Goal: Task Accomplishment & Management: Use online tool/utility

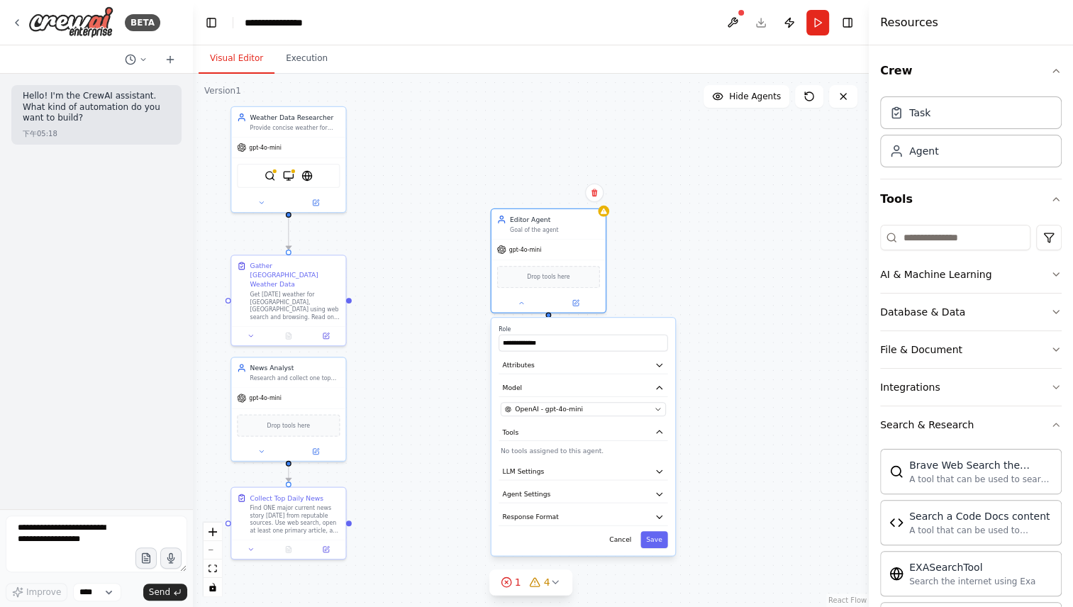
click at [589, 373] on div "**********" at bounding box center [584, 437] width 184 height 238
click at [658, 369] on button "Attributes" at bounding box center [583, 365] width 169 height 17
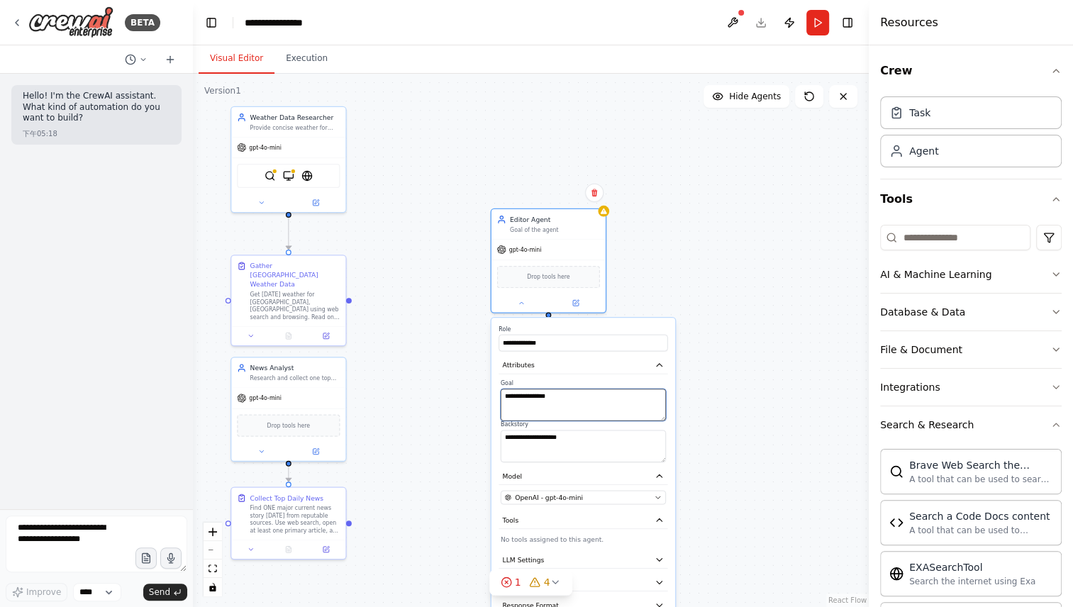
drag, startPoint x: 573, startPoint y: 401, endPoint x: 472, endPoint y: 394, distance: 101.7
click at [472, 394] on div ".deletable-edge-delete-btn { width: 20px; height: 20px; border: 0px solid #ffff…" at bounding box center [531, 341] width 676 height 534
paste textarea "**********"
type textarea "**********"
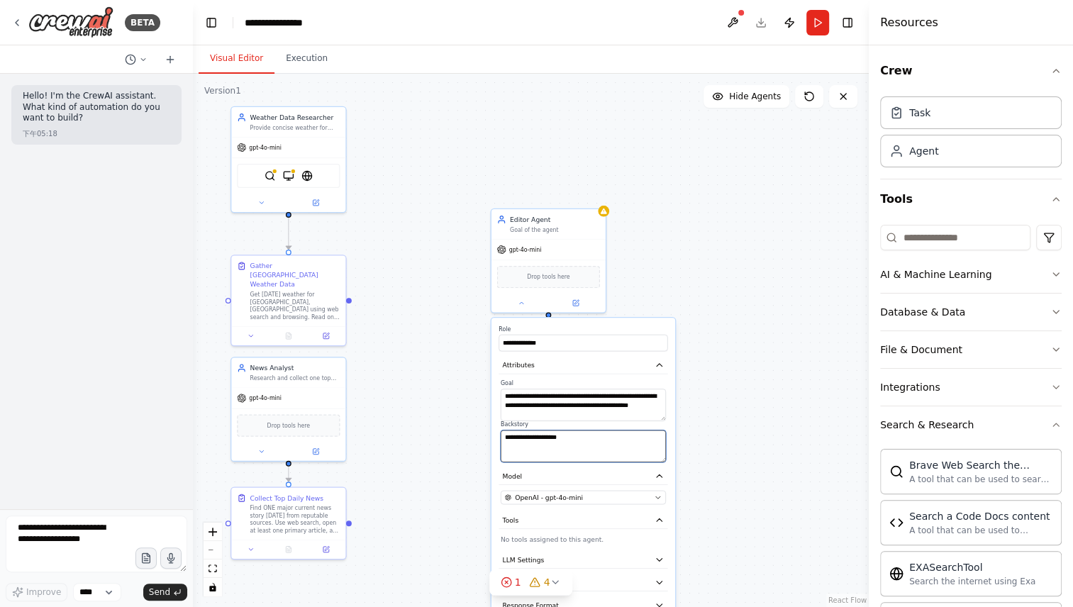
drag, startPoint x: 595, startPoint y: 438, endPoint x: 480, endPoint y: 434, distance: 115.0
click at [480, 434] on div ".deletable-edge-delete-btn { width: 20px; height: 20px; border: 0px solid #ffff…" at bounding box center [531, 341] width 676 height 534
drag, startPoint x: 587, startPoint y: 442, endPoint x: 491, endPoint y: 433, distance: 96.2
click at [491, 433] on div "**********" at bounding box center [583, 481] width 186 height 328
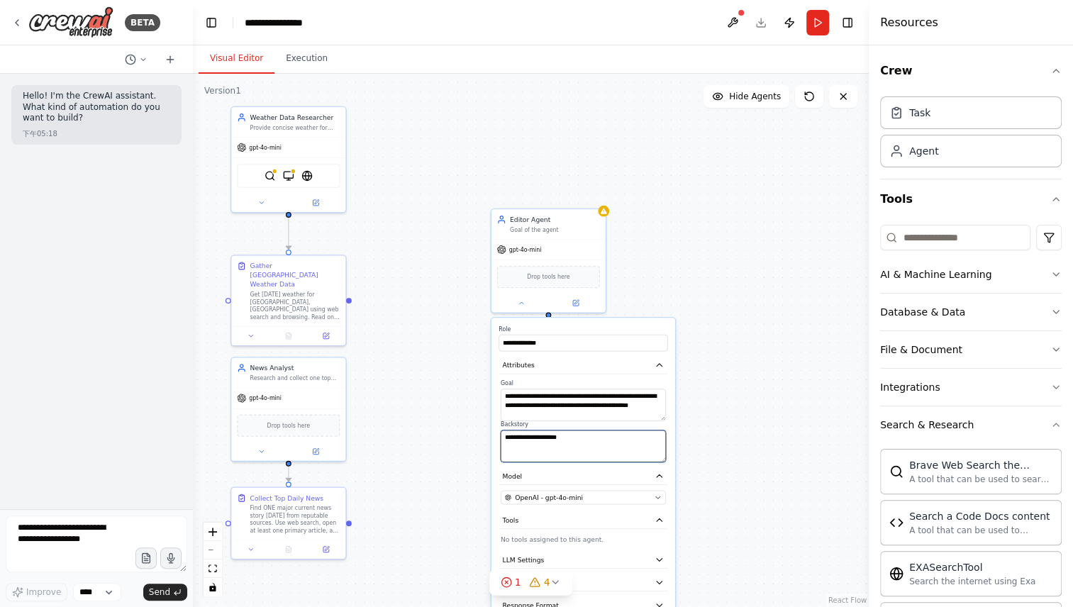
paste textarea "**********"
type textarea "**********"
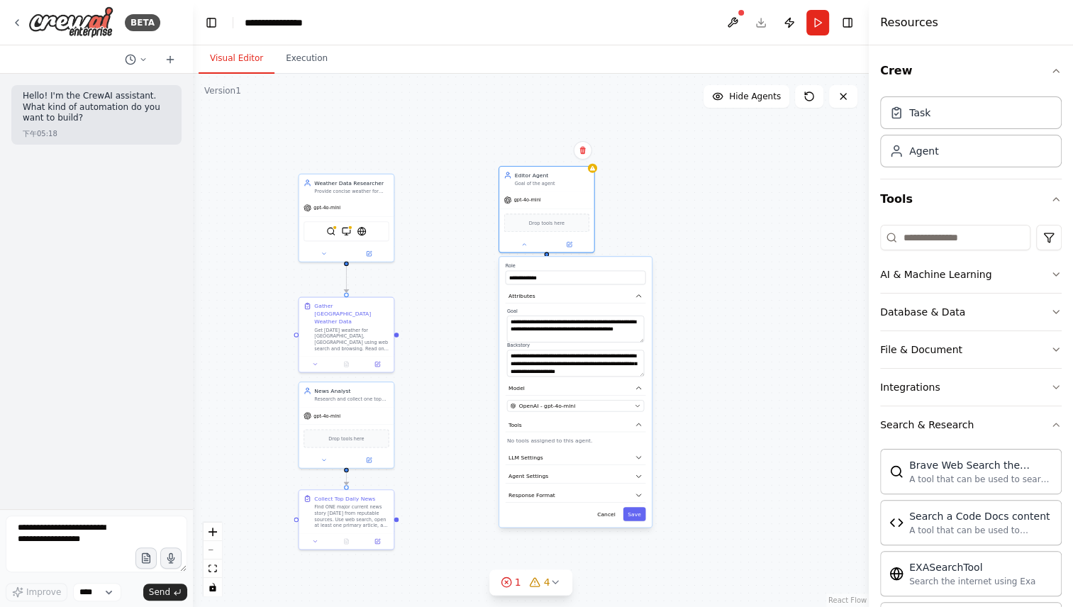
drag, startPoint x: 567, startPoint y: 269, endPoint x: 555, endPoint y: 162, distance: 107.7
click at [555, 162] on div ".deletable-edge-delete-btn { width: 20px; height: 20px; border: 0px solid #ffff…" at bounding box center [531, 341] width 676 height 534
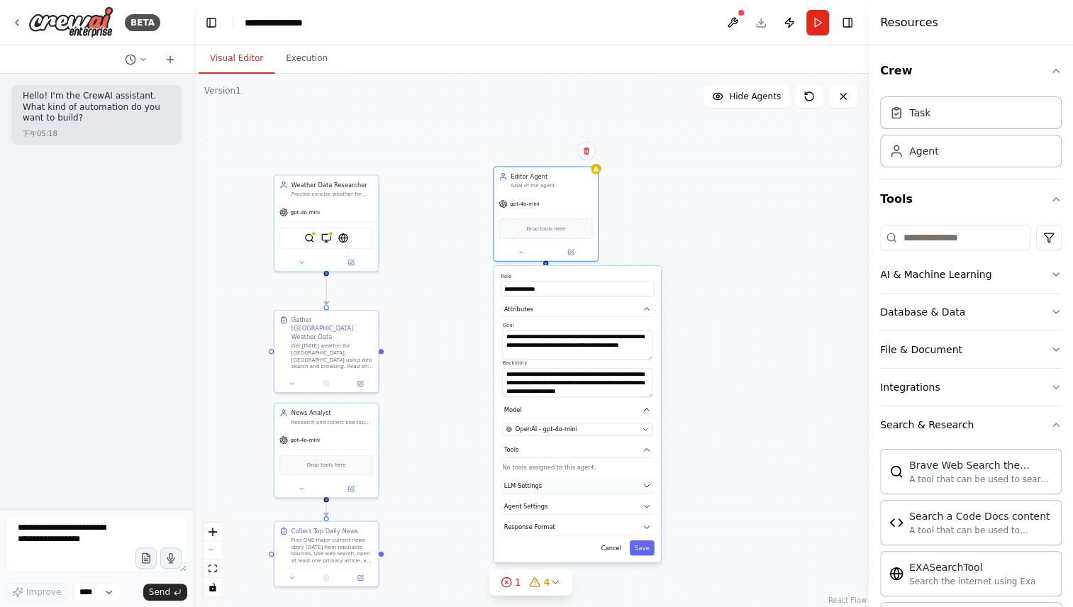
click at [625, 482] on button "LLM Settings" at bounding box center [578, 486] width 154 height 16
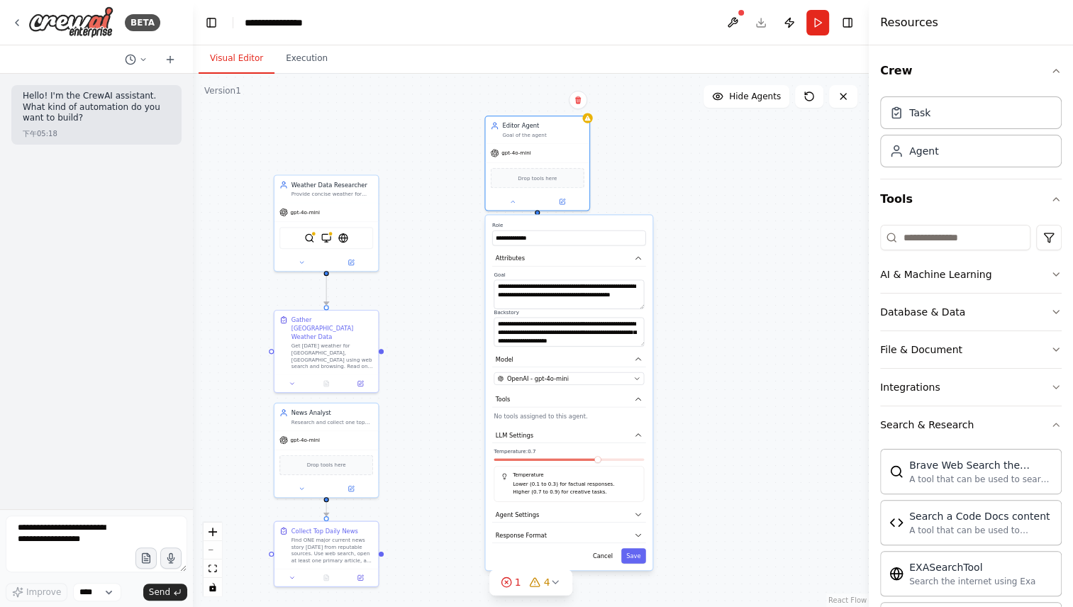
drag, startPoint x: 604, startPoint y: 514, endPoint x: 595, endPoint y: 460, distance: 54.1
click at [595, 460] on div "Temperature: 0.7 Temperature Lower (0.1 to 0.3) for factual responses. Higher (…" at bounding box center [569, 475] width 150 height 54
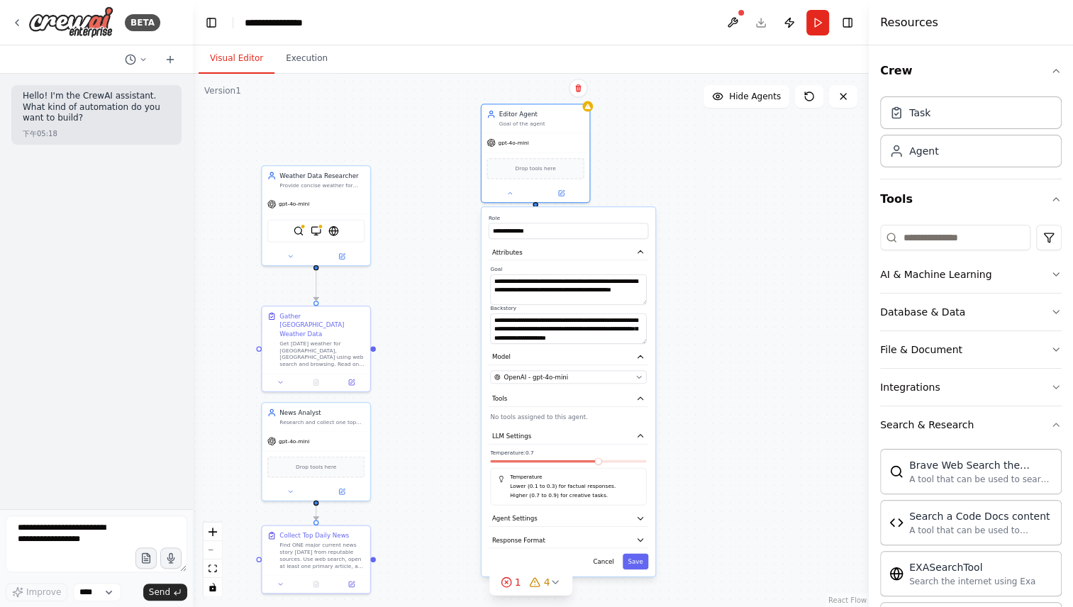
click at [554, 465] on div "Temperature: 0.7 Temperature Lower (0.1 to 0.3) for factual responses. Higher (…" at bounding box center [568, 478] width 156 height 56
click at [553, 461] on div at bounding box center [568, 463] width 156 height 6
click at [553, 460] on span at bounding box center [521, 461] width 62 height 3
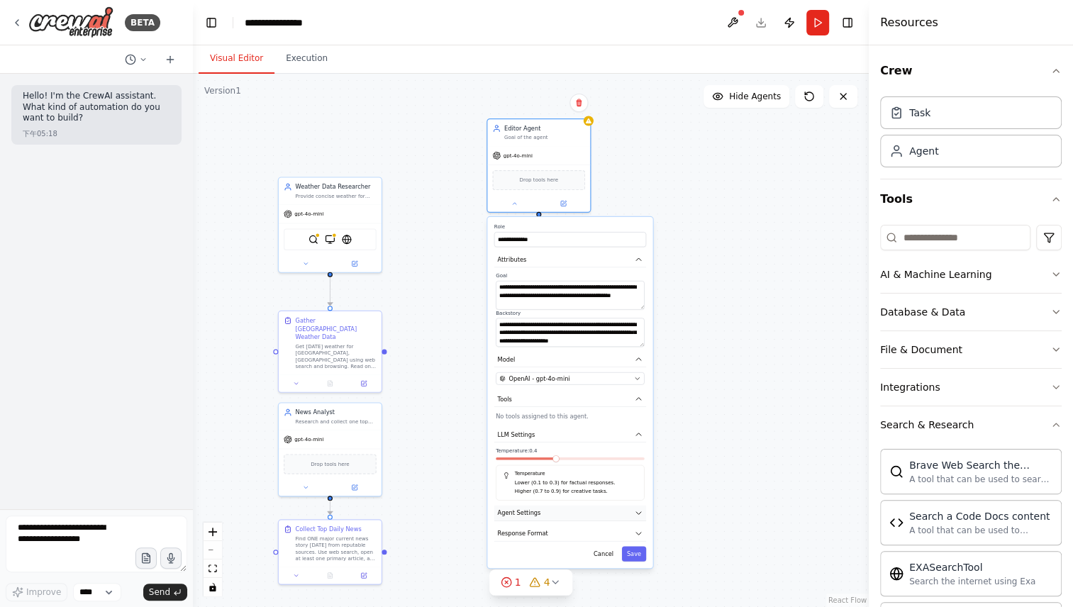
click at [623, 508] on button "Agent Settings" at bounding box center [570, 514] width 152 height 16
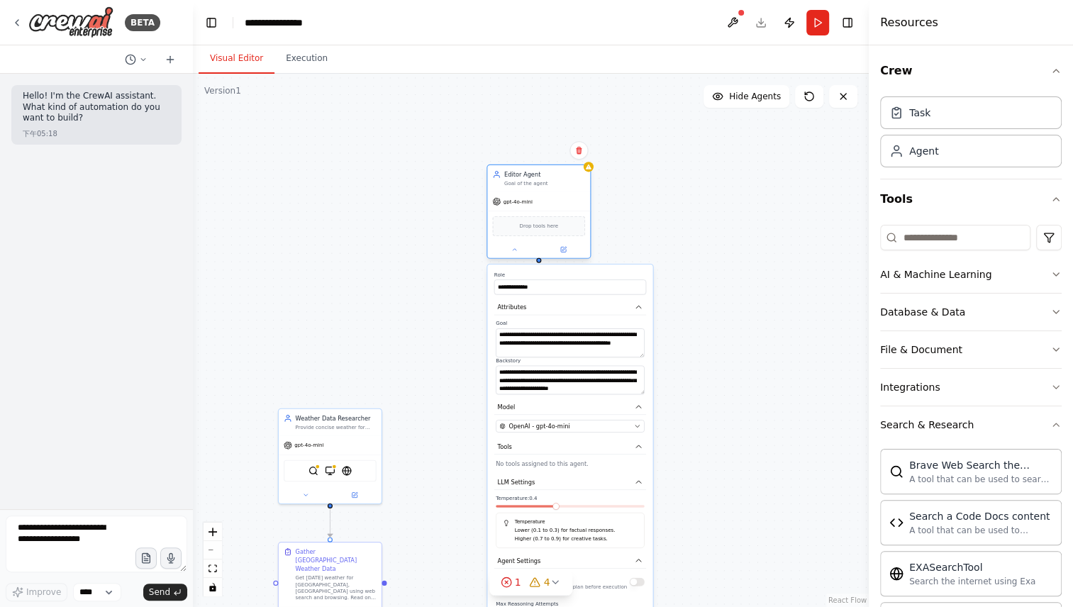
drag, startPoint x: 563, startPoint y: 133, endPoint x: 564, endPoint y: 167, distance: 34.1
click at [564, 167] on div "Editor Agent Goal of the agent" at bounding box center [538, 178] width 103 height 27
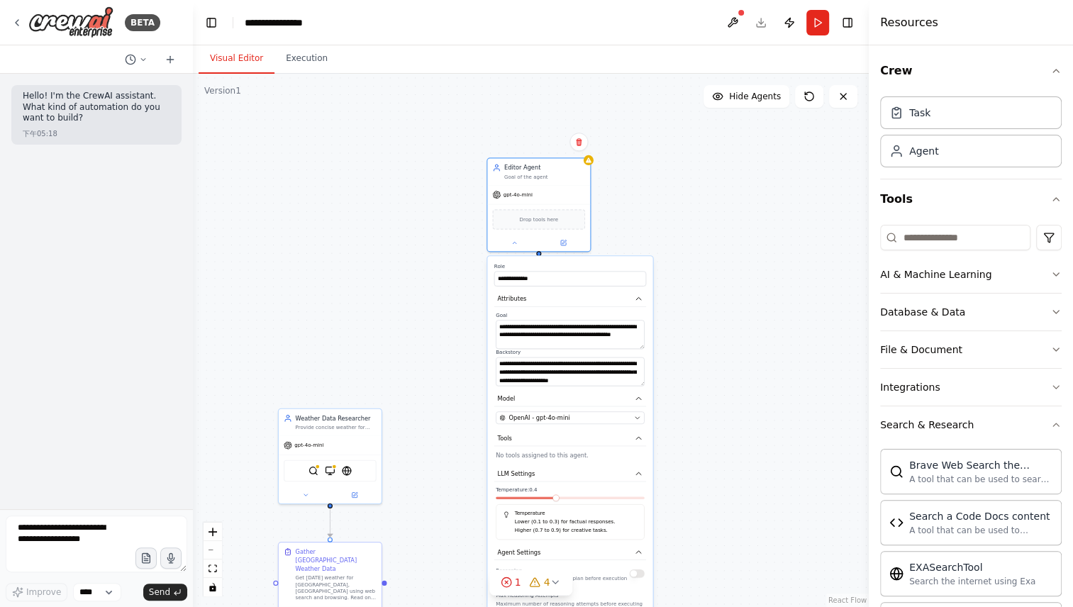
drag, startPoint x: 592, startPoint y: 543, endPoint x: 595, endPoint y: 526, distance: 16.5
click at [595, 526] on div "Temperature Lower (0.1 to 0.3) for factual responses. Higher (0.7 to 0.9) for c…" at bounding box center [570, 521] width 149 height 35
click at [639, 392] on button "Model" at bounding box center [570, 400] width 152 height 16
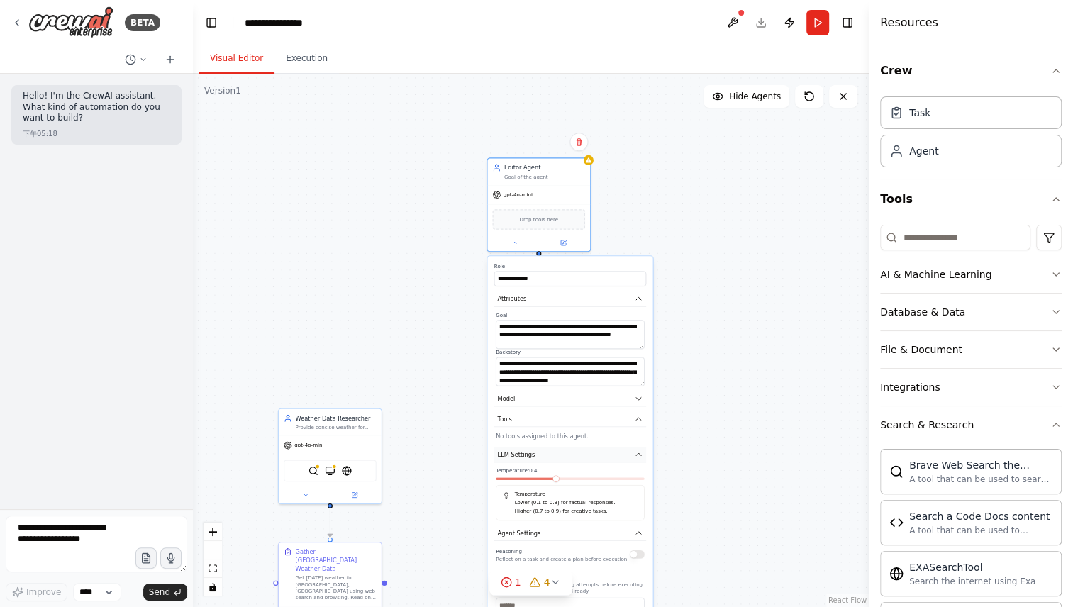
click at [638, 454] on icon "button" at bounding box center [638, 454] width 5 height 2
click at [638, 474] on icon "button" at bounding box center [638, 475] width 5 height 2
click at [636, 492] on icon "button" at bounding box center [639, 496] width 9 height 9
click at [635, 555] on button "Save" at bounding box center [634, 560] width 24 height 15
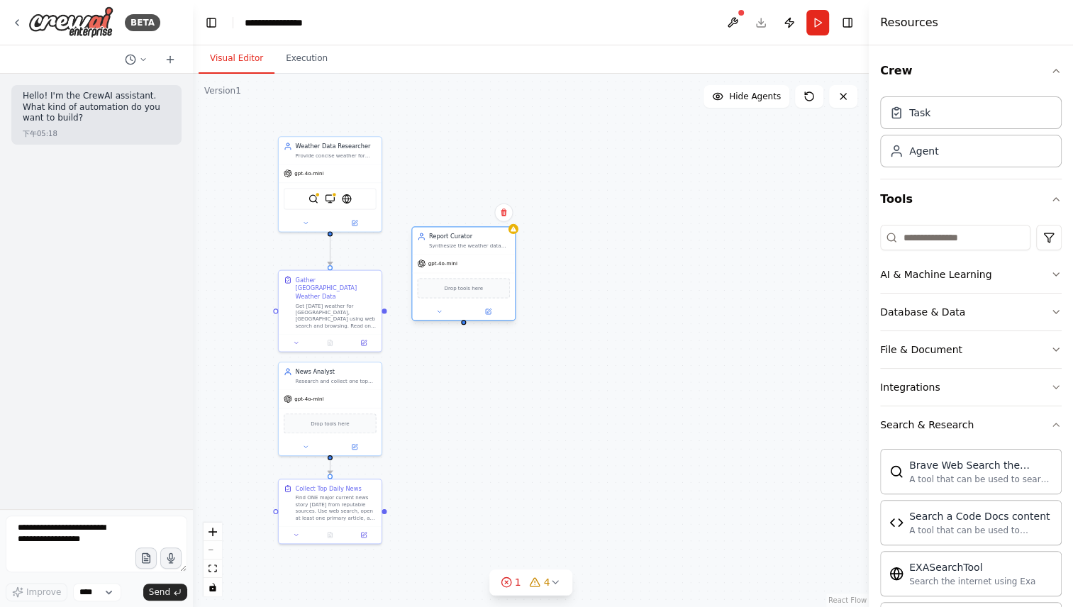
drag, startPoint x: 531, startPoint y: 191, endPoint x: 459, endPoint y: 309, distance: 138.2
click at [459, 309] on div "gpt-4o-mini Drop tools here" at bounding box center [463, 287] width 103 height 66
drag, startPoint x: 465, startPoint y: 253, endPoint x: 507, endPoint y: 269, distance: 45.6
click at [507, 269] on div "Report Curator Synthesize the weather data and the top news into a coherent dai…" at bounding box center [497, 257] width 103 height 27
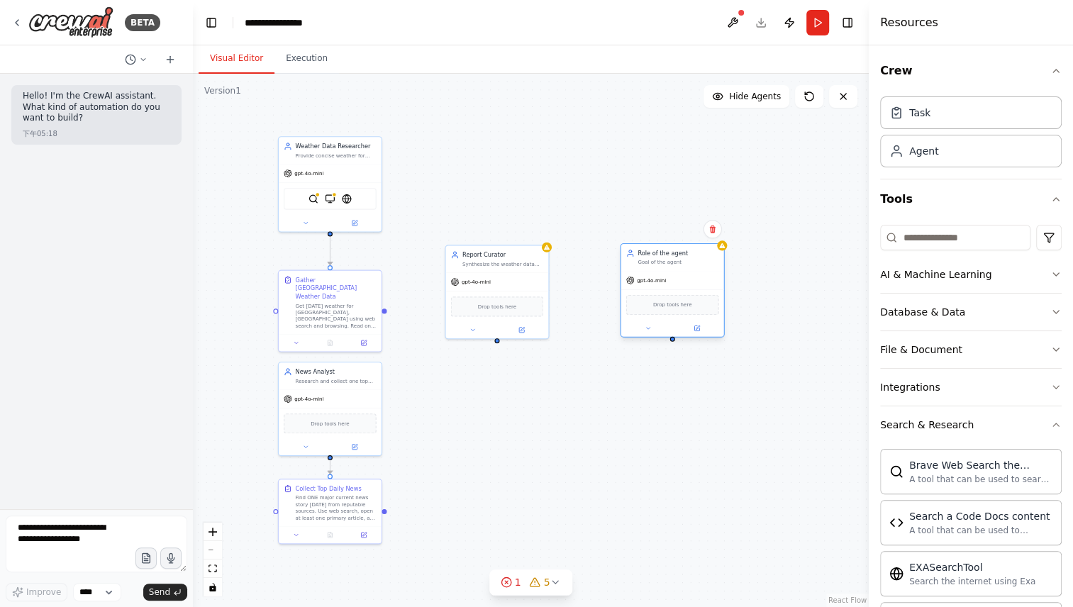
drag, startPoint x: 714, startPoint y: 285, endPoint x: 644, endPoint y: 257, distance: 75.8
click at [644, 257] on div "Role of the agent Goal of the agent" at bounding box center [678, 257] width 81 height 17
drag, startPoint x: 680, startPoint y: 275, endPoint x: 617, endPoint y: 143, distance: 146.0
click at [617, 143] on div "Role of the agent Goal of the agent gpt-4o-mini Drop tools here" at bounding box center [614, 165] width 104 height 94
click at [595, 201] on button at bounding box center [590, 203] width 48 height 10
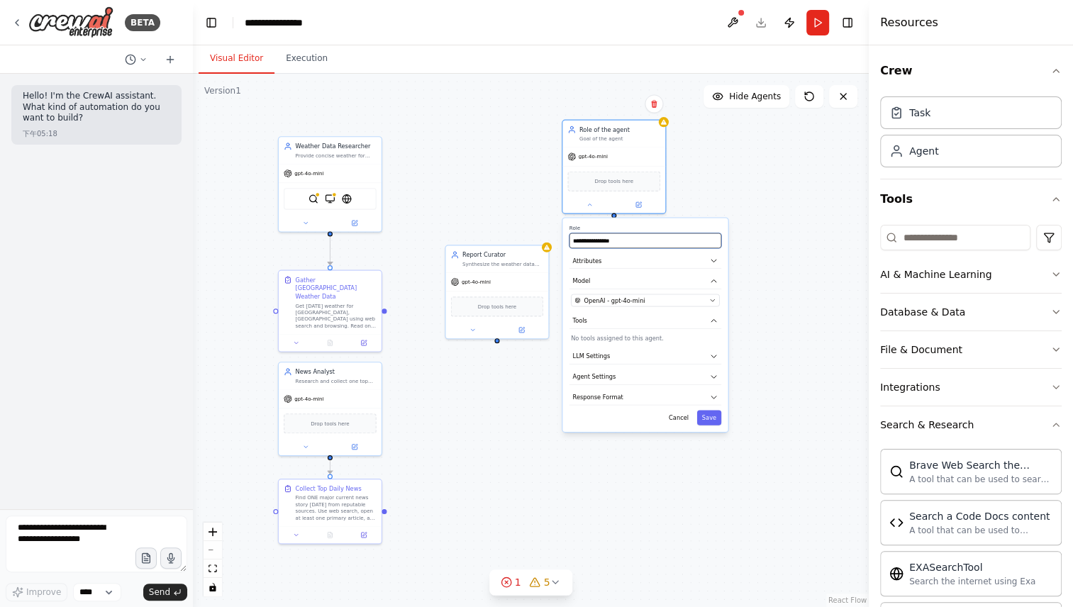
drag, startPoint x: 633, startPoint y: 241, endPoint x: 566, endPoint y: 245, distance: 66.8
click at [566, 245] on div "**********" at bounding box center [645, 326] width 165 height 214
paste input "*********"
type input "**********"
click at [651, 267] on button "Attributes" at bounding box center [646, 261] width 152 height 16
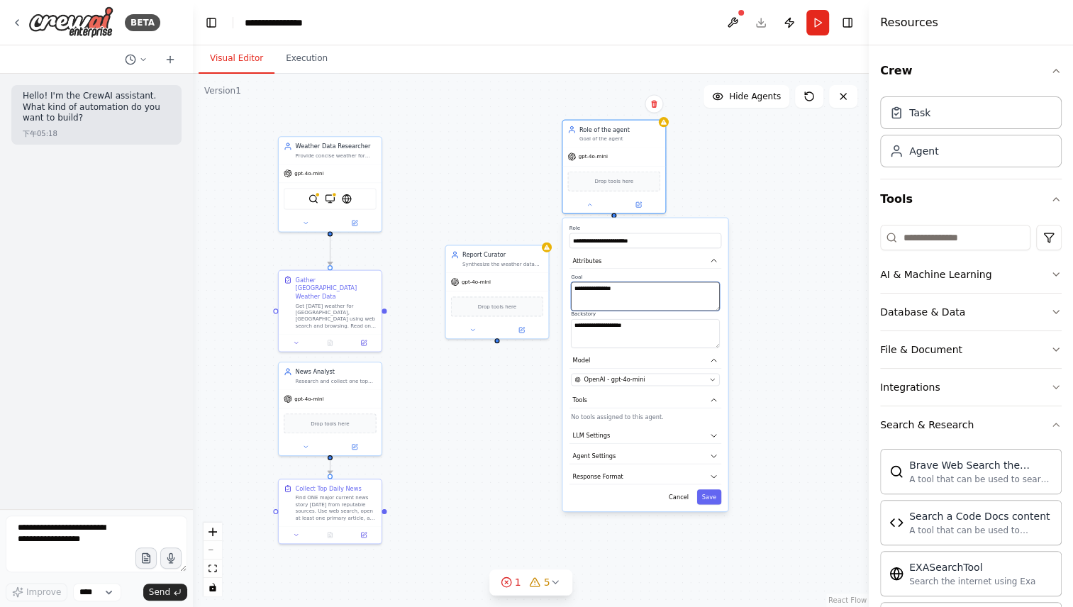
click at [626, 294] on textarea "**********" at bounding box center [645, 296] width 149 height 29
drag, startPoint x: 634, startPoint y: 289, endPoint x: 551, endPoint y: 284, distance: 83.2
click at [551, 284] on div ".deletable-edge-delete-btn { width: 20px; height: 20px; border: 0px solid #ffff…" at bounding box center [531, 341] width 676 height 534
paste textarea "**********"
type textarea "**********"
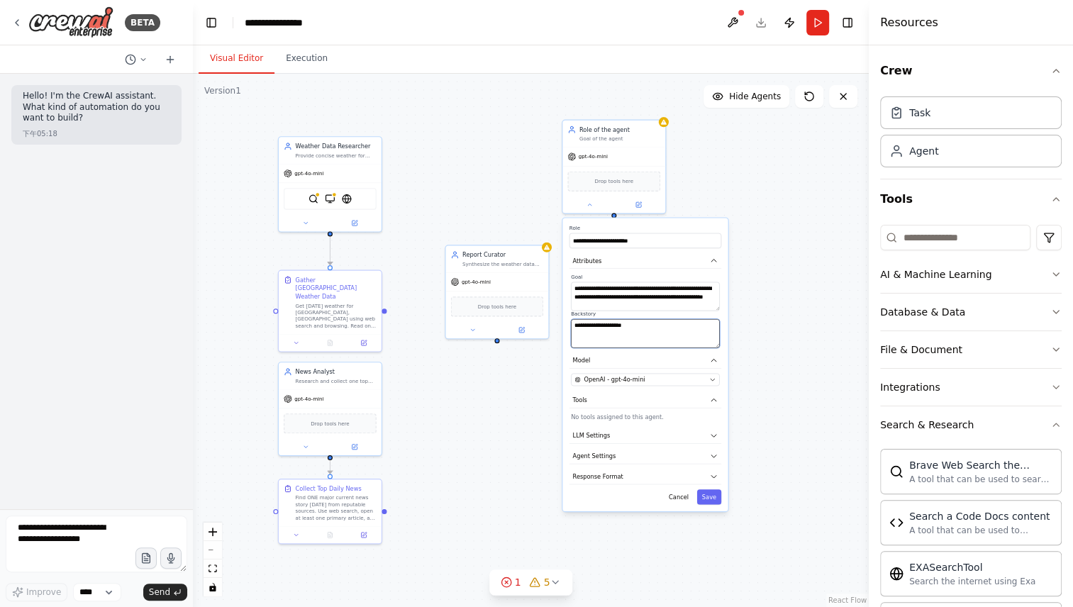
drag, startPoint x: 651, startPoint y: 331, endPoint x: 567, endPoint y: 324, distance: 84.7
click at [567, 324] on div "**********" at bounding box center [645, 366] width 165 height 294
paste textarea "**********"
type textarea "**********"
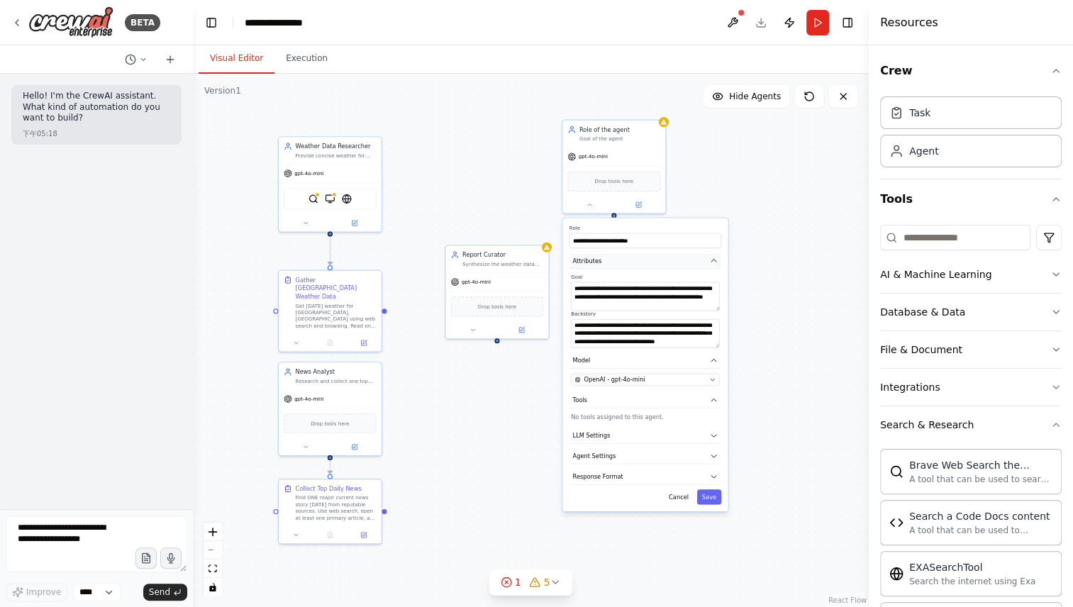
click at [707, 260] on button "Attributes" at bounding box center [646, 261] width 152 height 16
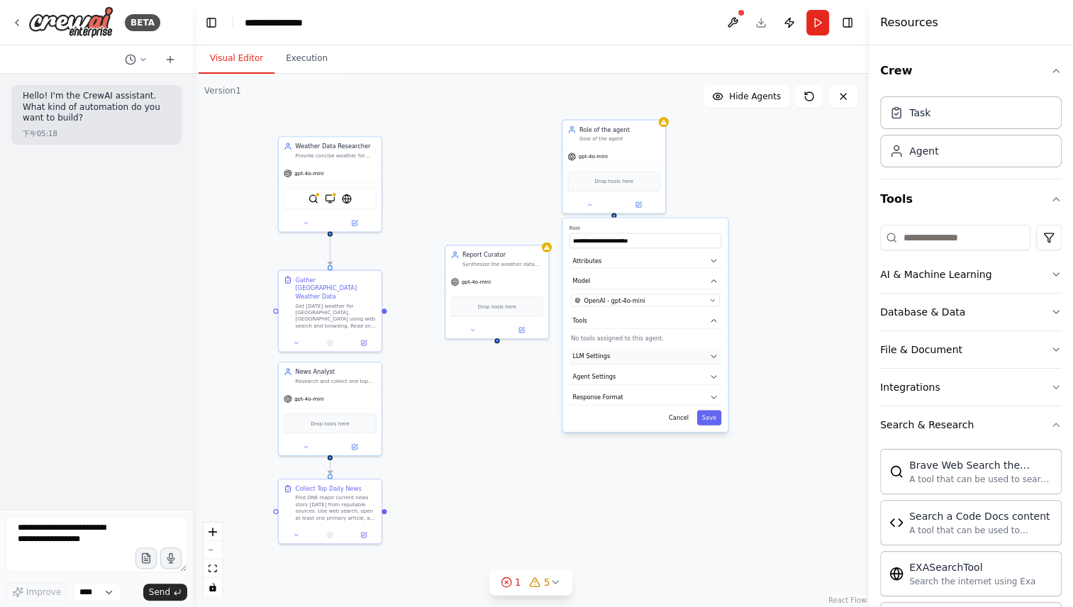
click at [681, 355] on button "LLM Settings" at bounding box center [646, 357] width 152 height 16
click at [595, 381] on div at bounding box center [645, 383] width 149 height 6
click at [598, 384] on div "Temperature: 0.7 Temperature Lower (0.1 to 0.3) for factual responses. Higher (…" at bounding box center [645, 396] width 149 height 53
click at [598, 381] on div at bounding box center [645, 383] width 149 height 6
click at [598, 380] on span at bounding box center [586, 381] width 30 height 3
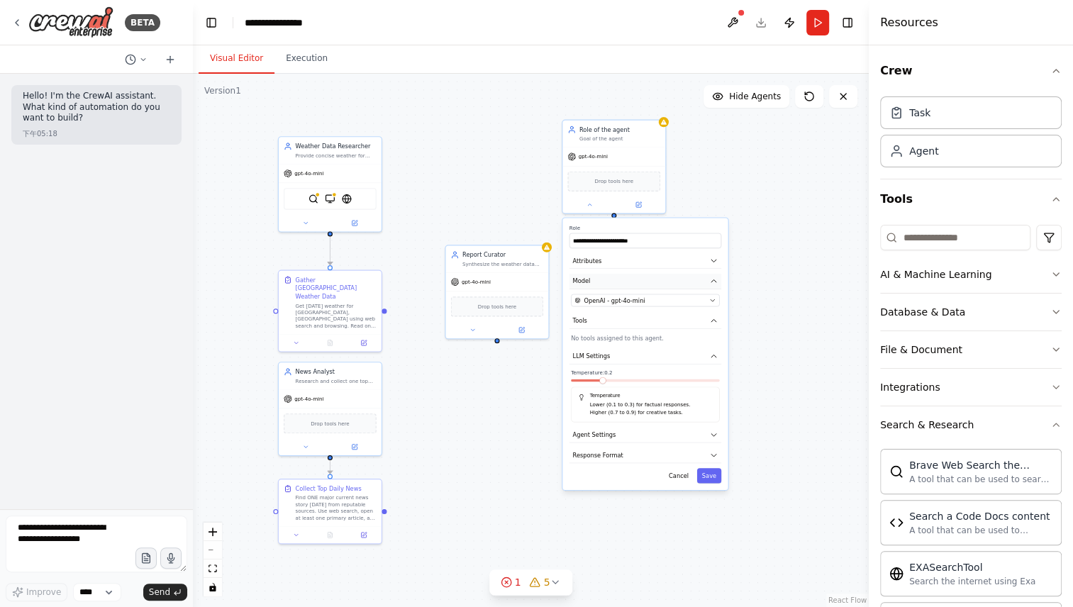
click at [702, 282] on button "Model" at bounding box center [646, 282] width 152 height 16
click at [682, 304] on button "Tools" at bounding box center [646, 302] width 152 height 16
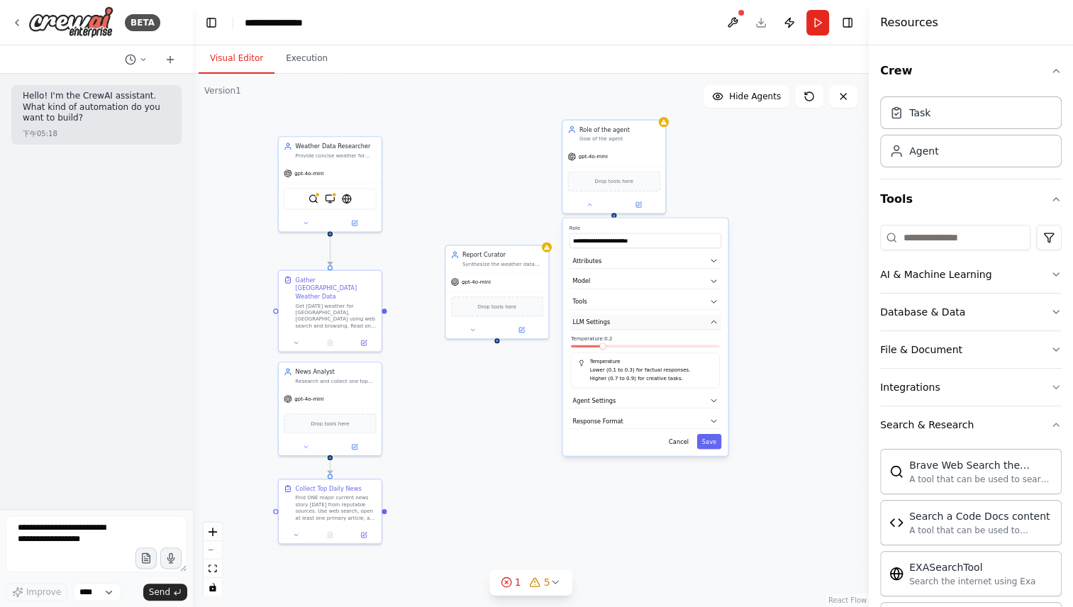
click at [702, 323] on button "LLM Settings" at bounding box center [646, 323] width 152 height 16
click at [678, 344] on button "Agent Settings" at bounding box center [646, 343] width 152 height 16
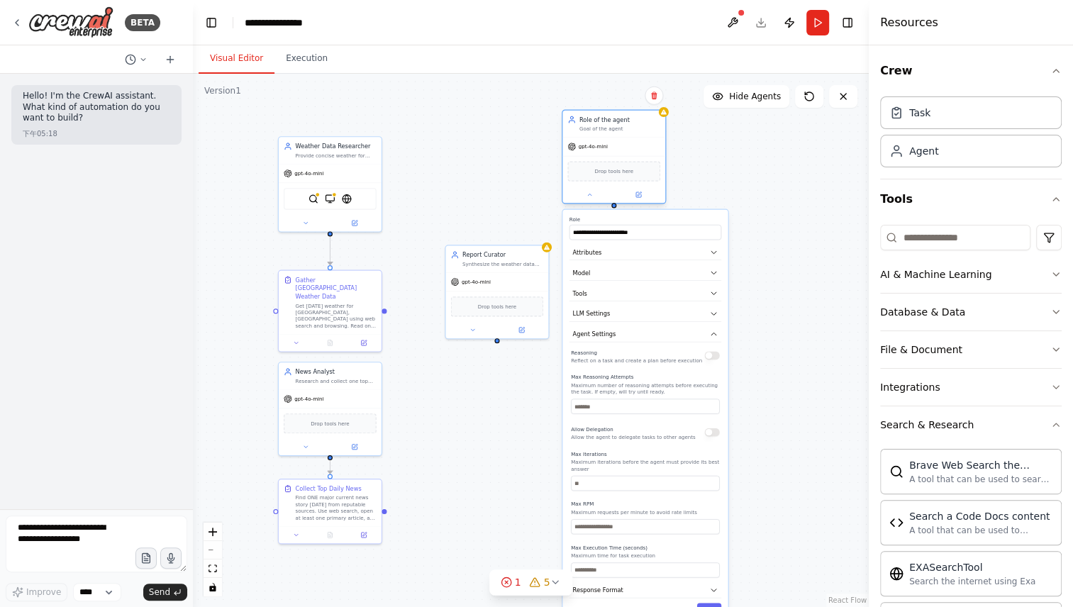
drag, startPoint x: 635, startPoint y: 168, endPoint x: 639, endPoint y: 138, distance: 30.7
click at [639, 138] on div "gpt-4o-mini Drop tools here" at bounding box center [614, 170] width 103 height 66
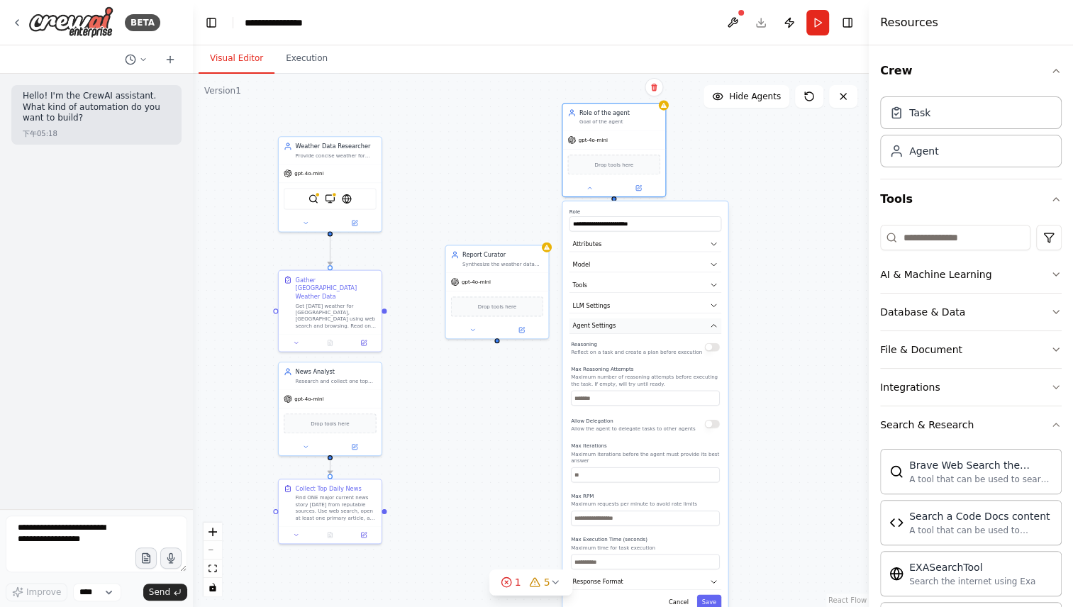
click at [666, 323] on button "Agent Settings" at bounding box center [646, 327] width 152 height 16
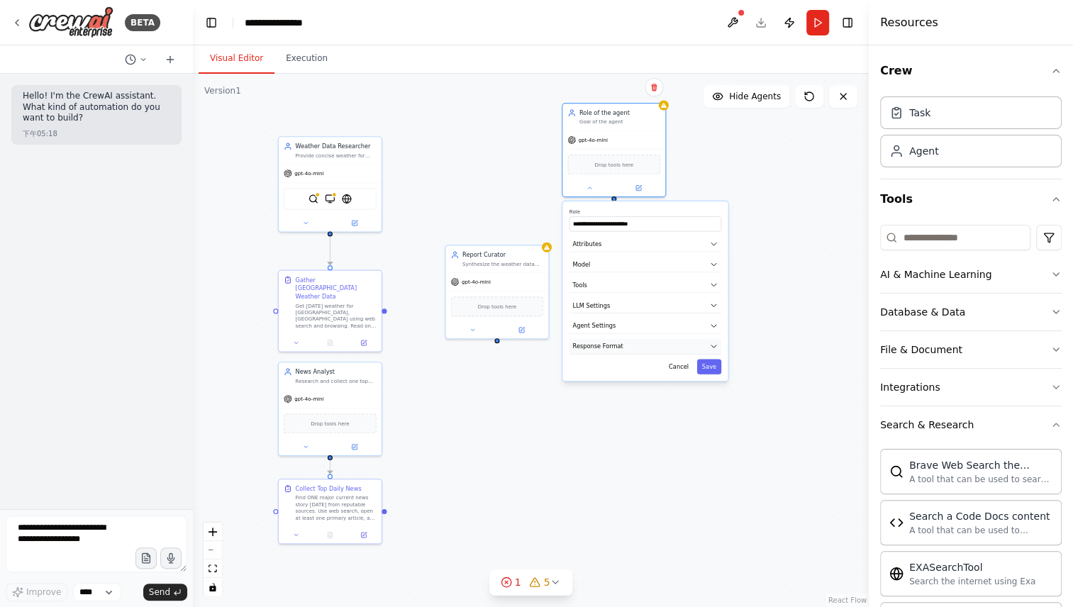
click at [652, 348] on button "Response Format" at bounding box center [646, 347] width 152 height 16
click at [611, 370] on p "Set a response format for the agent." at bounding box center [645, 370] width 149 height 6
click at [629, 394] on button "Add Property" at bounding box center [645, 389] width 149 height 19
click at [605, 386] on input "**********" at bounding box center [596, 387] width 50 height 15
drag, startPoint x: 609, startPoint y: 383, endPoint x: 558, endPoint y: 389, distance: 51.4
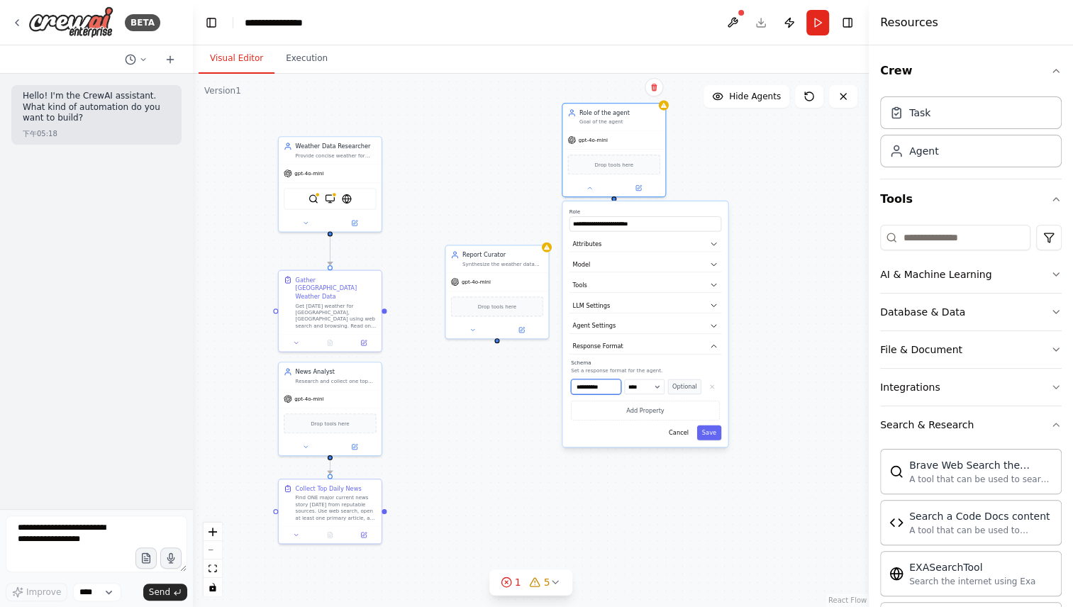
click at [558, 389] on div ".deletable-edge-delete-btn { width: 20px; height: 20px; border: 0px solid #ffff…" at bounding box center [531, 341] width 676 height 534
drag, startPoint x: 611, startPoint y: 385, endPoint x: 565, endPoint y: 377, distance: 46.2
click at [565, 377] on div "**********" at bounding box center [645, 323] width 165 height 245
click at [676, 387] on button "Optional" at bounding box center [684, 387] width 33 height 15
click at [676, 387] on button "Required" at bounding box center [684, 387] width 33 height 15
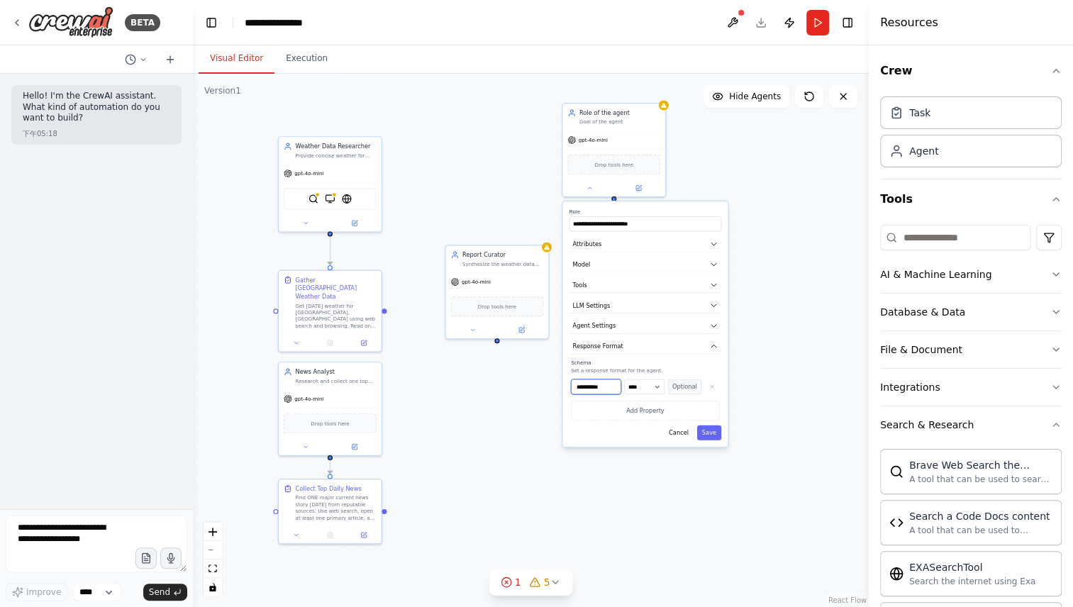
click at [609, 388] on input "**********" at bounding box center [596, 387] width 50 height 15
click at [715, 380] on button "button" at bounding box center [711, 387] width 15 height 15
click at [701, 350] on button "Response Format" at bounding box center [646, 347] width 152 height 16
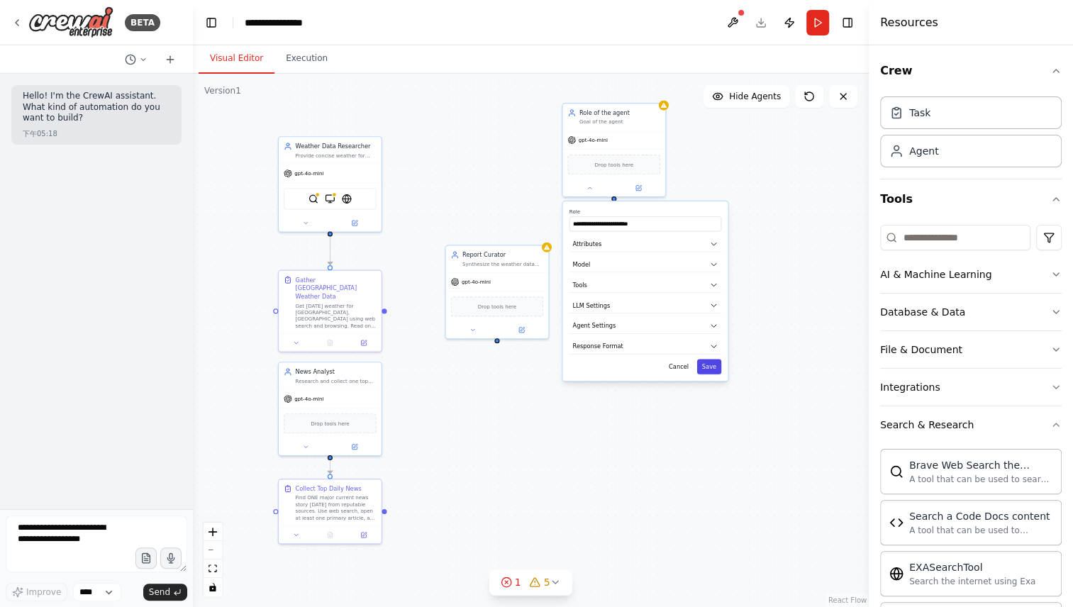
click at [712, 365] on button "Save" at bounding box center [709, 367] width 24 height 15
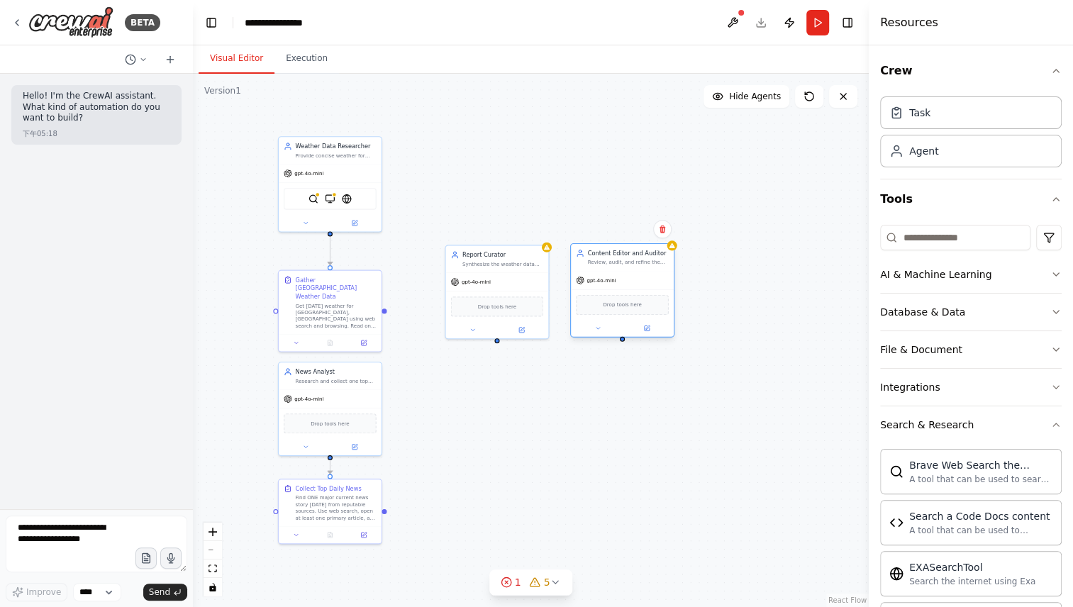
drag, startPoint x: 612, startPoint y: 111, endPoint x: 619, endPoint y: 267, distance: 155.5
click at [619, 267] on div "Content Editor and Auditor Review, audit, and refine the daily briefing to ensu…" at bounding box center [622, 257] width 103 height 27
drag, startPoint x: 503, startPoint y: 262, endPoint x: 472, endPoint y: 146, distance: 119.6
click at [472, 146] on div "Report Curator Synthesize the weather data and the top news into a coherent dai…" at bounding box center [469, 148] width 81 height 17
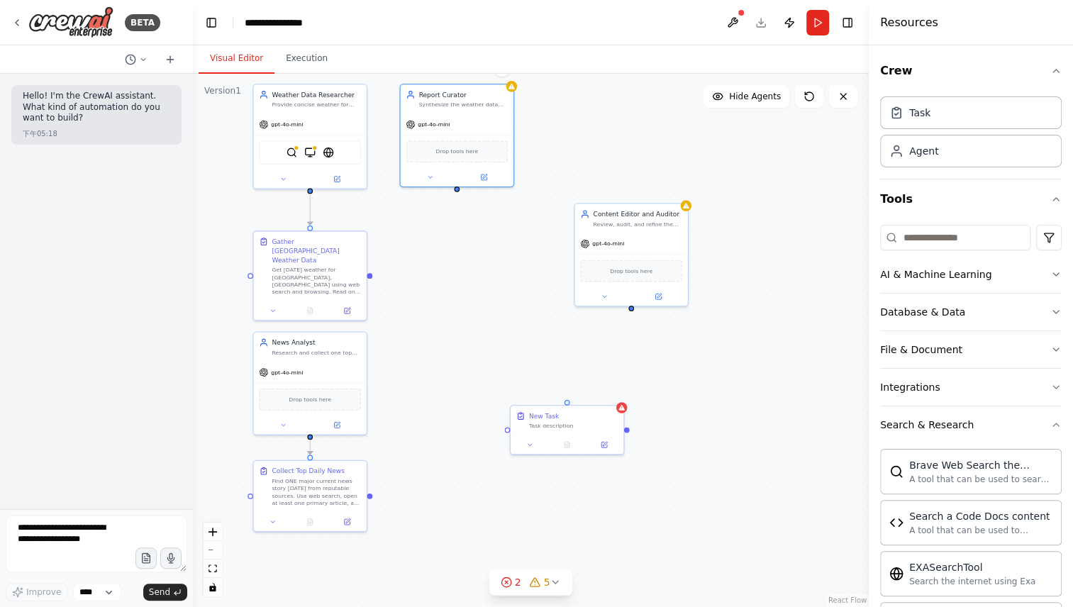
drag, startPoint x: 477, startPoint y: 342, endPoint x: 472, endPoint y: 306, distance: 35.8
click at [472, 306] on div ".deletable-edge-delete-btn { width: 20px; height: 20px; border: 0px solid #ffff…" at bounding box center [531, 341] width 676 height 534
drag, startPoint x: 577, startPoint y: 428, endPoint x: 452, endPoint y: 286, distance: 189.0
click at [452, 286] on div "New Task Task description" at bounding box center [448, 280] width 113 height 29
drag, startPoint x: 452, startPoint y: 286, endPoint x: 465, endPoint y: 235, distance: 52.8
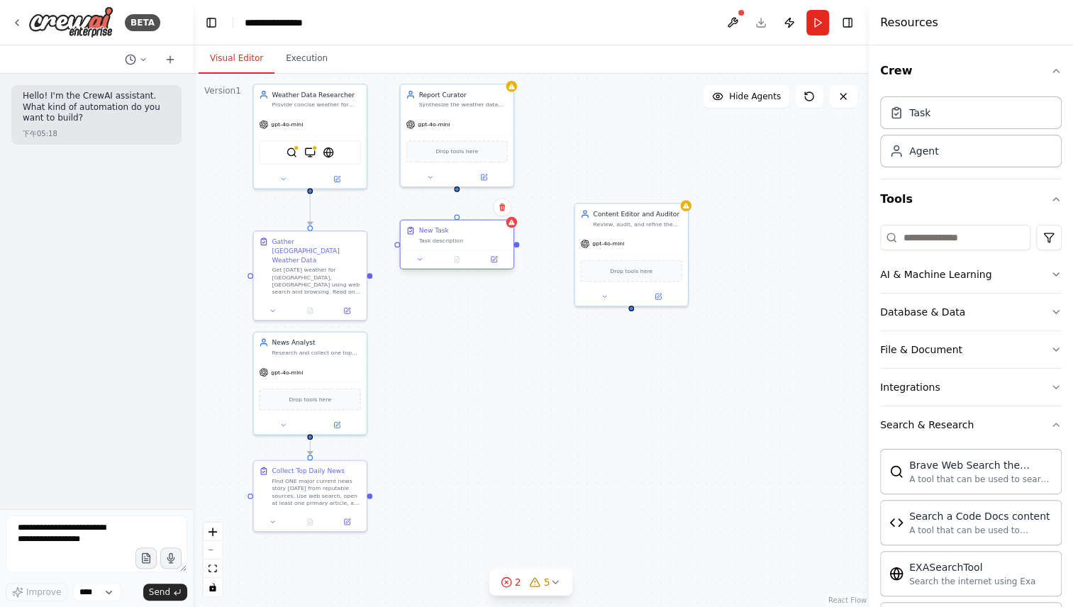
click at [465, 235] on div "New Task Task description" at bounding box center [463, 235] width 89 height 18
click at [422, 256] on icon at bounding box center [419, 259] width 7 height 7
drag, startPoint x: 463, startPoint y: 303, endPoint x: 408, endPoint y: 298, distance: 54.9
click at [408, 298] on input "********" at bounding box center [491, 300] width 167 height 16
paste input "**********"
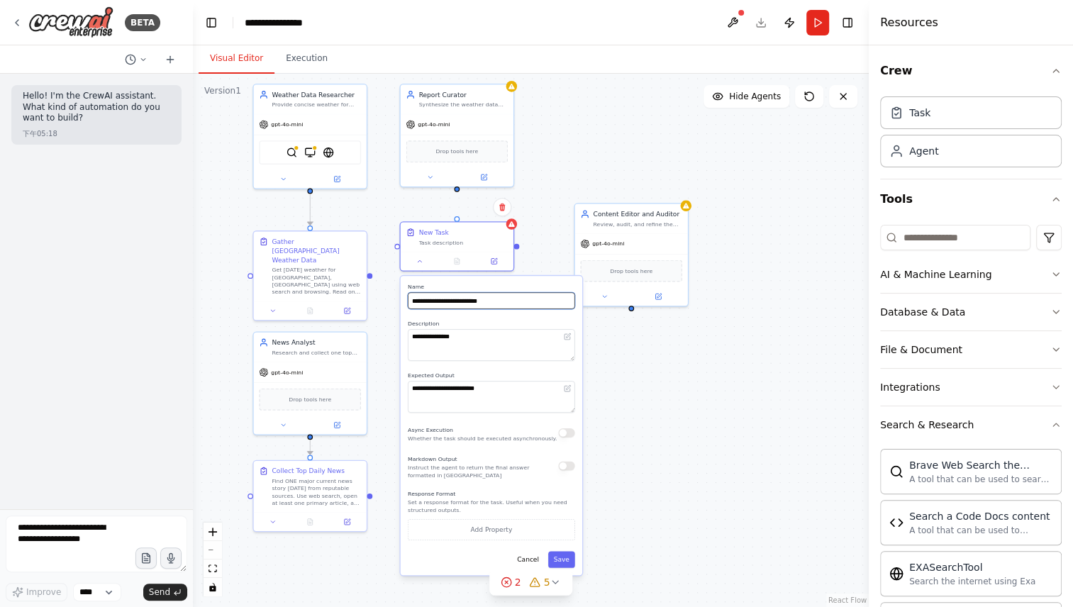
type input "**********"
drag, startPoint x: 511, startPoint y: 342, endPoint x: 410, endPoint y: 333, distance: 101.1
click at [410, 333] on textarea "**********" at bounding box center [491, 345] width 167 height 32
paste textarea "**********"
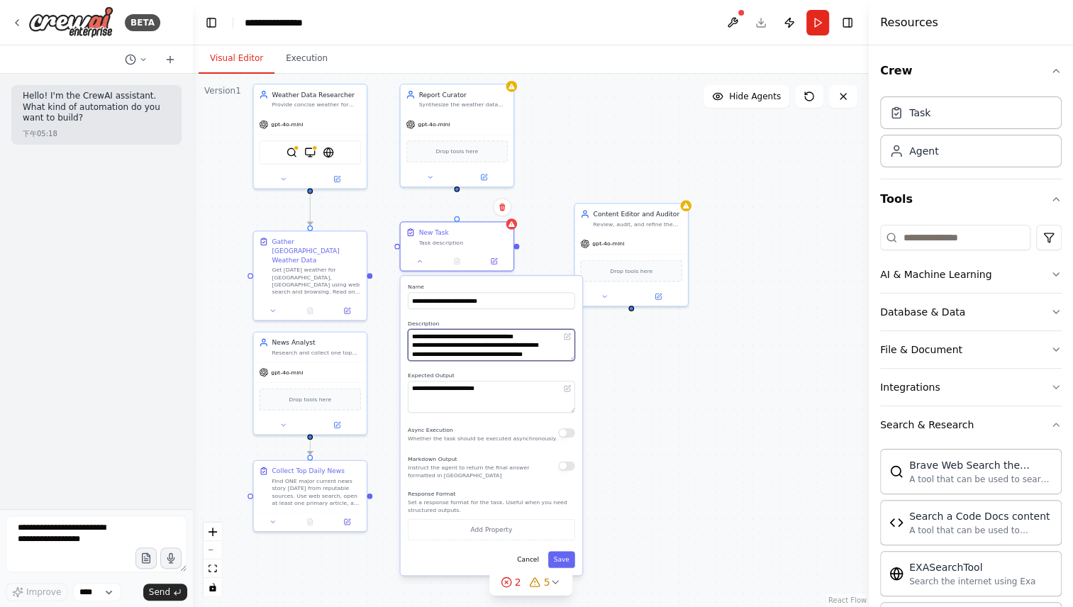
scroll to position [223, 0]
type textarea "**********"
drag, startPoint x: 507, startPoint y: 388, endPoint x: 398, endPoint y: 395, distance: 108.8
click at [398, 395] on div ".deletable-edge-delete-btn { width: 20px; height: 20px; border: 0px solid #ffff…" at bounding box center [531, 341] width 676 height 534
paste textarea "********"
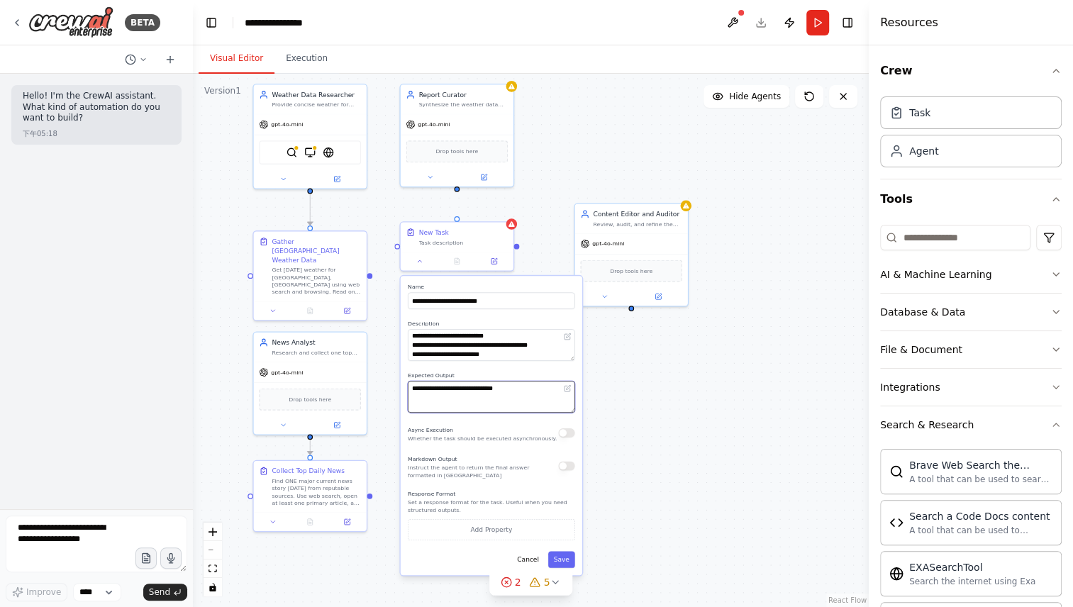
click at [528, 387] on textarea "**********" at bounding box center [491, 397] width 167 height 32
paste textarea
type textarea "********"
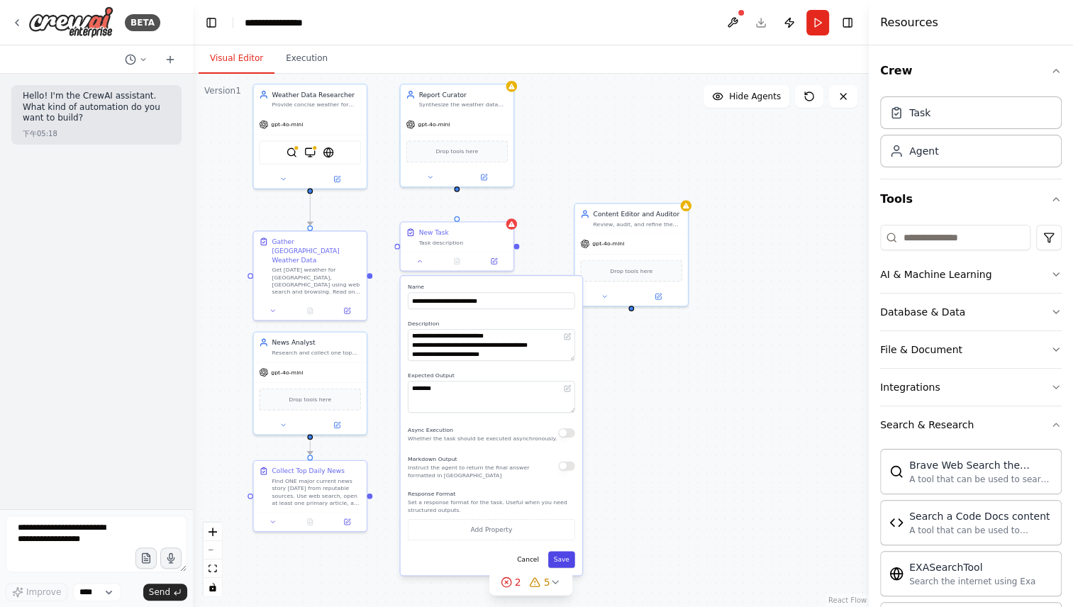
click at [558, 557] on button "Save" at bounding box center [561, 560] width 27 height 16
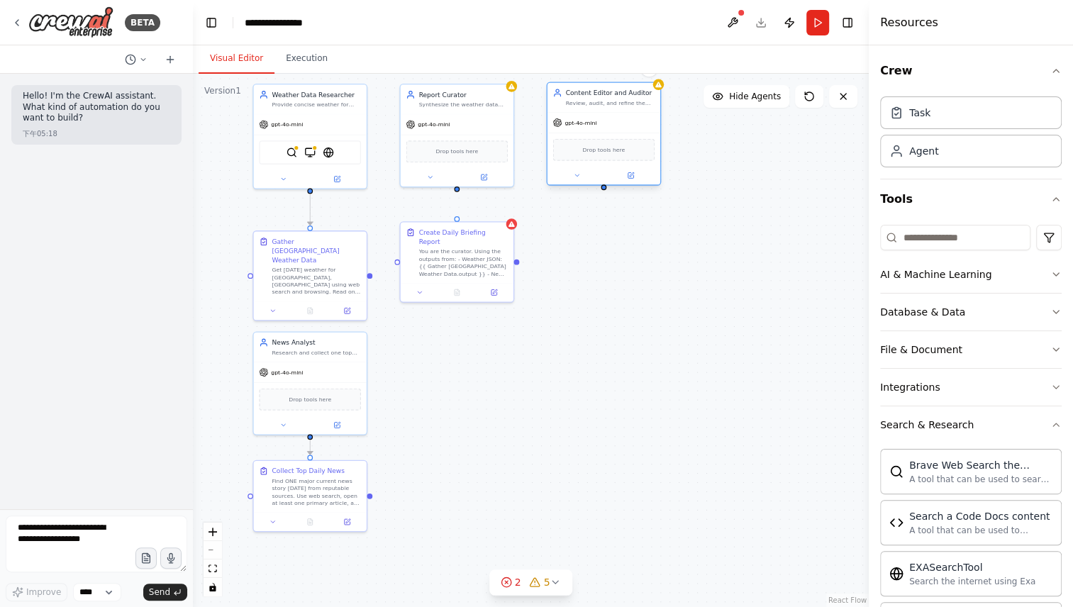
drag, startPoint x: 638, startPoint y: 236, endPoint x: 615, endPoint y: 110, distance: 128.3
click at [615, 110] on div "Content Editor and Auditor Review, audit, and refine the daily briefing to ensu…" at bounding box center [603, 134] width 115 height 104
drag, startPoint x: 653, startPoint y: 297, endPoint x: 577, endPoint y: 245, distance: 92.3
click at [577, 245] on div "Role of the agent Goal of the agent gpt-4o-mini Drop tools here" at bounding box center [603, 271] width 115 height 104
click at [580, 312] on icon at bounding box center [576, 312] width 7 height 7
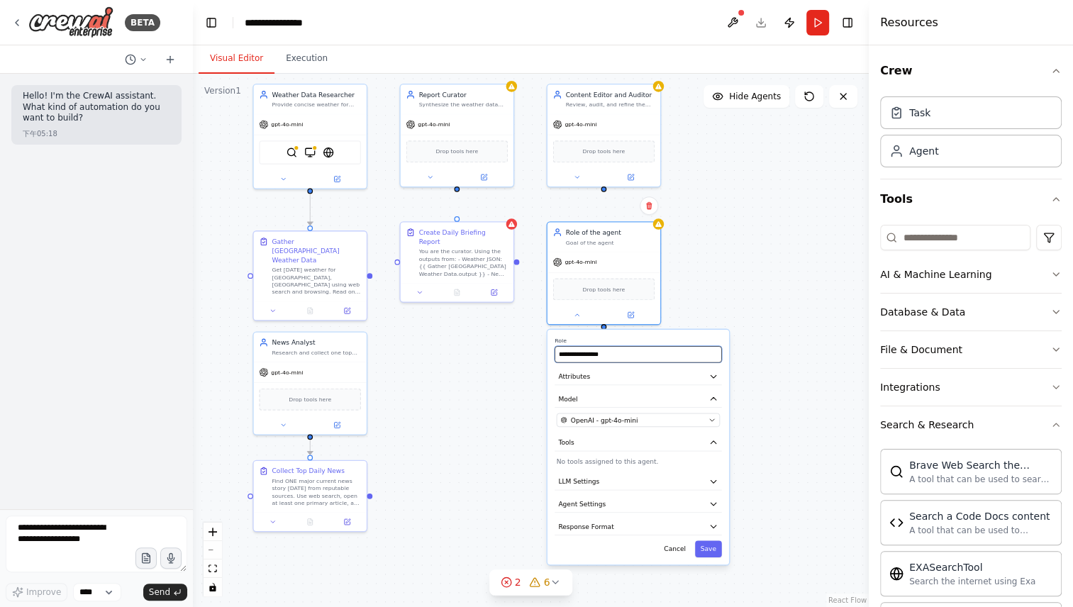
drag, startPoint x: 621, startPoint y: 355, endPoint x: 549, endPoint y: 356, distance: 72.4
click at [549, 356] on div "**********" at bounding box center [639, 447] width 182 height 235
paste input "**********"
type input "**********"
click at [647, 211] on button at bounding box center [649, 206] width 18 height 18
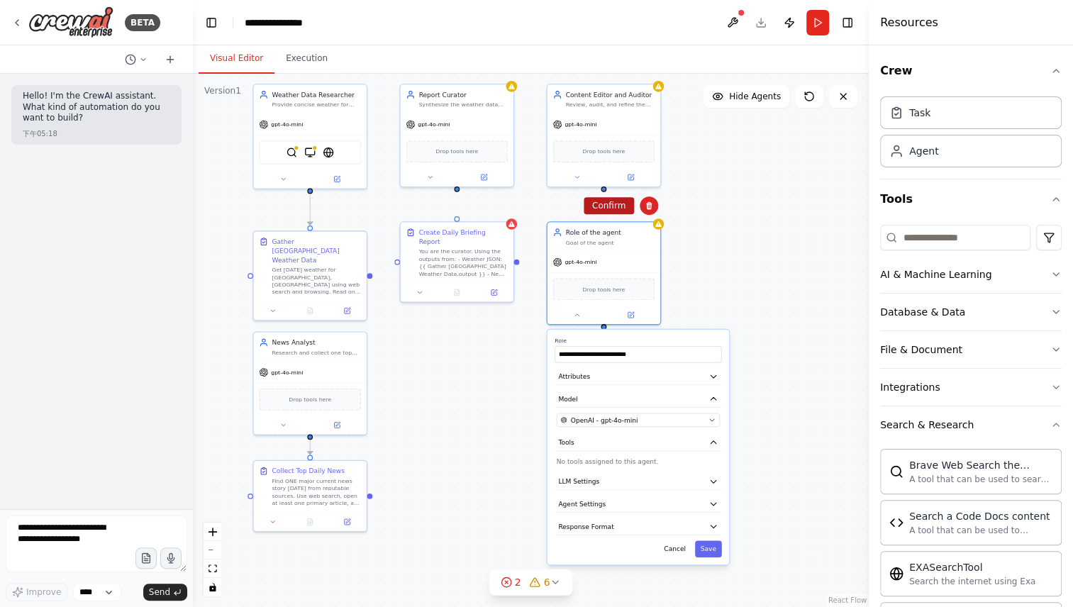
click at [614, 206] on button "Confirm" at bounding box center [609, 205] width 50 height 17
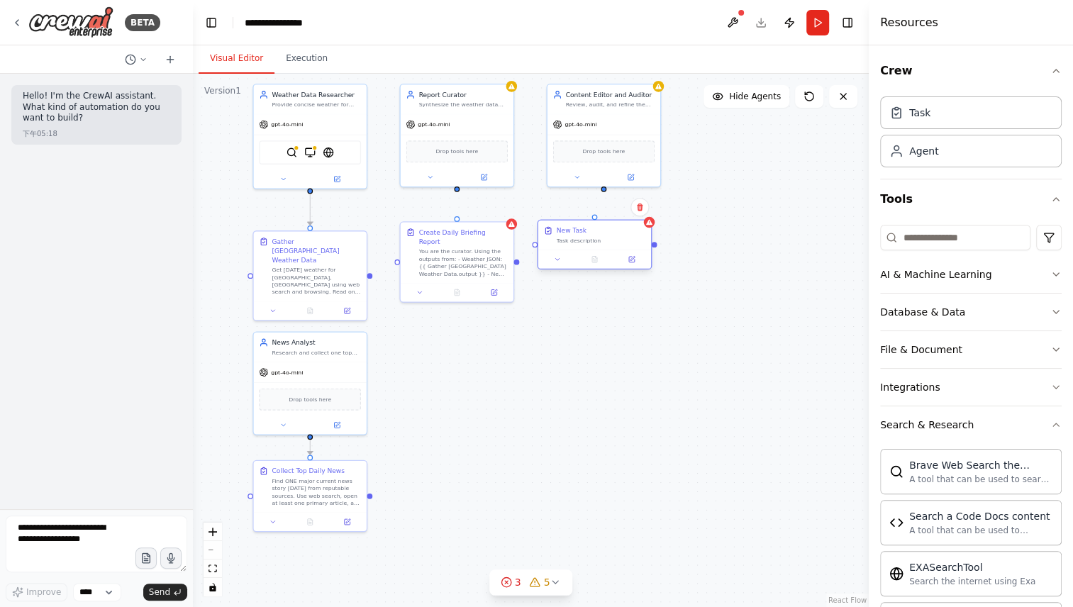
drag, startPoint x: 656, startPoint y: 262, endPoint x: 558, endPoint y: 228, distance: 103.4
click at [558, 228] on div "New Task" at bounding box center [572, 230] width 30 height 9
click at [563, 260] on button at bounding box center [566, 259] width 31 height 11
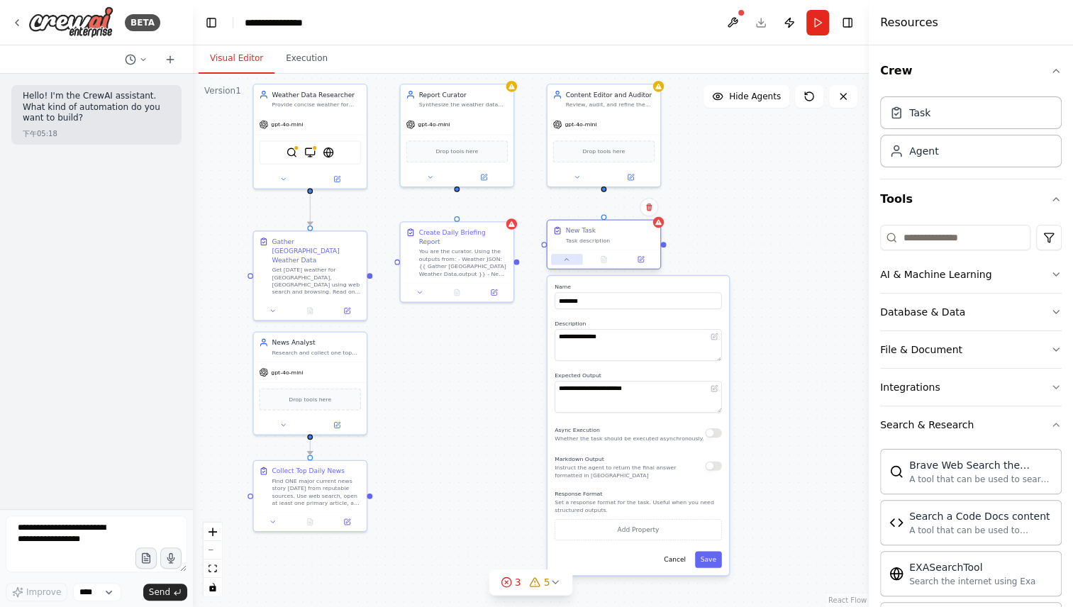
click at [563, 260] on button at bounding box center [566, 259] width 31 height 11
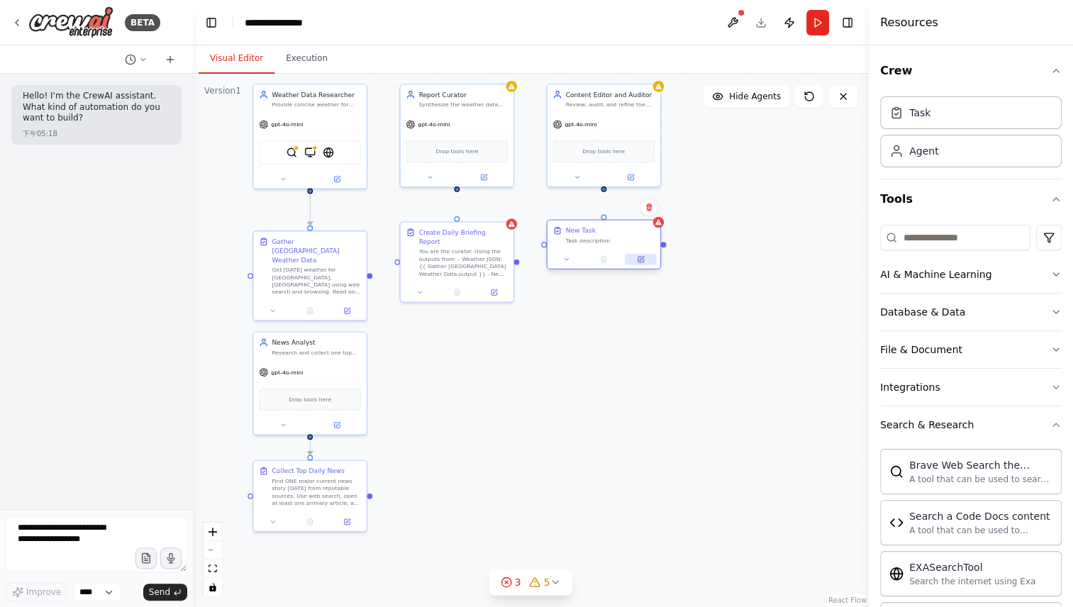
click at [642, 259] on icon at bounding box center [642, 258] width 4 height 4
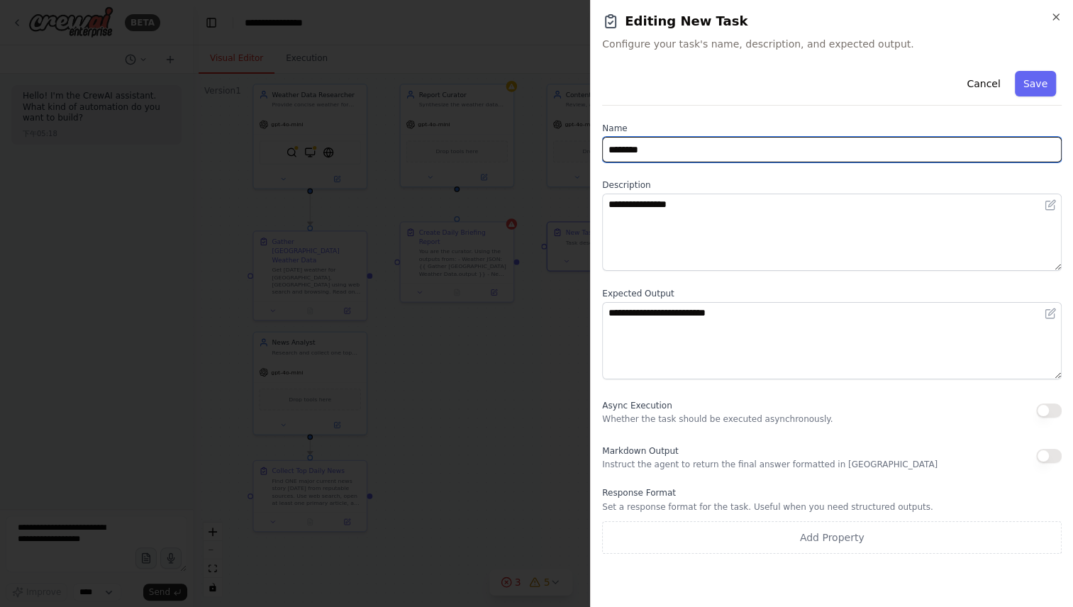
drag, startPoint x: 678, startPoint y: 143, endPoint x: 513, endPoint y: 162, distance: 165.6
click at [513, 162] on body "**********" at bounding box center [536, 303] width 1073 height 607
paste input "**********"
type input "**********"
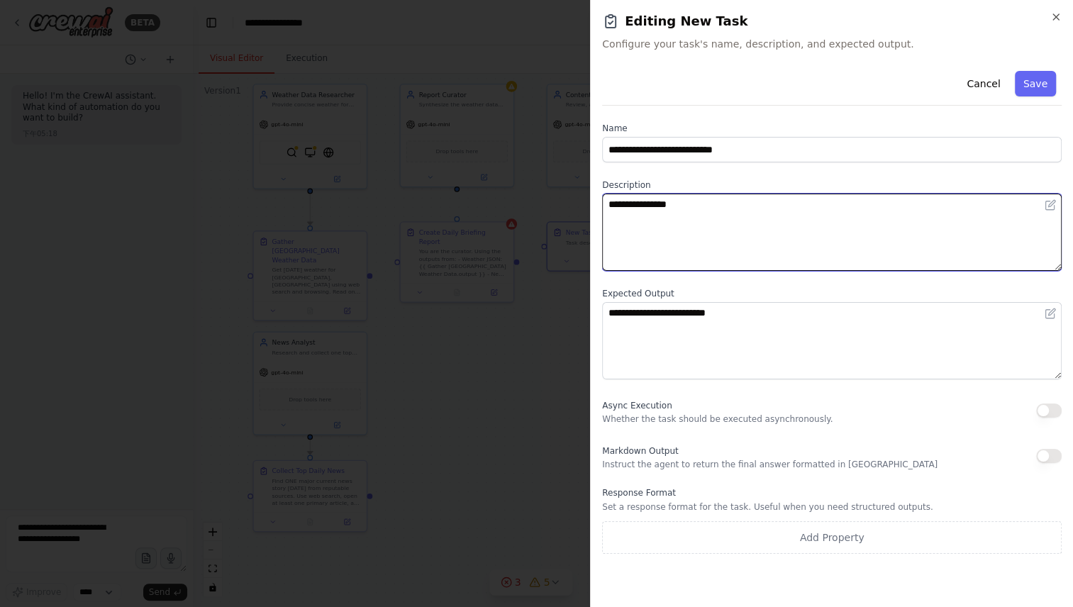
click at [768, 226] on textarea "**********" at bounding box center [832, 232] width 460 height 77
paste textarea "**********"
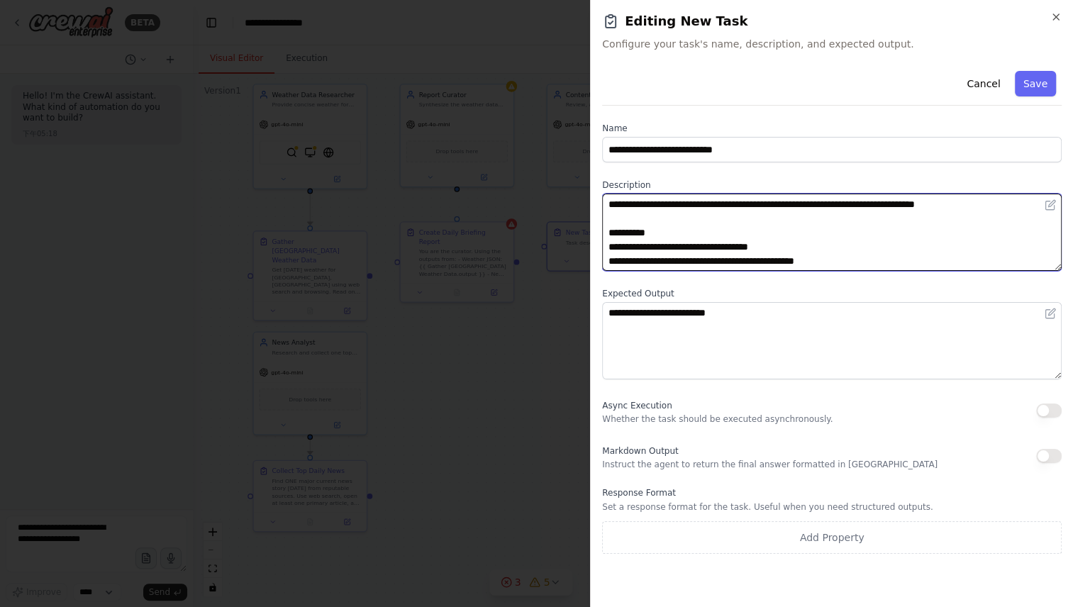
scroll to position [96, 0]
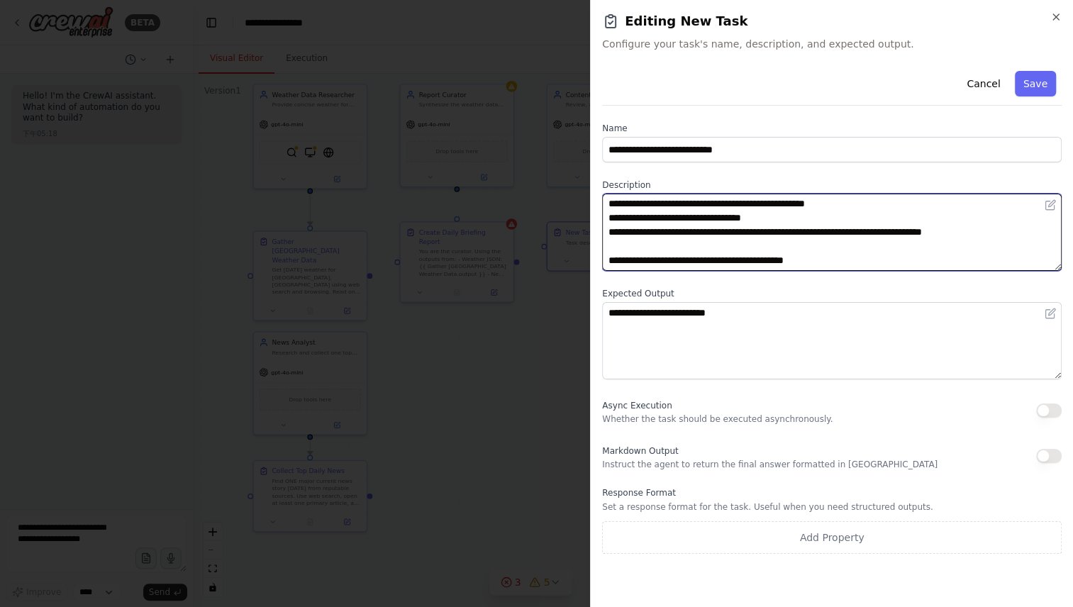
type textarea "**********"
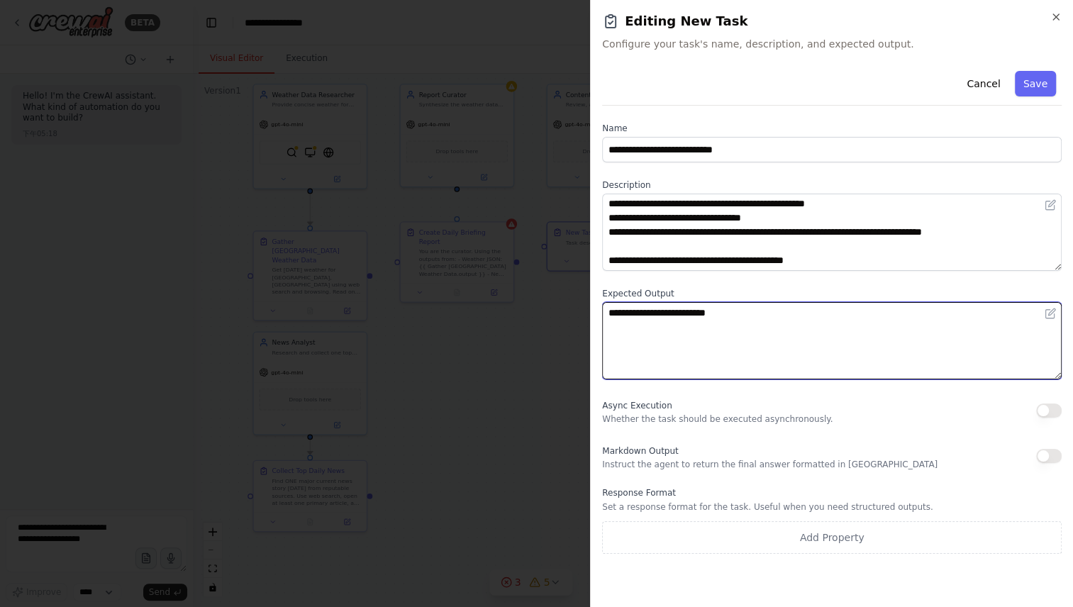
drag, startPoint x: 763, startPoint y: 321, endPoint x: 593, endPoint y: 321, distance: 170.3
click at [593, 321] on div "**********" at bounding box center [831, 303] width 483 height 607
paste textarea
type textarea "******"
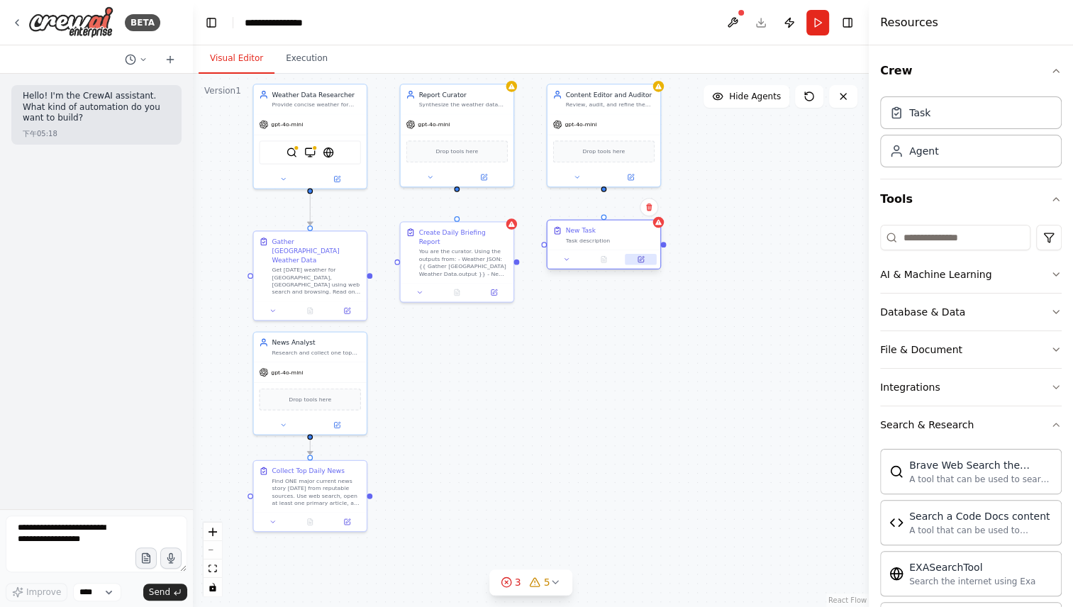
click at [635, 258] on button at bounding box center [640, 259] width 31 height 11
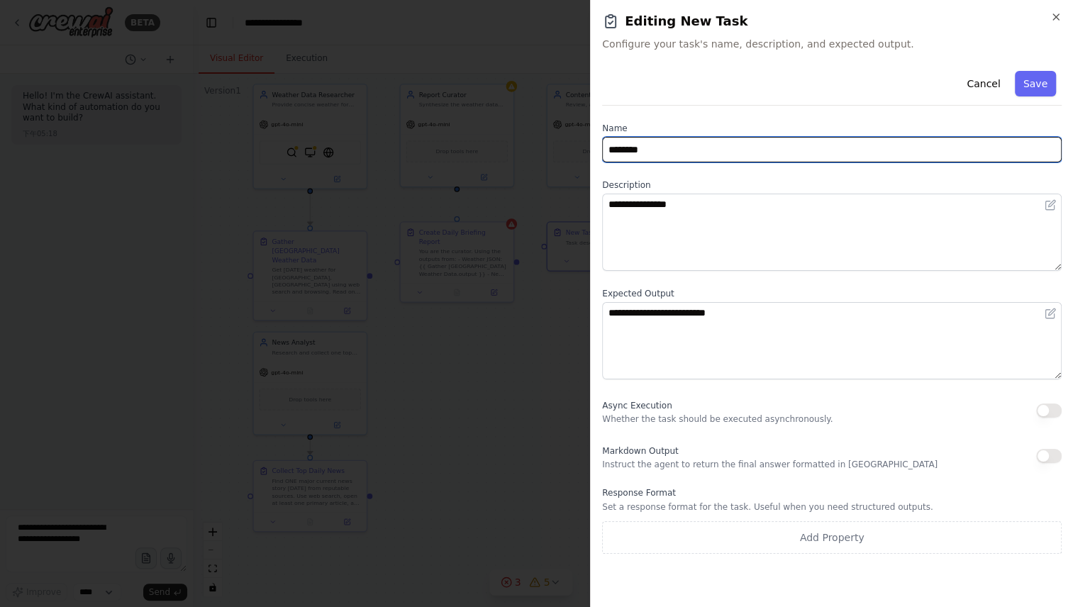
drag, startPoint x: 673, startPoint y: 142, endPoint x: 577, endPoint y: 153, distance: 96.4
click at [577, 153] on body "**********" at bounding box center [536, 303] width 1073 height 607
paste input "**********"
type input "**********"
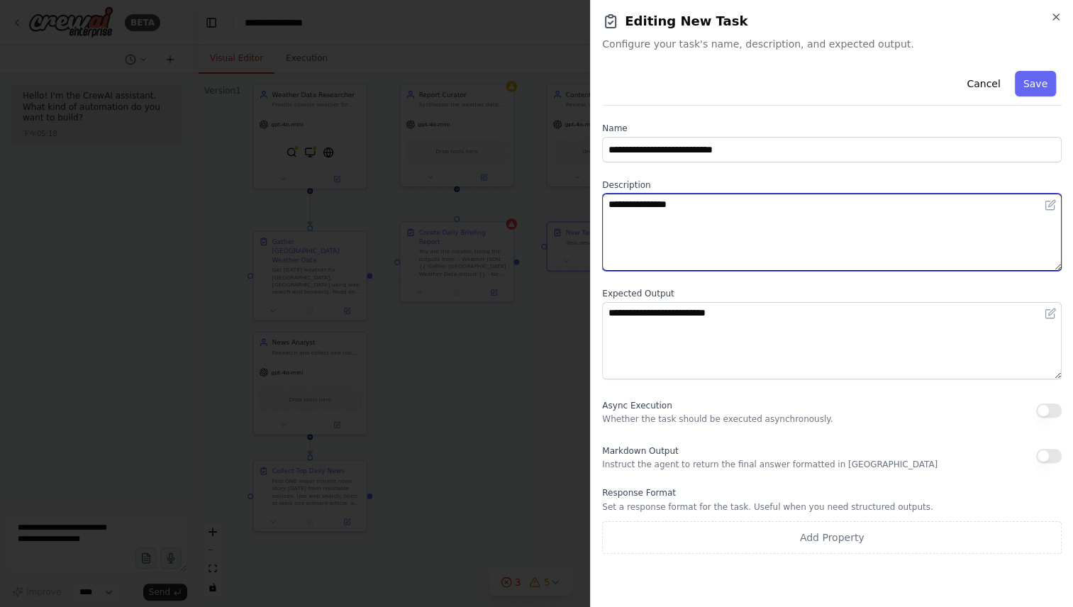
click at [779, 209] on textarea "**********" at bounding box center [832, 232] width 460 height 77
paste textarea "**********"
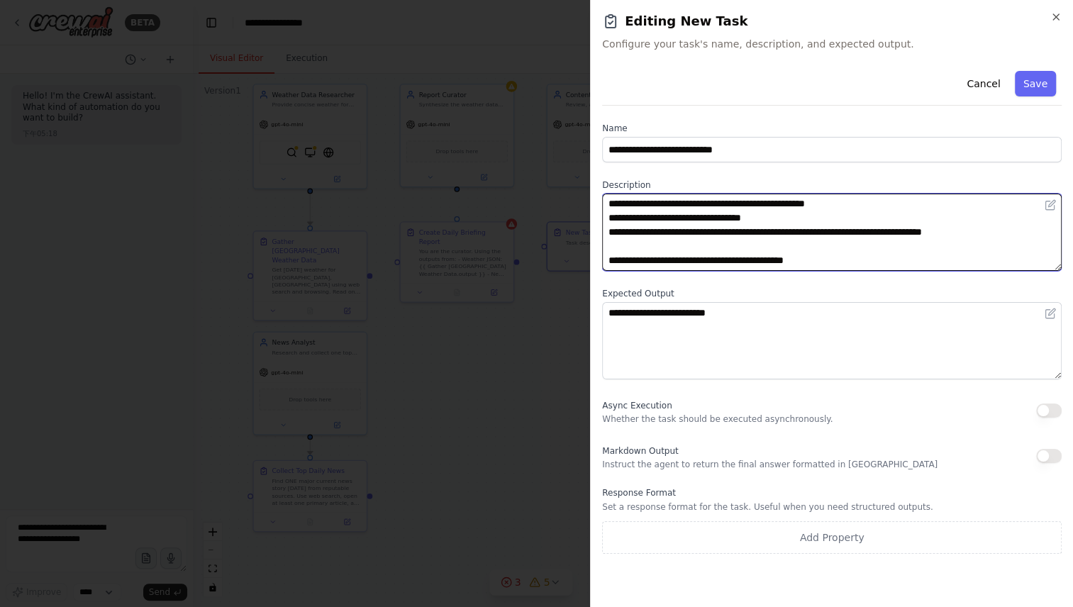
type textarea "**********"
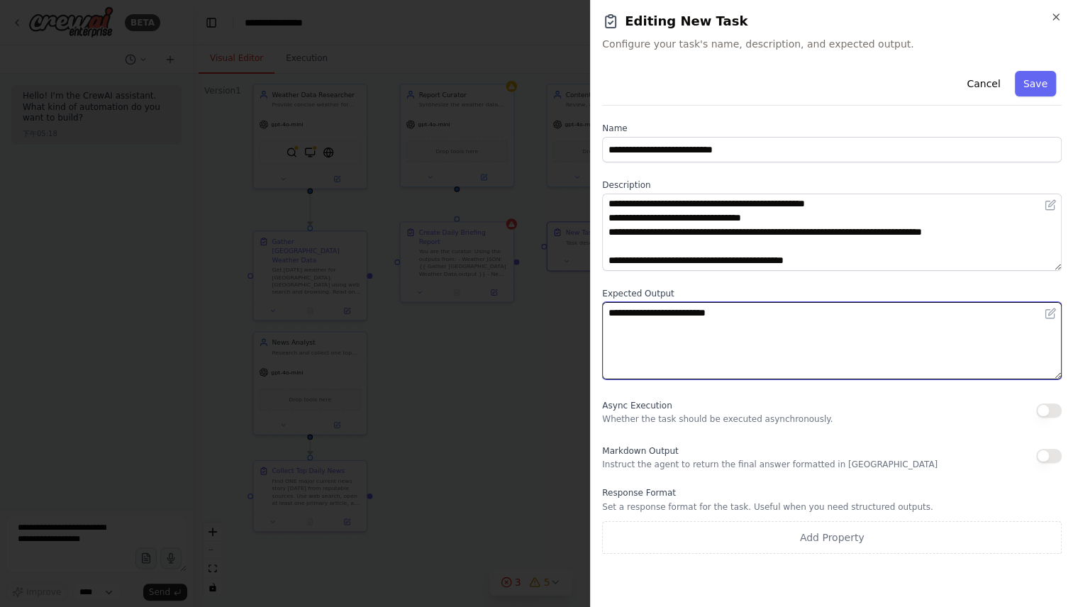
drag, startPoint x: 758, startPoint y: 324, endPoint x: 589, endPoint y: 326, distance: 169.6
click at [589, 326] on body "**********" at bounding box center [536, 303] width 1073 height 607
paste textarea
type textarea "******"
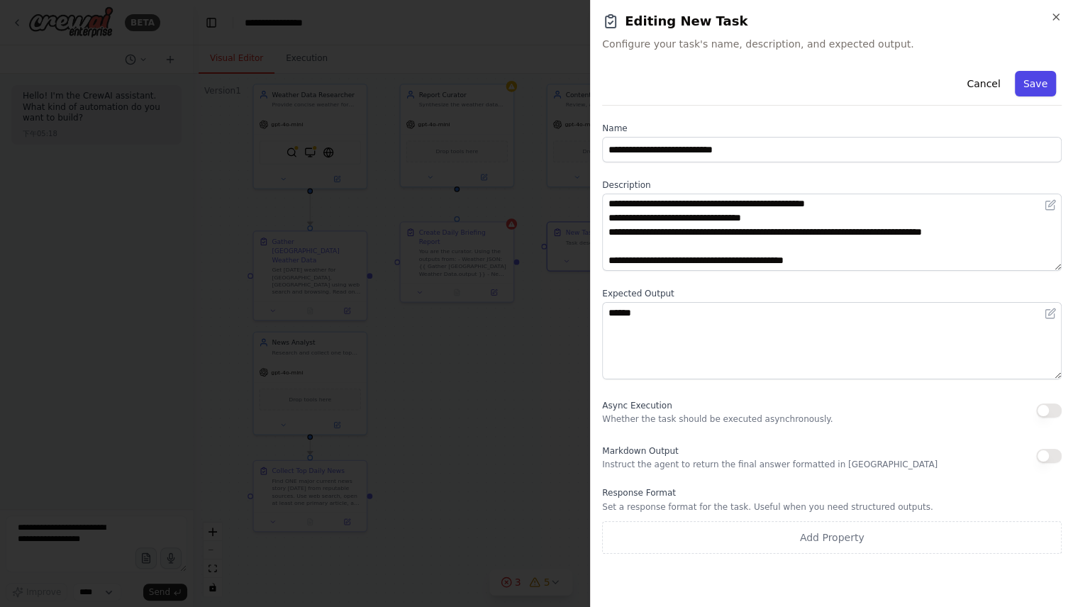
click at [1032, 79] on button "Save" at bounding box center [1035, 84] width 41 height 26
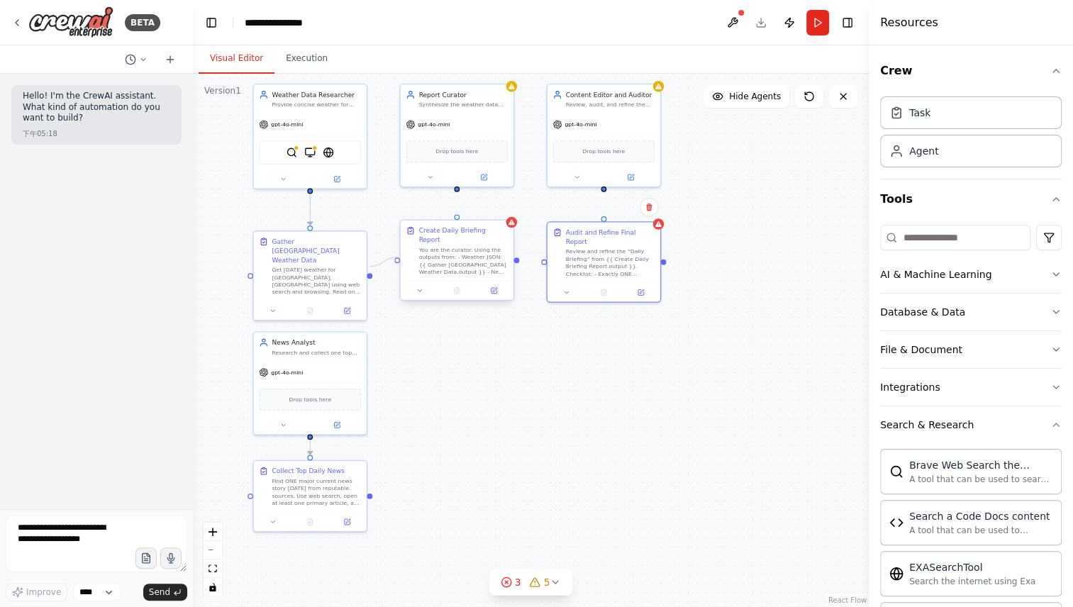
drag, startPoint x: 370, startPoint y: 269, endPoint x: 397, endPoint y: 259, distance: 28.7
click at [397, 259] on div ".deletable-edge-delete-btn { width: 20px; height: 20px; border: 0px solid #ffff…" at bounding box center [531, 341] width 676 height 534
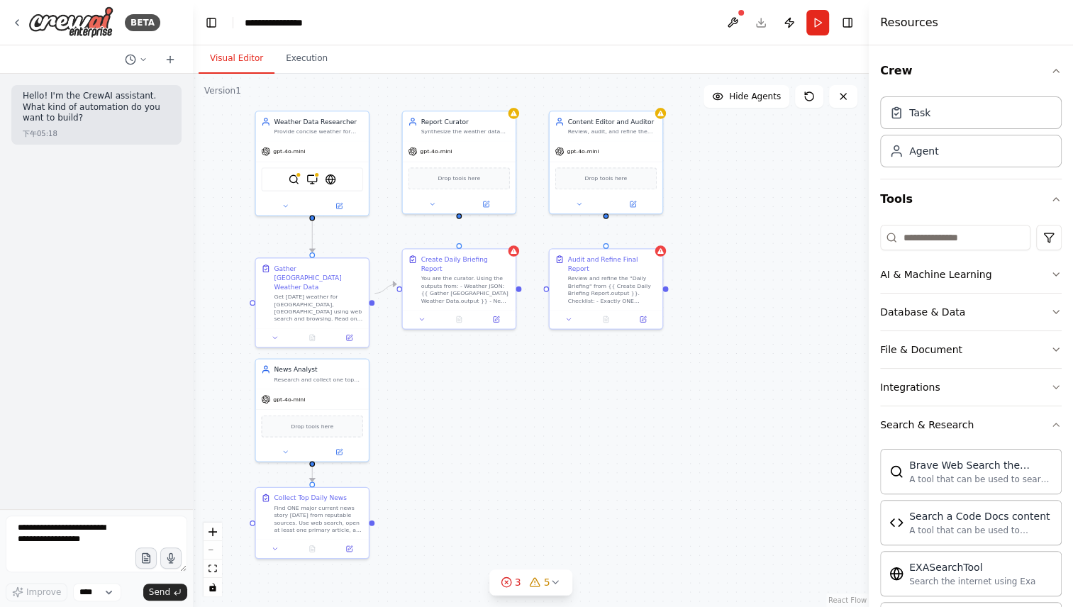
drag, startPoint x: 371, startPoint y: 499, endPoint x: 373, endPoint y: 526, distance: 27.0
click at [373, 526] on div ".deletable-edge-delete-btn { width: 20px; height: 20px; border: 0px solid #ffff…" at bounding box center [531, 341] width 676 height 534
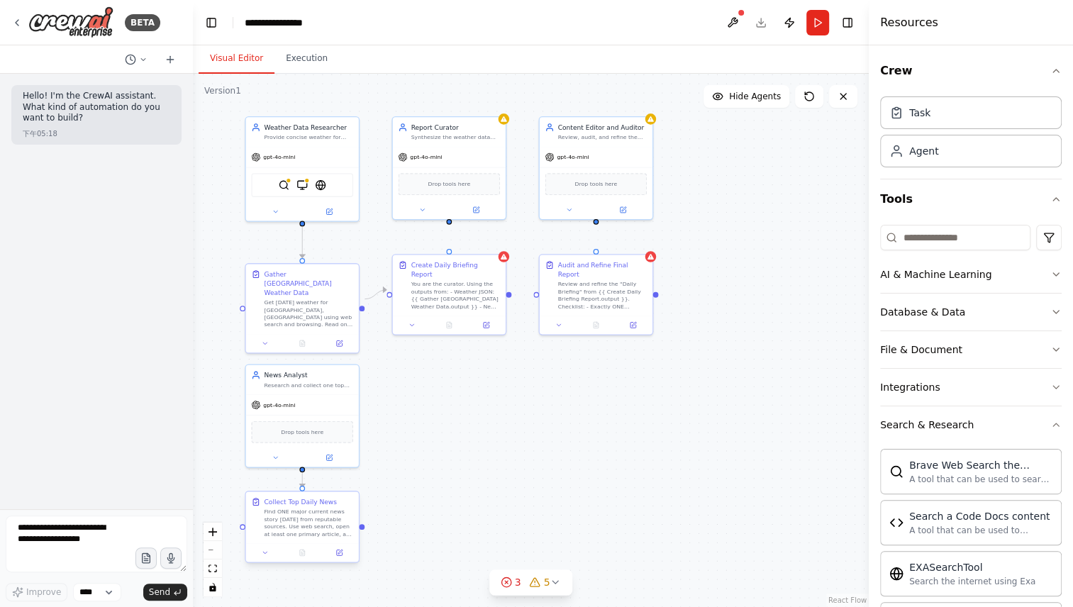
drag, startPoint x: 373, startPoint y: 524, endPoint x: 365, endPoint y: 535, distance: 14.2
click at [365, 535] on div ".deletable-edge-delete-btn { width: 20px; height: 20px; border: 0px solid #ffff…" at bounding box center [531, 341] width 676 height 534
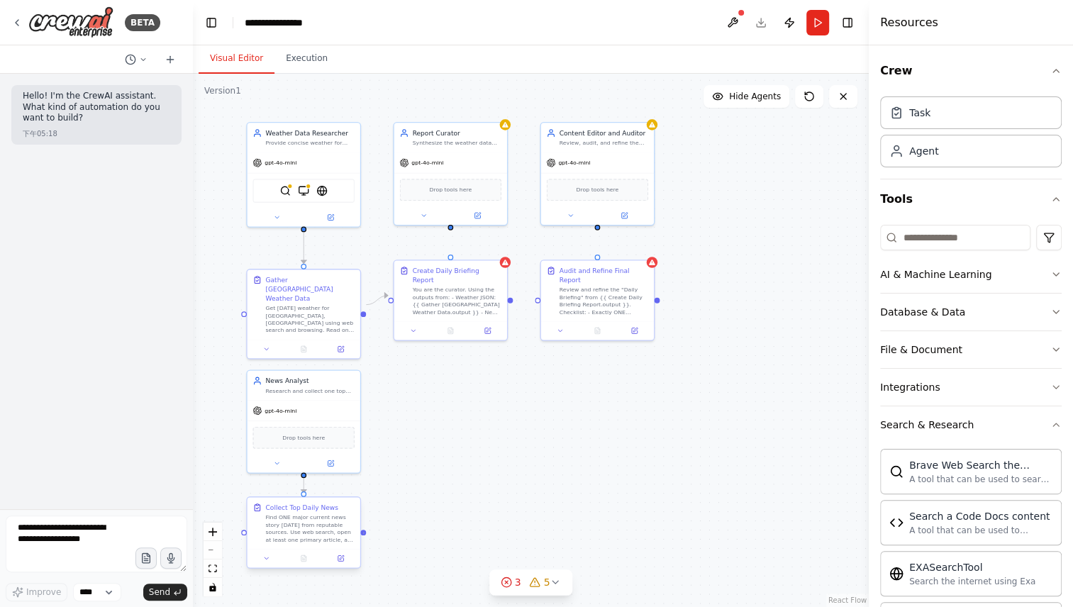
click at [364, 532] on div at bounding box center [363, 533] width 6 height 6
drag, startPoint x: 364, startPoint y: 531, endPoint x: 389, endPoint y: 302, distance: 231.3
click at [389, 302] on div ".deletable-edge-delete-btn { width: 20px; height: 20px; border: 0px solid #ffff…" at bounding box center [531, 341] width 676 height 534
click at [385, 302] on icon "Edge from a351d46c-21dd-4f0c-830b-e8867f924ebf to 5d522696-0a9b-468a-aee5-df449…" at bounding box center [377, 415] width 22 height 238
drag, startPoint x: 385, startPoint y: 302, endPoint x: 382, endPoint y: 347, distance: 44.7
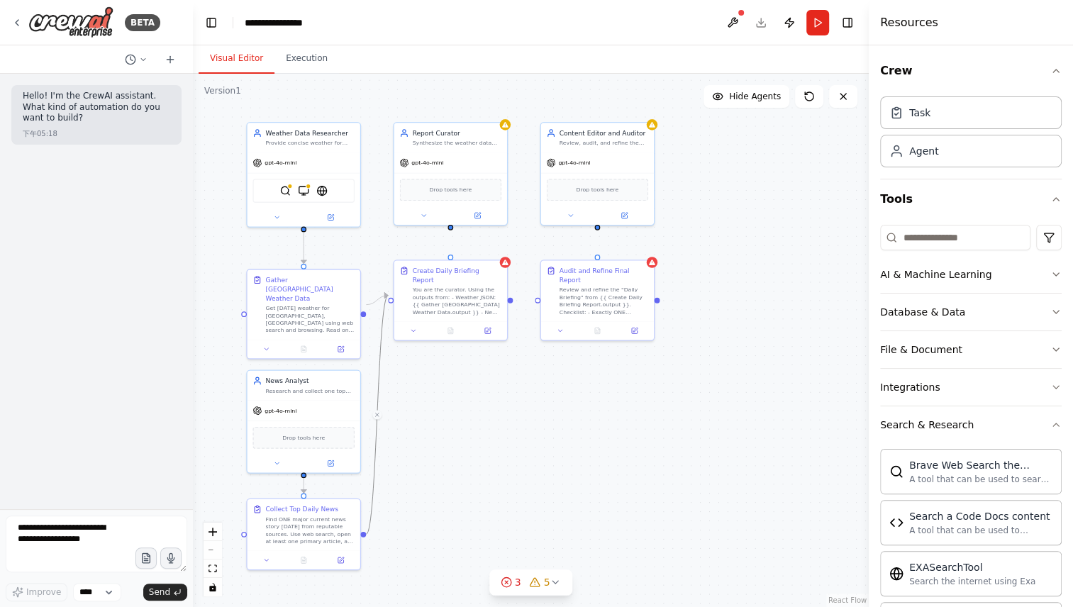
click at [382, 347] on icon "Edge from a351d46c-21dd-4f0c-830b-e8867f924ebf to 5d522696-0a9b-468a-aee5-df449…" at bounding box center [377, 415] width 22 height 238
click at [380, 416] on icon at bounding box center [377, 415] width 7 height 8
drag, startPoint x: 365, startPoint y: 533, endPoint x: 394, endPoint y: 297, distance: 237.3
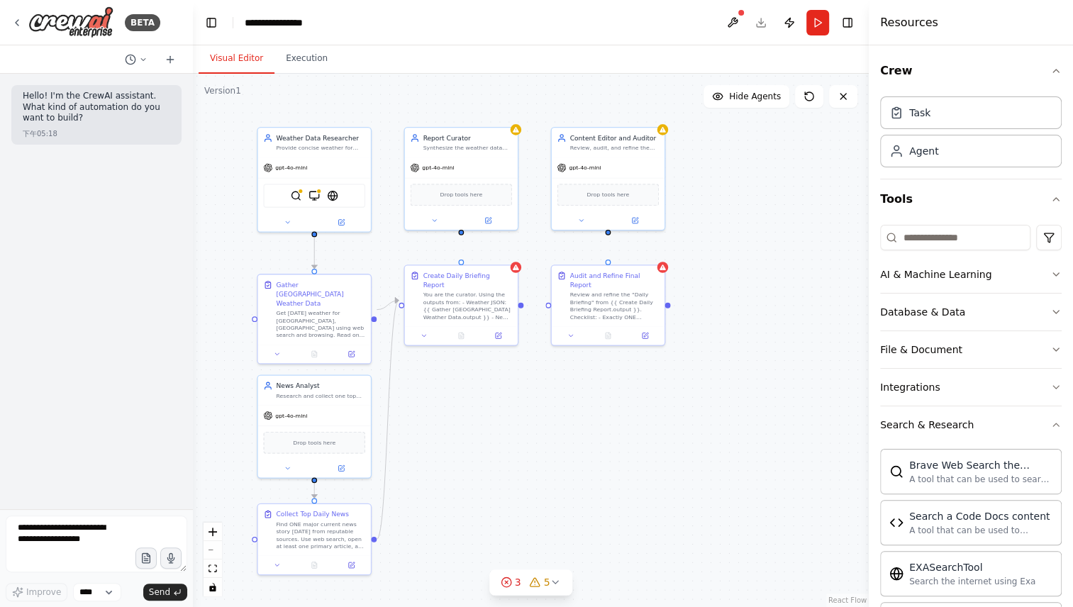
drag, startPoint x: 511, startPoint y: 297, endPoint x: 521, endPoint y: 302, distance: 11.7
click at [521, 302] on div ".deletable-edge-delete-btn { width: 20px; height: 20px; border: 0px solid #ffff…" at bounding box center [531, 341] width 676 height 534
click at [526, 302] on div ".deletable-edge-delete-btn { width: 20px; height: 20px; border: 0px solid #ffff…" at bounding box center [531, 341] width 676 height 534
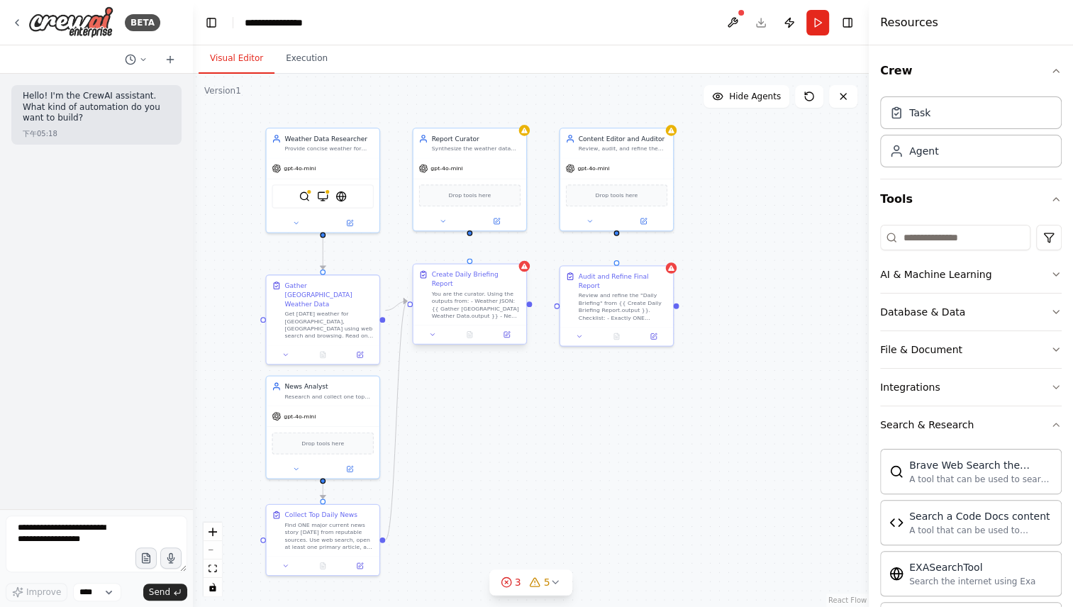
click at [531, 302] on div ".deletable-edge-delete-btn { width: 20px; height: 20px; border: 0px solid #ffff…" at bounding box center [531, 341] width 676 height 534
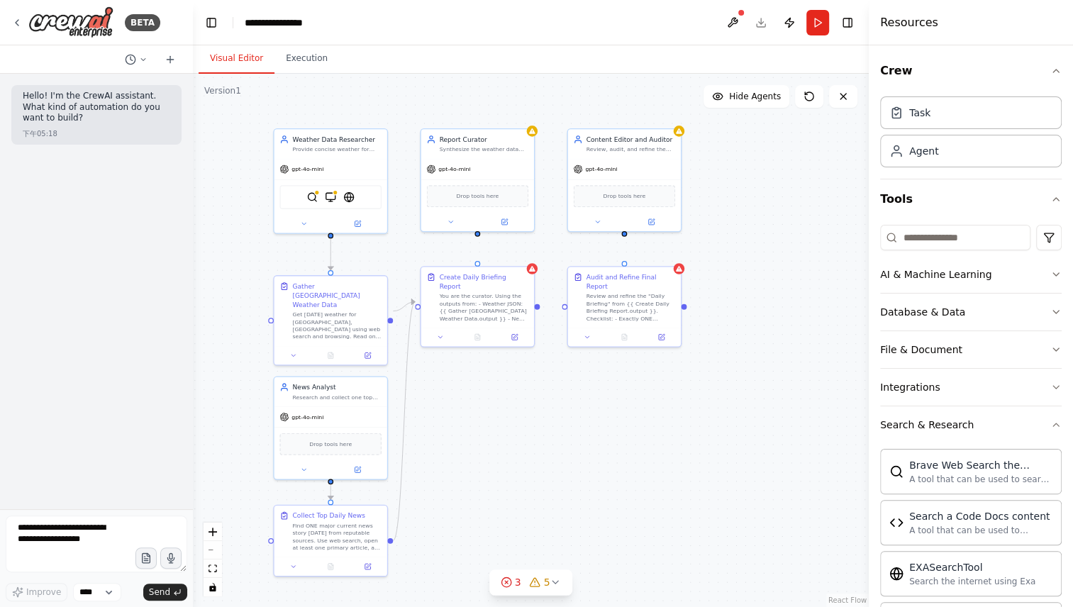
click at [541, 299] on div ".deletable-edge-delete-btn { width: 20px; height: 20px; border: 0px solid #ffff…" at bounding box center [531, 341] width 676 height 534
drag, startPoint x: 538, startPoint y: 297, endPoint x: 565, endPoint y: 304, distance: 27.7
drag, startPoint x: 479, startPoint y: 231, endPoint x: 477, endPoint y: 265, distance: 34.1
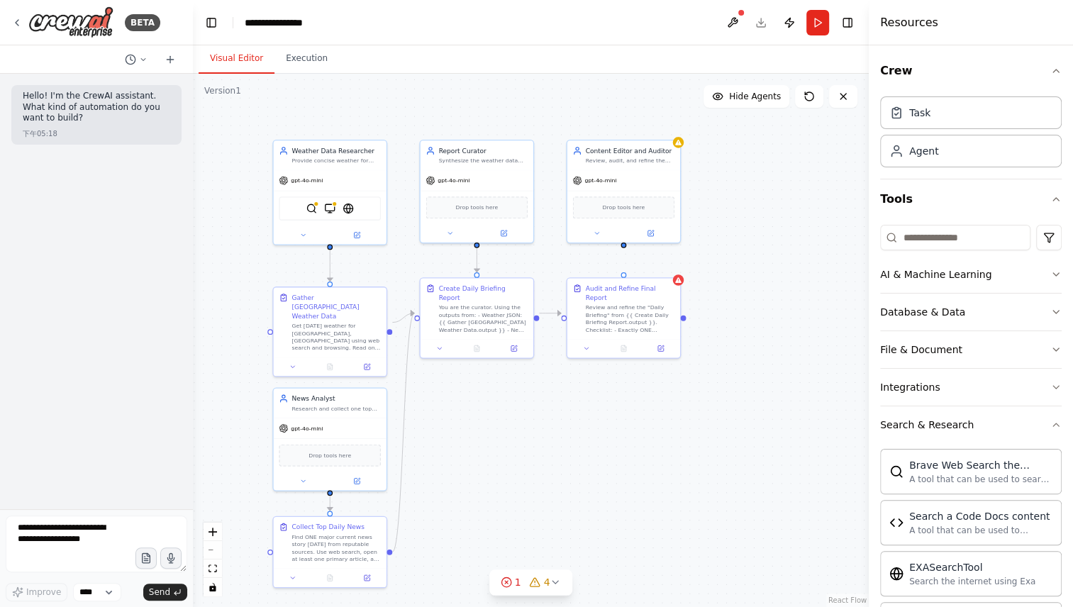
drag, startPoint x: 624, startPoint y: 235, endPoint x: 624, endPoint y: 248, distance: 12.8
click at [624, 248] on div ".deletable-edge-delete-btn { width: 20px; height: 20px; border: 0px solid #ffff…" at bounding box center [531, 341] width 676 height 534
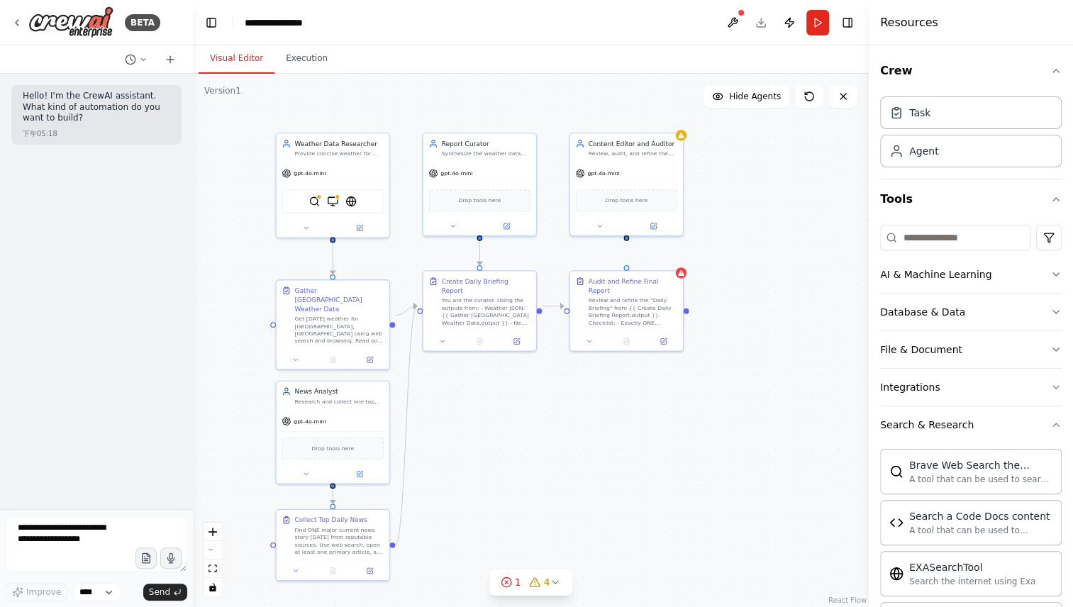
drag, startPoint x: 624, startPoint y: 245, endPoint x: 626, endPoint y: 238, distance: 7.4
click at [626, 238] on div ".deletable-edge-delete-btn { width: 20px; height: 20px; border: 0px solid #ffff…" at bounding box center [531, 341] width 676 height 534
drag, startPoint x: 626, startPoint y: 236, endPoint x: 625, endPoint y: 265, distance: 29.1
click at [658, 180] on div "gpt-4o-mini Drop tools here" at bounding box center [626, 197] width 113 height 72
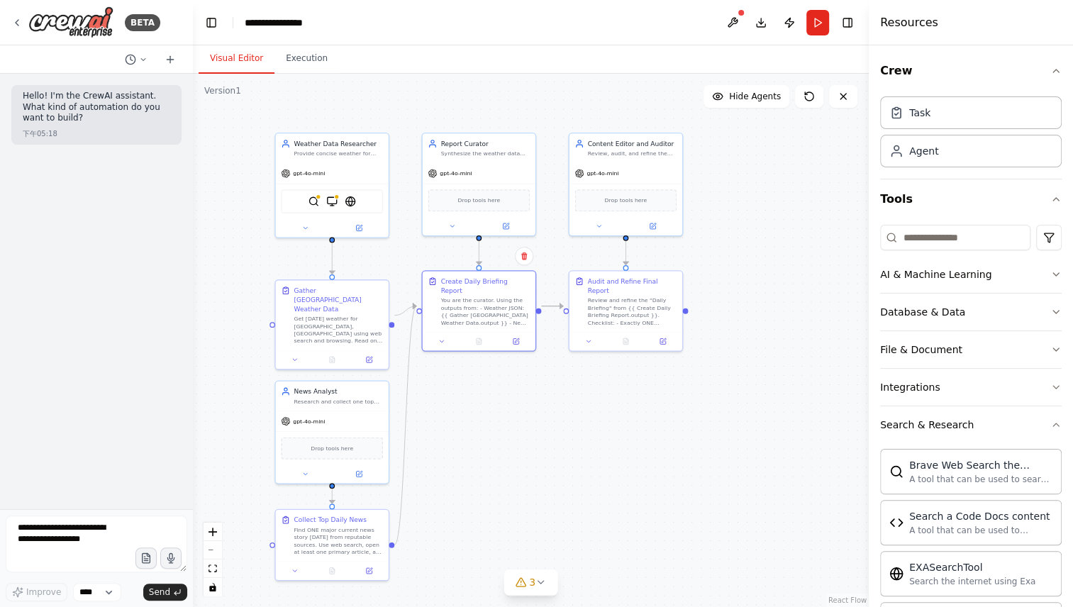
drag, startPoint x: 535, startPoint y: 306, endPoint x: 542, endPoint y: 305, distance: 7.1
drag, startPoint x: 343, startPoint y: 324, endPoint x: 343, endPoint y: 312, distance: 11.4
click at [343, 312] on div "Get today’s weather for Taipei, Taiwan using web search and browsing. Read one …" at bounding box center [338, 318] width 89 height 29
drag, startPoint x: 340, startPoint y: 399, endPoint x: 337, endPoint y: 387, distance: 12.4
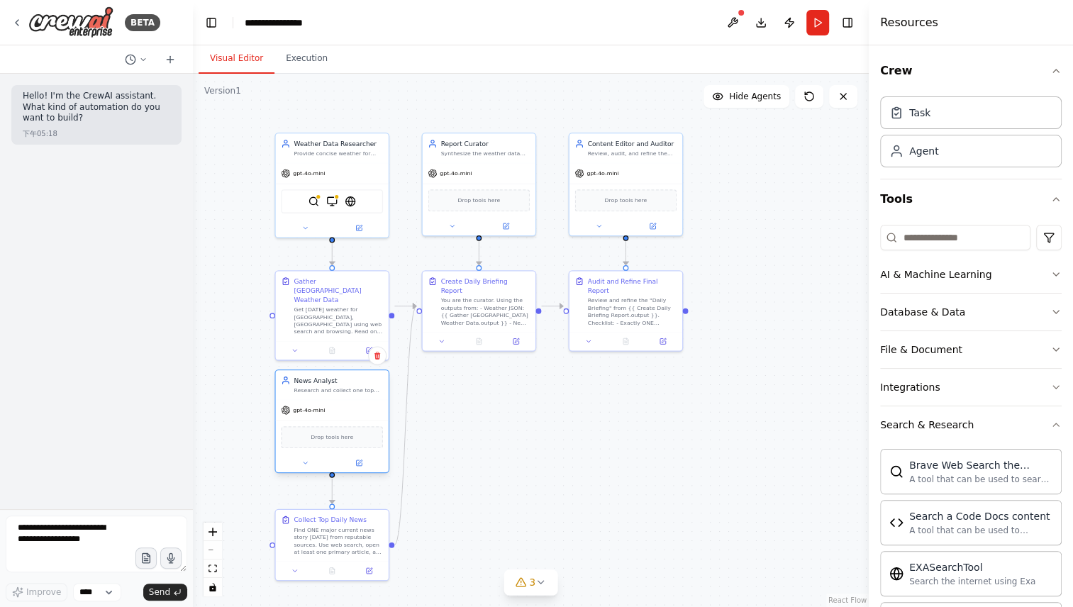
click at [337, 387] on div "Research and collect one top current news story today and summarize it neutrall…" at bounding box center [338, 390] width 89 height 7
drag, startPoint x: 353, startPoint y: 543, endPoint x: 349, endPoint y: 535, distance: 9.2
click at [349, 535] on div "Find ONE major current news story today from reputable sources. Use web search,…" at bounding box center [338, 530] width 89 height 29
click at [812, 26] on button "Run" at bounding box center [818, 23] width 23 height 26
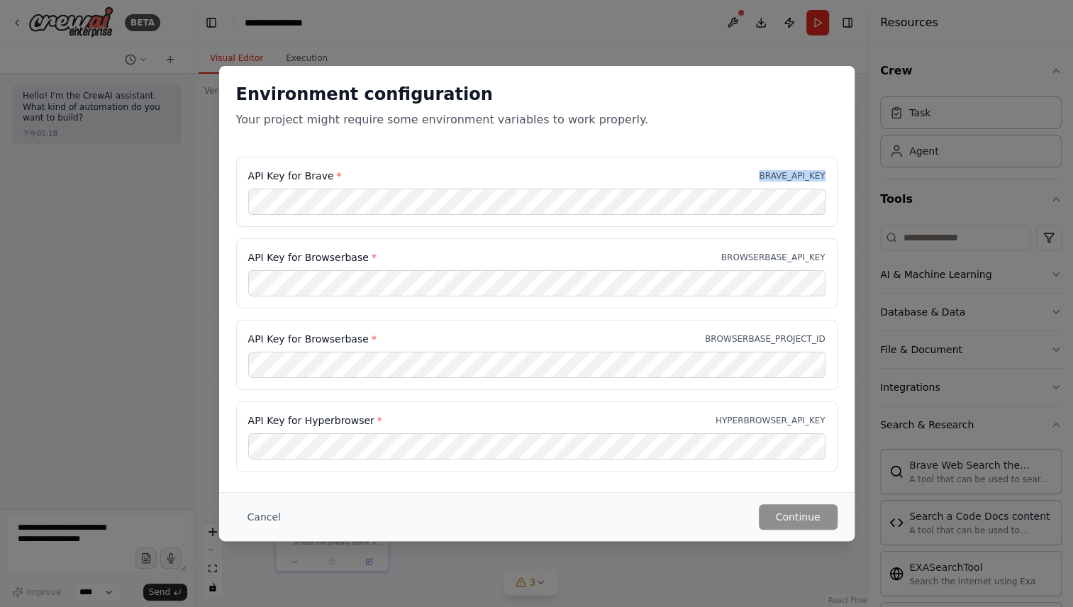
drag, startPoint x: 763, startPoint y: 174, endPoint x: 834, endPoint y: 168, distance: 71.2
click at [834, 168] on div "API Key for Brave * BRAVE_API_KEY" at bounding box center [537, 192] width 602 height 70
copy p "BRAVE_API_KEY"
drag, startPoint x: 728, startPoint y: 255, endPoint x: 851, endPoint y: 250, distance: 122.8
click at [851, 250] on div "API Key for Brave * BRAVE_API_KEY API Key for Browserbase * BROWSERBASE_API_KEY…" at bounding box center [537, 323] width 636 height 332
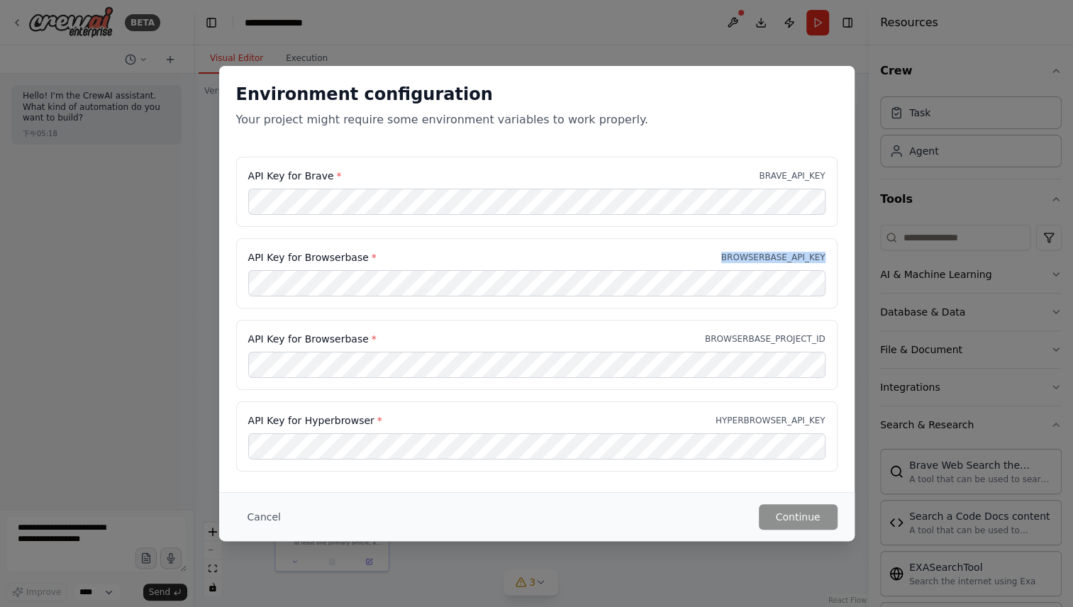
copy p "BROWSERBASE_API_KEY"
drag, startPoint x: 710, startPoint y: 338, endPoint x: 858, endPoint y: 341, distance: 147.6
click at [858, 341] on div "Environment configuration Your project might require some environment variables…" at bounding box center [536, 303] width 1073 height 607
copy p "BROWSERBASE_PROJECT_ID"
drag, startPoint x: 773, startPoint y: 416, endPoint x: 714, endPoint y: 421, distance: 58.5
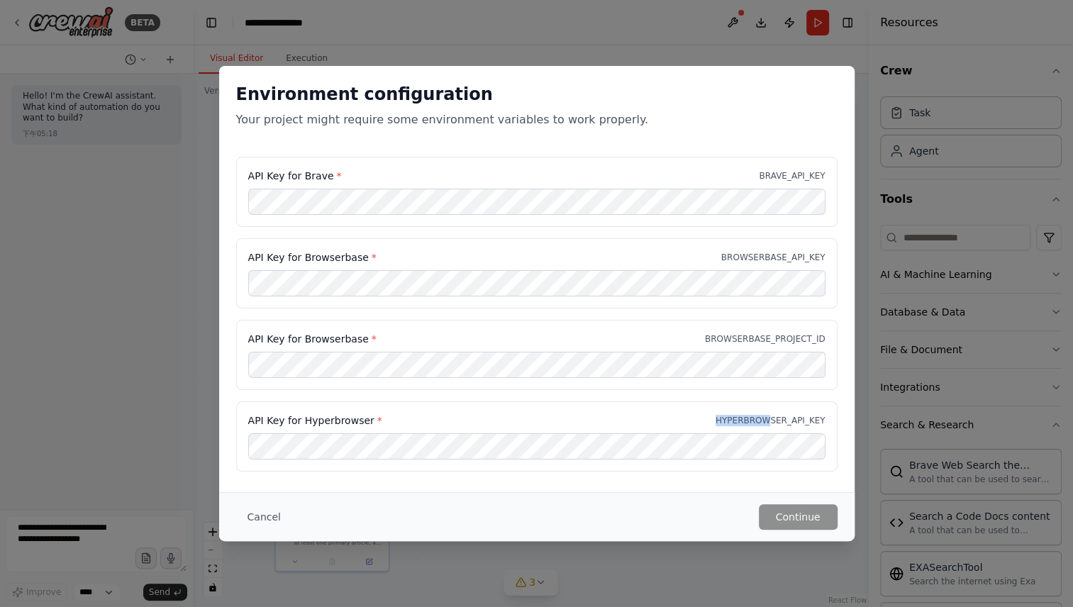
click at [714, 421] on div "API Key for Hyperbrowser * HYPERBROWSER_API_KEY" at bounding box center [536, 421] width 577 height 14
drag, startPoint x: 714, startPoint y: 421, endPoint x: 846, endPoint y: 409, distance: 131.9
click at [846, 409] on div "API Key for Brave * BRAVE_API_KEY API Key for Browserbase * BROWSERBASE_API_KEY…" at bounding box center [537, 323] width 636 height 332
copy p "HYPERBROWSER_API_KEY"
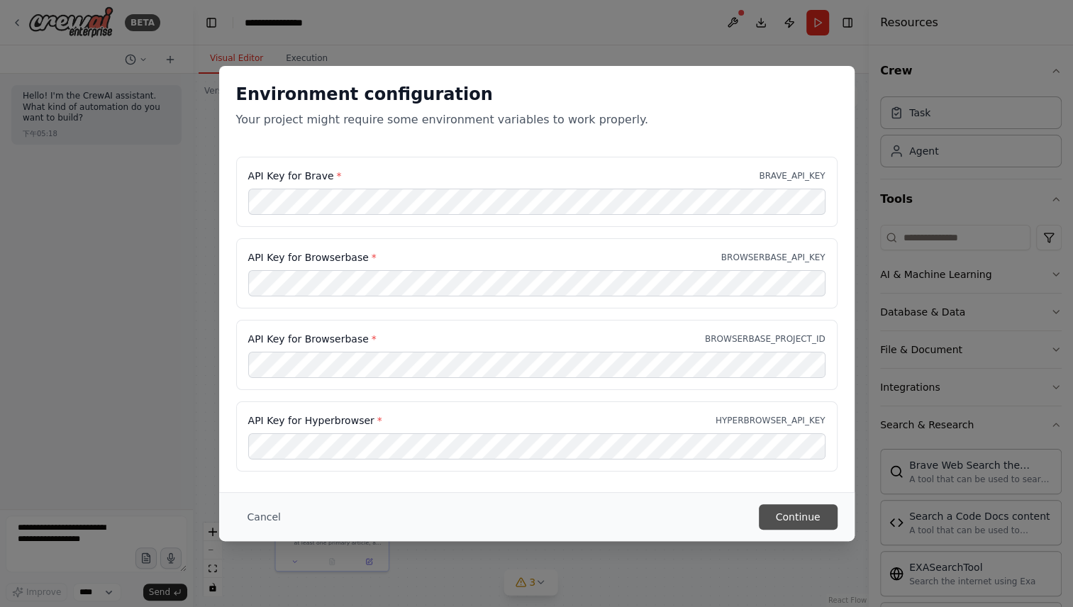
click at [812, 509] on button "Continue" at bounding box center [798, 517] width 79 height 26
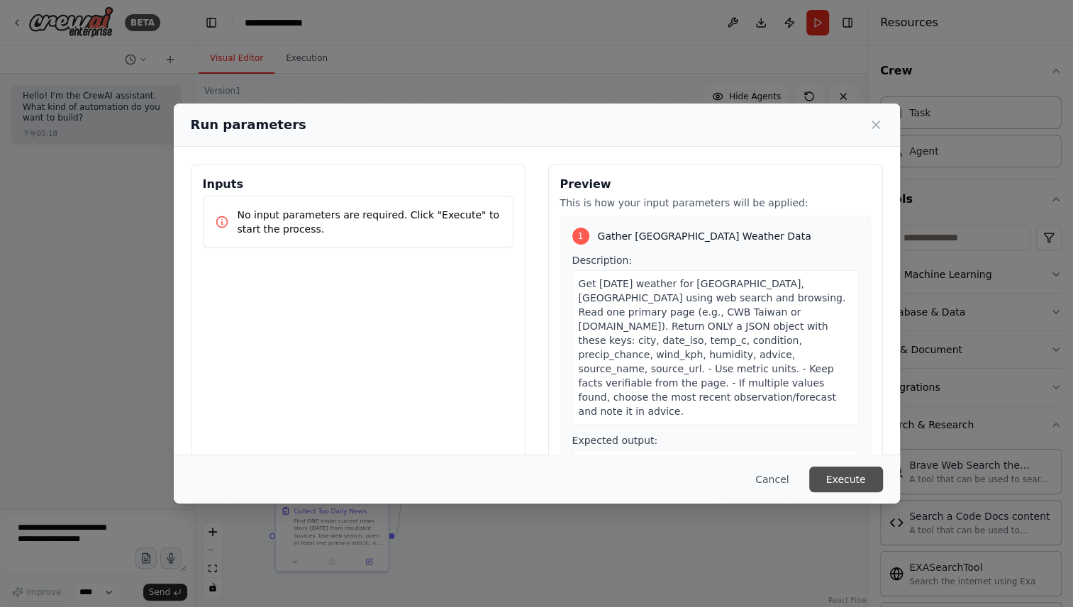
click at [864, 480] on button "Execute" at bounding box center [846, 480] width 74 height 26
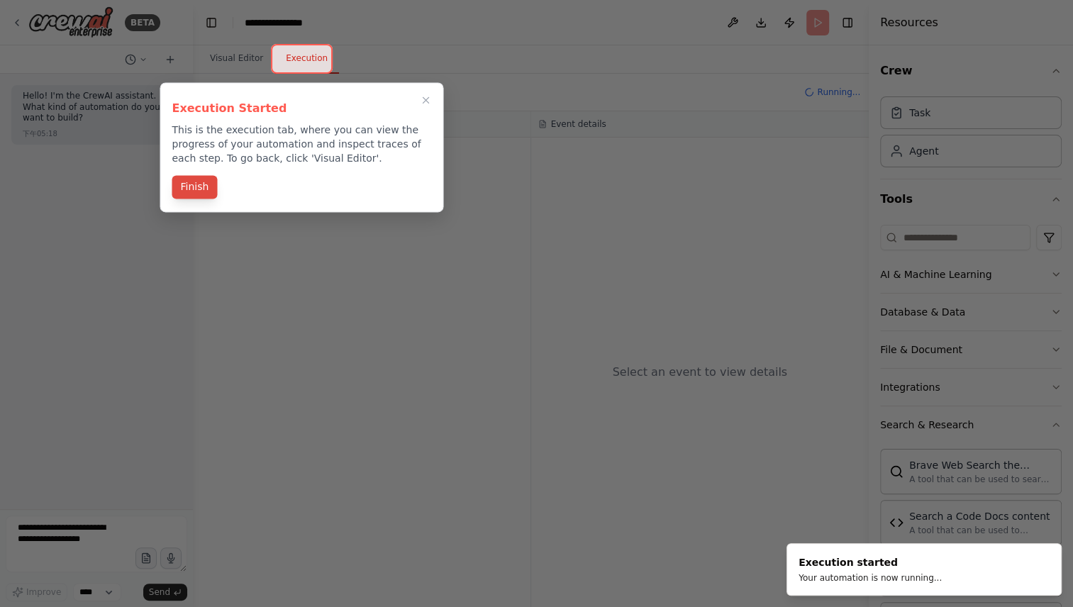
click at [204, 184] on button "Finish" at bounding box center [194, 186] width 45 height 23
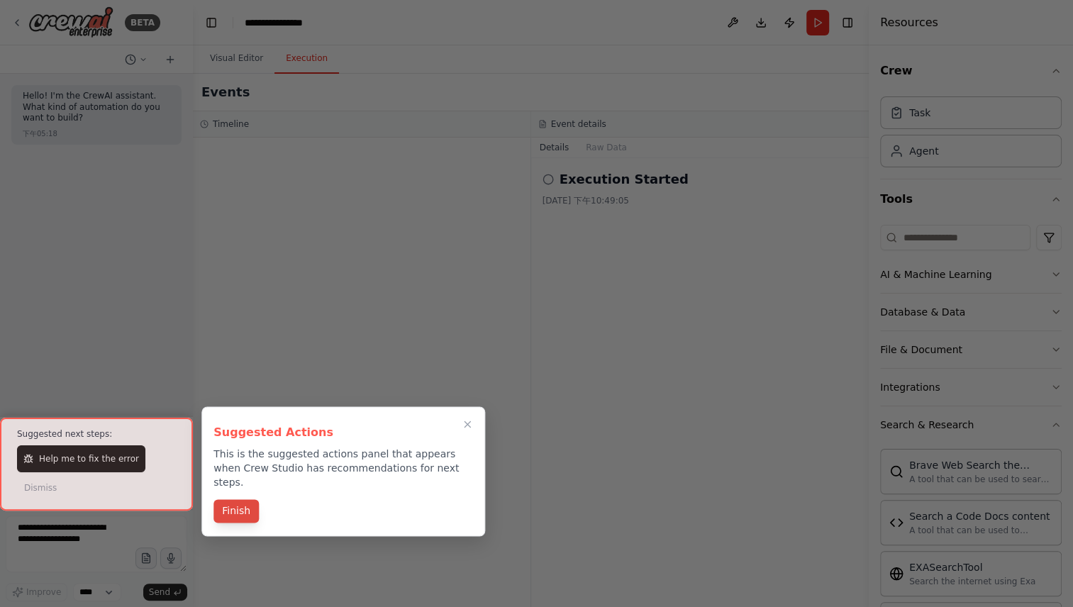
click at [226, 499] on button "Finish" at bounding box center [236, 510] width 45 height 23
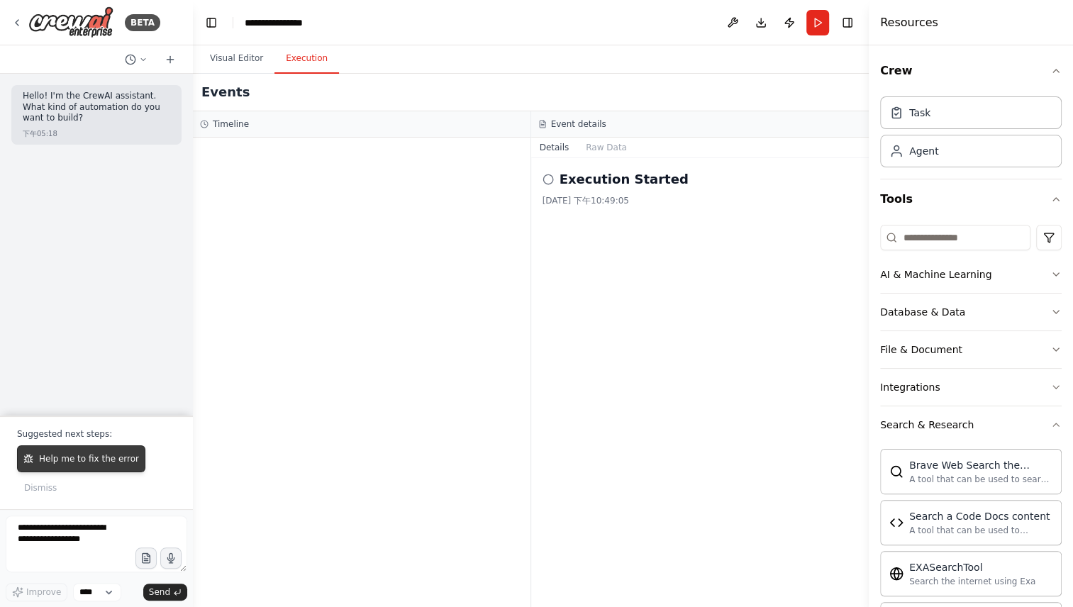
click at [122, 453] on button "Help me to fix the error" at bounding box center [81, 459] width 128 height 27
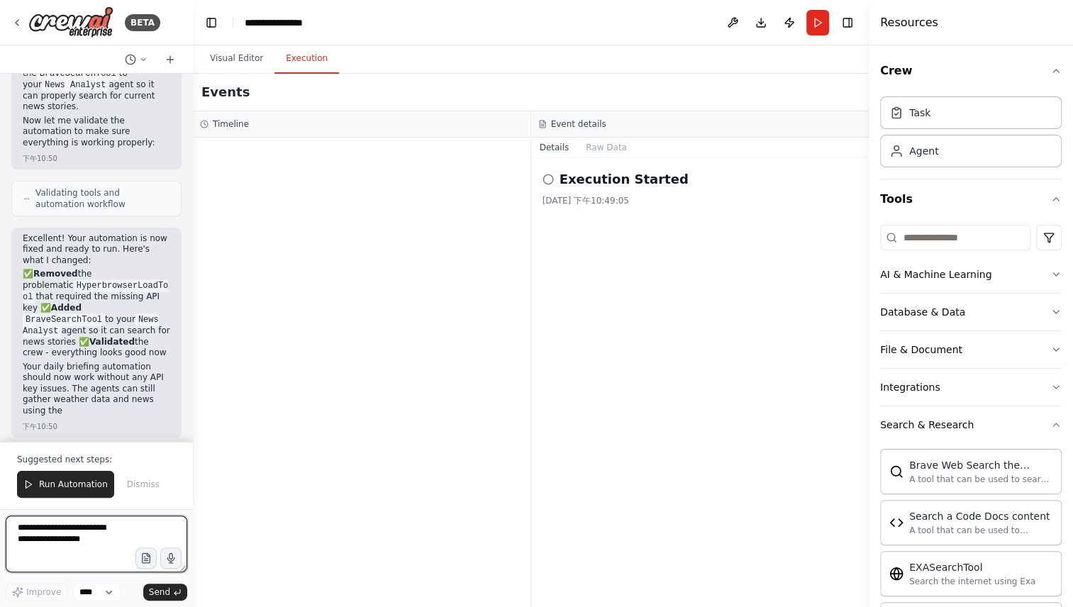
scroll to position [989, 0]
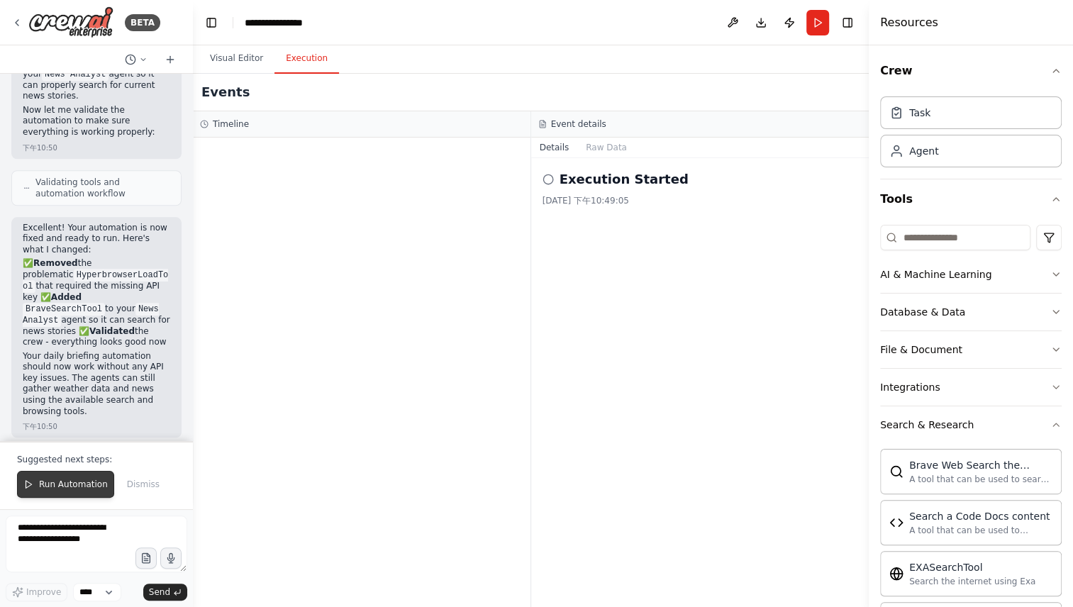
click at [64, 487] on span "Run Automation" at bounding box center [73, 484] width 69 height 11
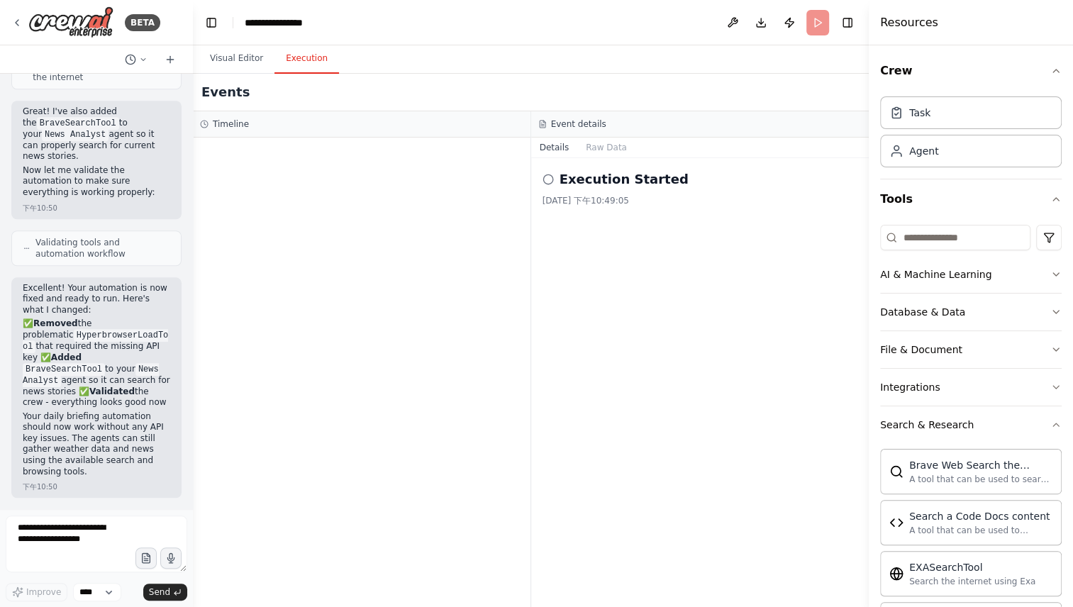
scroll to position [922, 0]
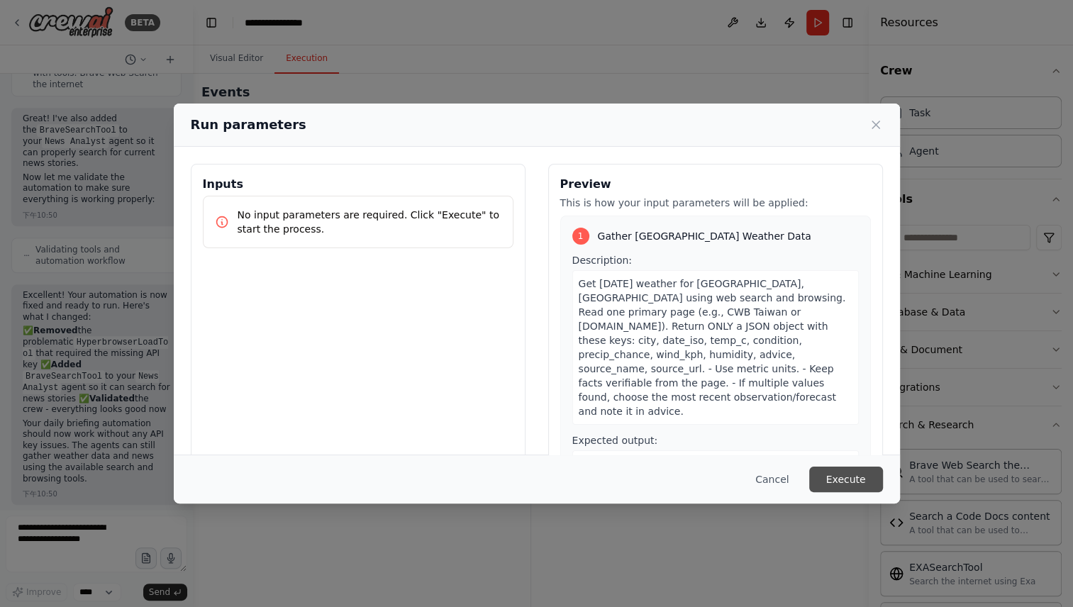
click at [841, 480] on button "Execute" at bounding box center [846, 480] width 74 height 26
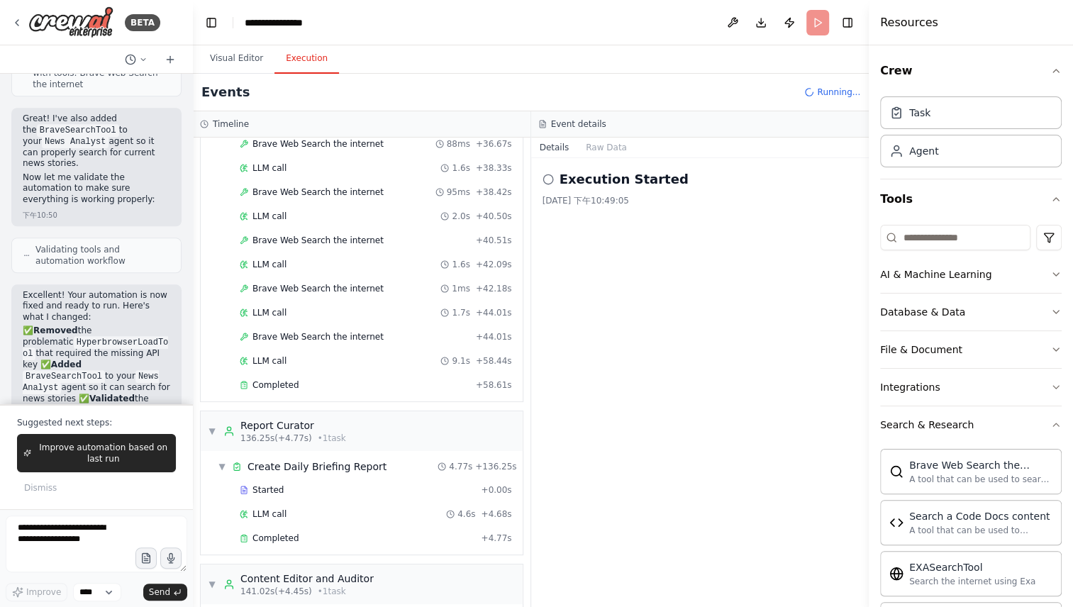
scroll to position [989, 0]
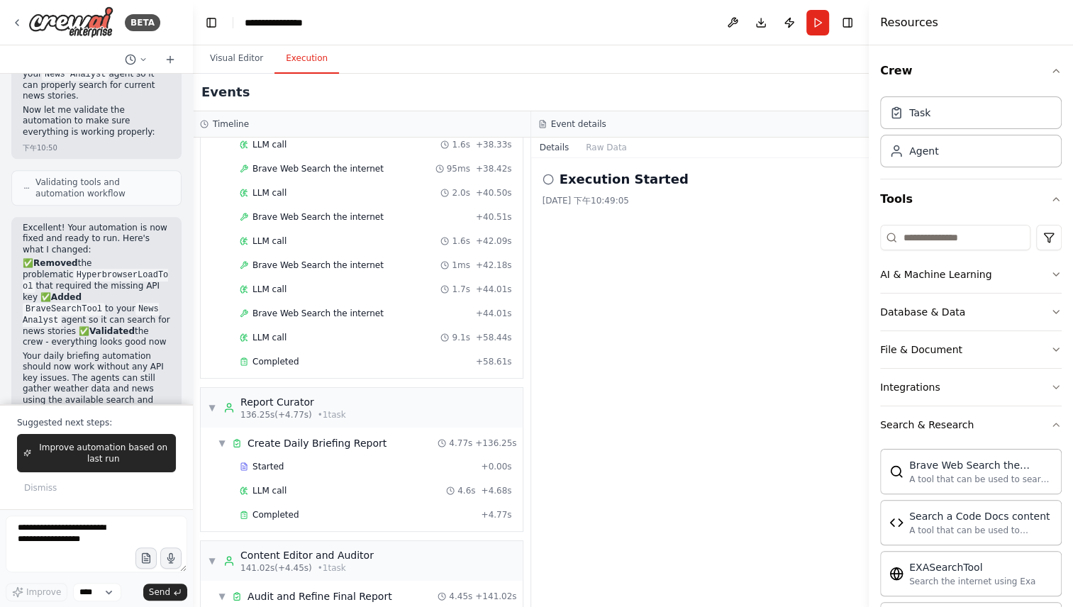
click at [548, 177] on icon at bounding box center [548, 179] width 11 height 11
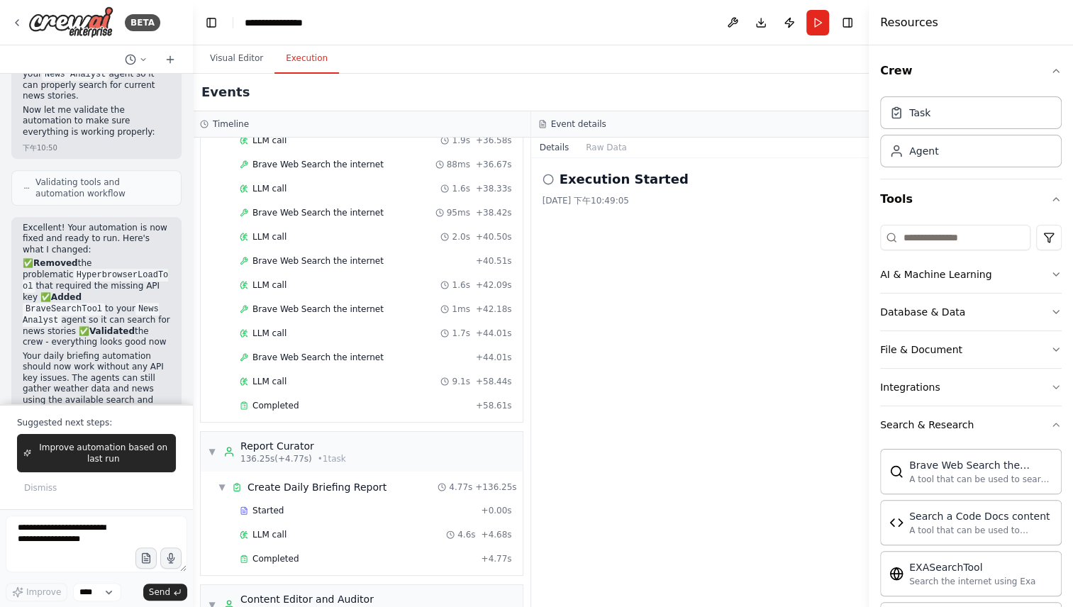
scroll to position [3045, 0]
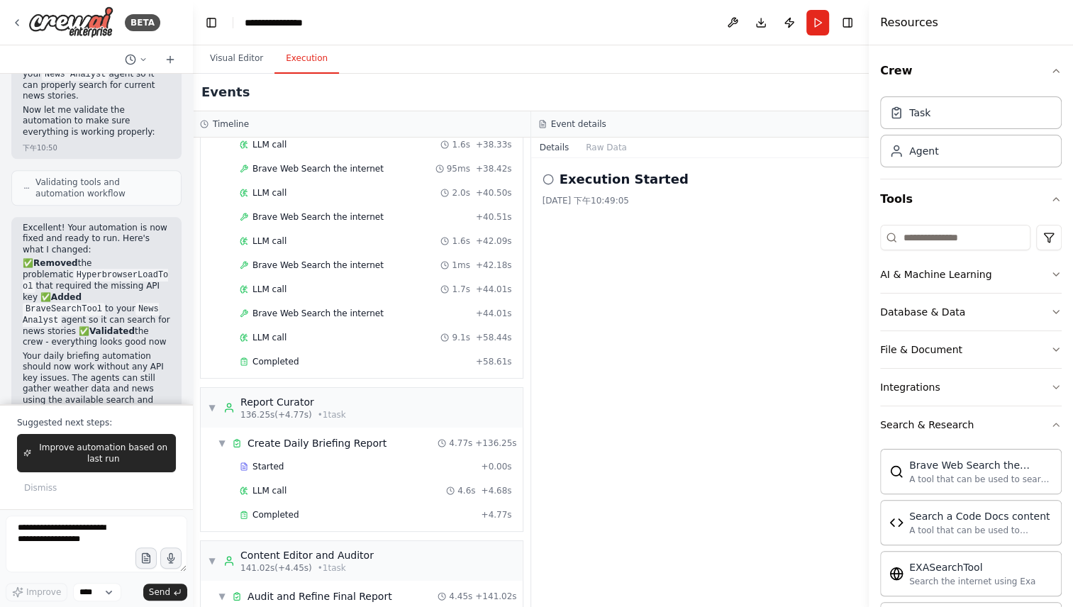
click at [540, 182] on div "Execution Started 2025/9/19 下午10:49:05" at bounding box center [700, 382] width 338 height 449
click at [550, 178] on icon at bounding box center [548, 179] width 11 height 11
click at [815, 18] on button "Run" at bounding box center [818, 23] width 23 height 26
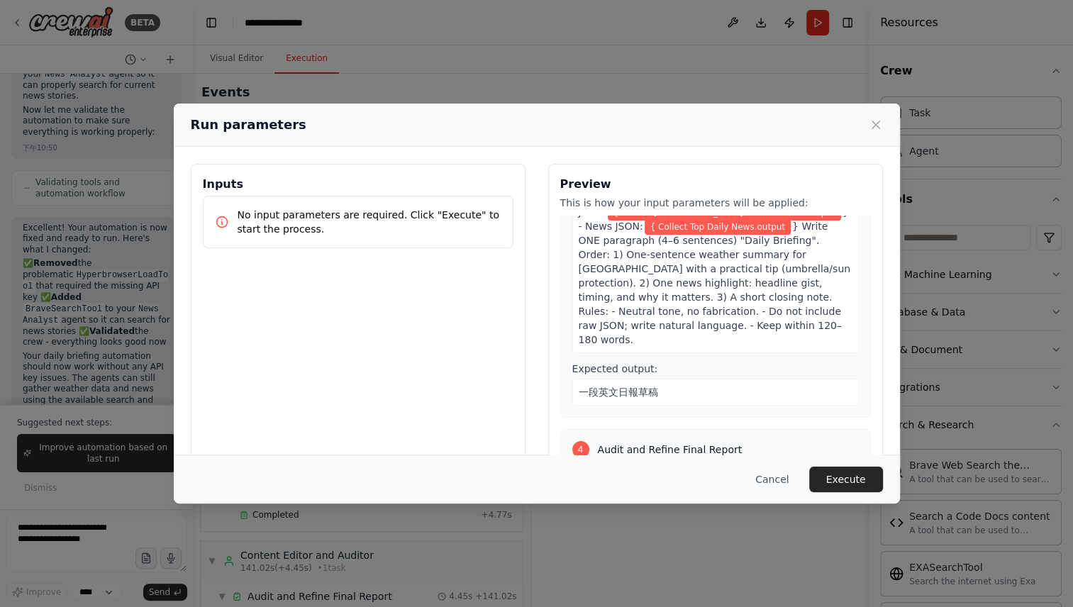
scroll to position [614, 0]
click at [789, 479] on button "Cancel" at bounding box center [772, 480] width 56 height 26
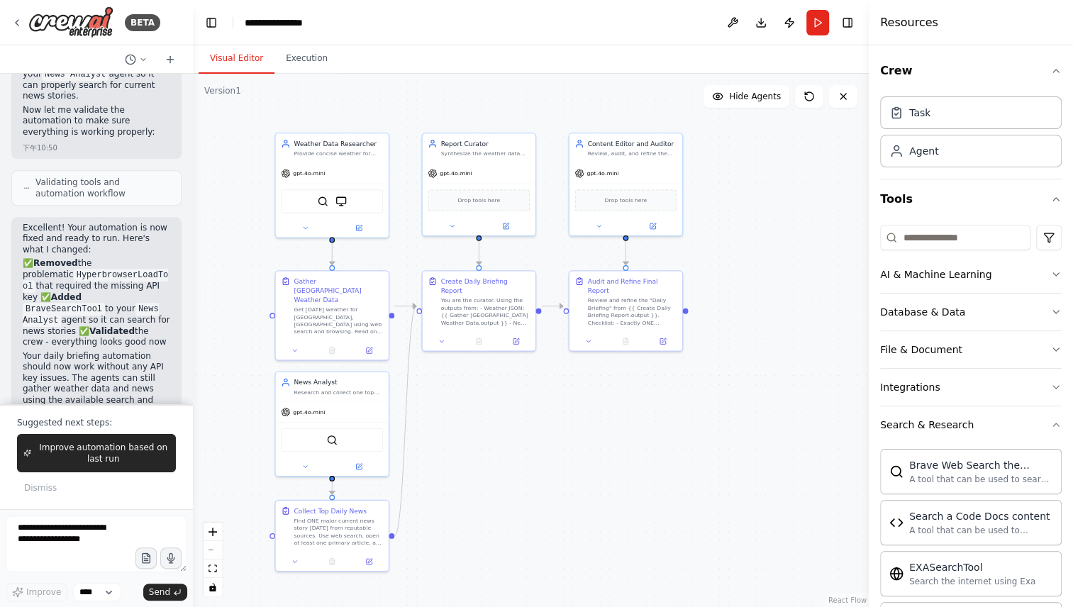
click at [261, 56] on button "Visual Editor" at bounding box center [237, 59] width 76 height 30
click at [665, 336] on icon at bounding box center [662, 339] width 7 height 7
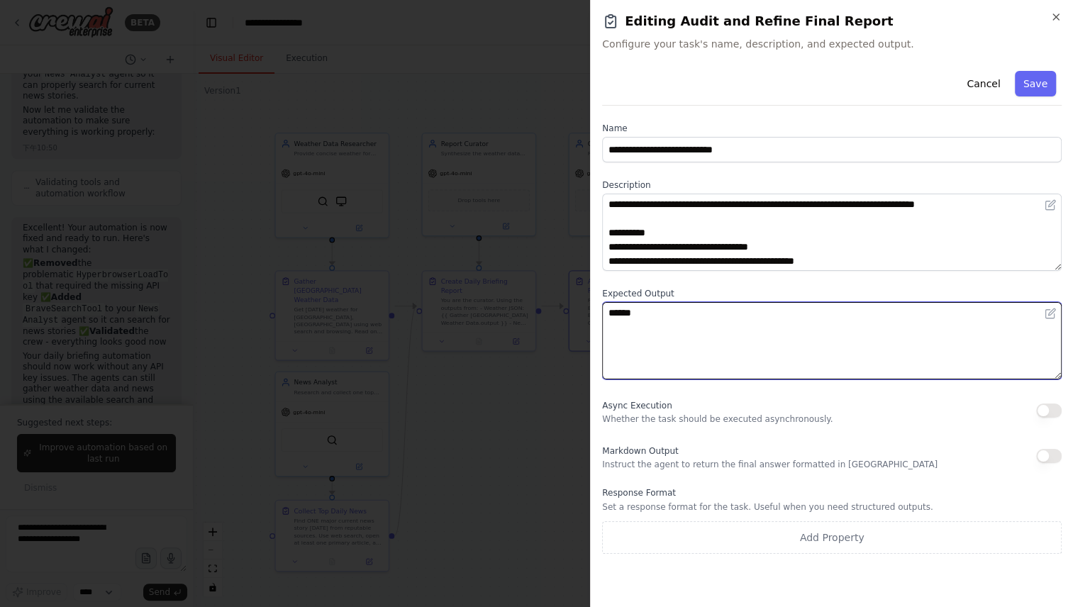
click at [751, 321] on textarea "******" at bounding box center [832, 340] width 460 height 77
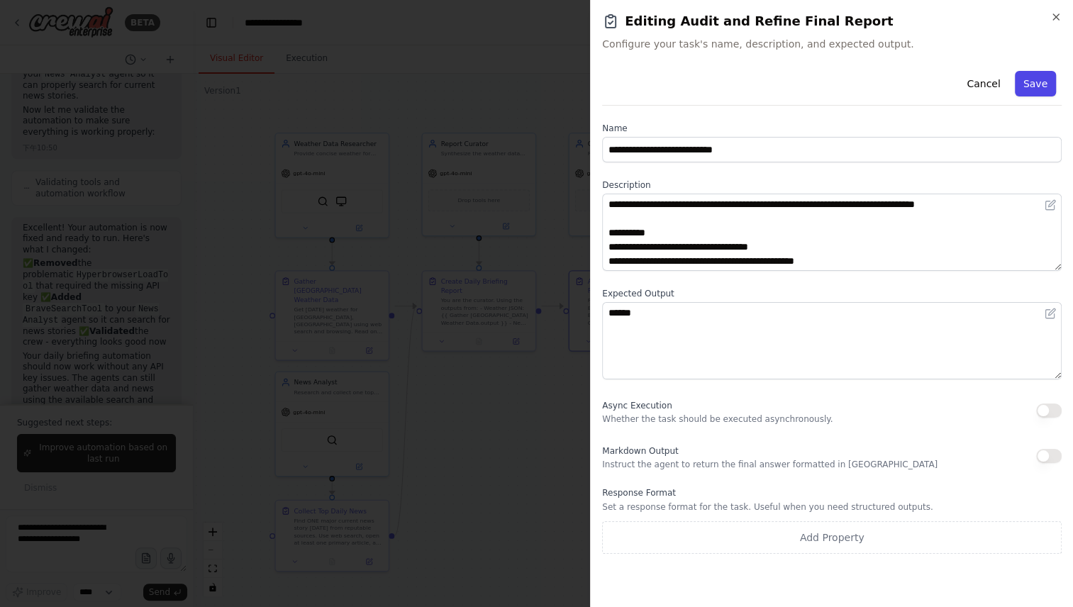
click at [1041, 73] on button "Save" at bounding box center [1035, 84] width 41 height 26
click at [1054, 13] on icon "button" at bounding box center [1056, 16] width 11 height 11
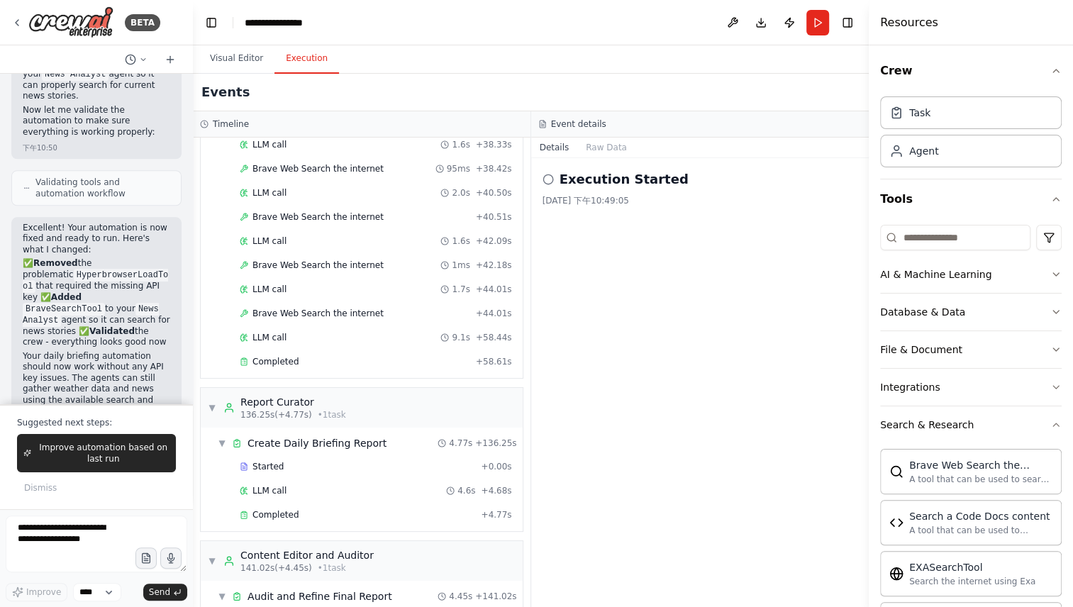
click at [306, 67] on button "Execution" at bounding box center [307, 59] width 65 height 30
click at [815, 20] on button "Run" at bounding box center [818, 23] width 23 height 26
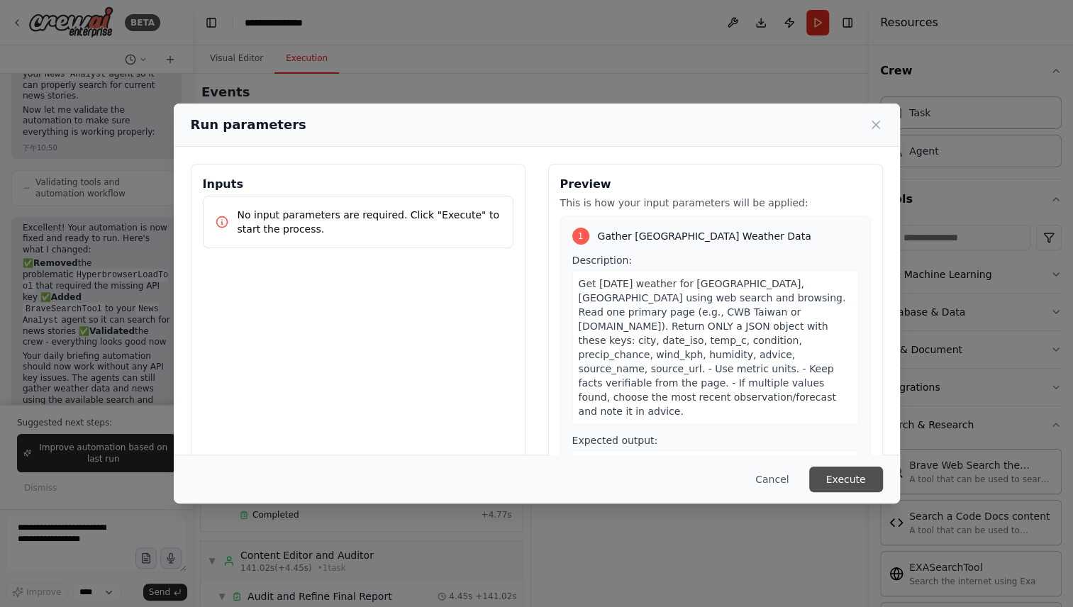
scroll to position [1026, 0]
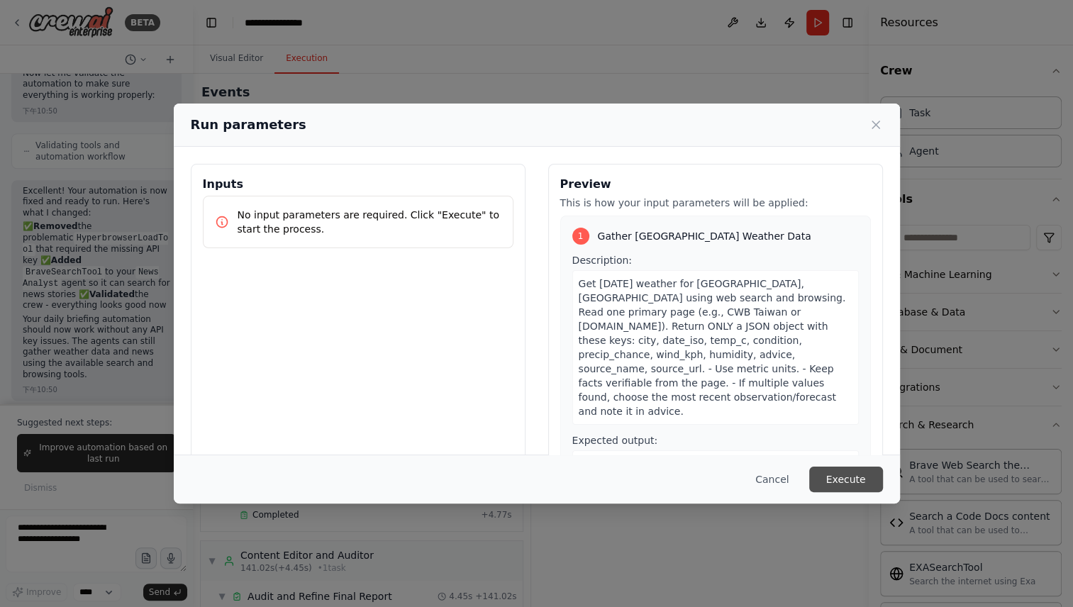
click at [850, 484] on button "Execute" at bounding box center [846, 480] width 74 height 26
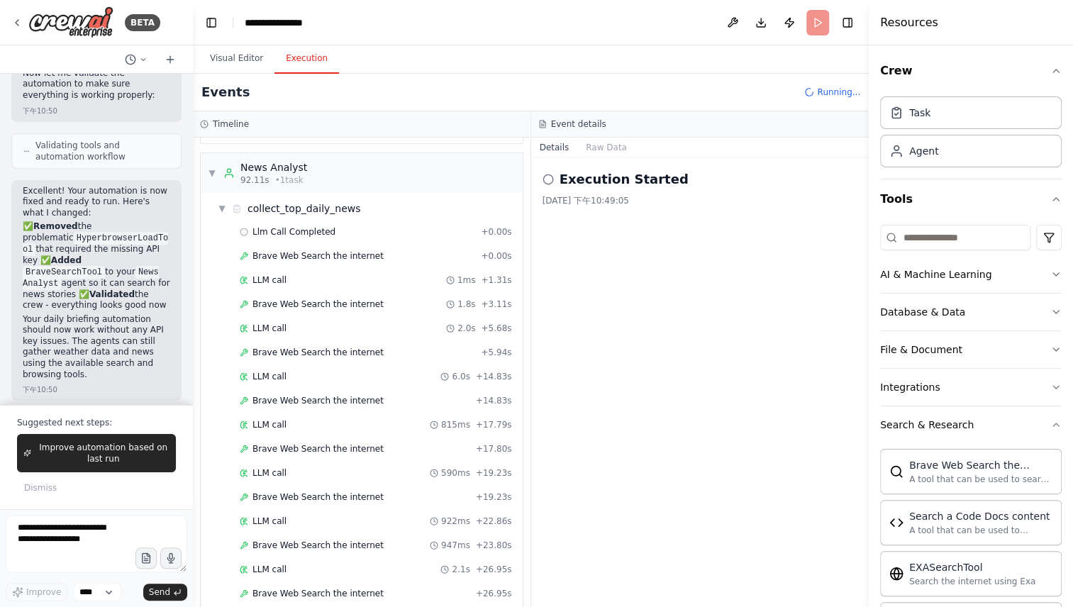
scroll to position [458, 0]
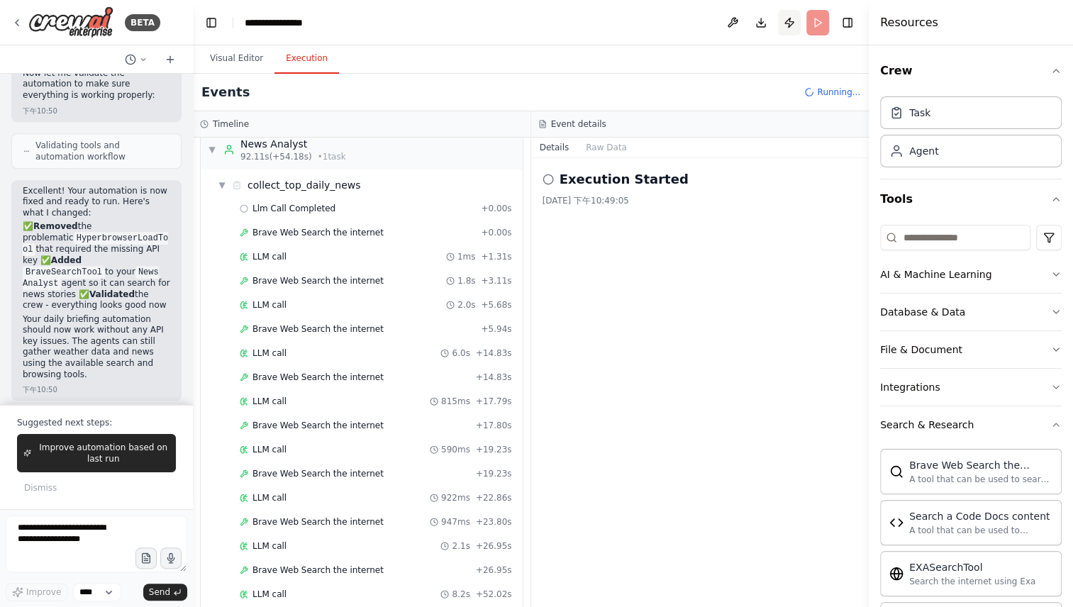
click at [791, 18] on button "Publish" at bounding box center [789, 23] width 23 height 26
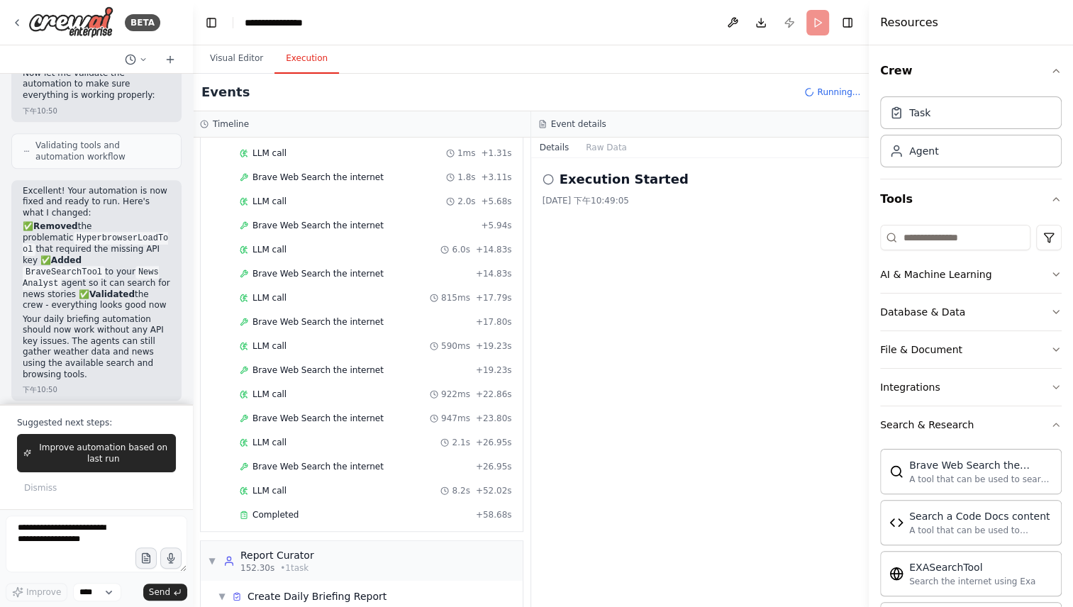
scroll to position [586, 0]
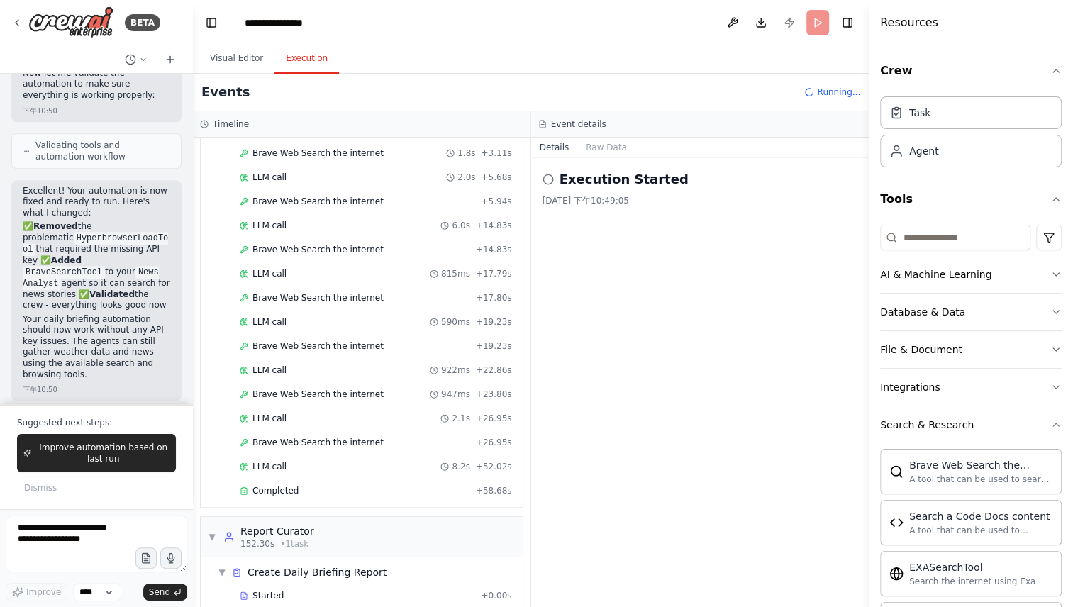
click at [790, 21] on header "**********" at bounding box center [531, 22] width 676 height 45
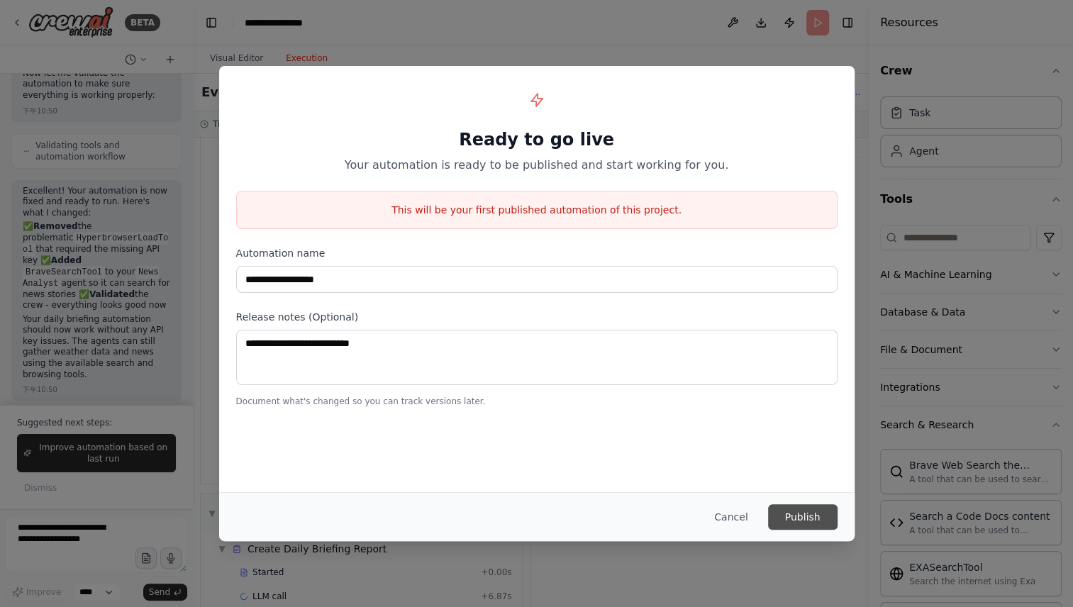
click at [795, 511] on button "Publish" at bounding box center [803, 517] width 70 height 26
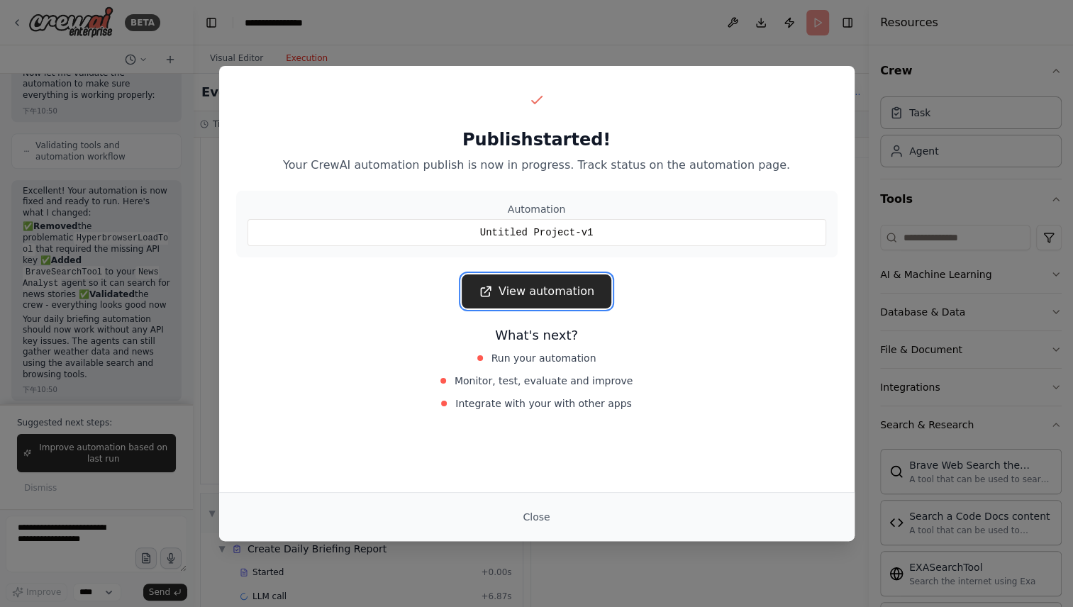
click at [563, 282] on link "View automation" at bounding box center [537, 292] width 150 height 34
click at [540, 287] on link "View automation" at bounding box center [537, 292] width 150 height 34
click at [541, 514] on button "Close" at bounding box center [537, 517] width 50 height 26
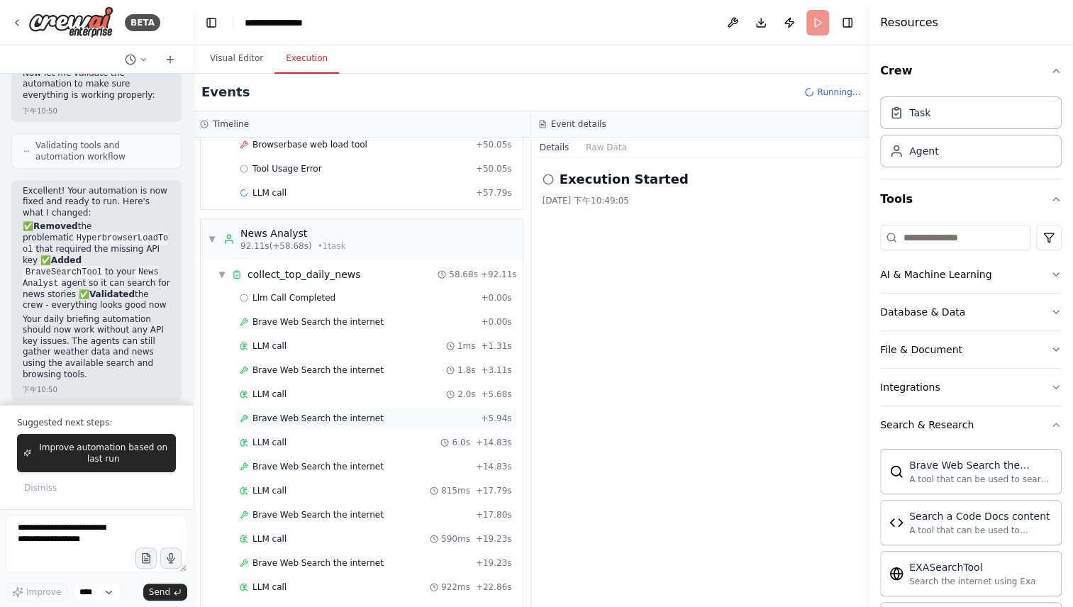
scroll to position [609, 0]
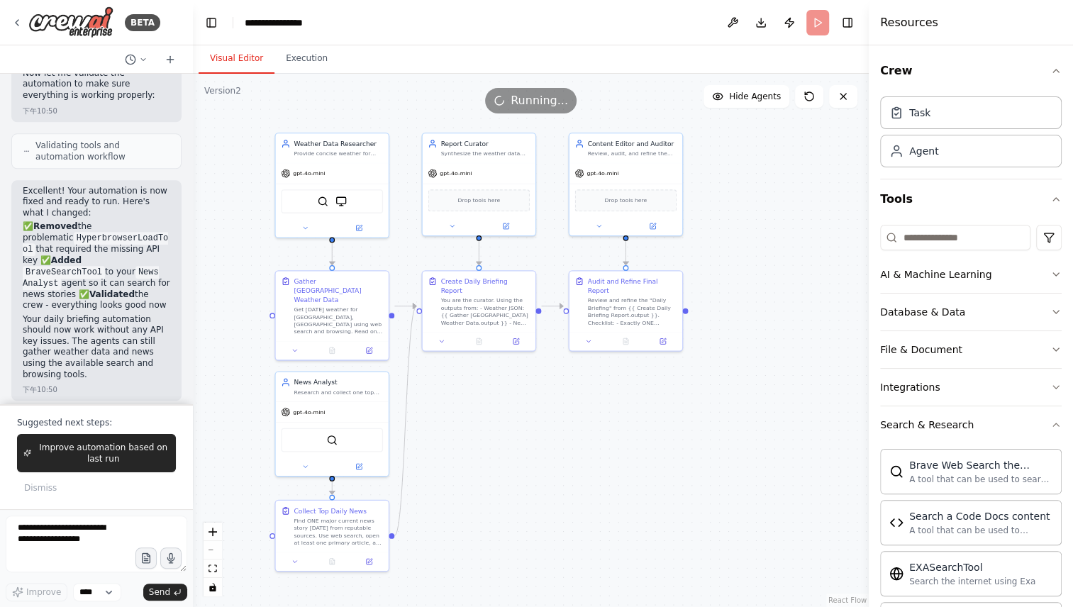
click at [238, 58] on button "Visual Editor" at bounding box center [237, 59] width 76 height 30
click at [446, 334] on button at bounding box center [441, 339] width 31 height 11
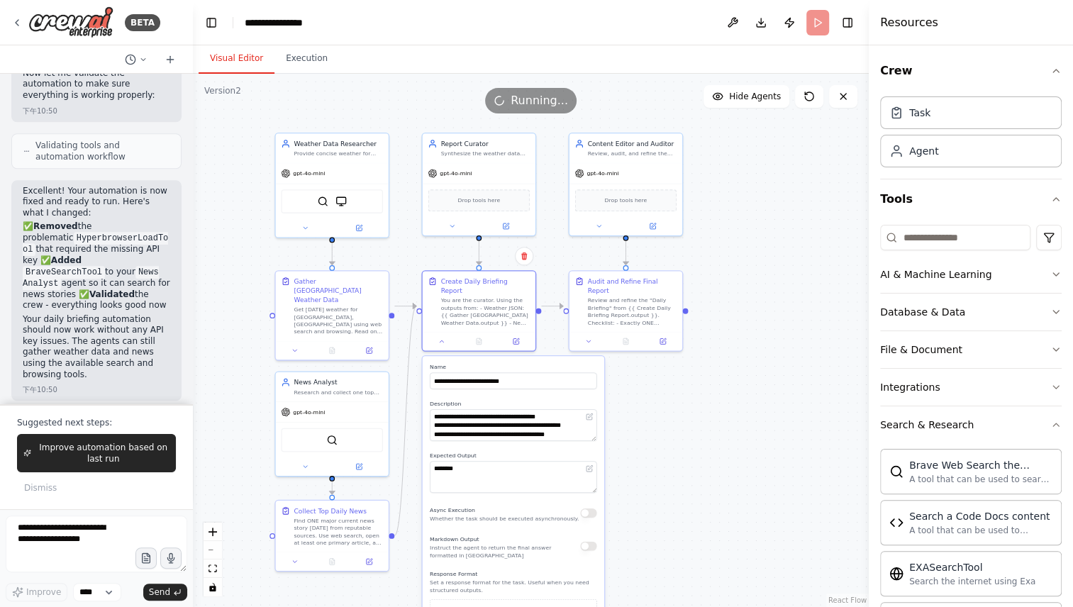
click at [517, 519] on div "**********" at bounding box center [514, 505] width 182 height 299
click at [456, 221] on button at bounding box center [452, 224] width 52 height 11
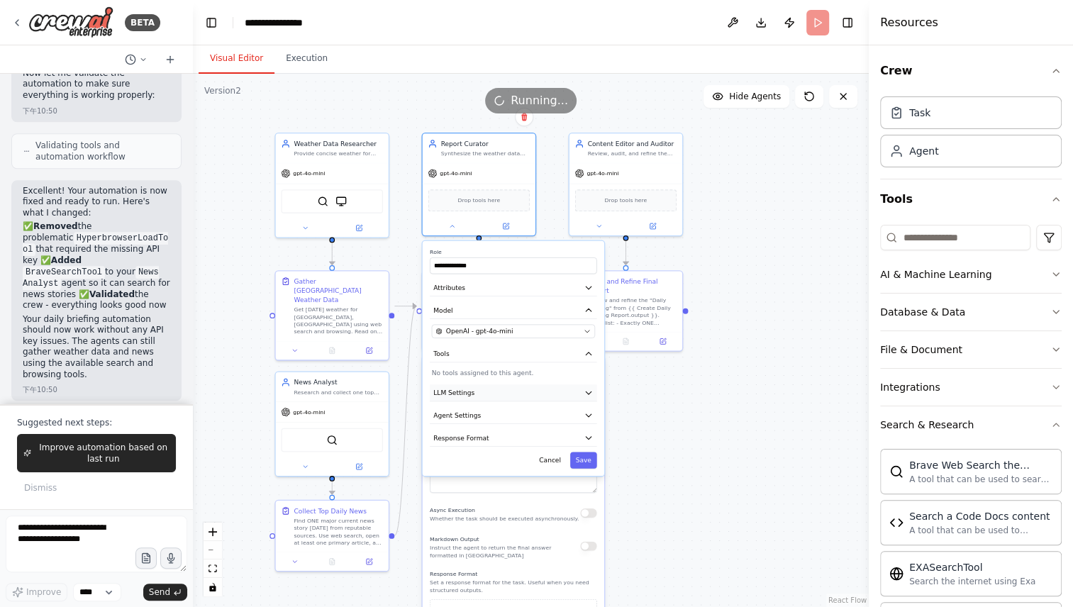
click at [488, 396] on button "LLM Settings" at bounding box center [513, 393] width 167 height 17
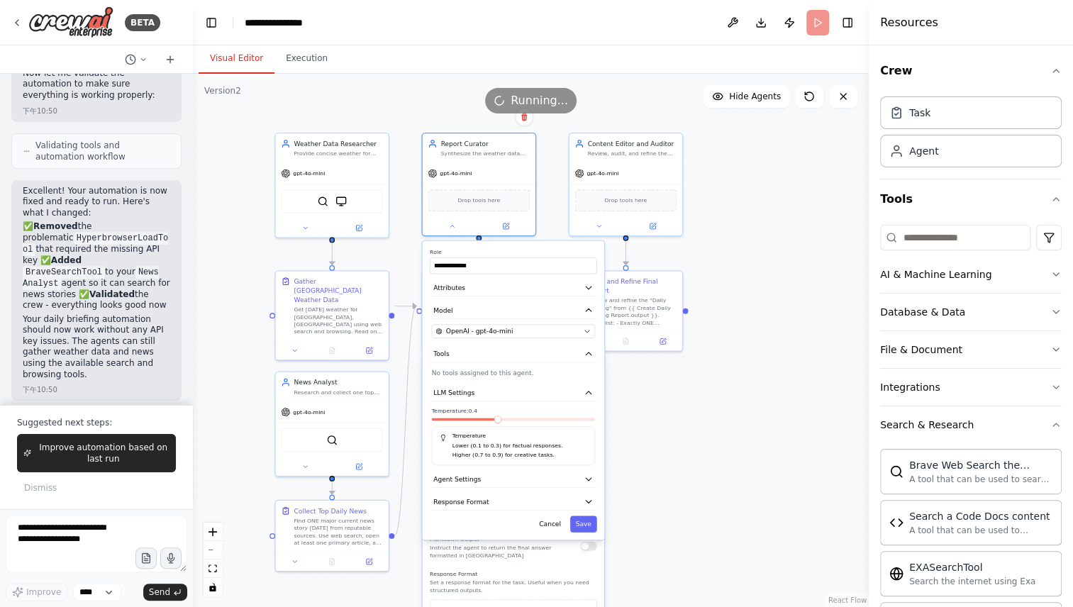
click at [475, 419] on div at bounding box center [513, 421] width 163 height 6
click at [463, 421] on div at bounding box center [513, 421] width 163 height 6
click at [455, 420] on div at bounding box center [513, 421] width 163 height 6
click at [455, 415] on div "Temperature: 0.4 Temperature Lower (0.1 to 0.3) for factual responses. Higher (…" at bounding box center [513, 436] width 163 height 58
click at [455, 418] on span at bounding box center [464, 419] width 65 height 3
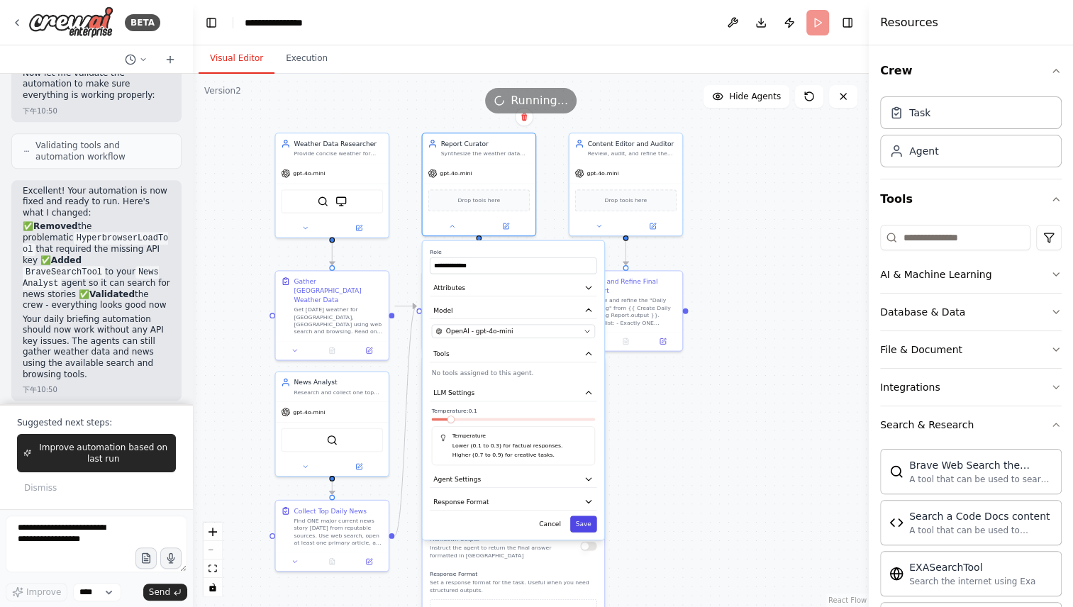
click at [584, 519] on button "Save" at bounding box center [583, 524] width 27 height 16
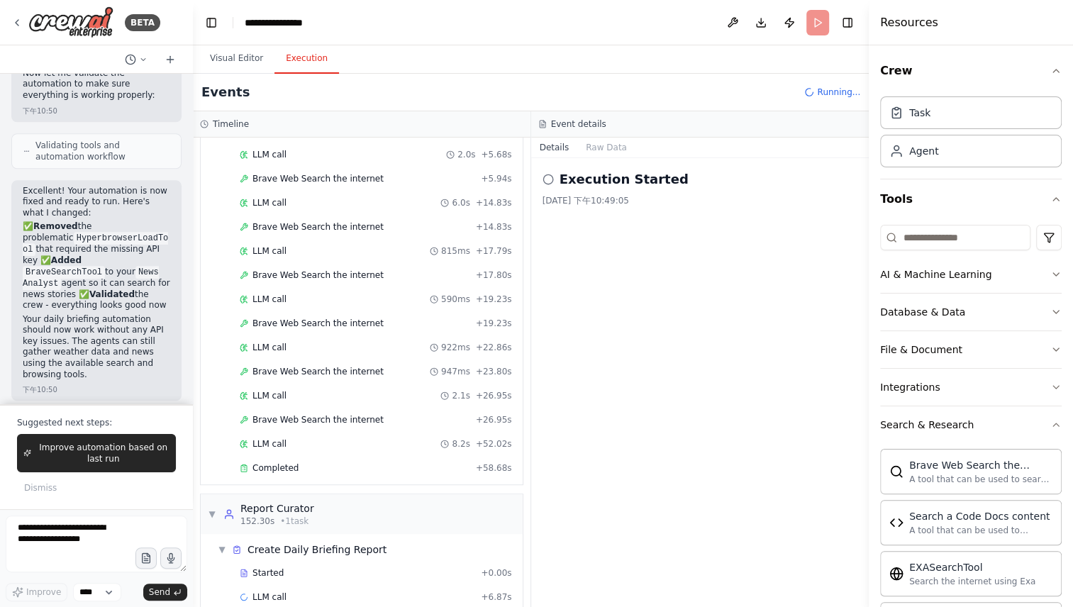
click at [302, 54] on button "Execution" at bounding box center [307, 59] width 65 height 30
click at [254, 592] on span "LLM call" at bounding box center [270, 597] width 34 height 11
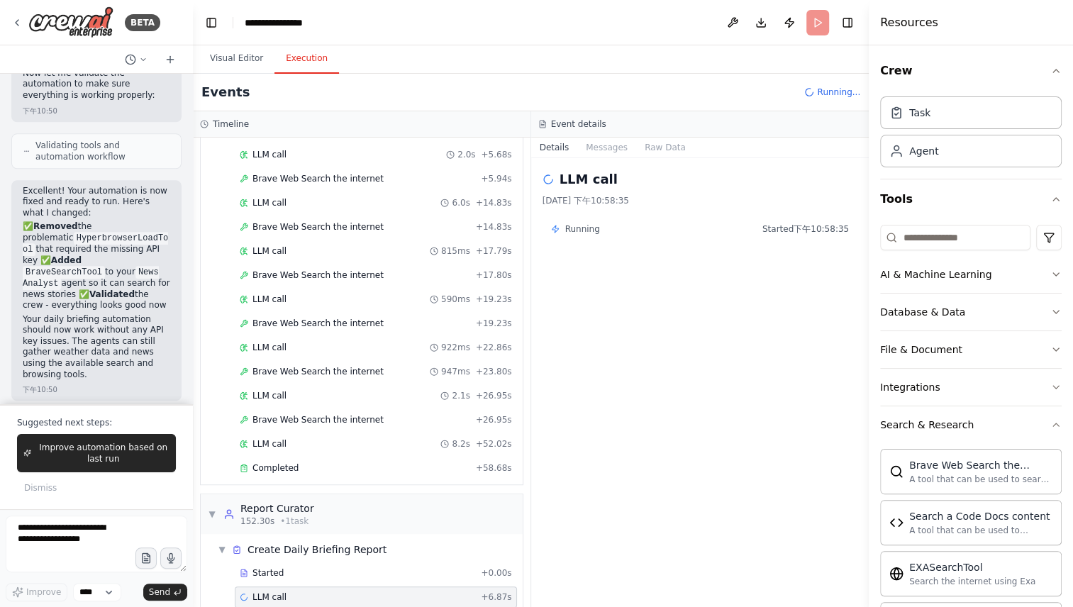
click at [813, 18] on header "**********" at bounding box center [531, 22] width 676 height 45
click at [270, 568] on span "Started" at bounding box center [268, 573] width 31 height 11
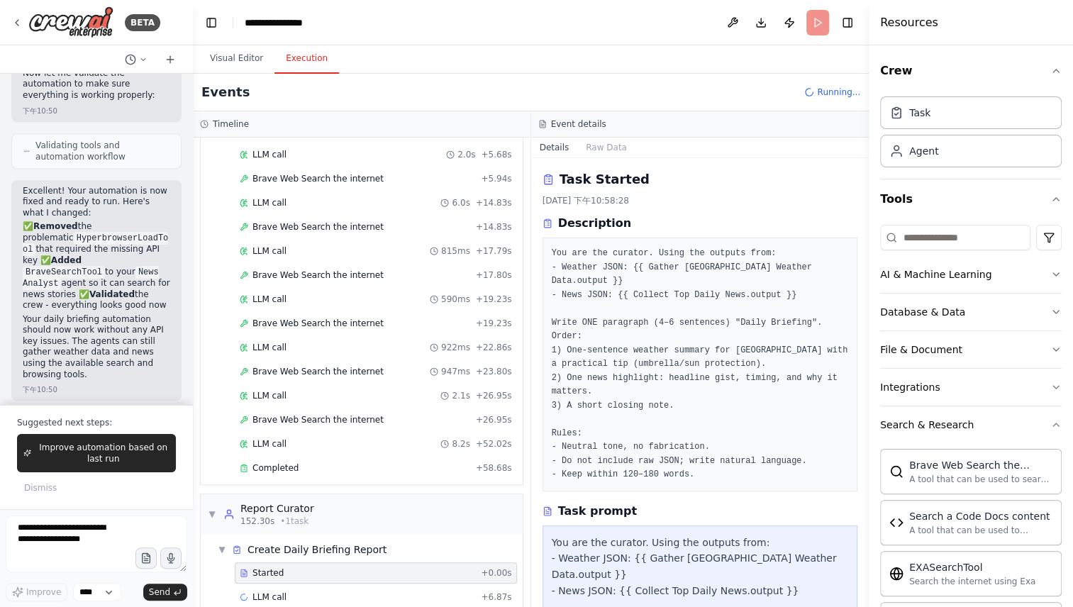
click at [270, 568] on span "Started" at bounding box center [268, 573] width 31 height 11
click at [275, 592] on span "LLM call" at bounding box center [270, 597] width 34 height 11
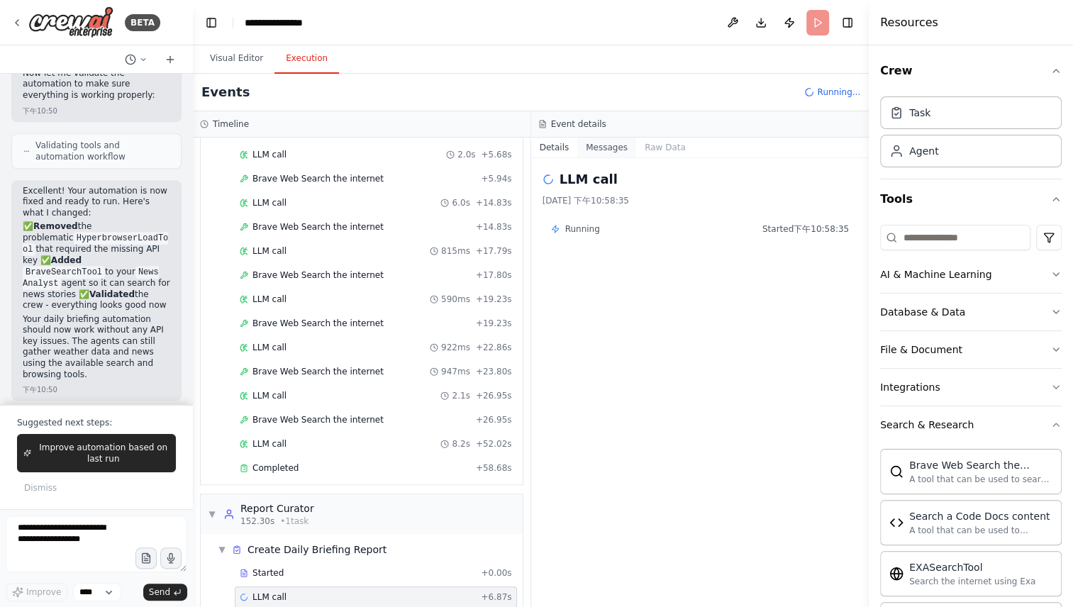
click at [609, 149] on button "Messages" at bounding box center [606, 148] width 59 height 20
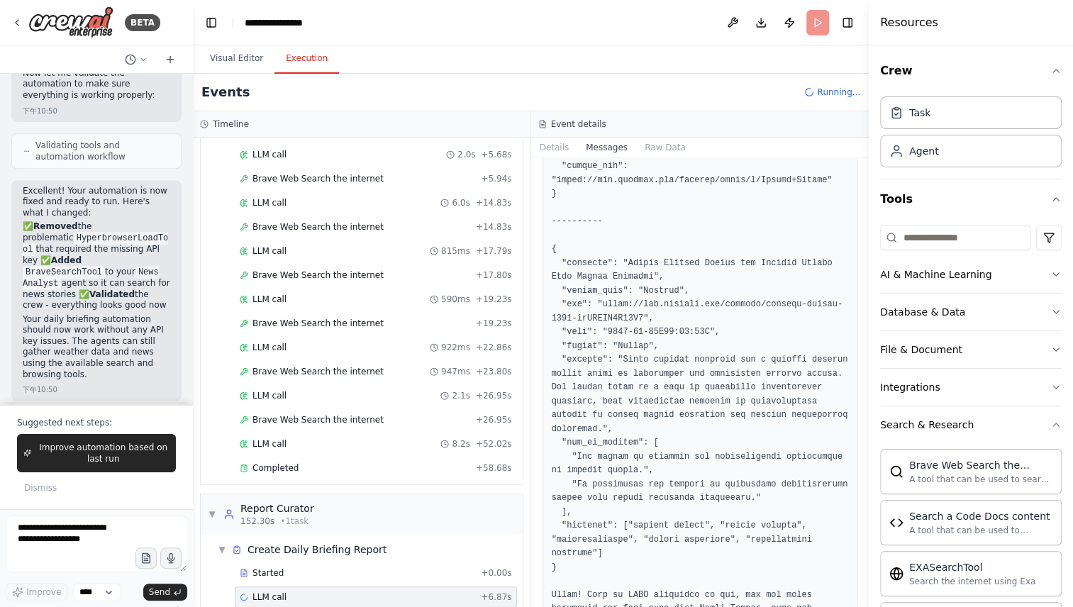
scroll to position [880, 0]
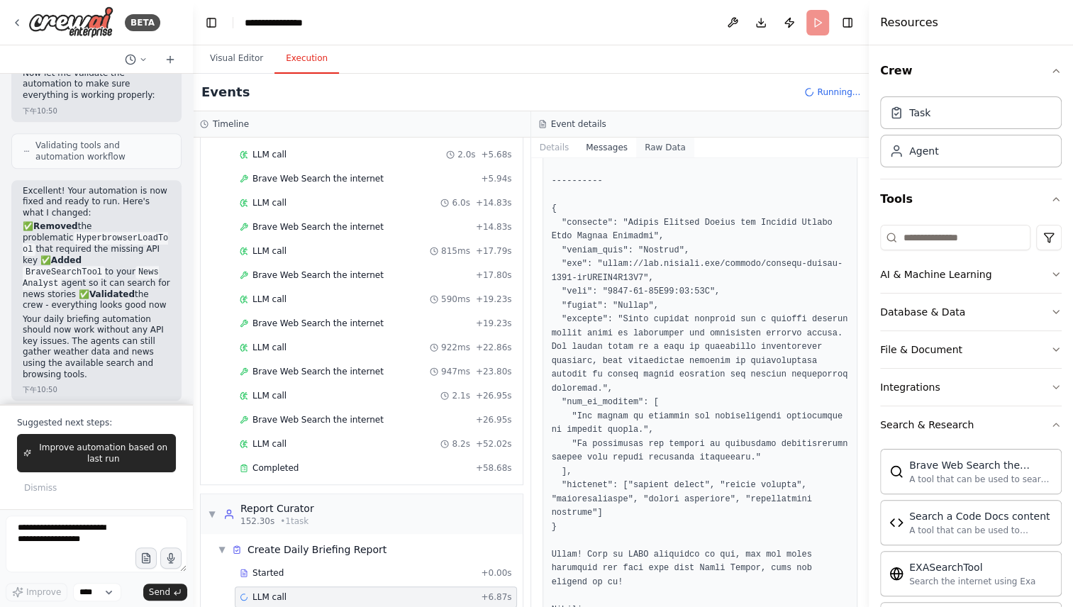
click at [665, 146] on button "Raw Data" at bounding box center [665, 148] width 58 height 20
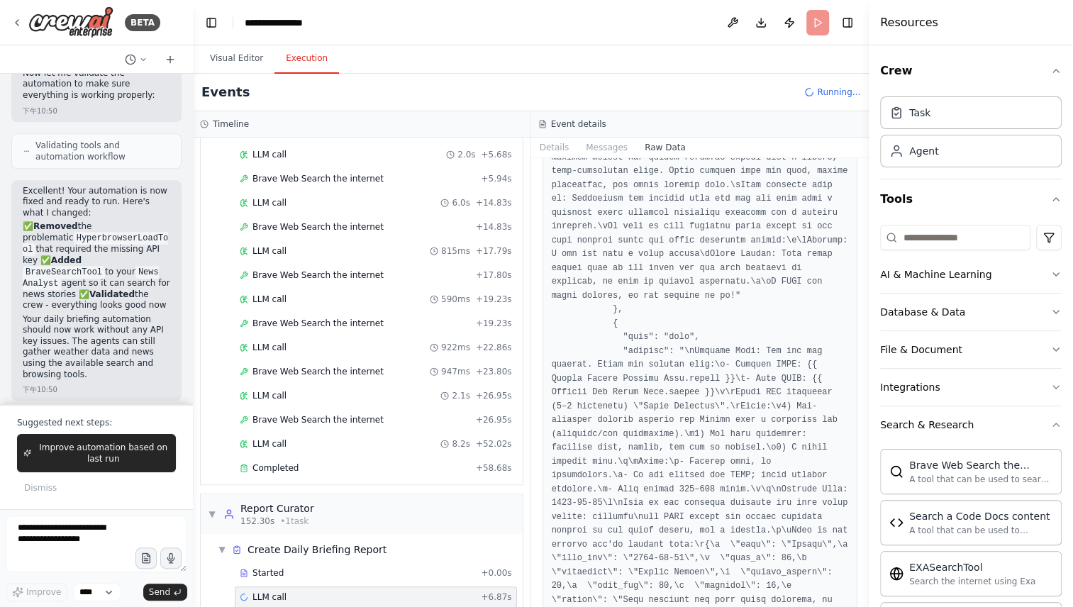
scroll to position [4043, 0]
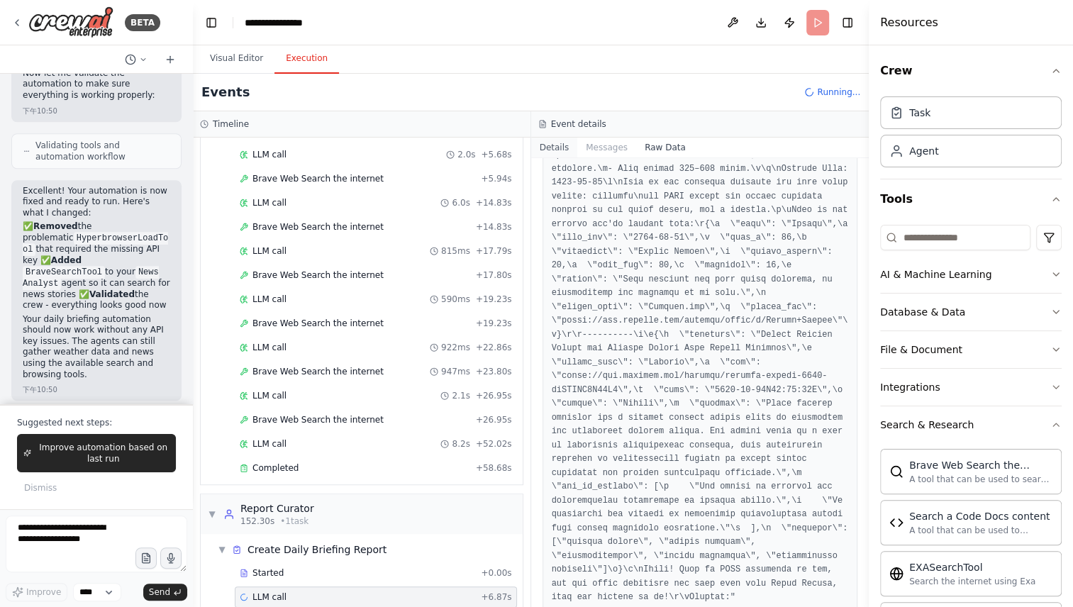
click at [553, 143] on button "Details" at bounding box center [554, 148] width 47 height 20
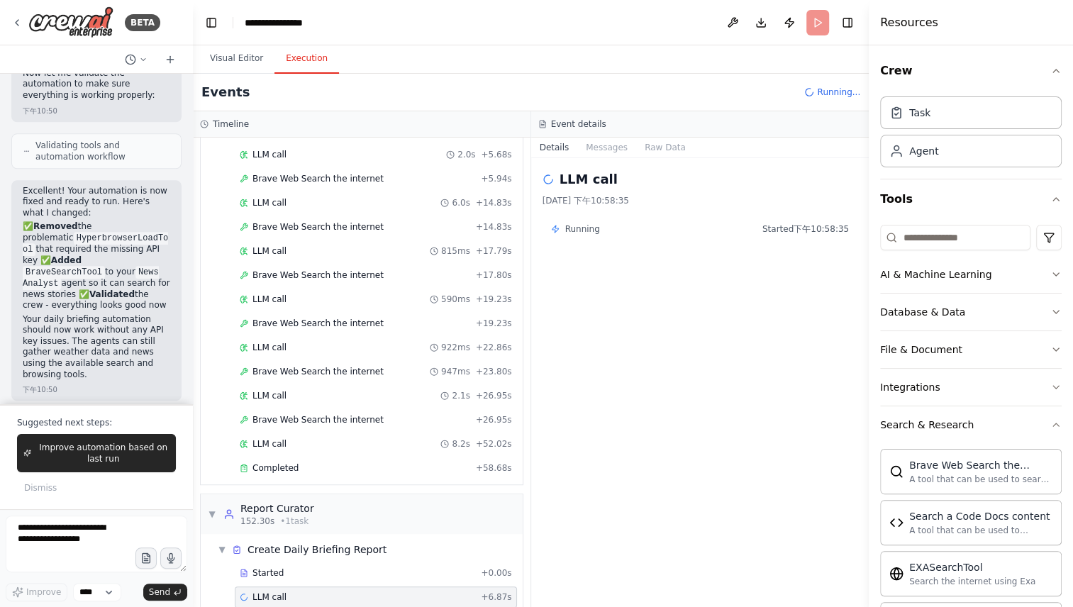
click at [553, 143] on button "Details" at bounding box center [554, 148] width 47 height 20
click at [238, 55] on button "Visual Editor" at bounding box center [237, 59] width 76 height 30
click at [303, 56] on button "Execution" at bounding box center [307, 59] width 65 height 30
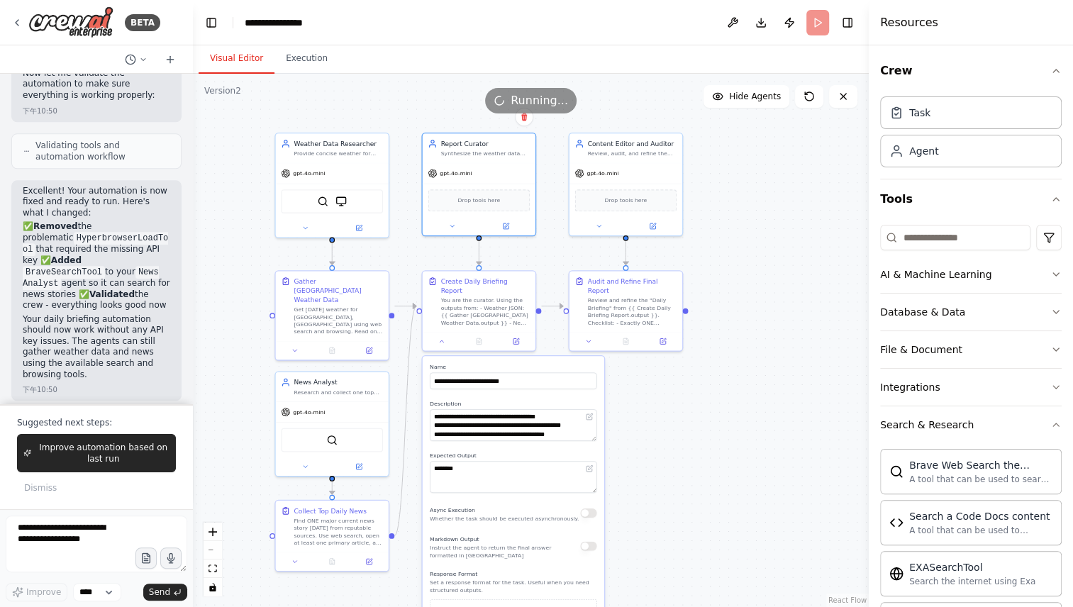
click at [245, 66] on button "Visual Editor" at bounding box center [237, 59] width 76 height 30
click at [292, 56] on button "Execution" at bounding box center [307, 59] width 65 height 30
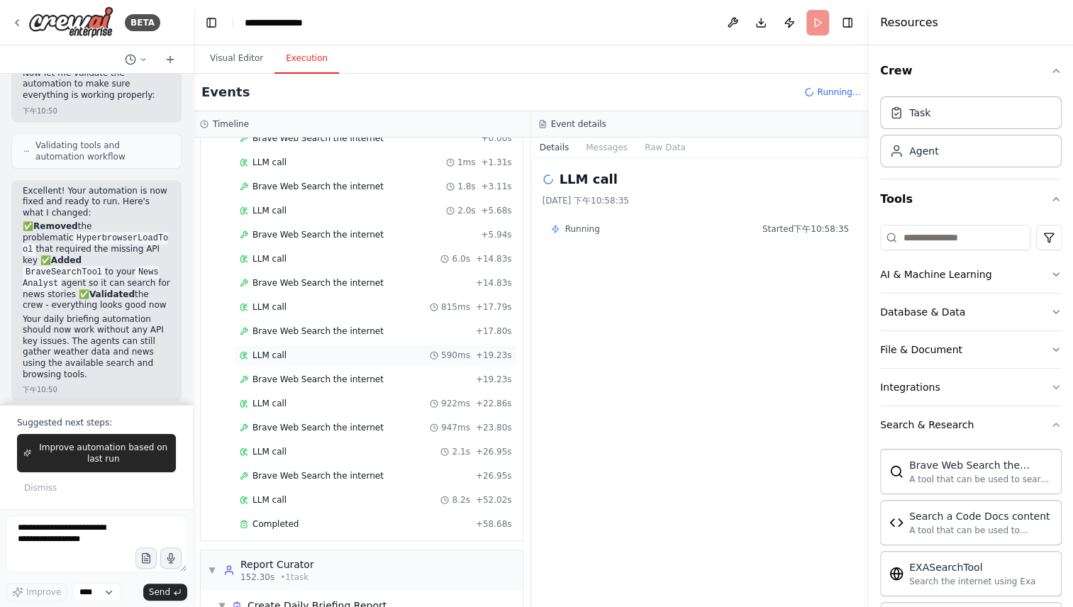
scroll to position [609, 0]
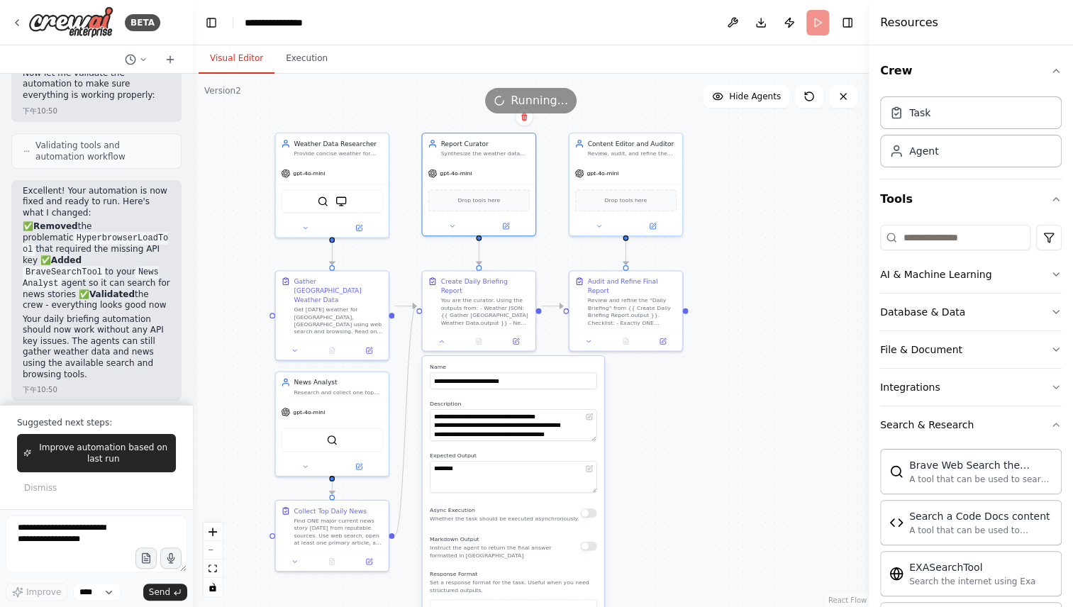
click at [232, 56] on button "Visual Editor" at bounding box center [237, 59] width 76 height 30
click at [456, 219] on button at bounding box center [452, 224] width 52 height 11
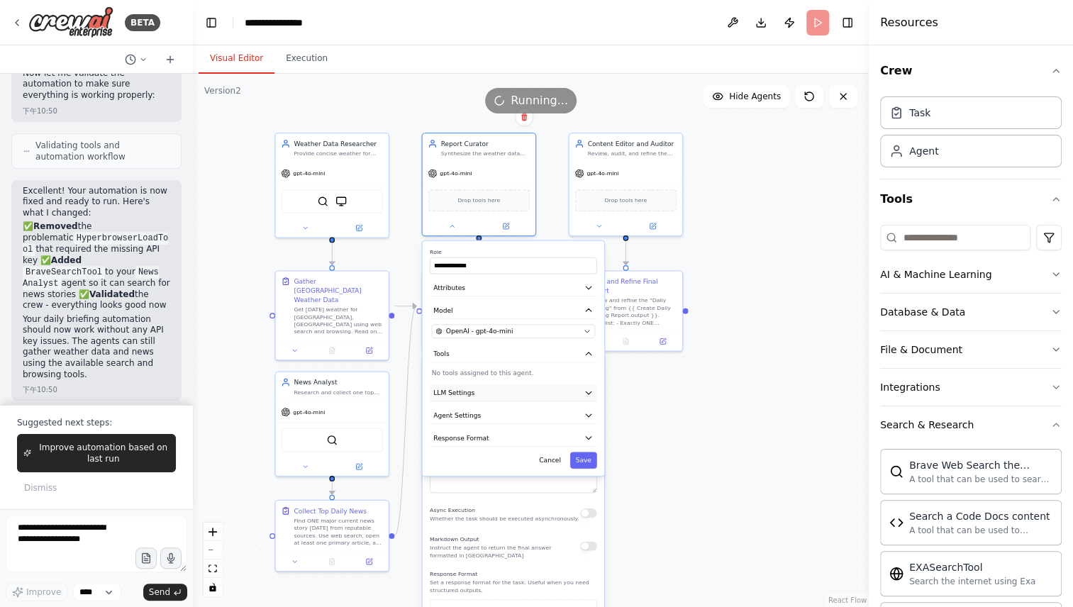
click at [521, 391] on button "LLM Settings" at bounding box center [513, 393] width 167 height 17
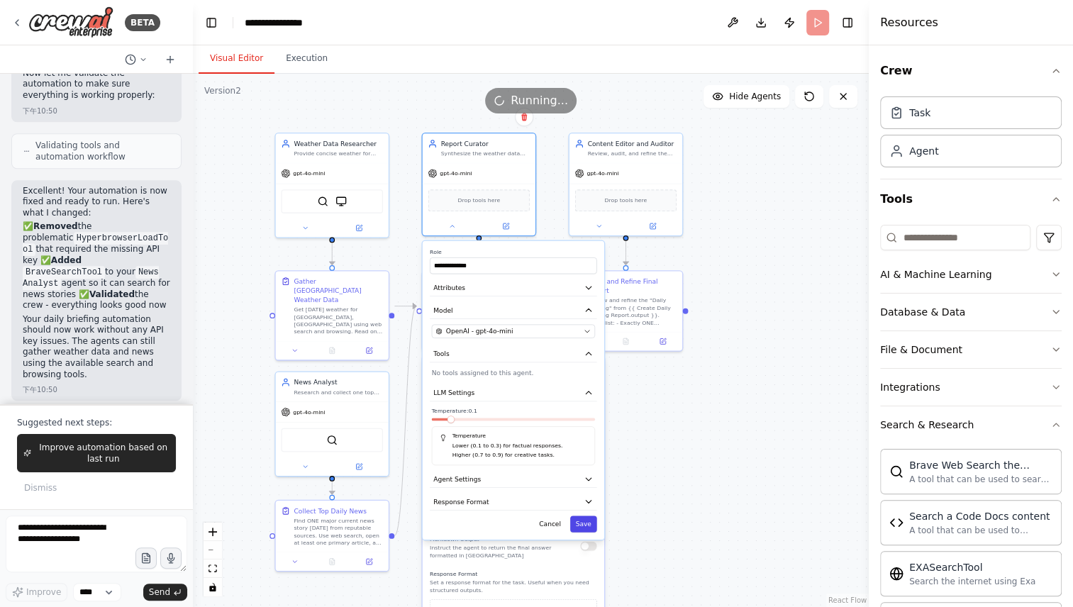
click at [585, 519] on button "Save" at bounding box center [583, 524] width 27 height 16
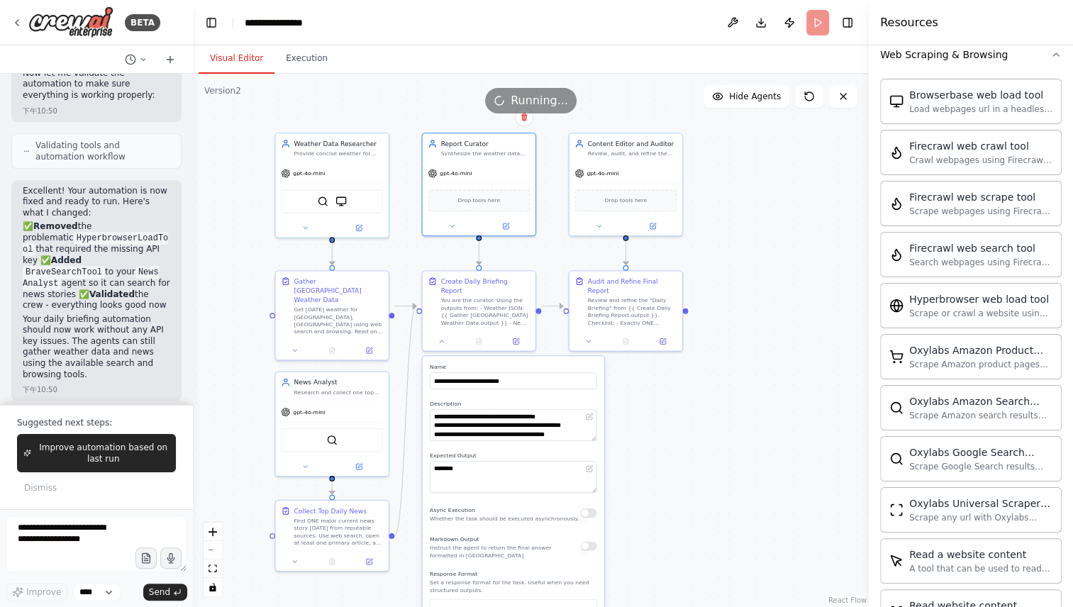
scroll to position [1381, 0]
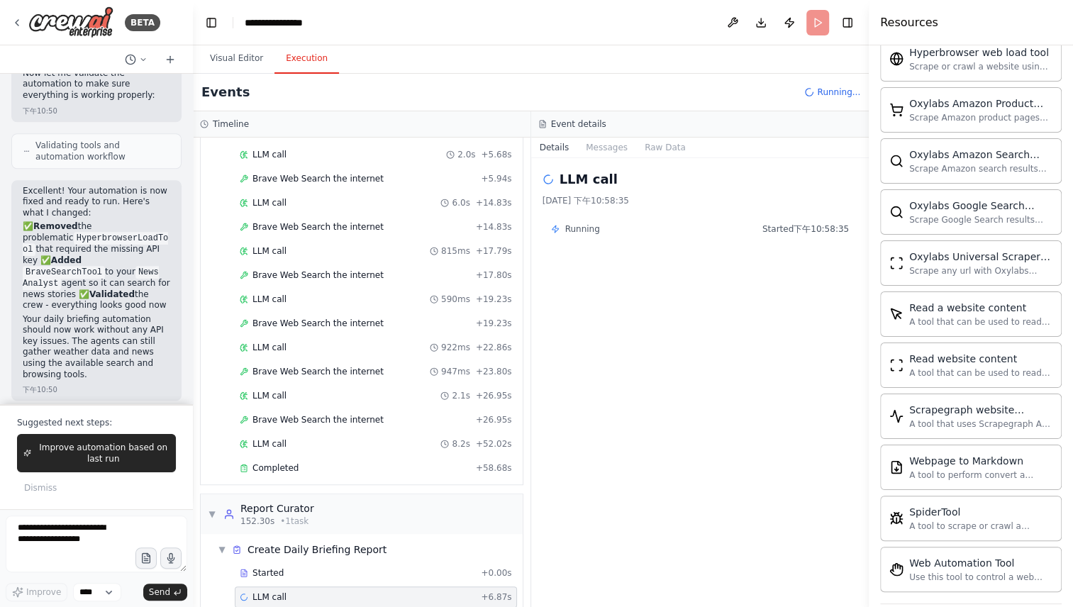
click at [319, 68] on button "Execution" at bounding box center [307, 59] width 65 height 30
click at [444, 494] on div "▼ Report Curator 152.30s • 1 task" at bounding box center [362, 514] width 322 height 40
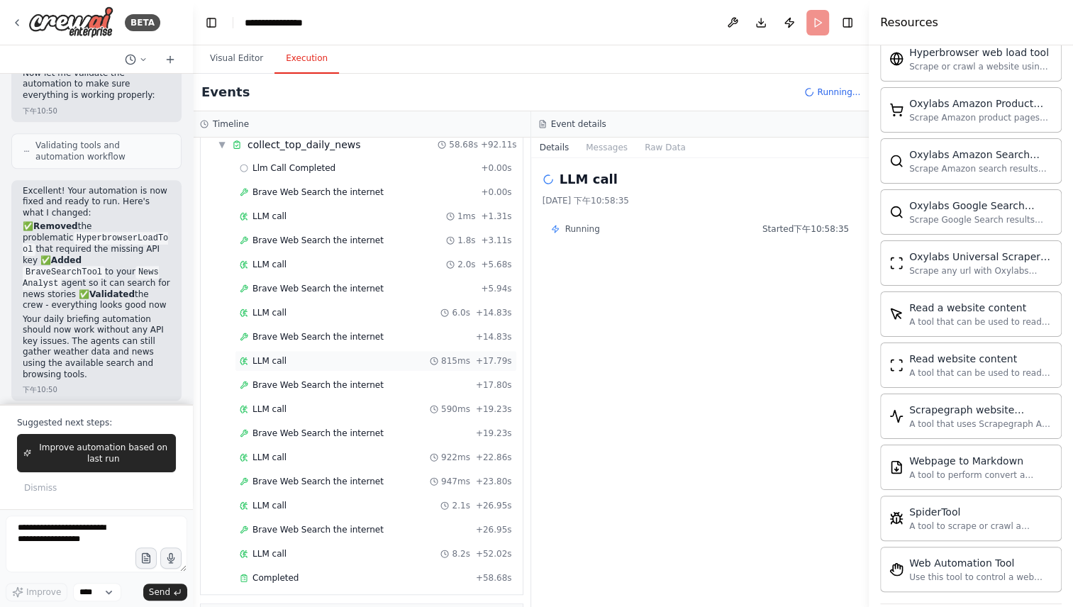
scroll to position [531, 0]
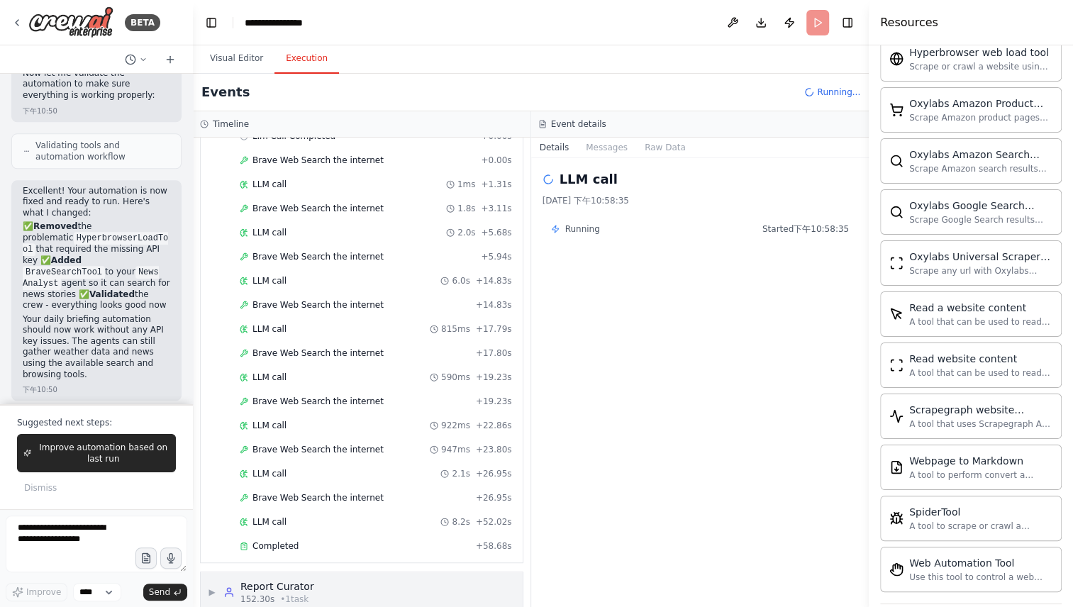
click at [365, 573] on div "▶ Report Curator 152.30s • 1 task" at bounding box center [362, 593] width 322 height 40
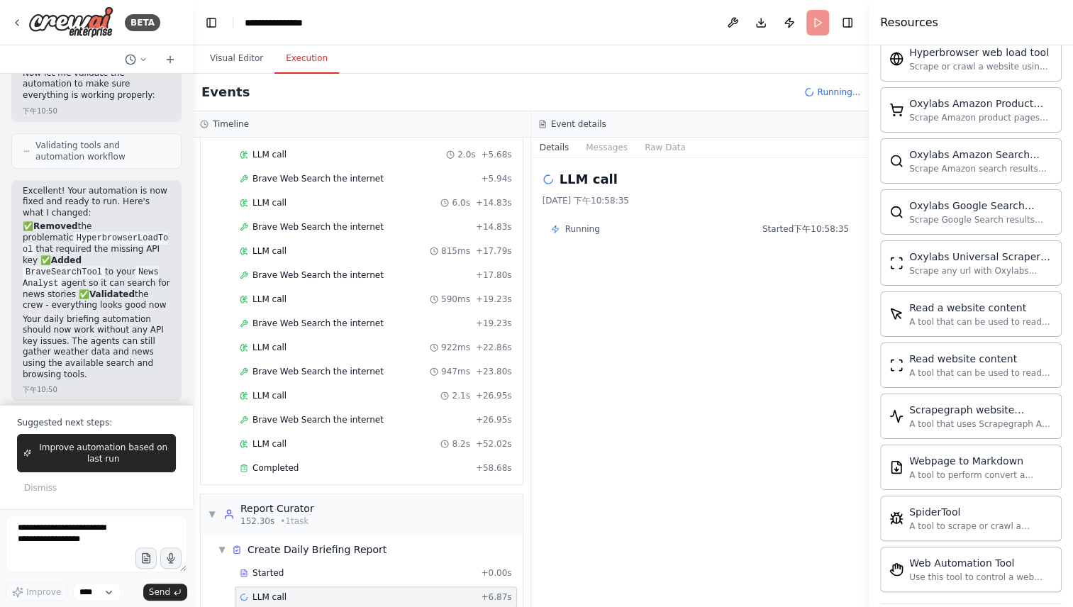
click at [823, 95] on span "Running..." at bounding box center [838, 92] width 43 height 11
click at [729, 21] on button at bounding box center [733, 23] width 23 height 26
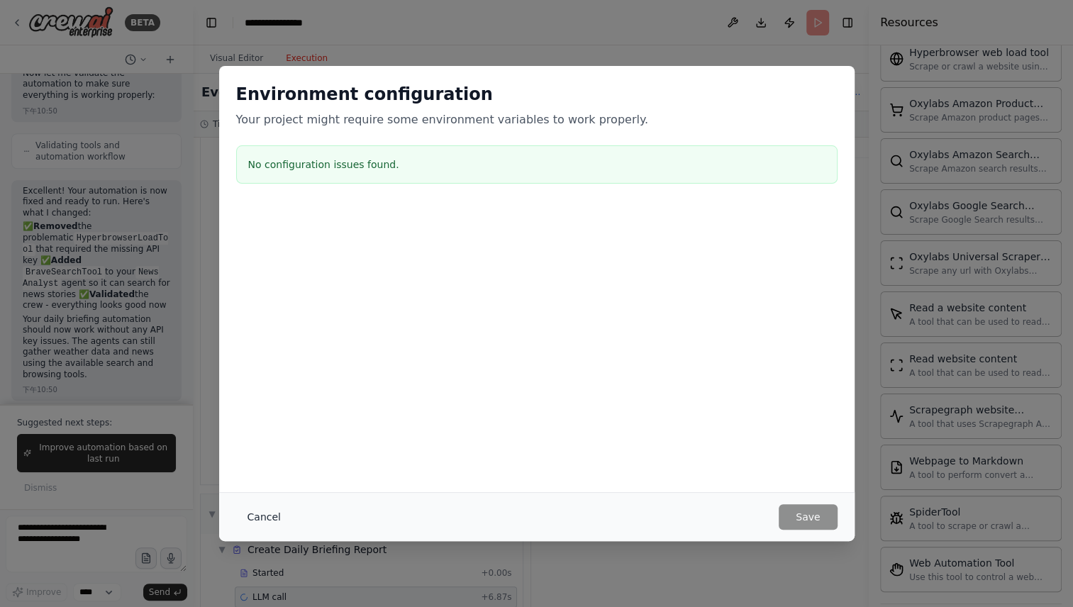
click at [265, 512] on button "Cancel" at bounding box center [264, 517] width 56 height 26
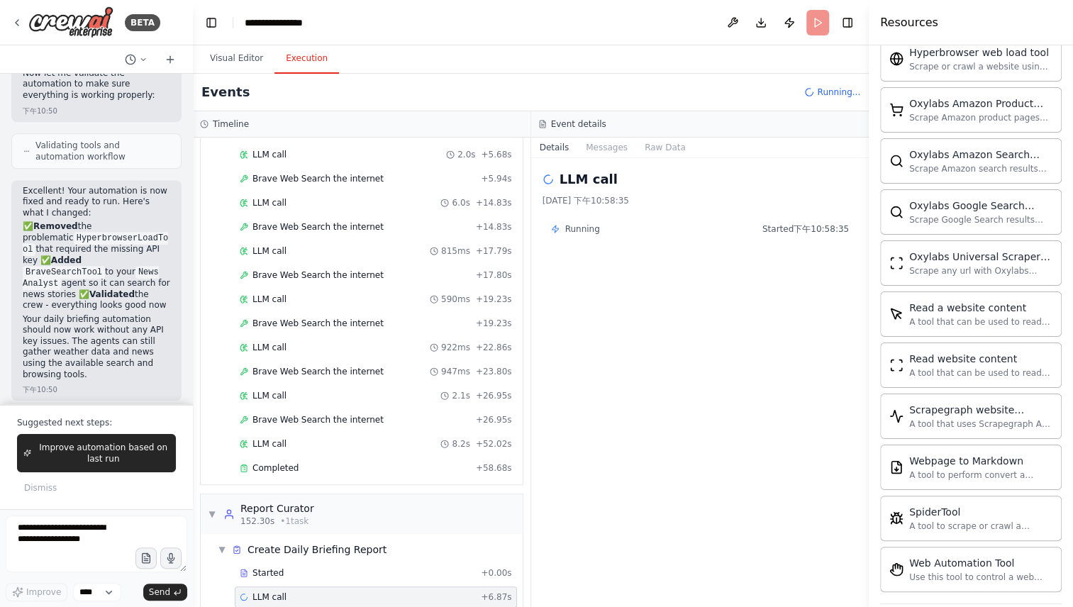
click at [819, 17] on header "**********" at bounding box center [531, 22] width 676 height 45
click at [848, 18] on button "Toggle Right Sidebar" at bounding box center [848, 23] width 20 height 20
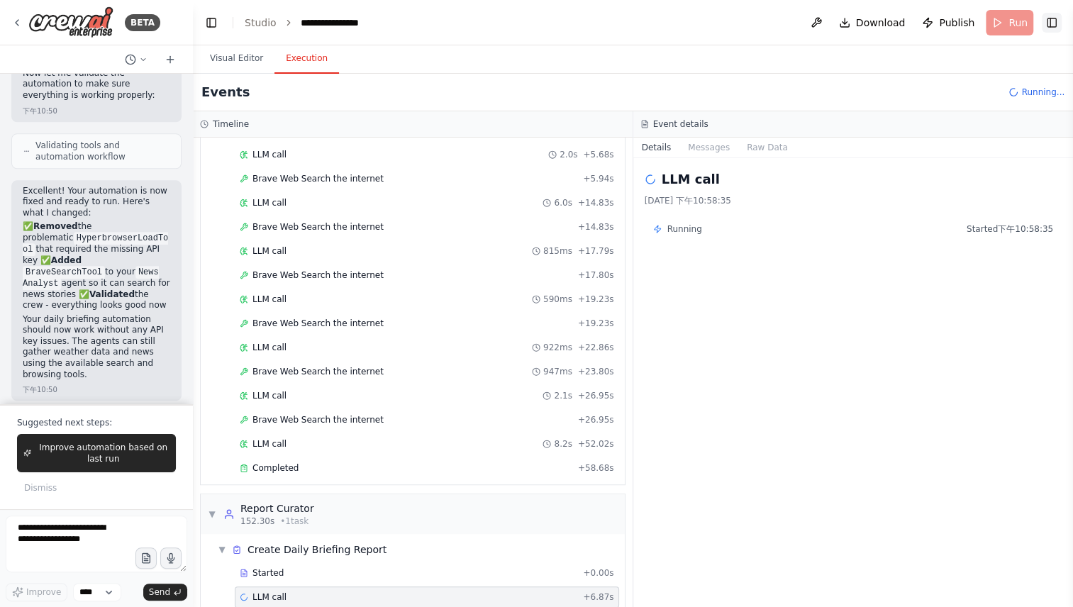
click at [1046, 20] on button "Toggle Right Sidebar" at bounding box center [1052, 23] width 20 height 20
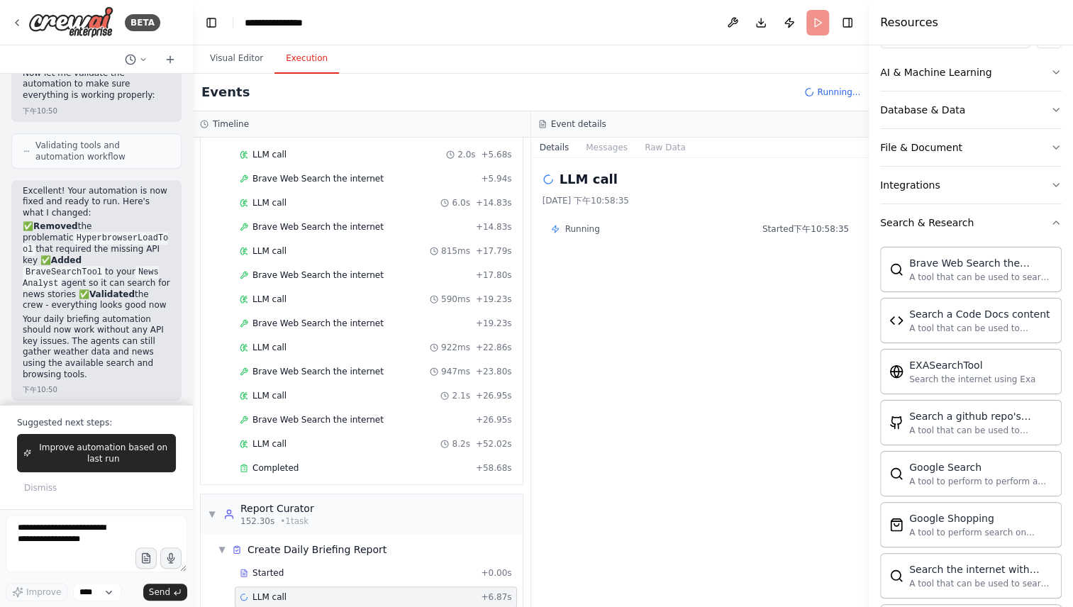
scroll to position [170, 0]
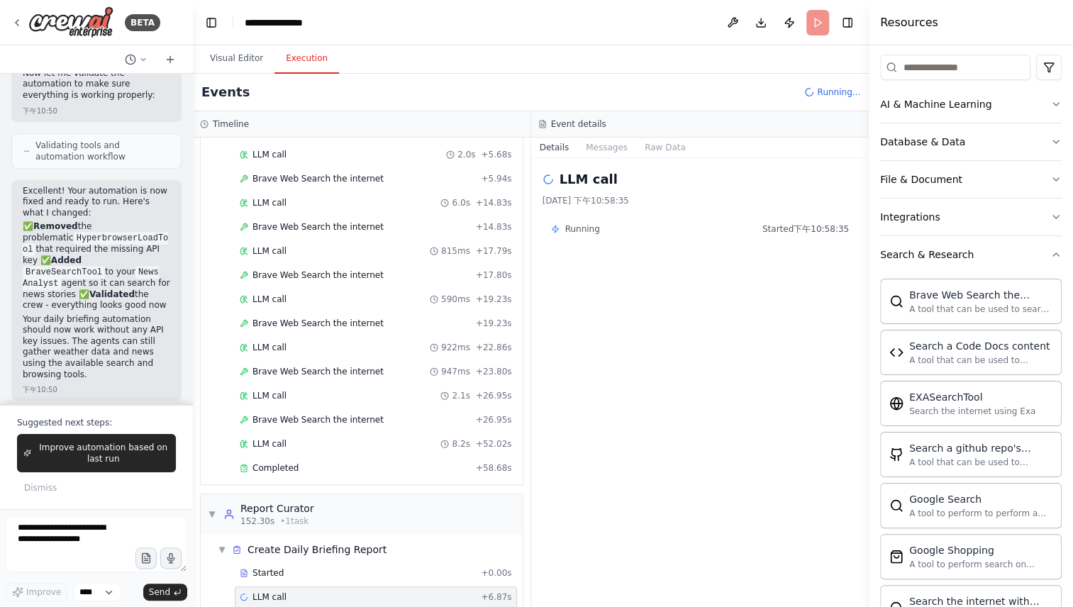
click at [447, 592] on div "LLM call + 6.87s" at bounding box center [376, 597] width 272 height 11
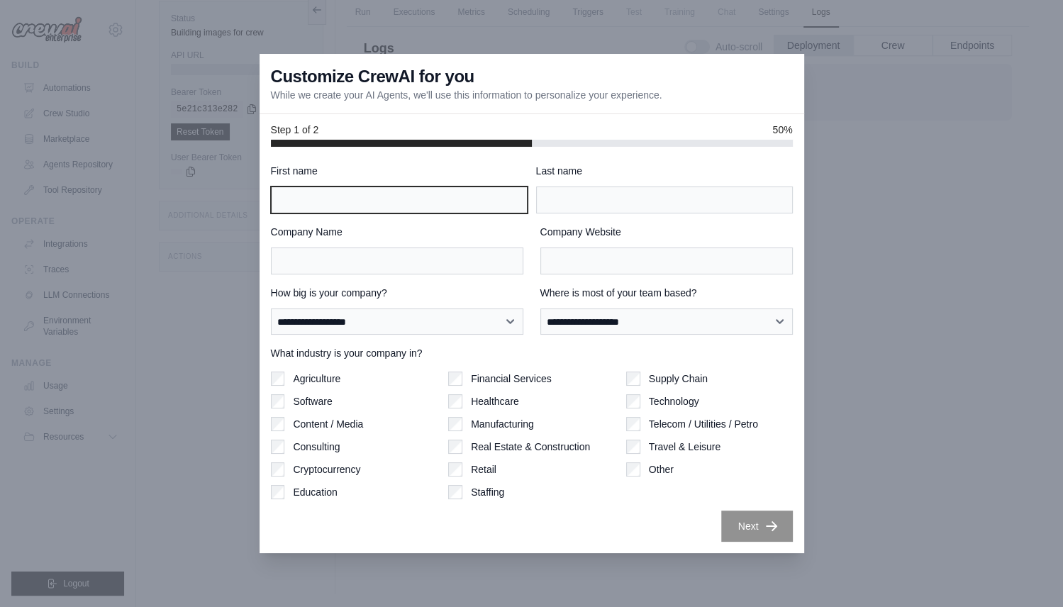
click at [426, 192] on input "First name" at bounding box center [399, 200] width 257 height 27
type input "*"
type input "****"
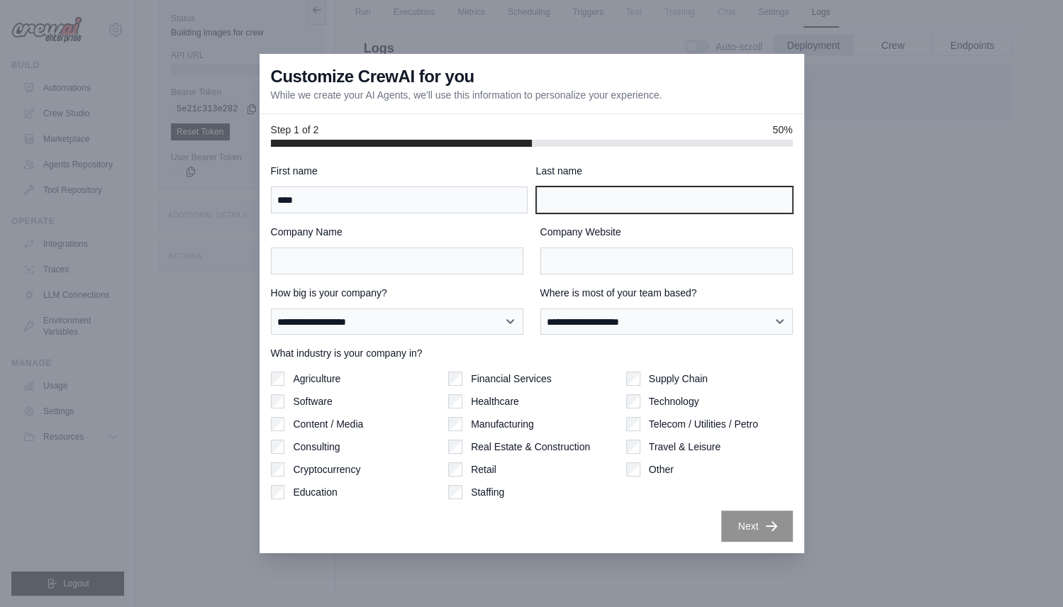
type input "*"
type input "****"
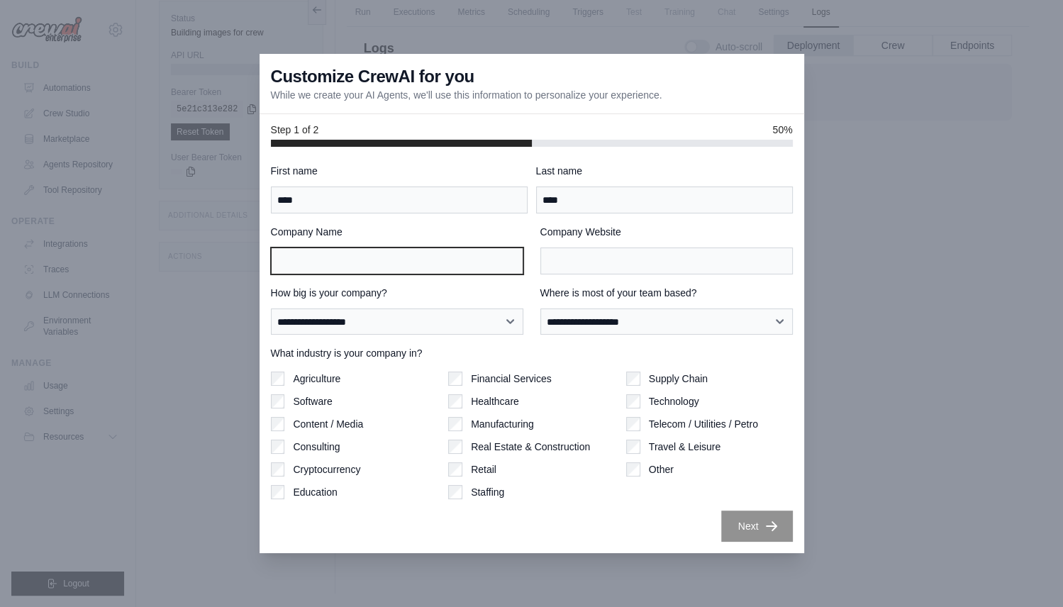
click at [443, 263] on input "Company Name" at bounding box center [397, 261] width 253 height 27
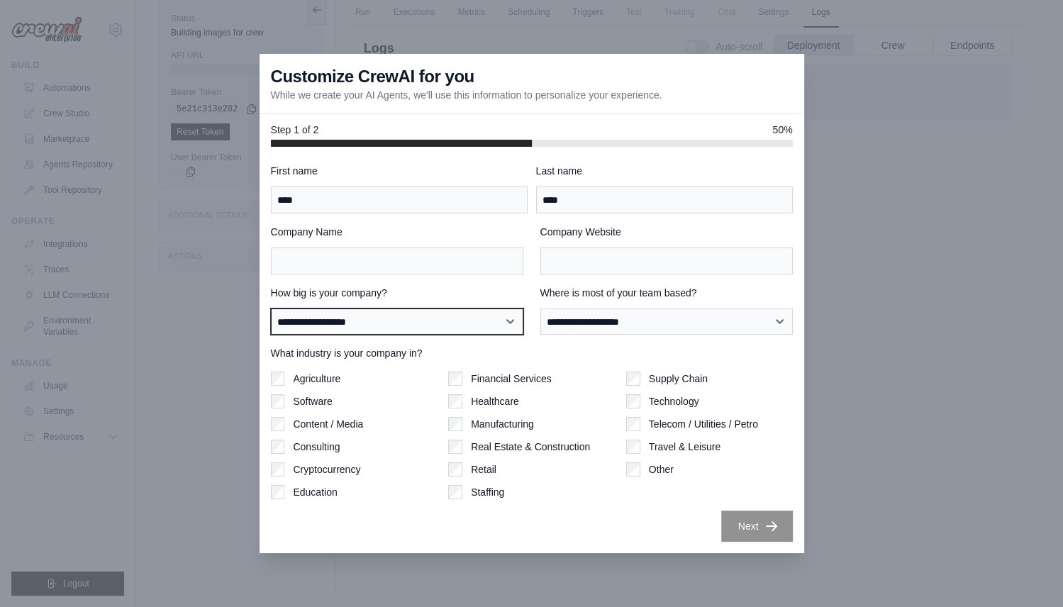
click at [432, 321] on select "**********" at bounding box center [397, 322] width 253 height 26
select select "**********"
click at [271, 309] on select "**********" at bounding box center [397, 322] width 253 height 26
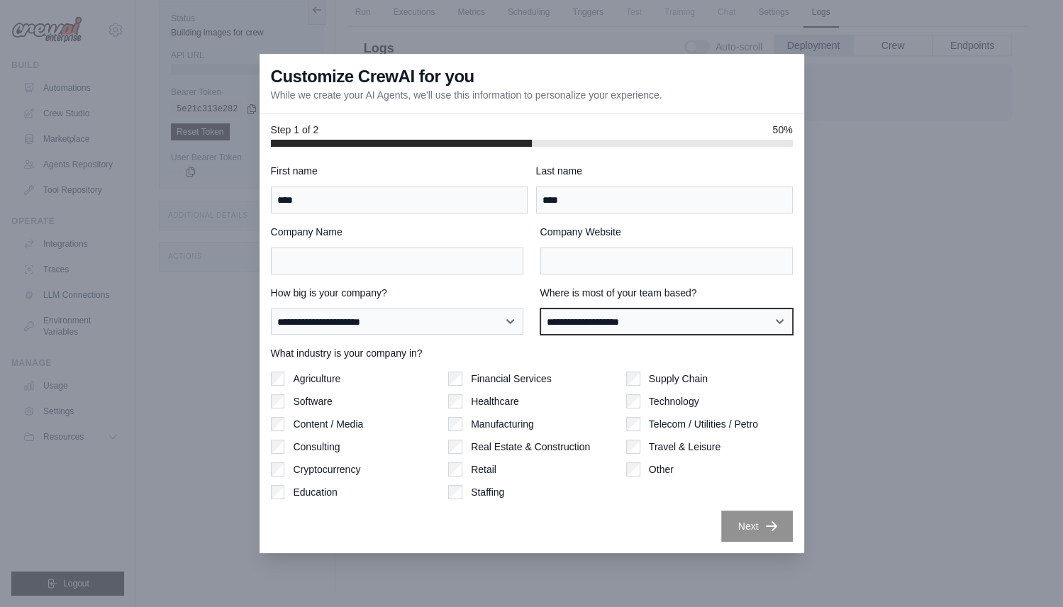
click at [580, 324] on select "**********" at bounding box center [667, 322] width 253 height 26
select select "**********"
click at [541, 309] on select "**********" at bounding box center [667, 322] width 253 height 26
click at [325, 401] on label "Software" at bounding box center [312, 401] width 39 height 14
click at [963, 270] on div at bounding box center [531, 303] width 1063 height 607
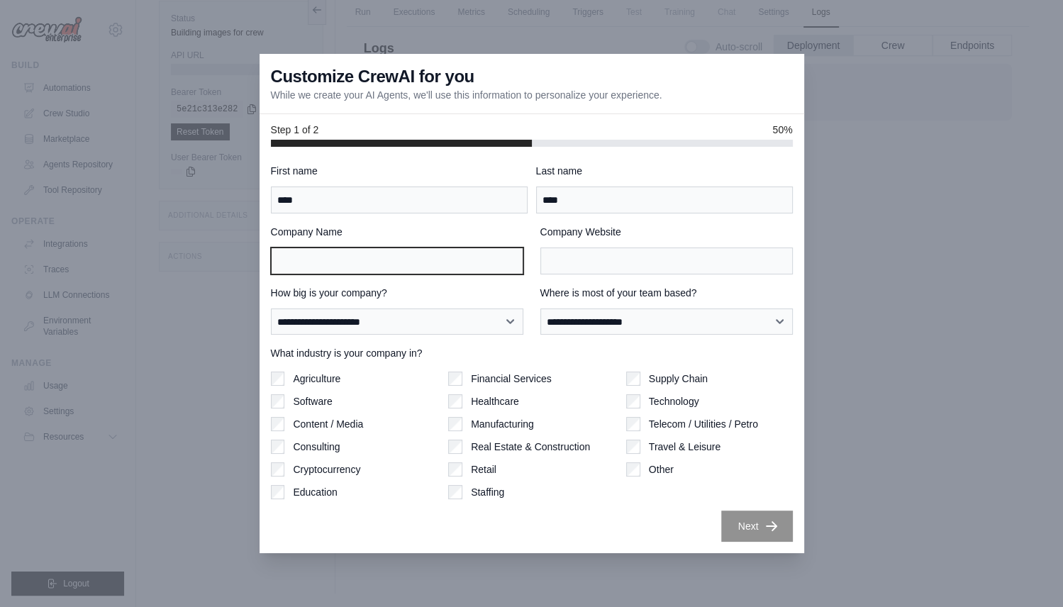
click at [450, 258] on input "Company Name" at bounding box center [397, 261] width 253 height 27
type input "***"
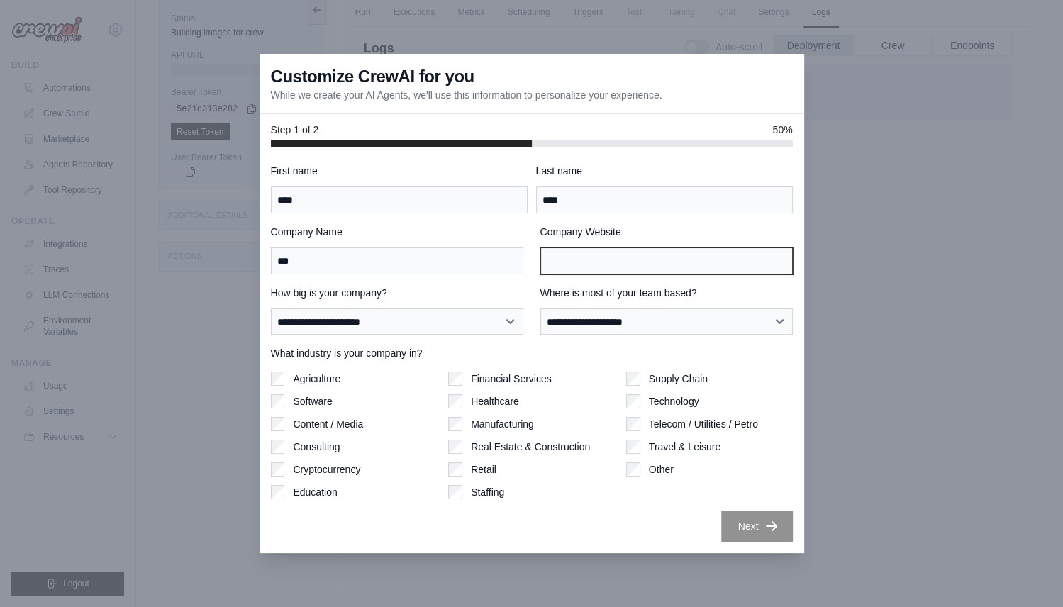
type input "*"
type input "***"
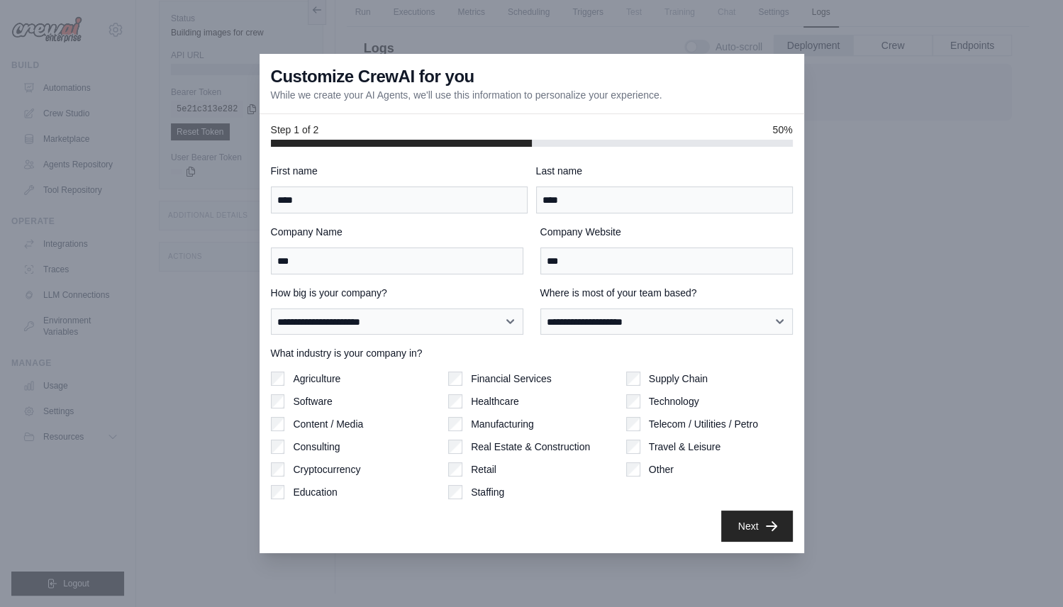
click at [689, 512] on div "Next" at bounding box center [532, 526] width 522 height 31
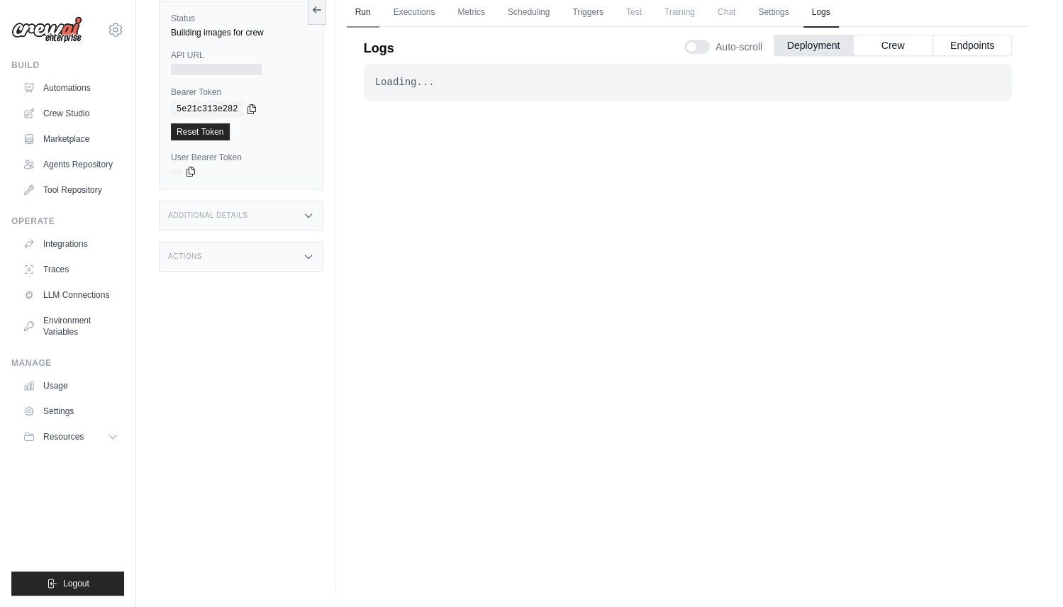
click at [360, 8] on link "Run" at bounding box center [363, 13] width 33 height 30
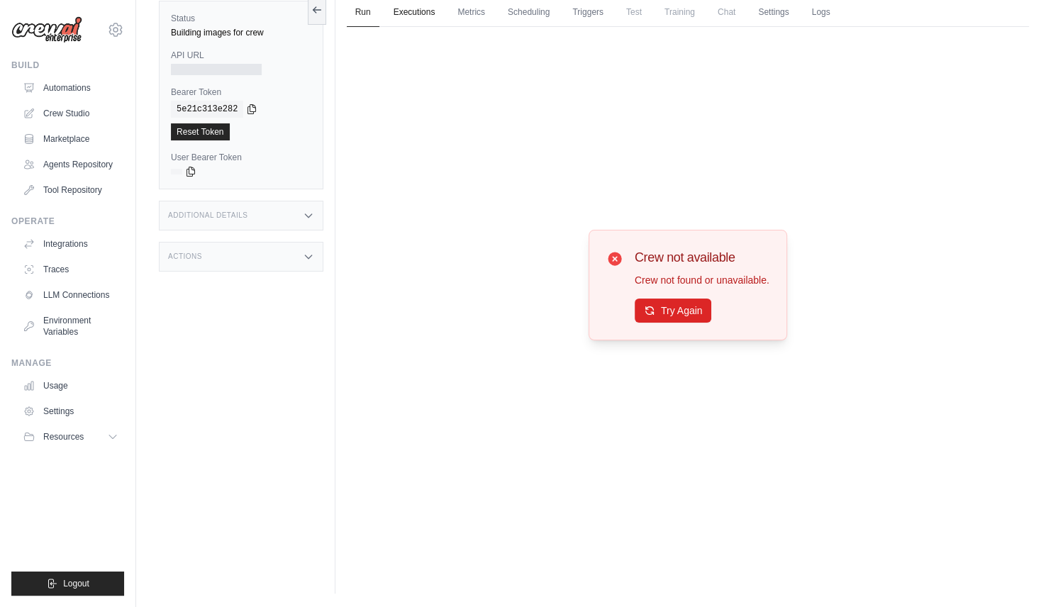
click at [419, 10] on link "Executions" at bounding box center [414, 13] width 59 height 30
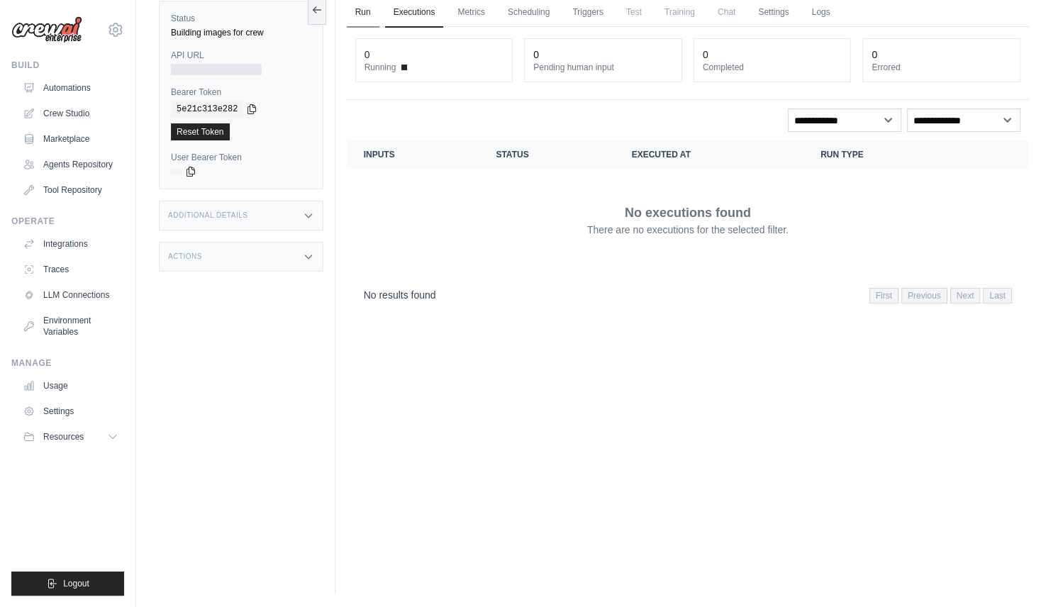
click at [353, 6] on link "Run" at bounding box center [363, 13] width 33 height 30
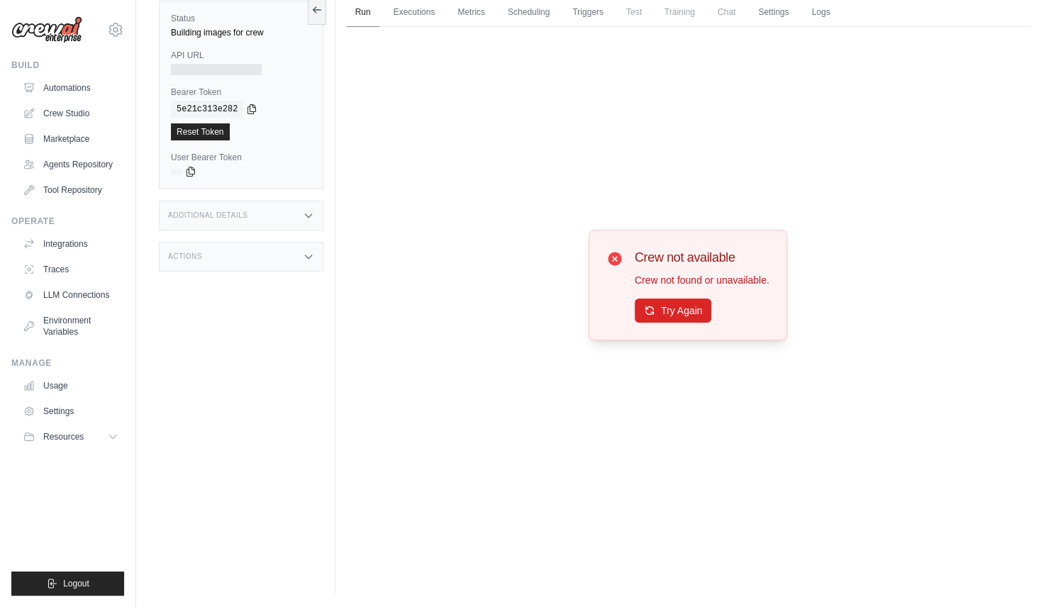
click at [353, 6] on link "Run" at bounding box center [363, 13] width 33 height 30
click at [80, 86] on link "Automations" at bounding box center [71, 88] width 107 height 23
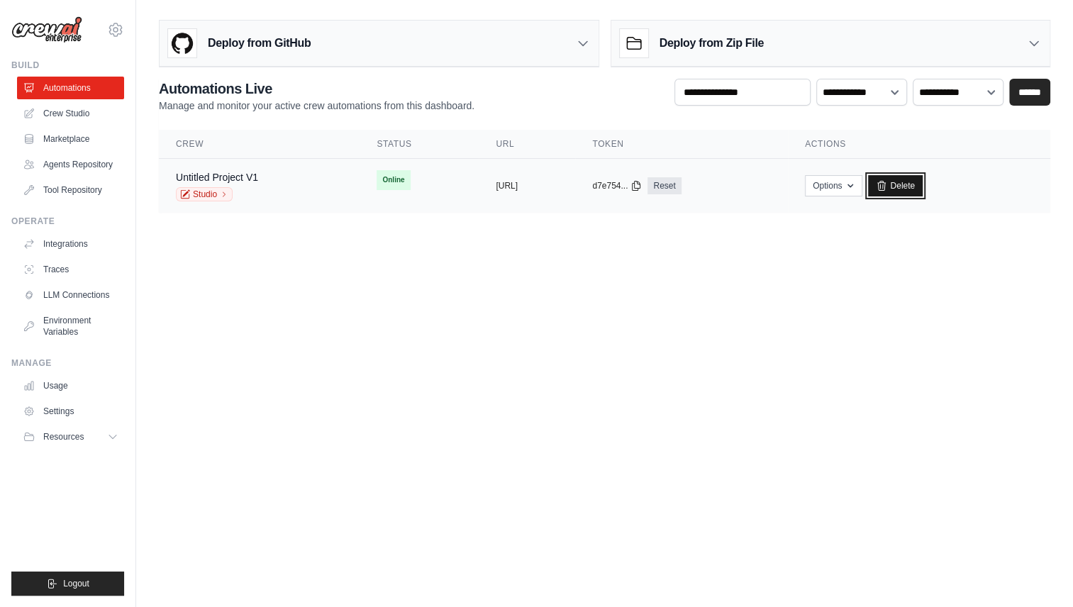
click at [923, 182] on link "Delete" at bounding box center [895, 185] width 55 height 21
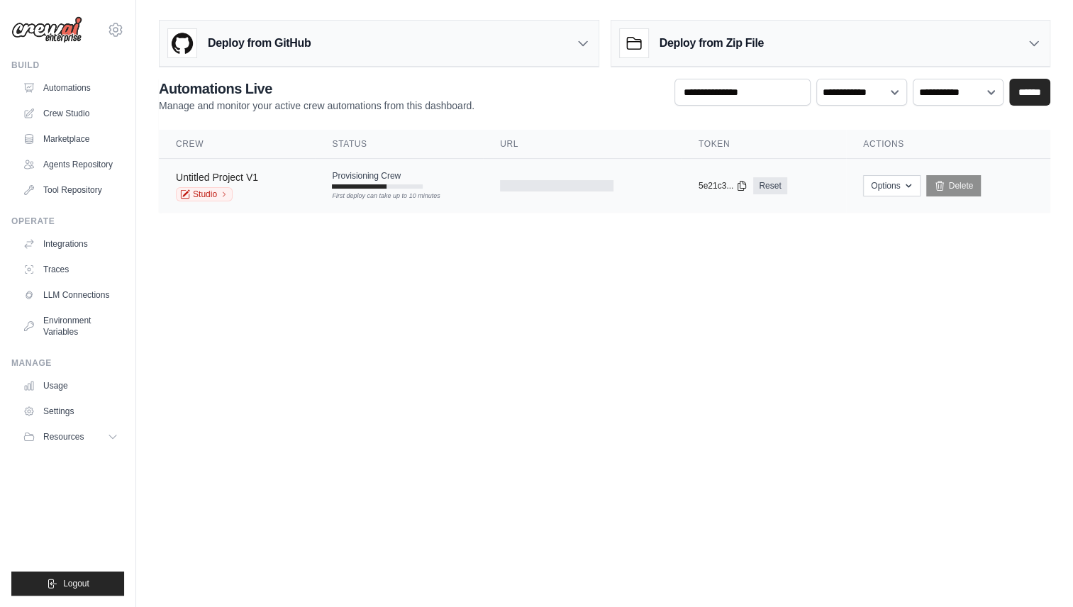
click at [241, 173] on link "Untitled Project V1" at bounding box center [217, 177] width 82 height 11
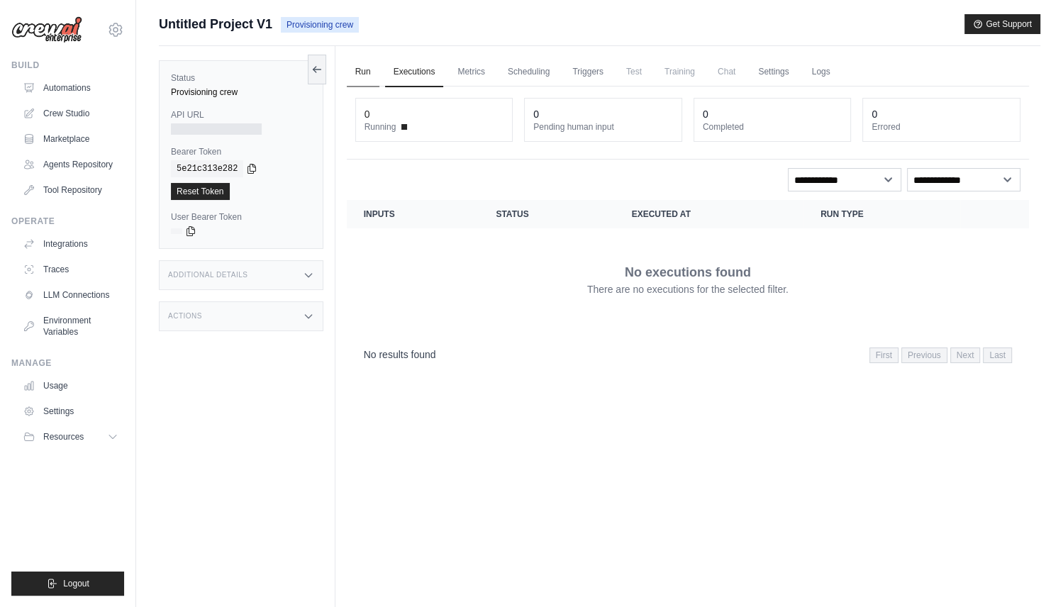
click at [362, 76] on link "Run" at bounding box center [363, 72] width 33 height 30
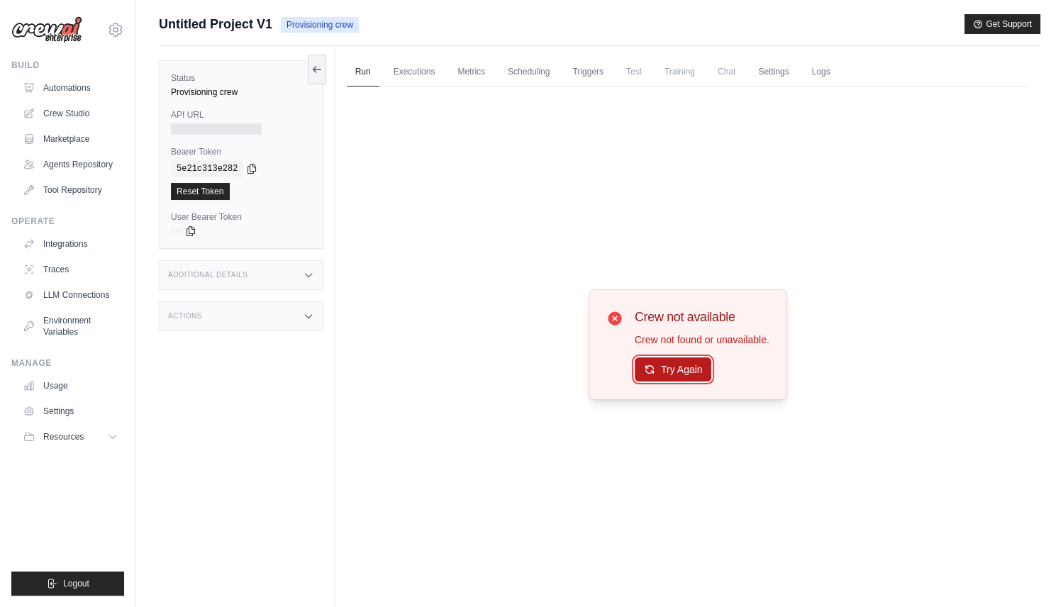
click at [685, 371] on button "Try Again" at bounding box center [673, 370] width 77 height 24
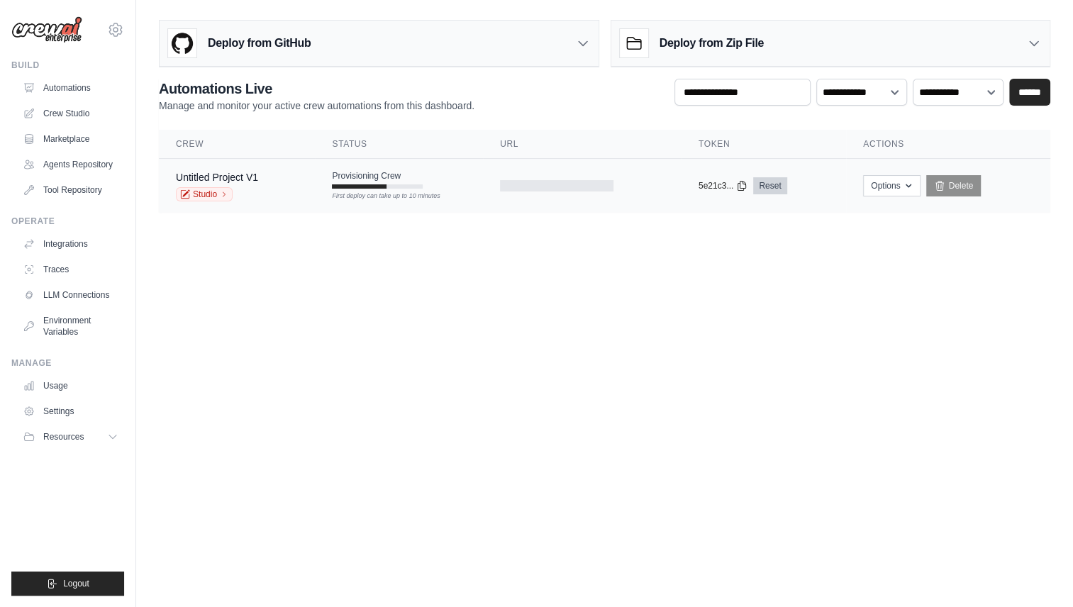
click at [773, 184] on link "Reset" at bounding box center [769, 185] width 33 height 17
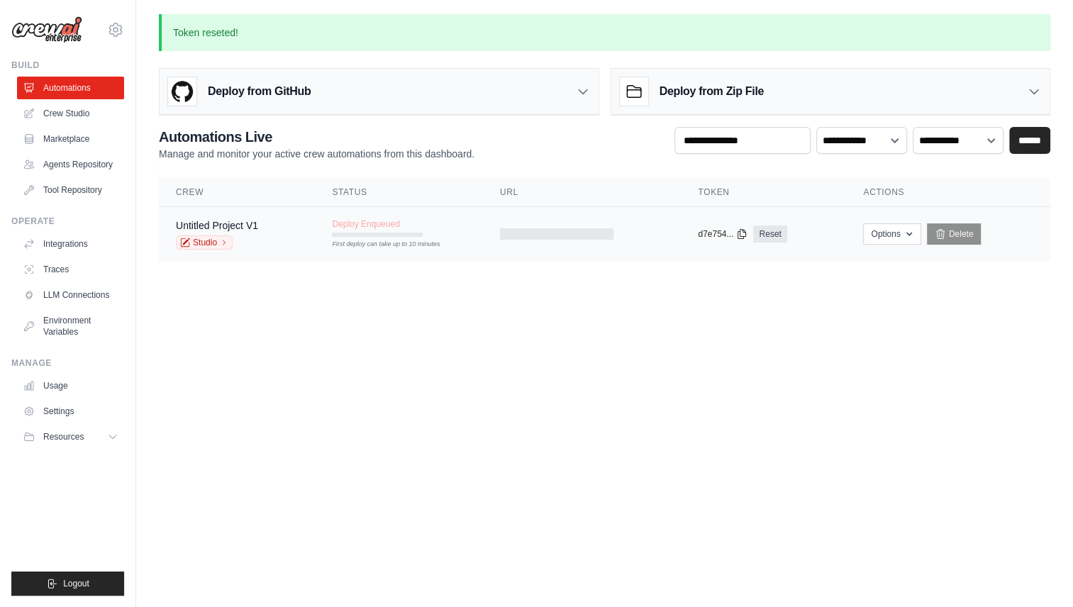
click at [362, 229] on div "Deploy Enqueued First deploy can take up to 10 minutes" at bounding box center [377, 228] width 91 height 18
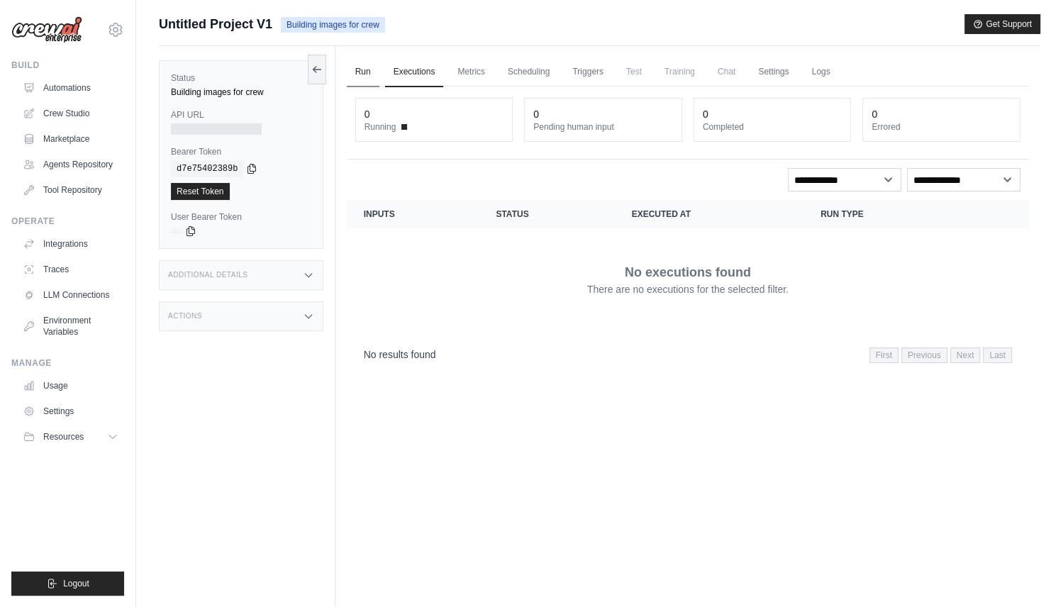
click at [368, 69] on link "Run" at bounding box center [363, 72] width 33 height 30
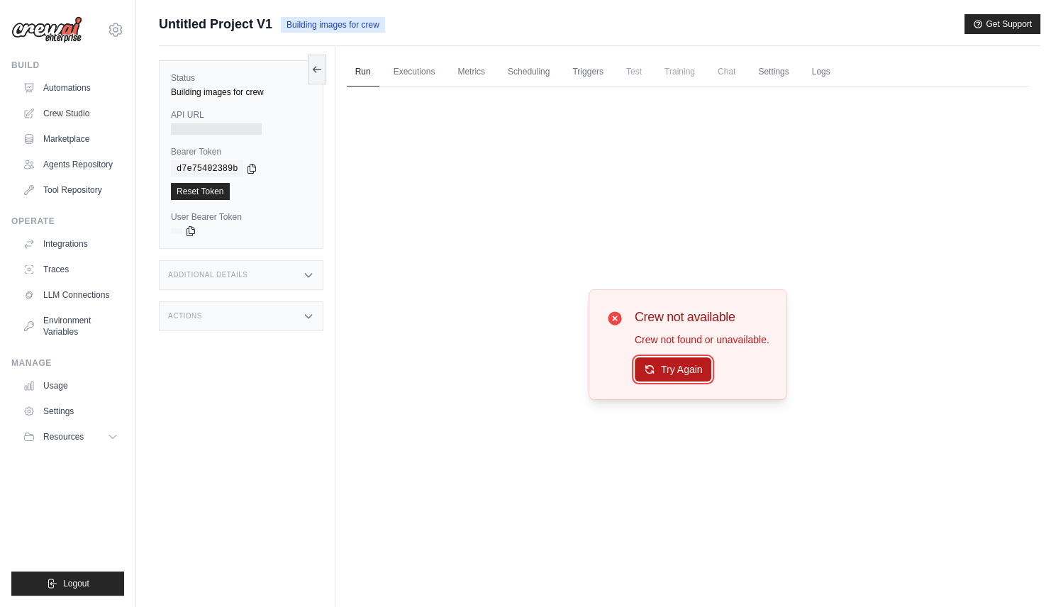
click at [683, 364] on button "Try Again" at bounding box center [673, 370] width 77 height 24
click at [62, 111] on link "Crew Studio" at bounding box center [71, 113] width 107 height 23
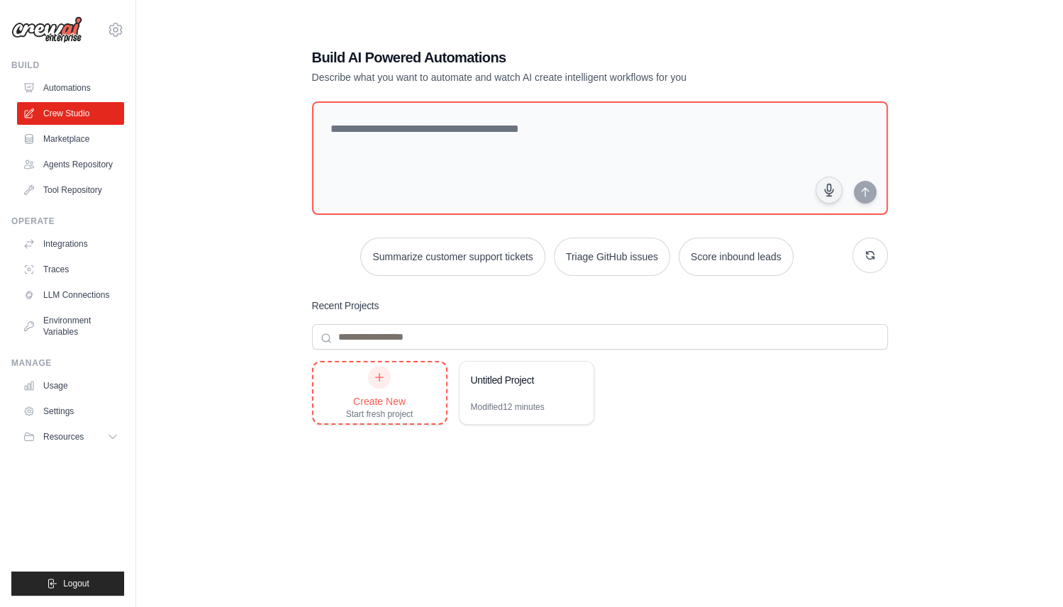
click at [380, 379] on icon at bounding box center [379, 377] width 11 height 11
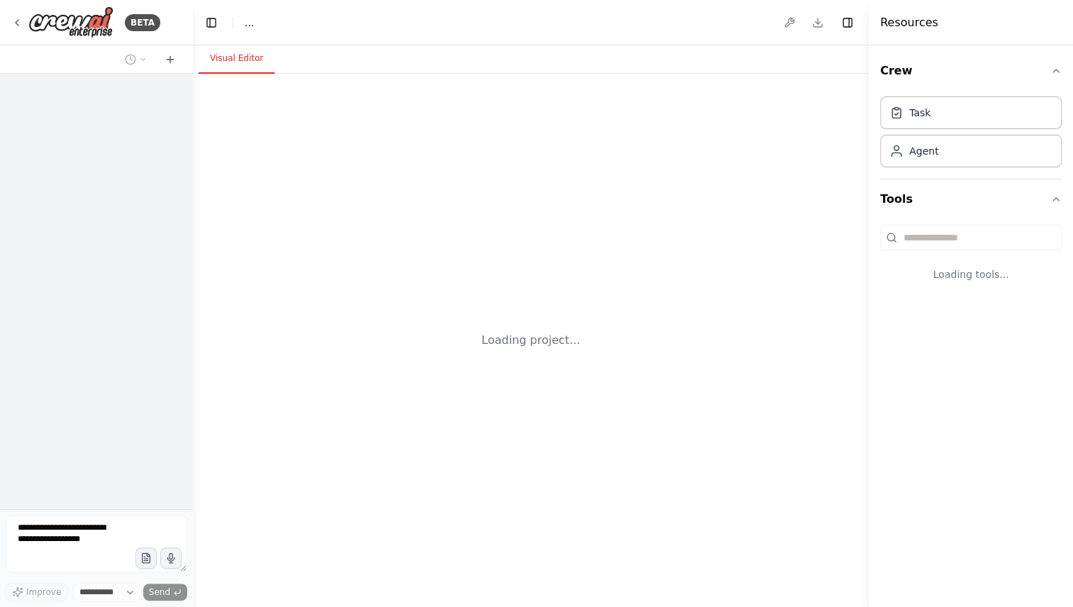
select select "****"
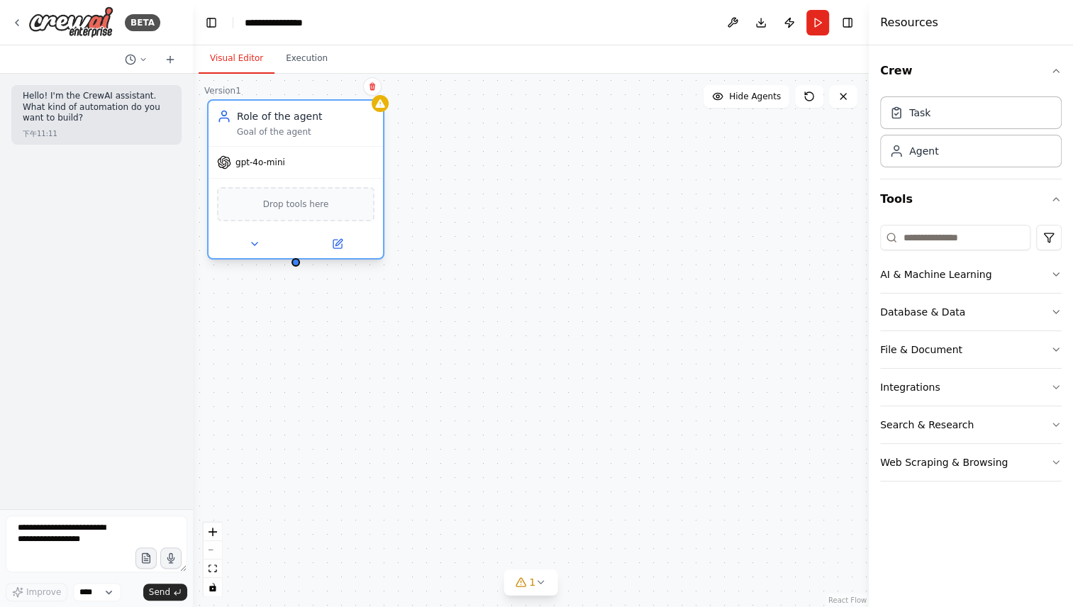
drag, startPoint x: 455, startPoint y: 250, endPoint x: 326, endPoint y: 184, distance: 145.0
click at [326, 184] on div "Drop tools here" at bounding box center [296, 204] width 175 height 52
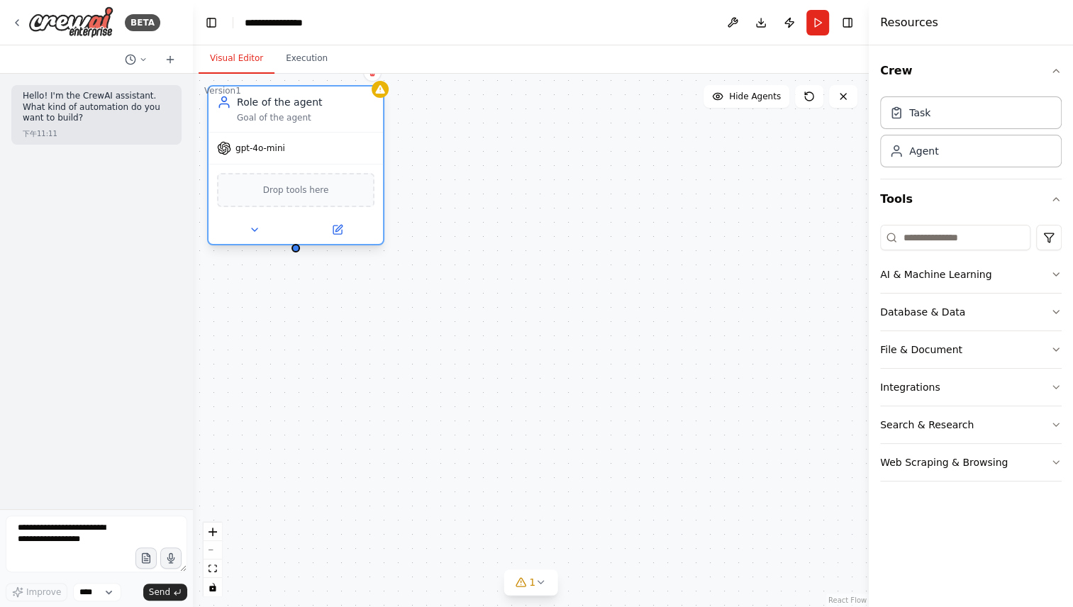
drag, startPoint x: 345, startPoint y: 167, endPoint x: 348, endPoint y: 153, distance: 14.6
click at [348, 153] on div "gpt-4o-mini" at bounding box center [296, 148] width 175 height 31
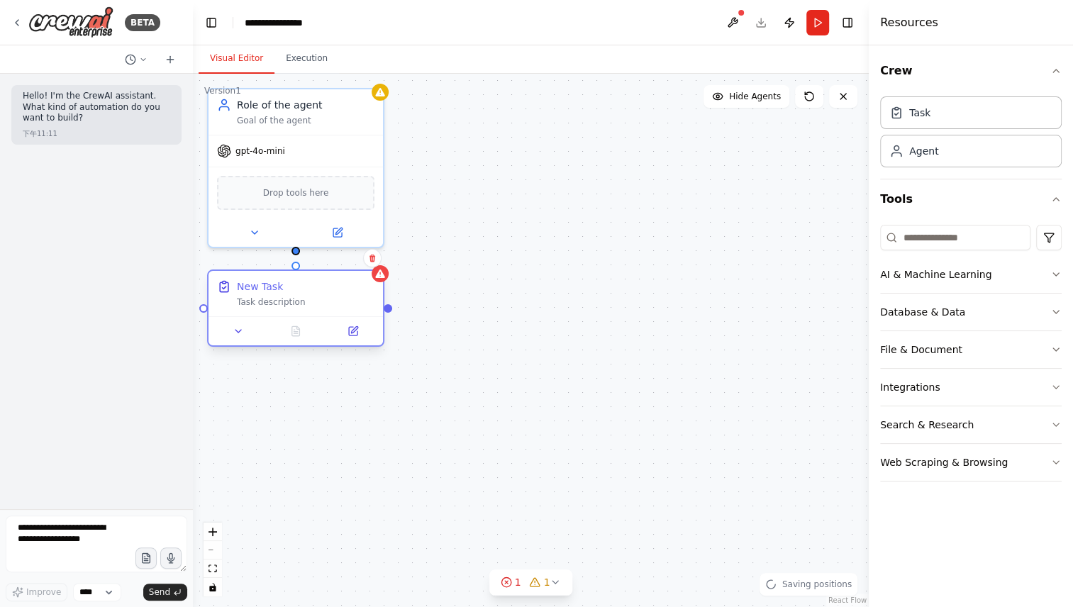
drag, startPoint x: 411, startPoint y: 372, endPoint x: 280, endPoint y: 299, distance: 149.6
click at [280, 299] on div "Task description" at bounding box center [306, 302] width 138 height 11
click at [347, 314] on div "New Task Task description" at bounding box center [296, 293] width 175 height 45
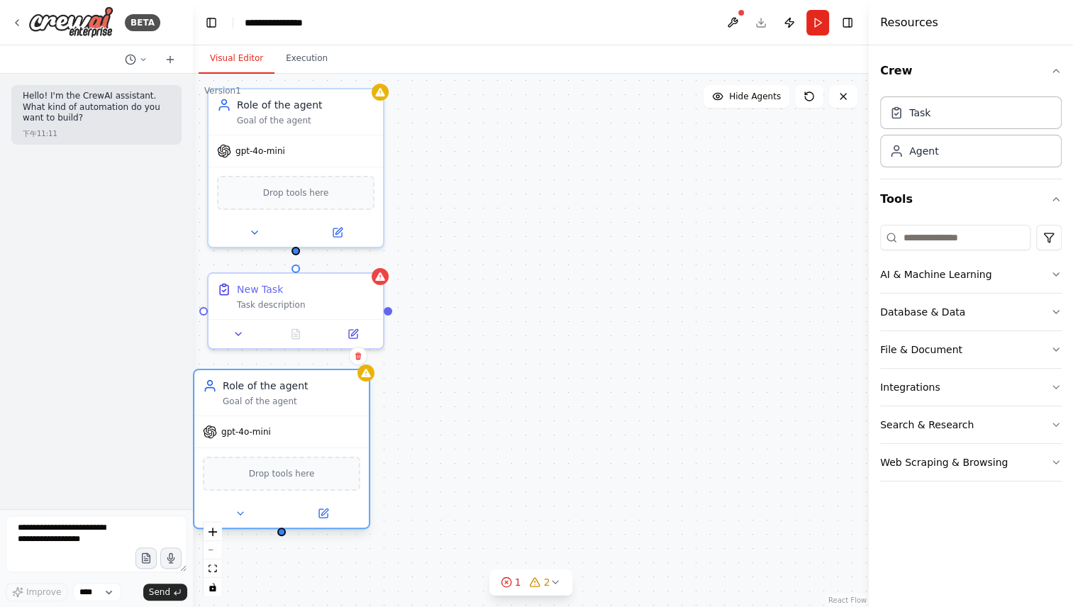
drag, startPoint x: 397, startPoint y: 472, endPoint x: 293, endPoint y: 418, distance: 117.4
click at [293, 418] on div "gpt-4o-mini" at bounding box center [281, 431] width 175 height 31
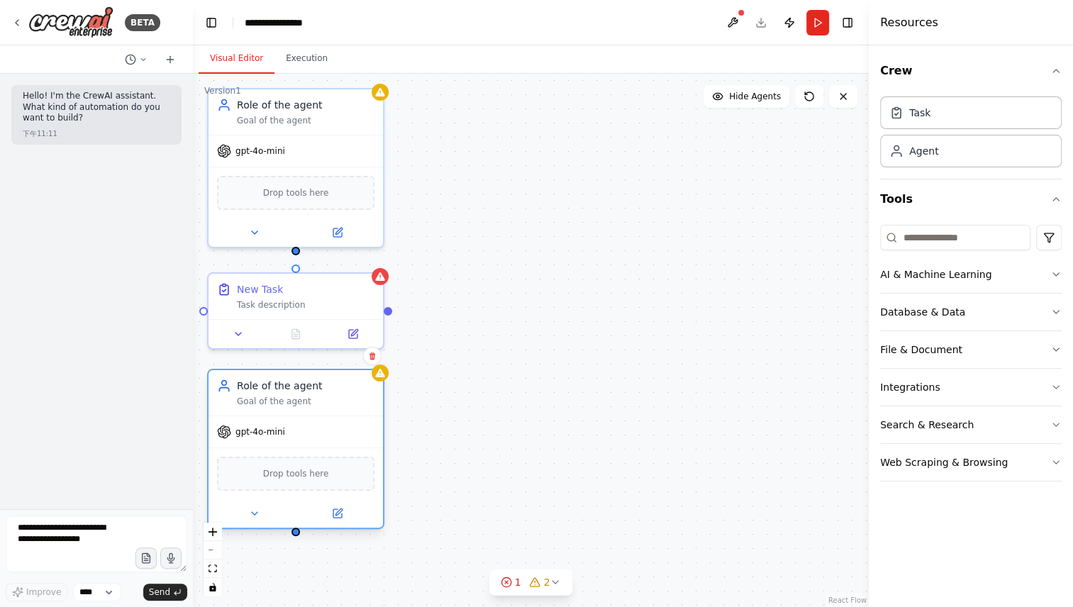
drag, startPoint x: 293, startPoint y: 418, endPoint x: 304, endPoint y: 416, distance: 10.7
click at [304, 416] on div "gpt-4o-mini" at bounding box center [296, 431] width 175 height 31
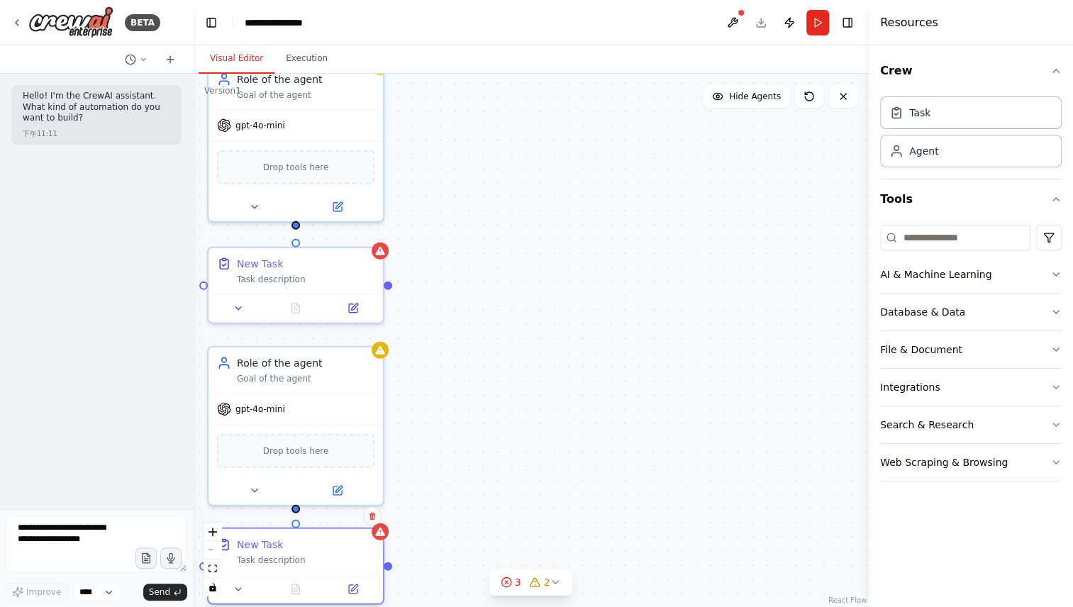
drag, startPoint x: 617, startPoint y: 474, endPoint x: 278, endPoint y: 555, distance: 348.1
click at [278, 555] on div "New Task Task description" at bounding box center [306, 552] width 138 height 28
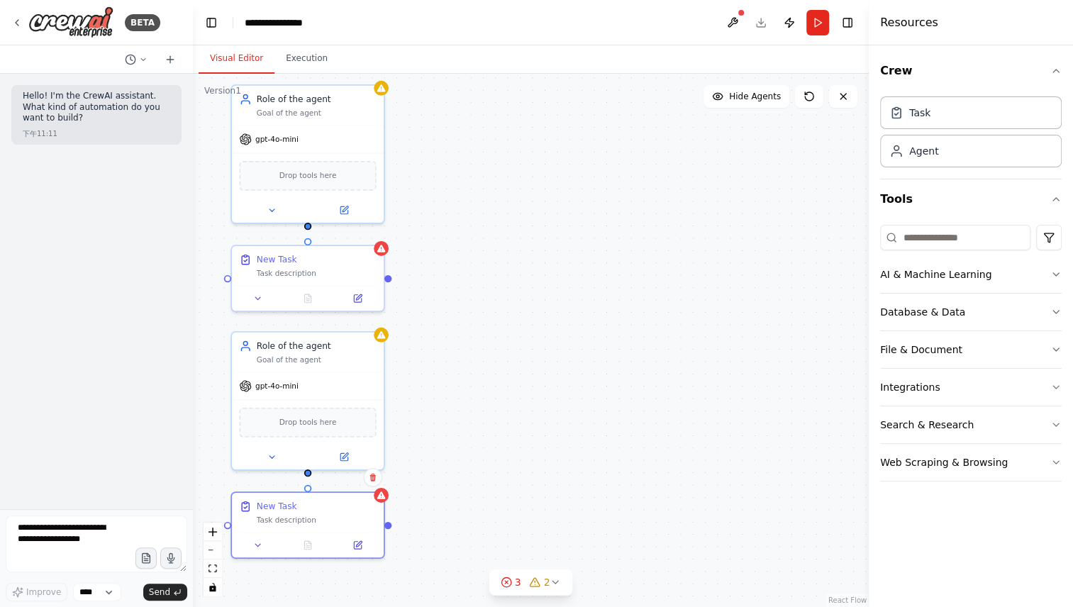
drag, startPoint x: 540, startPoint y: 324, endPoint x: 519, endPoint y: 311, distance: 24.5
click at [519, 311] on div "Role of the agent Goal of the agent gpt-4o-mini Drop tools here New Task Task d…" at bounding box center [531, 341] width 676 height 534
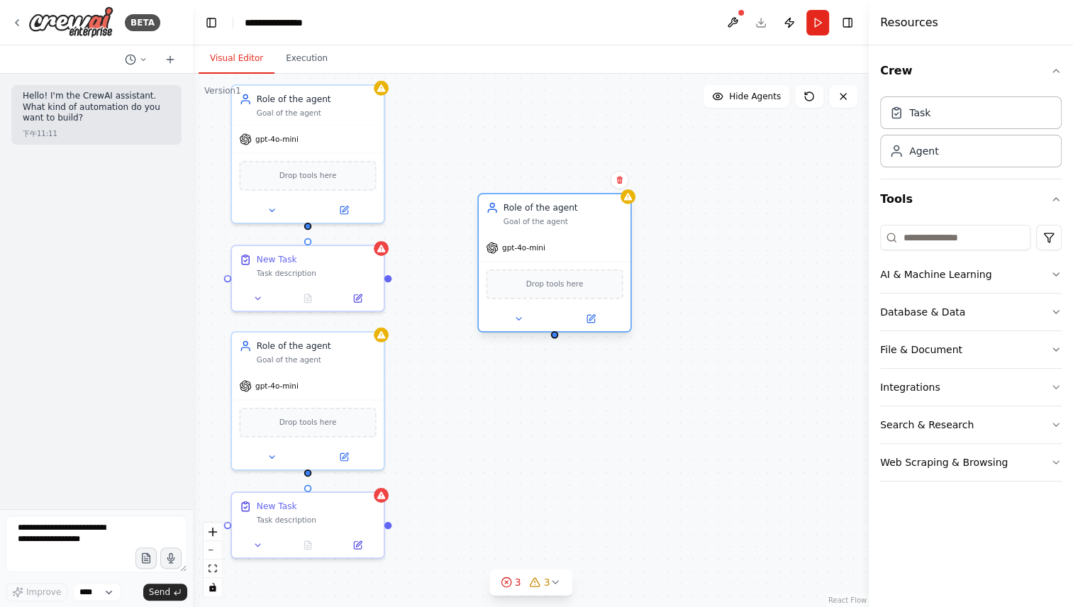
drag, startPoint x: 689, startPoint y: 236, endPoint x: 529, endPoint y: 237, distance: 160.3
click at [529, 237] on div "gpt-4o-mini" at bounding box center [555, 247] width 152 height 27
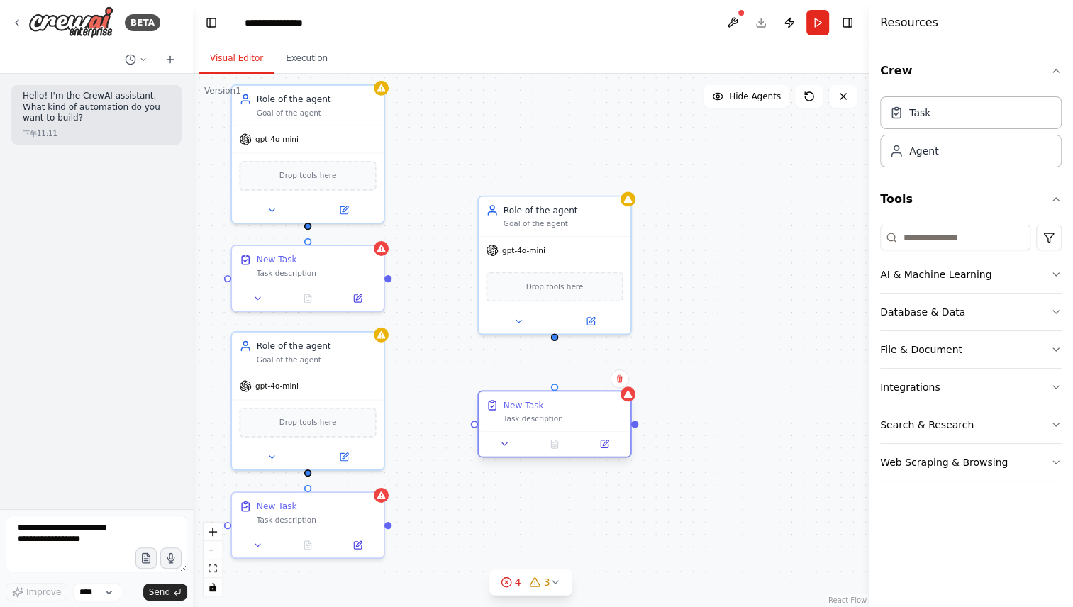
drag, startPoint x: 592, startPoint y: 454, endPoint x: 501, endPoint y: 397, distance: 107.7
click at [501, 397] on div "New Task Task description" at bounding box center [555, 412] width 152 height 40
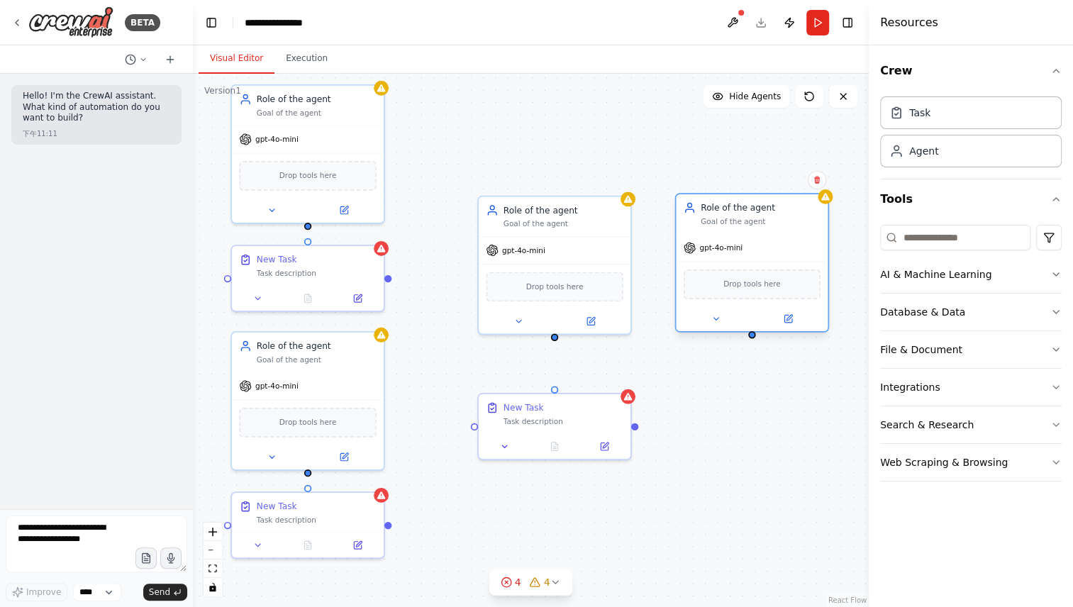
drag, startPoint x: 816, startPoint y: 283, endPoint x: 693, endPoint y: 223, distance: 136.4
click at [693, 223] on div "Role of the agent Goal of the agent gpt-4o-mini Drop tools here" at bounding box center [752, 263] width 154 height 140
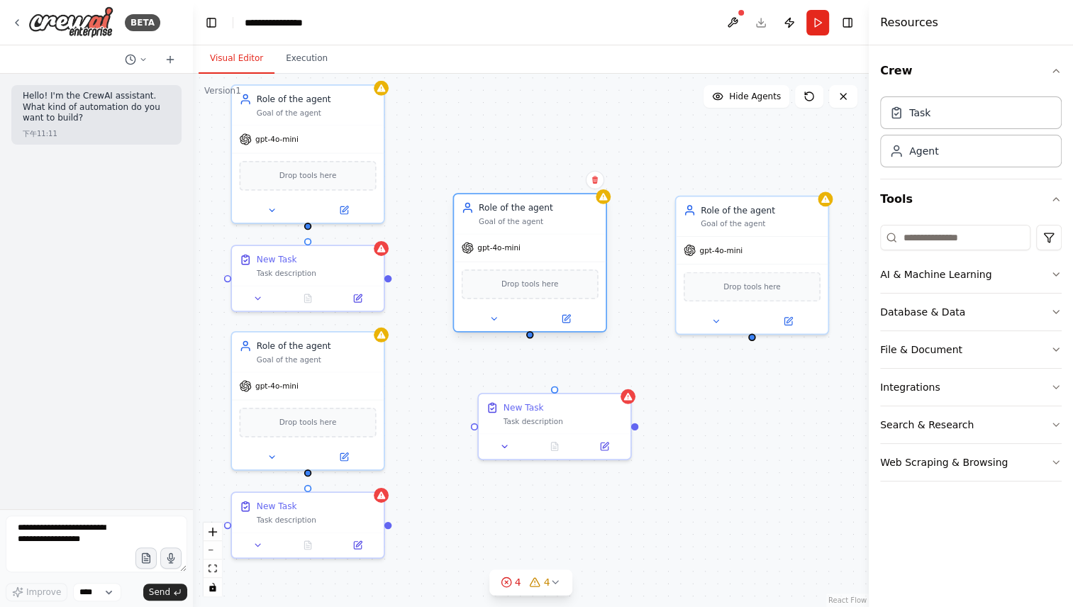
drag, startPoint x: 560, startPoint y: 243, endPoint x: 538, endPoint y: 245, distance: 22.2
click at [538, 245] on div "gpt-4o-mini" at bounding box center [530, 247] width 152 height 27
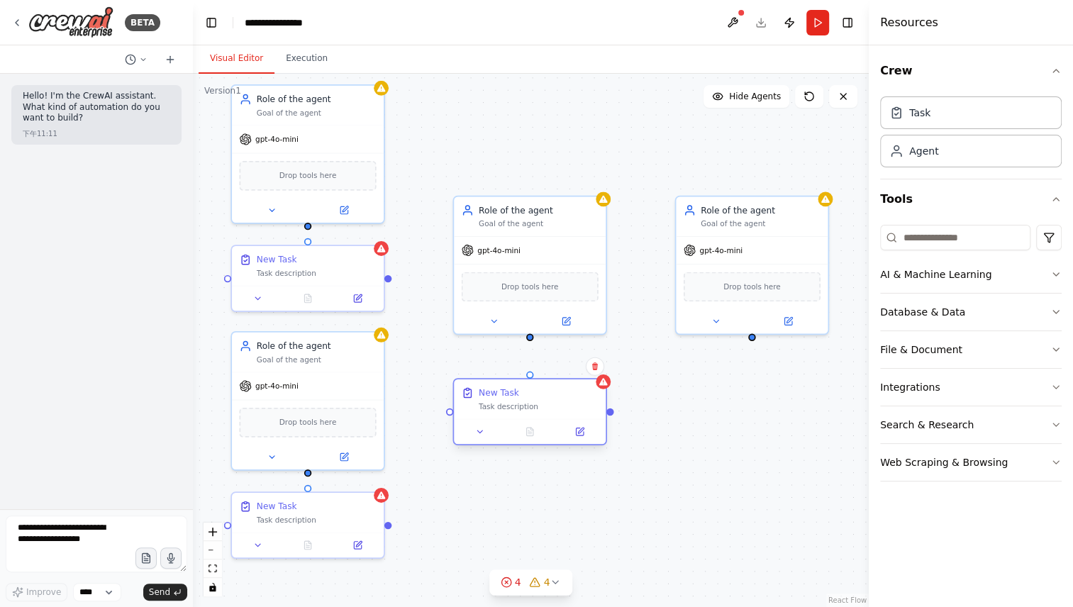
drag, startPoint x: 551, startPoint y: 419, endPoint x: 518, endPoint y: 402, distance: 36.8
click at [518, 402] on div "Task description" at bounding box center [539, 407] width 120 height 10
drag, startPoint x: 797, startPoint y: 453, endPoint x: 707, endPoint y: 401, distance: 103.9
click at [707, 401] on div "New Task Task description" at bounding box center [761, 399] width 120 height 25
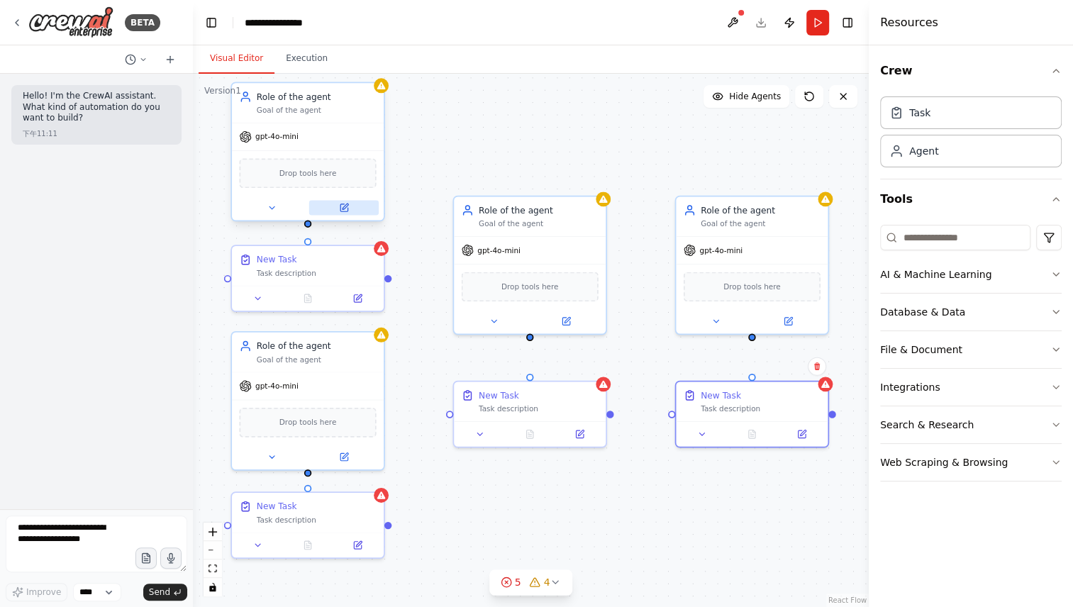
click at [350, 206] on button at bounding box center [344, 208] width 70 height 15
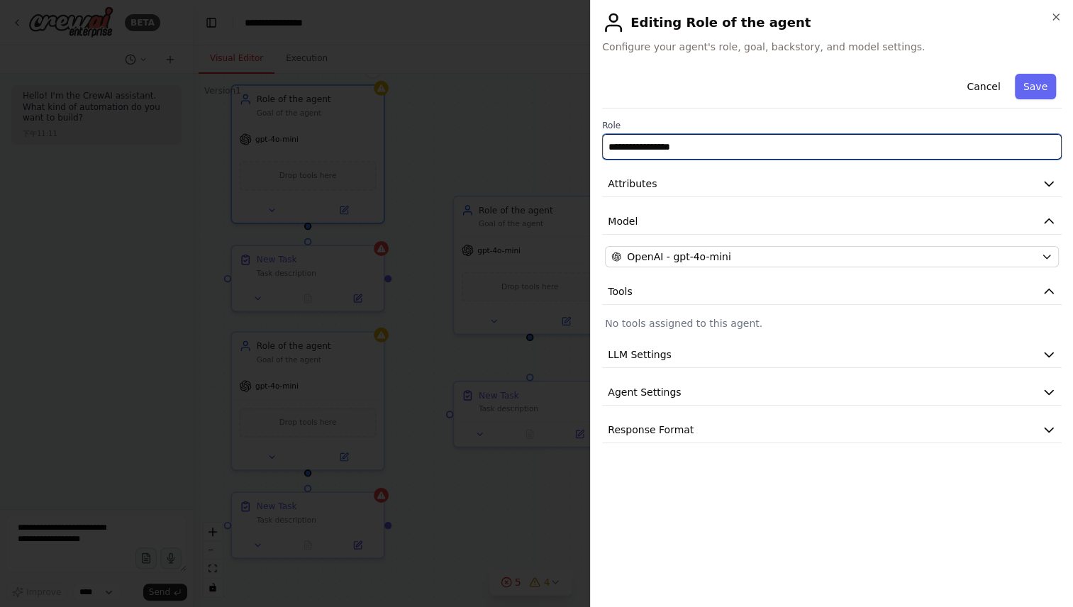
drag, startPoint x: 700, startPoint y: 138, endPoint x: 578, endPoint y: 142, distance: 121.4
click at [578, 142] on body "**********" at bounding box center [536, 303] width 1073 height 607
paste input "text"
type input "**********"
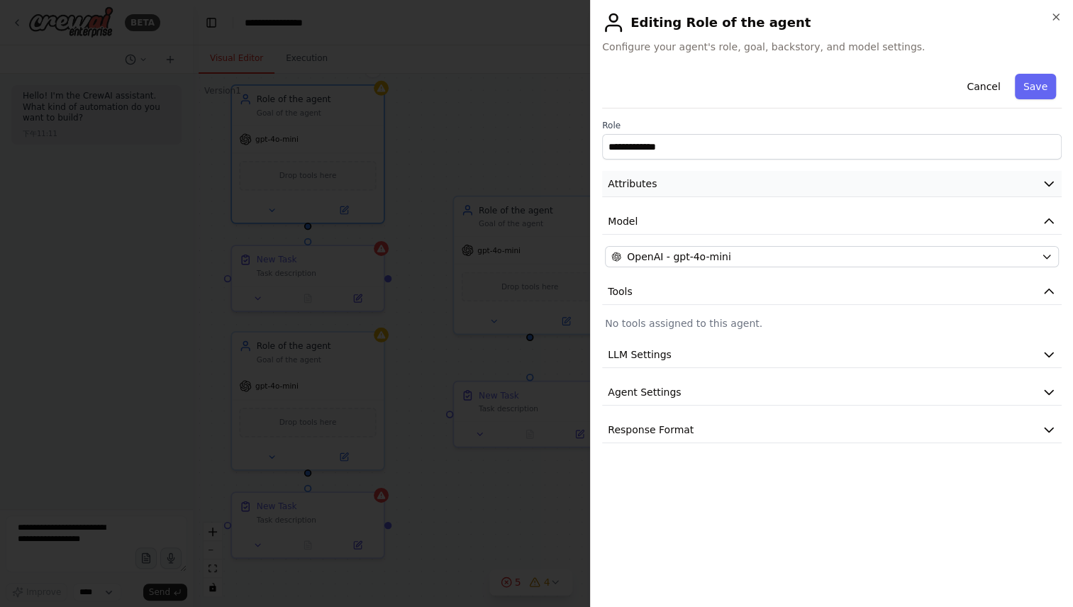
click at [756, 187] on button "Attributes" at bounding box center [832, 184] width 460 height 26
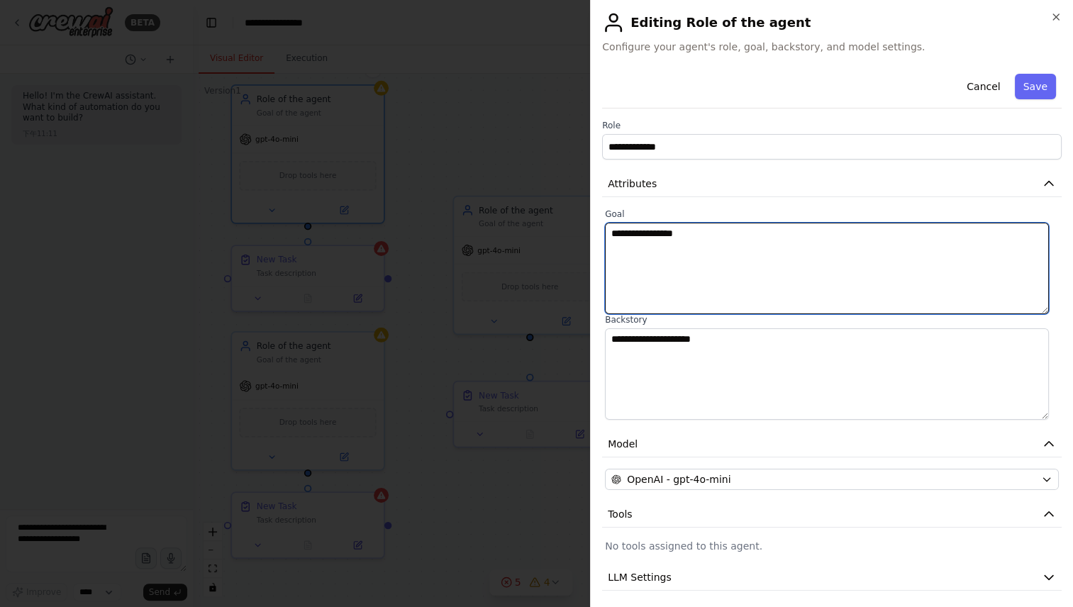
drag, startPoint x: 765, startPoint y: 245, endPoint x: 599, endPoint y: 231, distance: 166.6
click at [599, 231] on div "**********" at bounding box center [831, 303] width 483 height 607
paste textarea "**********"
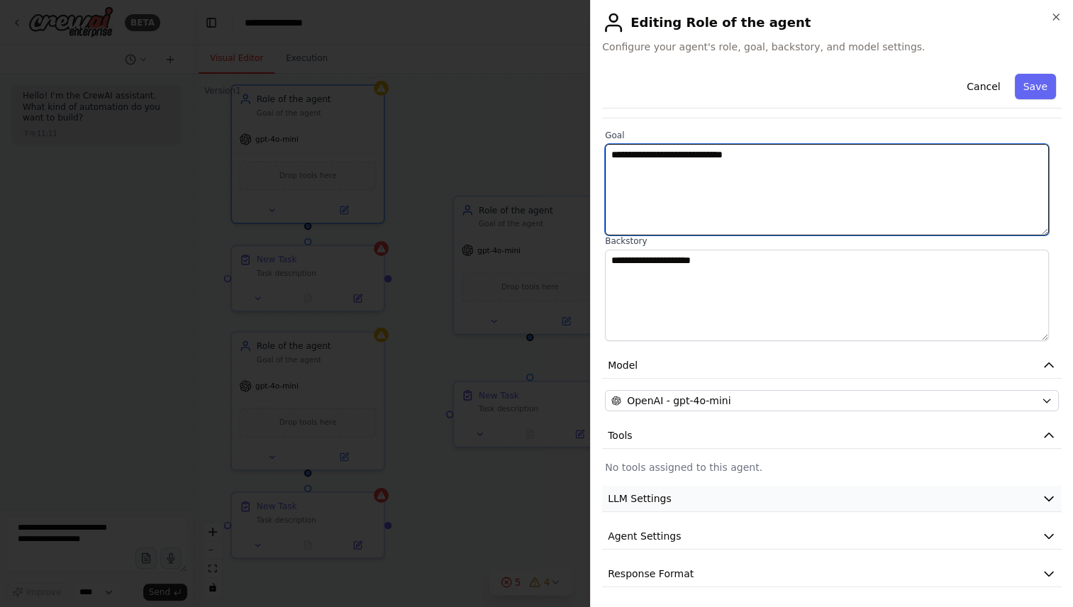
type textarea "**********"
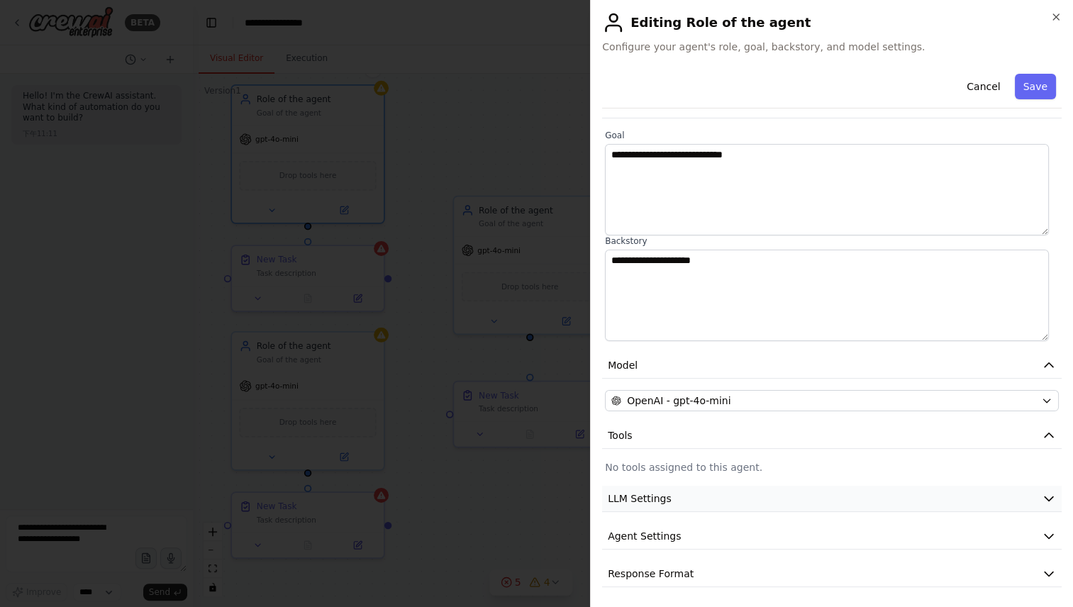
click at [754, 494] on button "LLM Settings" at bounding box center [832, 499] width 460 height 26
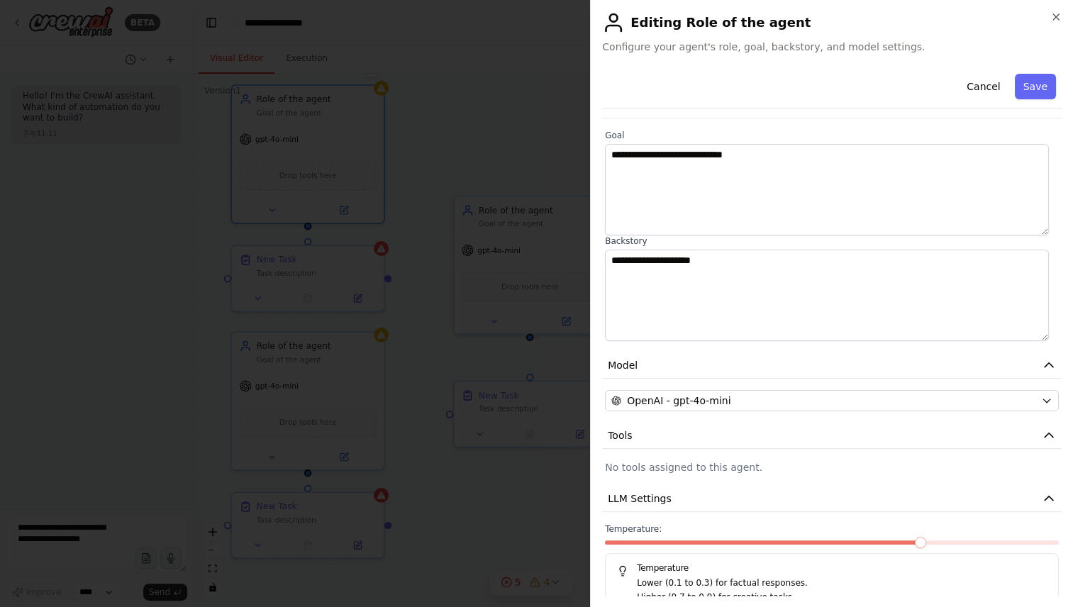
scroll to position [179, 0]
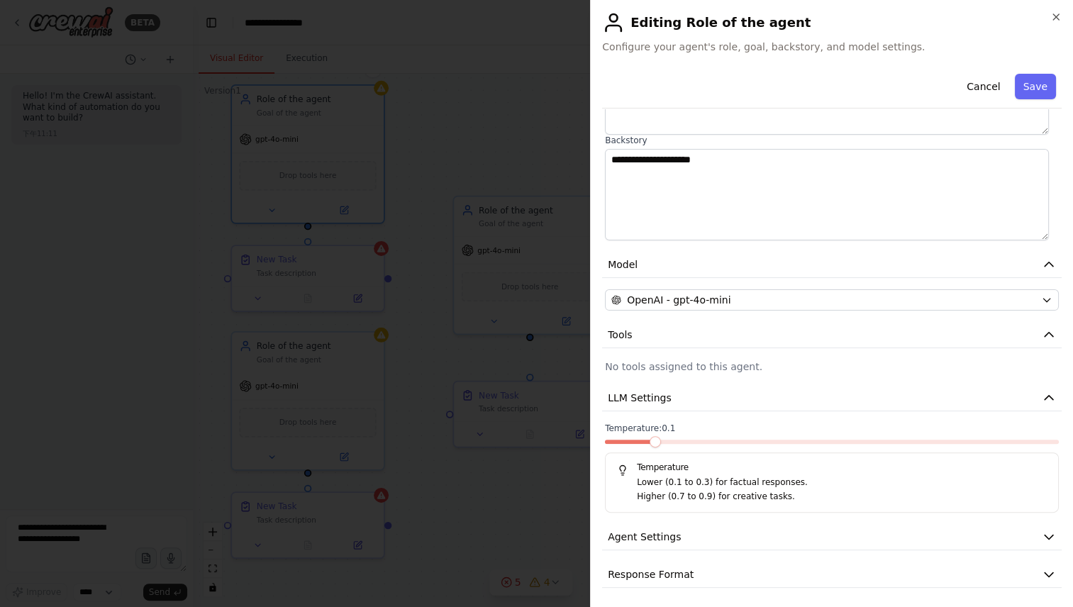
click at [650, 439] on span at bounding box center [655, 441] width 11 height 11
click at [839, 537] on button "Agent Settings" at bounding box center [832, 537] width 460 height 26
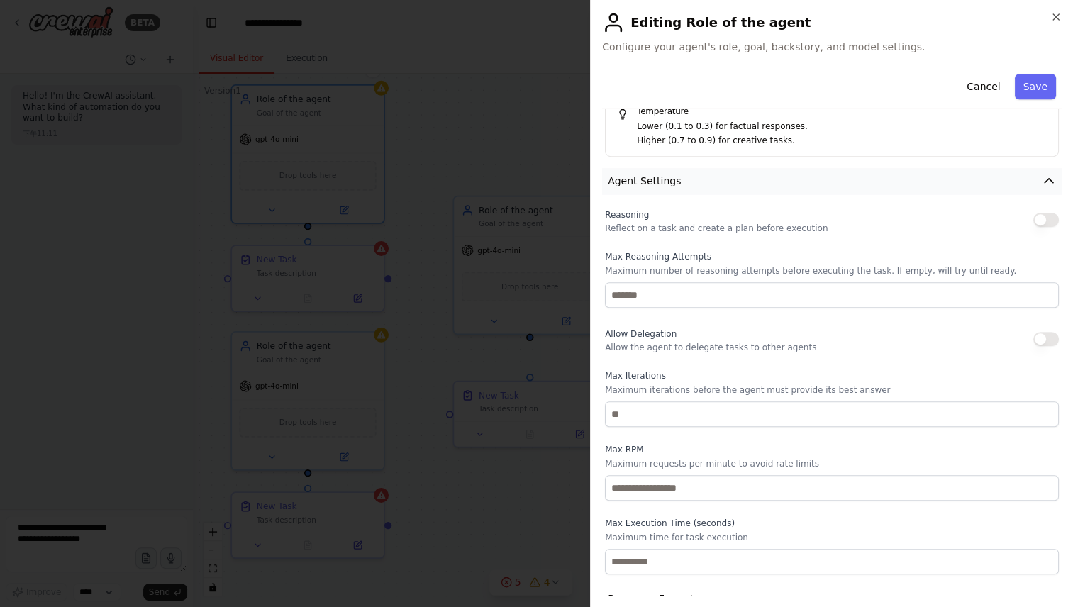
scroll to position [560, 0]
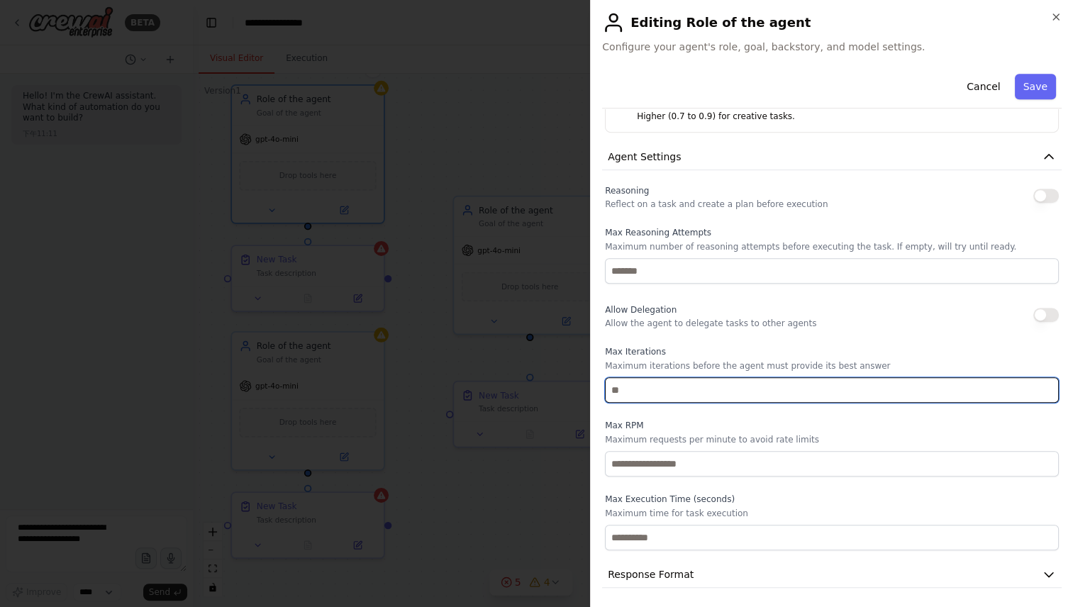
drag, startPoint x: 655, startPoint y: 389, endPoint x: 617, endPoint y: 385, distance: 37.8
click at [617, 385] on input "number" at bounding box center [832, 390] width 454 height 26
type input "*"
type input "**"
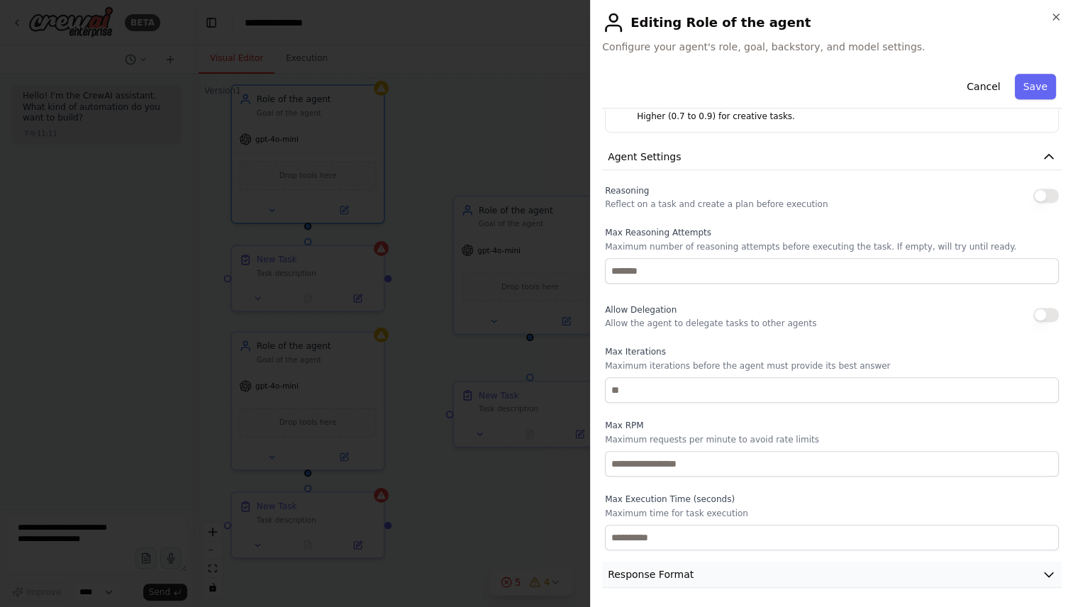
click at [803, 567] on button "Response Format" at bounding box center [832, 575] width 460 height 26
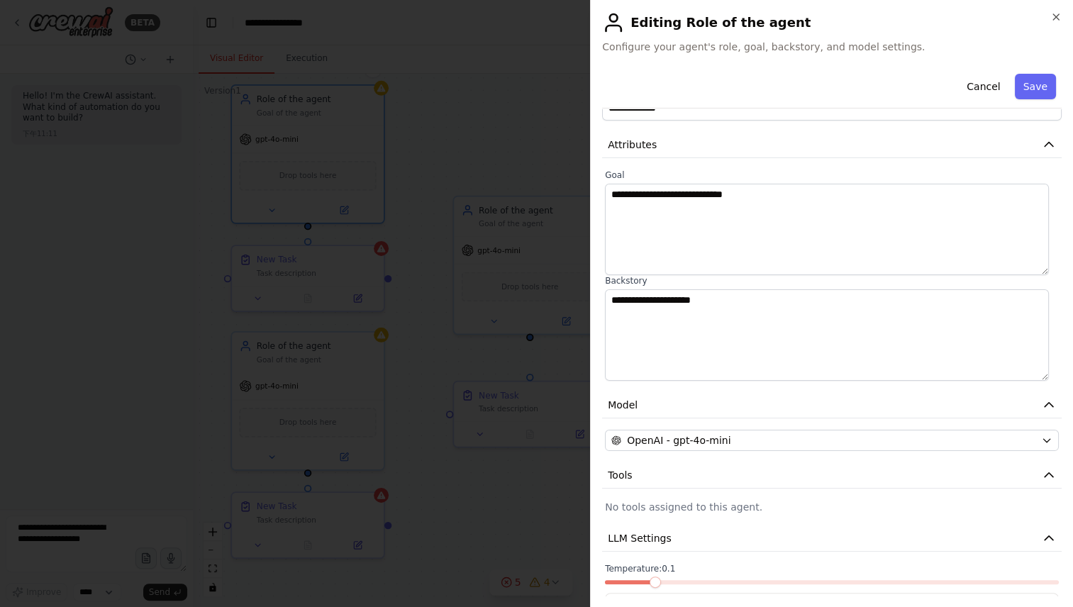
scroll to position [0, 0]
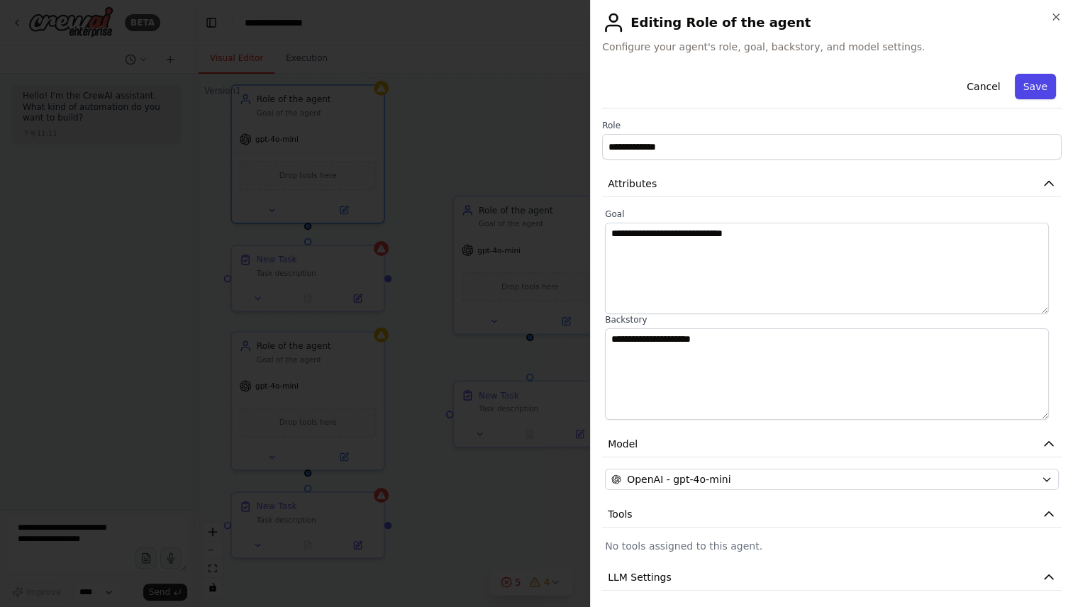
click at [1021, 83] on button "Save" at bounding box center [1035, 87] width 41 height 26
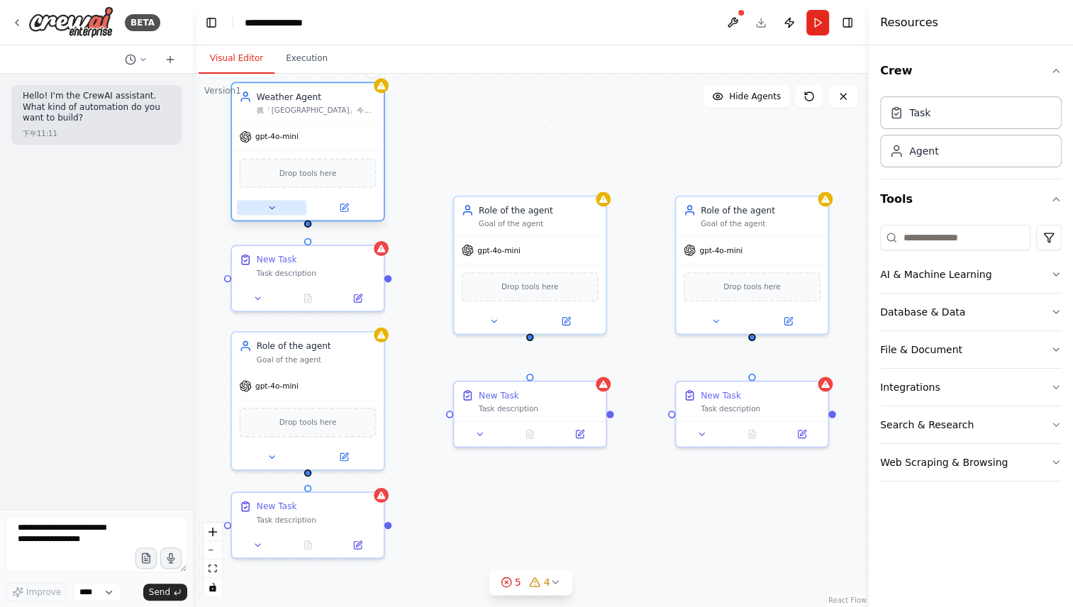
click at [270, 207] on icon at bounding box center [272, 207] width 5 height 2
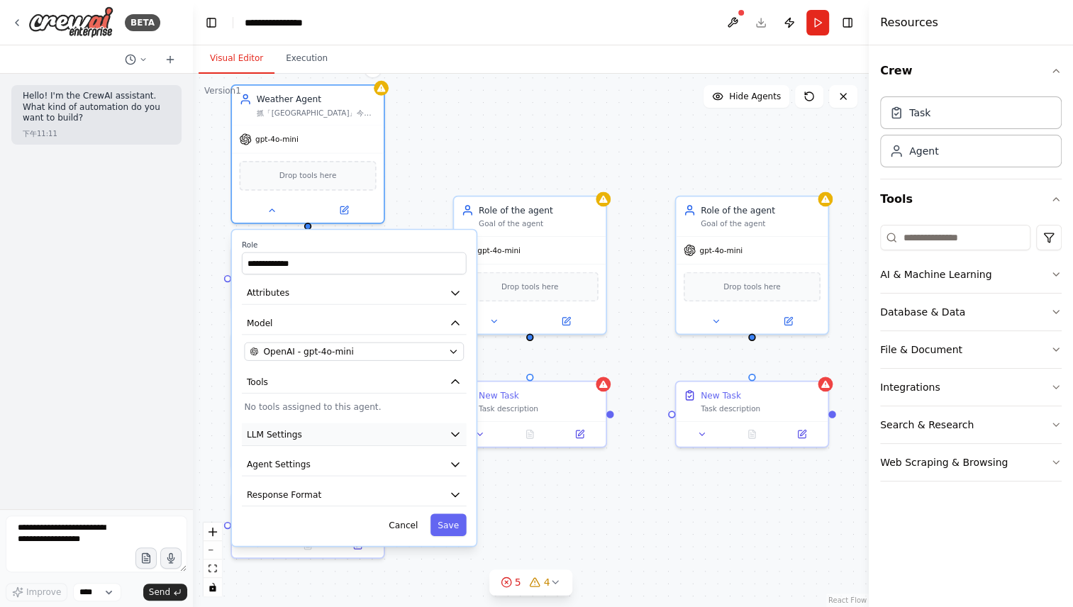
click at [407, 433] on button "LLM Settings" at bounding box center [354, 435] width 225 height 23
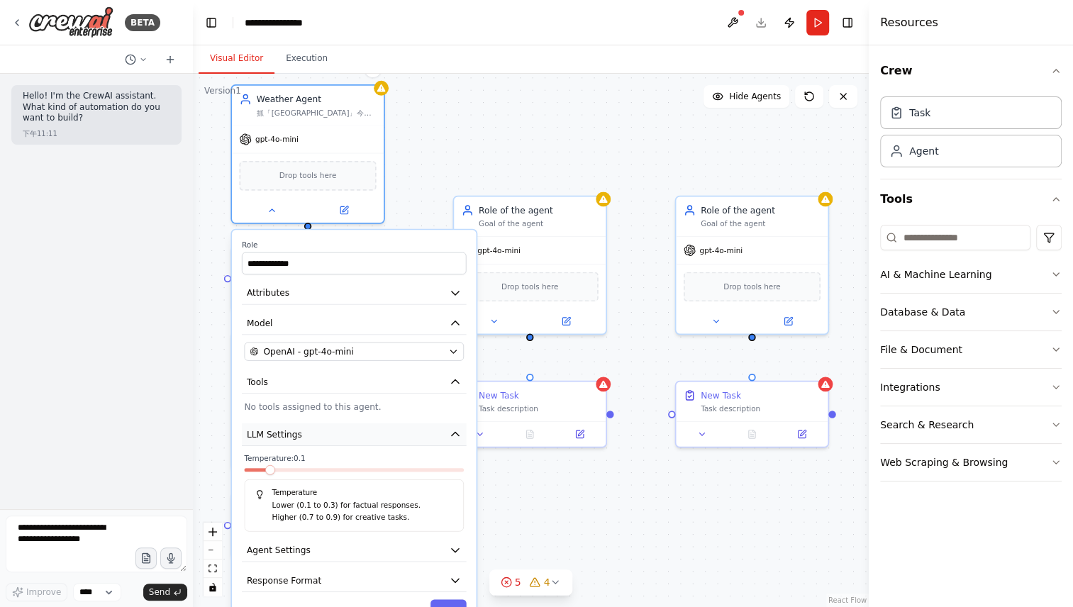
click at [407, 433] on button "LLM Settings" at bounding box center [354, 435] width 225 height 23
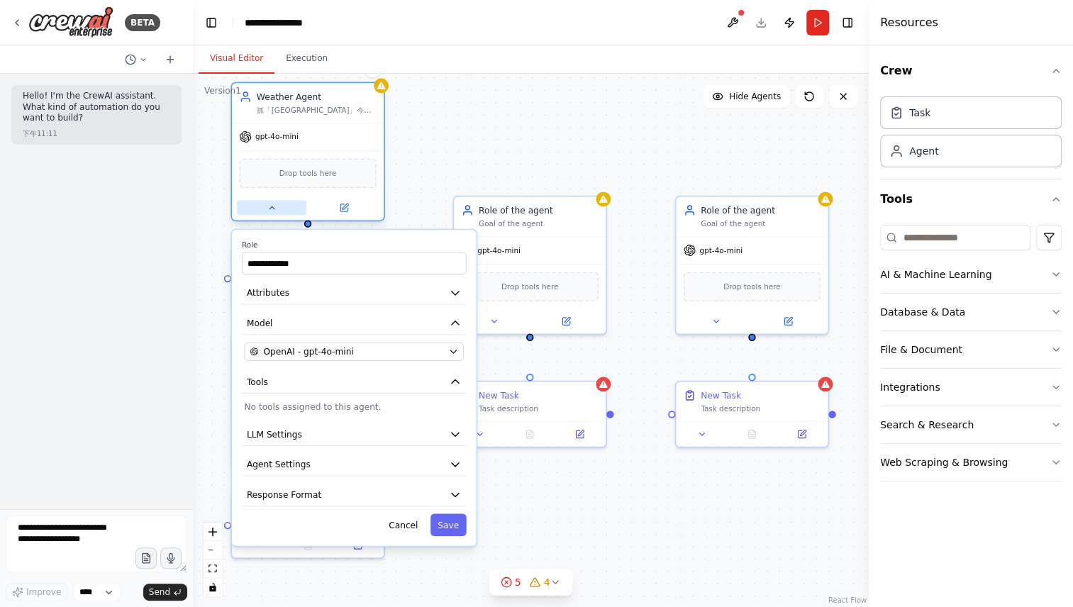
click at [270, 203] on icon at bounding box center [272, 208] width 10 height 10
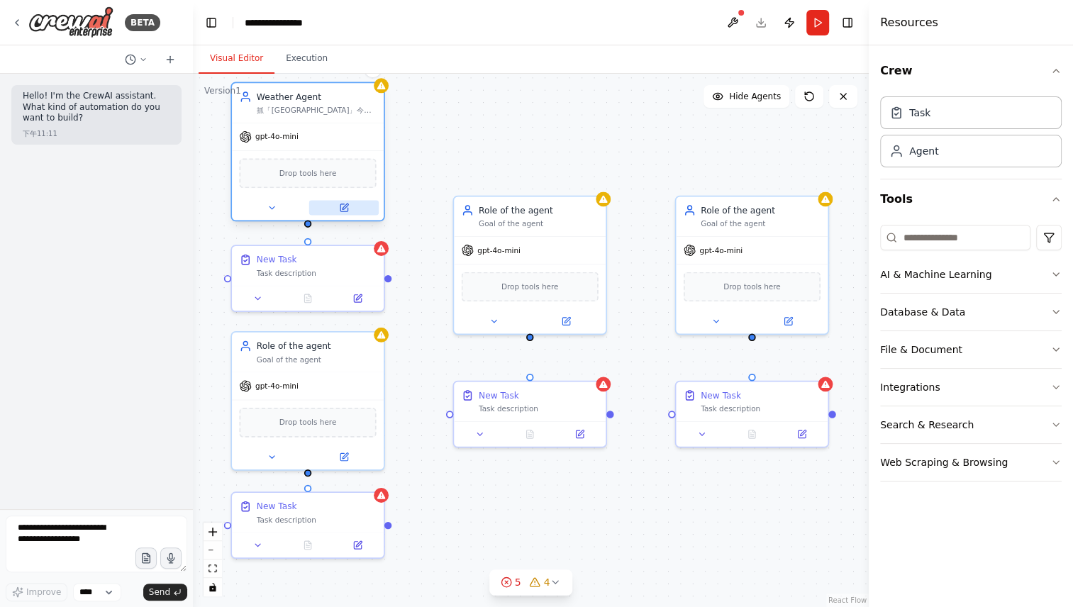
click at [339, 206] on icon at bounding box center [344, 208] width 10 height 10
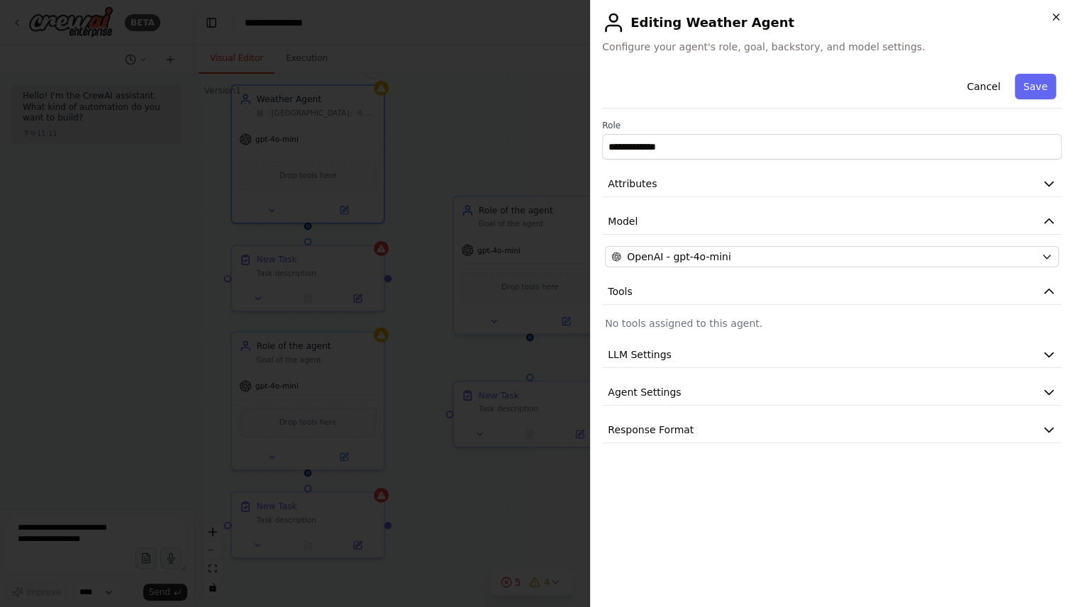
click at [1054, 14] on icon "button" at bounding box center [1057, 17] width 6 height 6
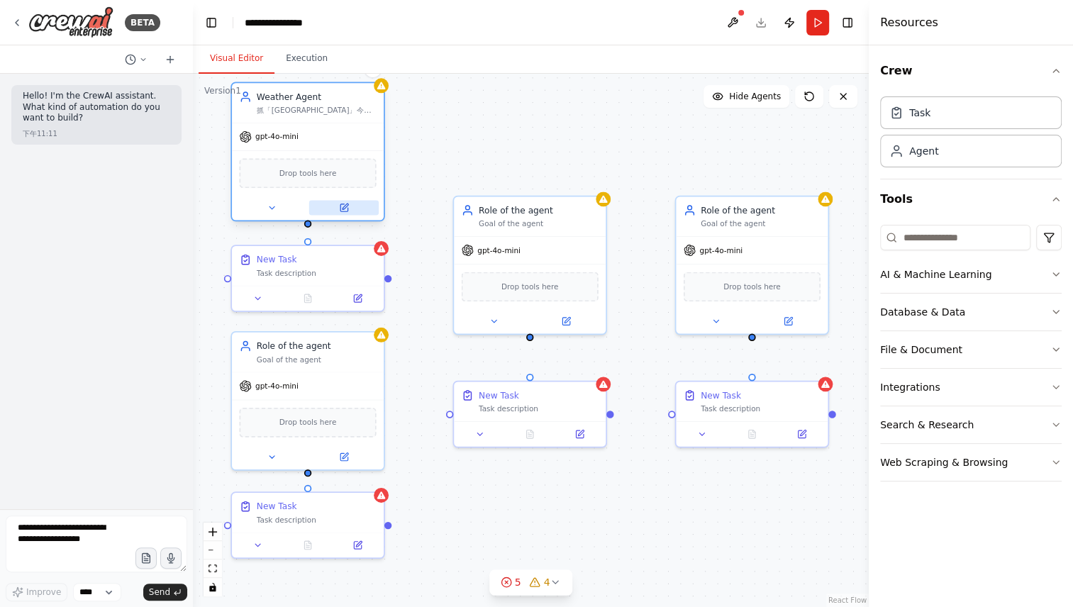
click at [354, 207] on button at bounding box center [344, 208] width 70 height 15
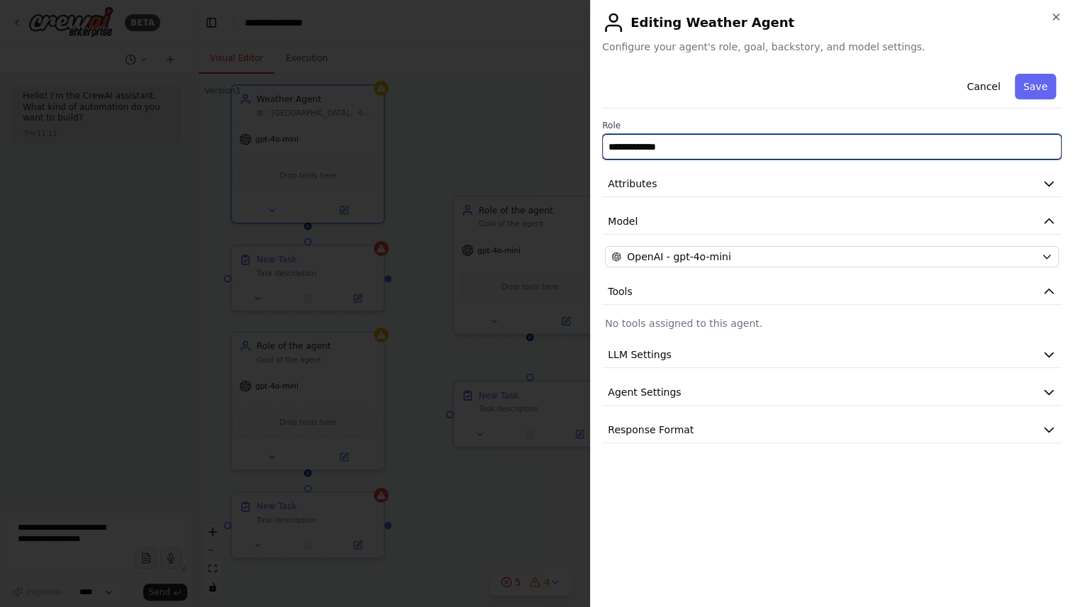
drag, startPoint x: 771, startPoint y: 148, endPoint x: 551, endPoint y: 142, distance: 220.7
click at [551, 142] on body "**********" at bounding box center [536, 303] width 1073 height 607
paste input "**********"
type input "**********"
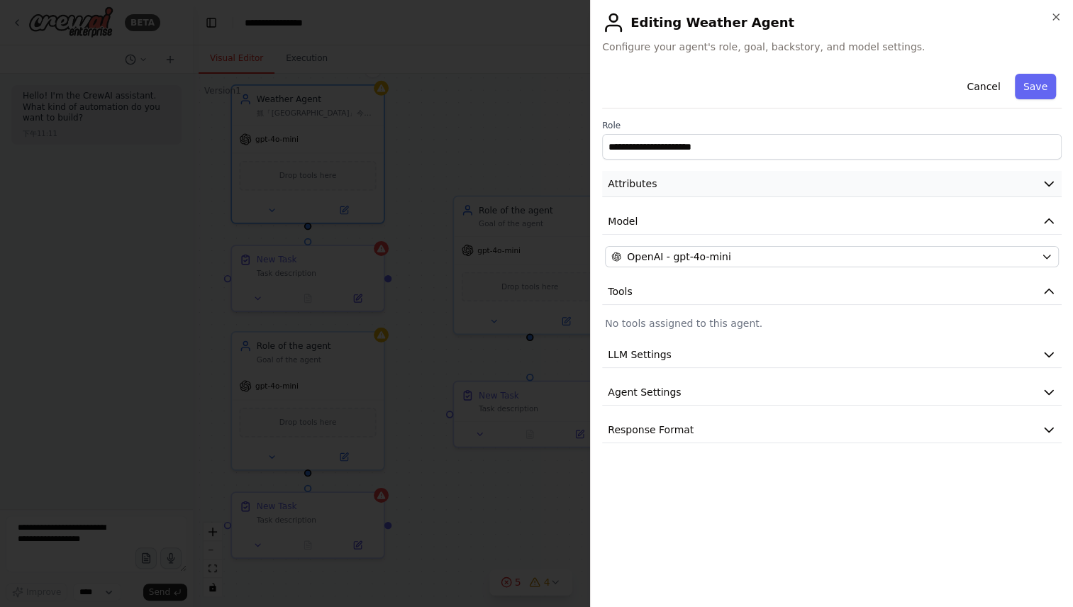
click at [742, 188] on button "Attributes" at bounding box center [832, 184] width 460 height 26
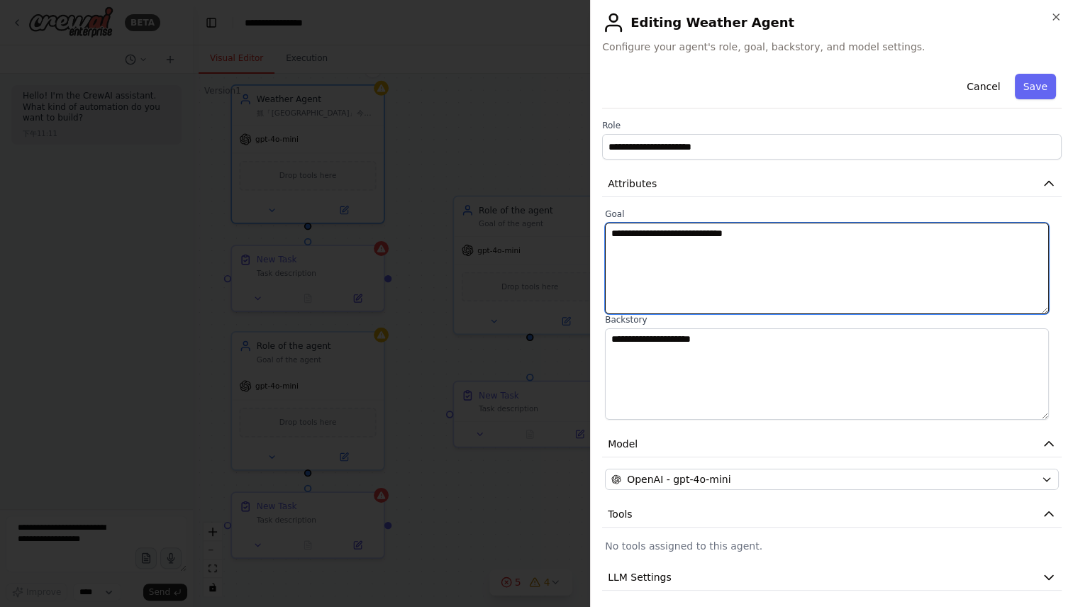
click at [726, 251] on textarea "**********" at bounding box center [827, 269] width 444 height 92
paste textarea "**********"
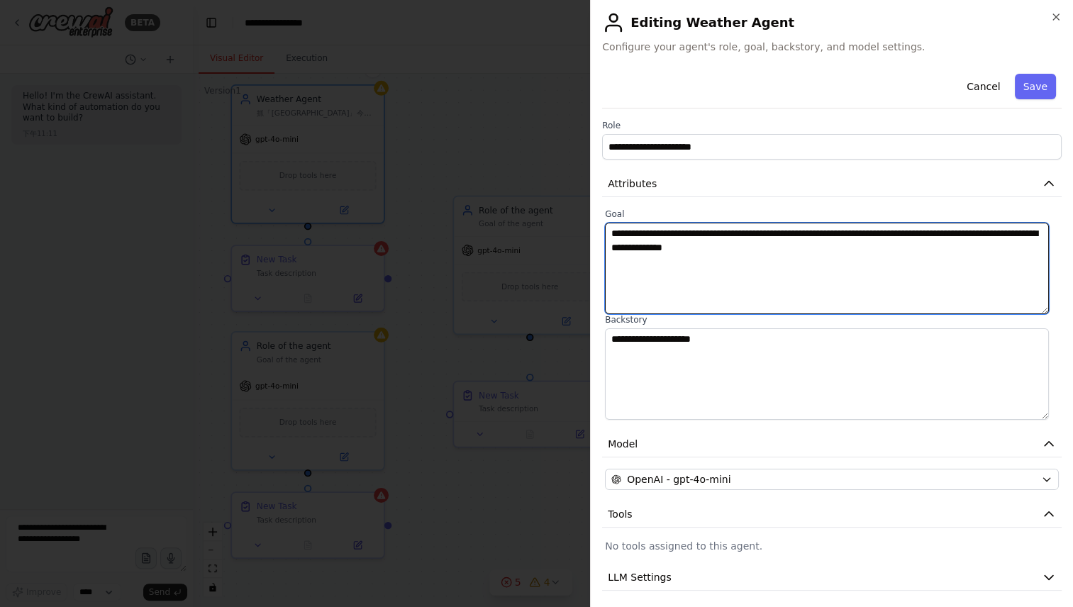
type textarea "**********"
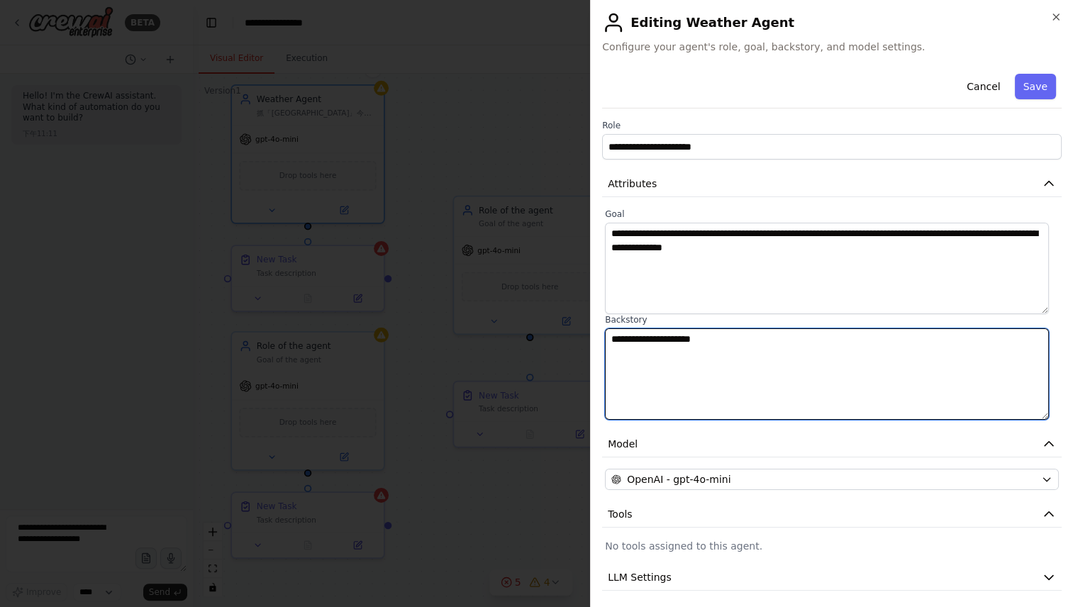
drag, startPoint x: 749, startPoint y: 364, endPoint x: 592, endPoint y: 345, distance: 158.0
click at [592, 345] on div "**********" at bounding box center [831, 303] width 483 height 607
paste textarea "**********"
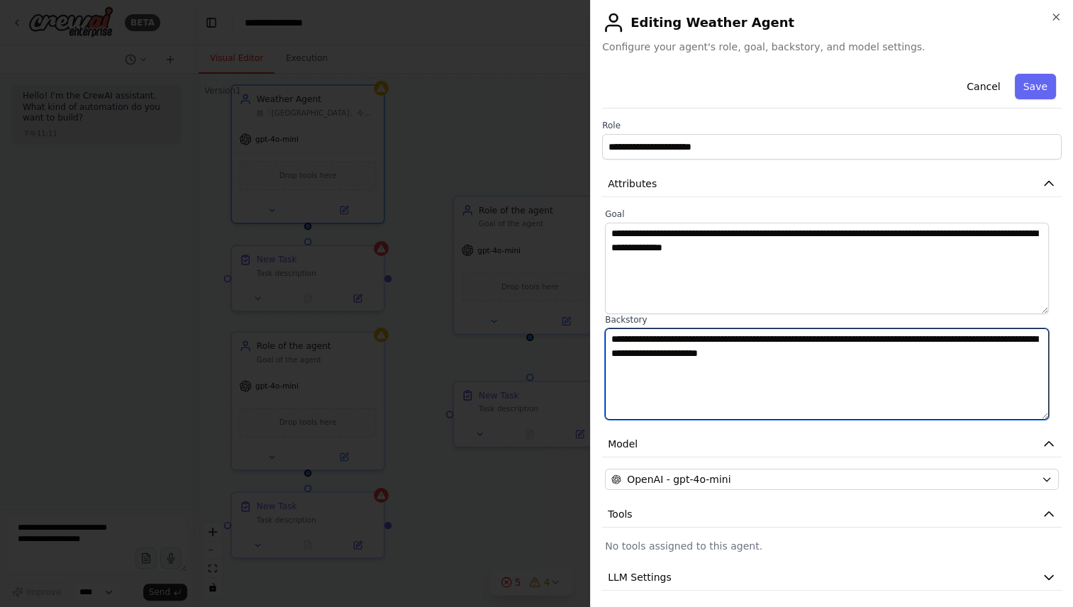
type textarea "**********"
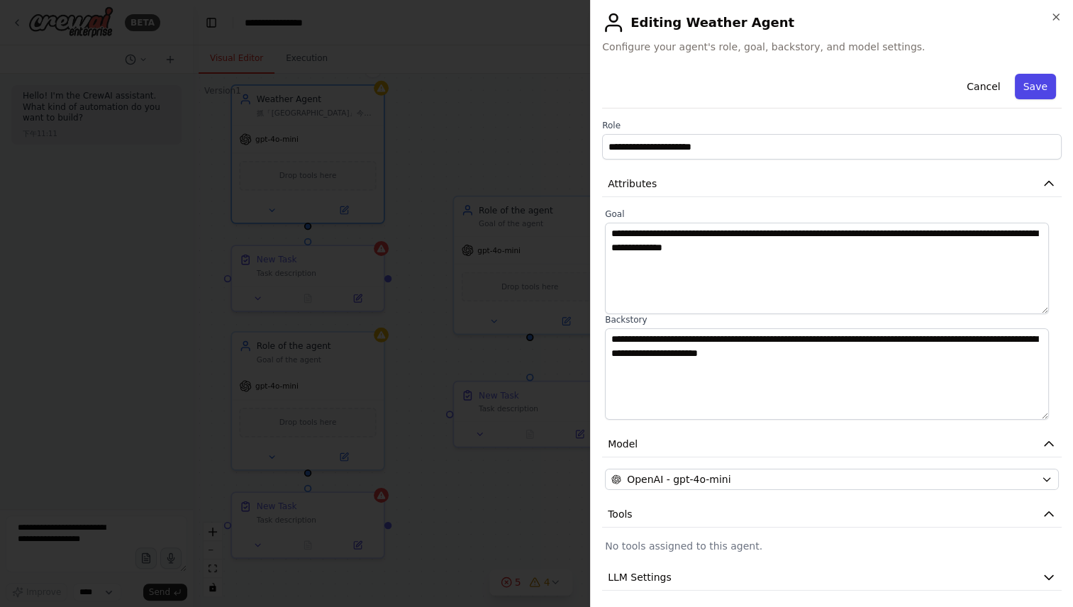
click at [1028, 96] on button "Save" at bounding box center [1035, 87] width 41 height 26
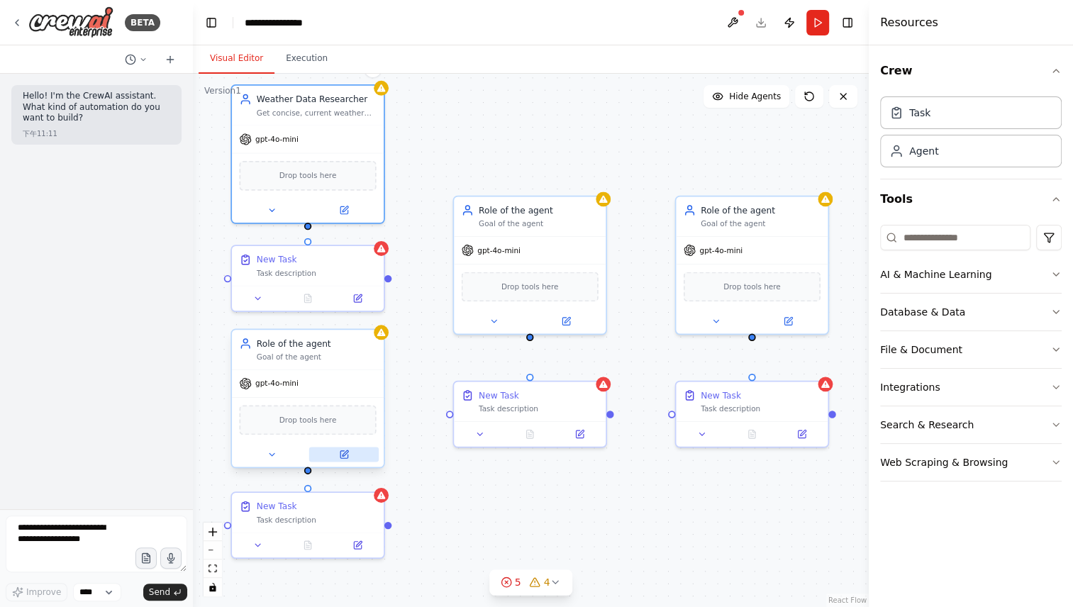
click at [346, 454] on icon at bounding box center [344, 454] width 7 height 7
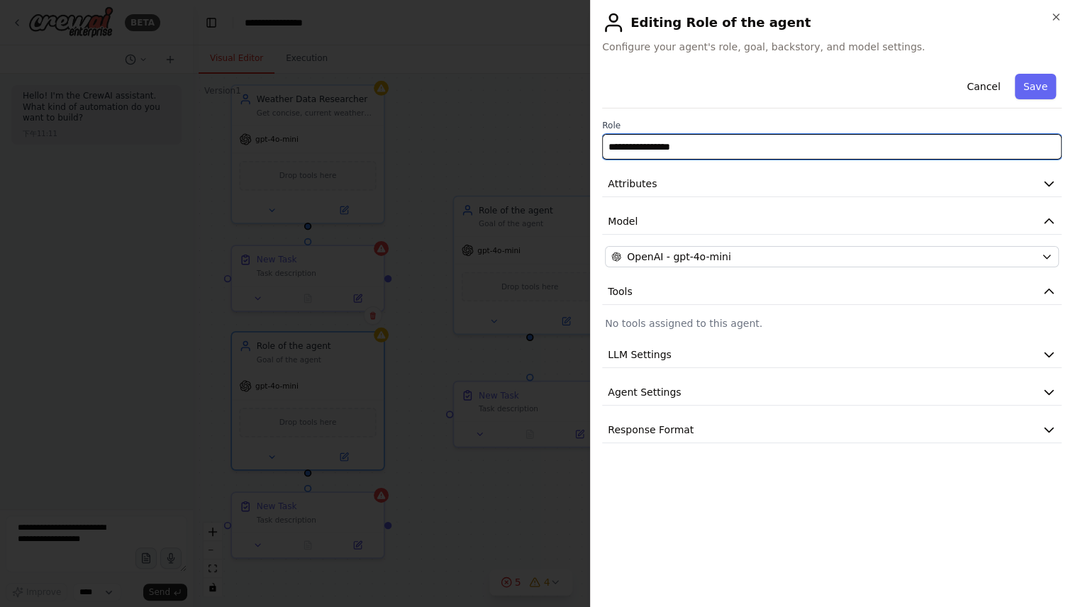
click at [803, 153] on input "**********" at bounding box center [832, 147] width 460 height 26
paste input "text"
type input "**********"
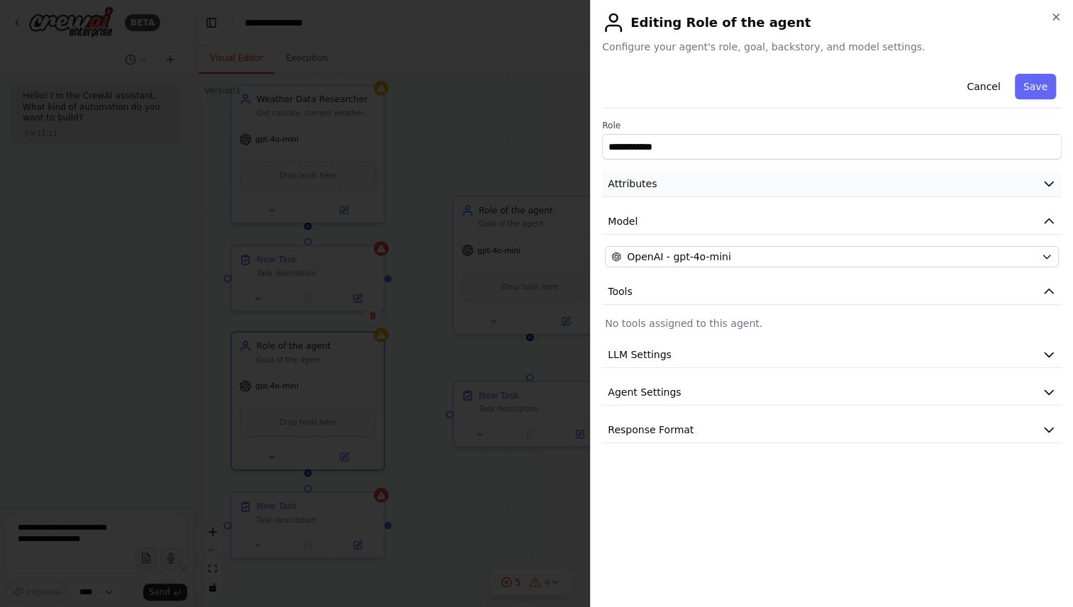
click at [713, 187] on button "Attributes" at bounding box center [832, 184] width 460 height 26
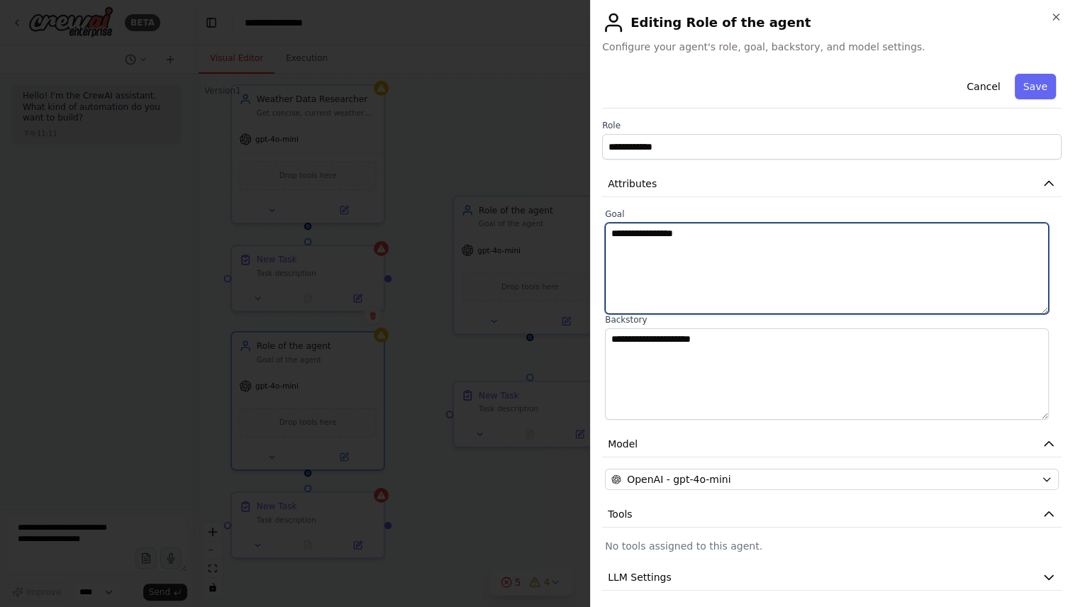
click at [697, 248] on textarea "**********" at bounding box center [827, 269] width 444 height 92
paste textarea "**********"
type textarea "**********"
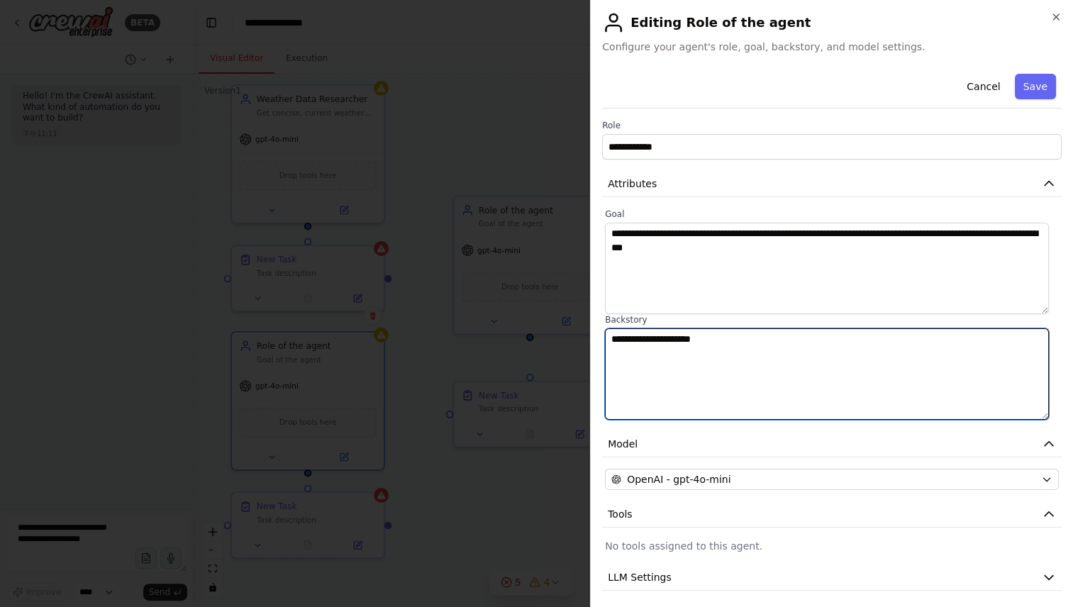
click at [747, 347] on textarea "**********" at bounding box center [827, 374] width 444 height 92
paste textarea "**********"
type textarea "**********"
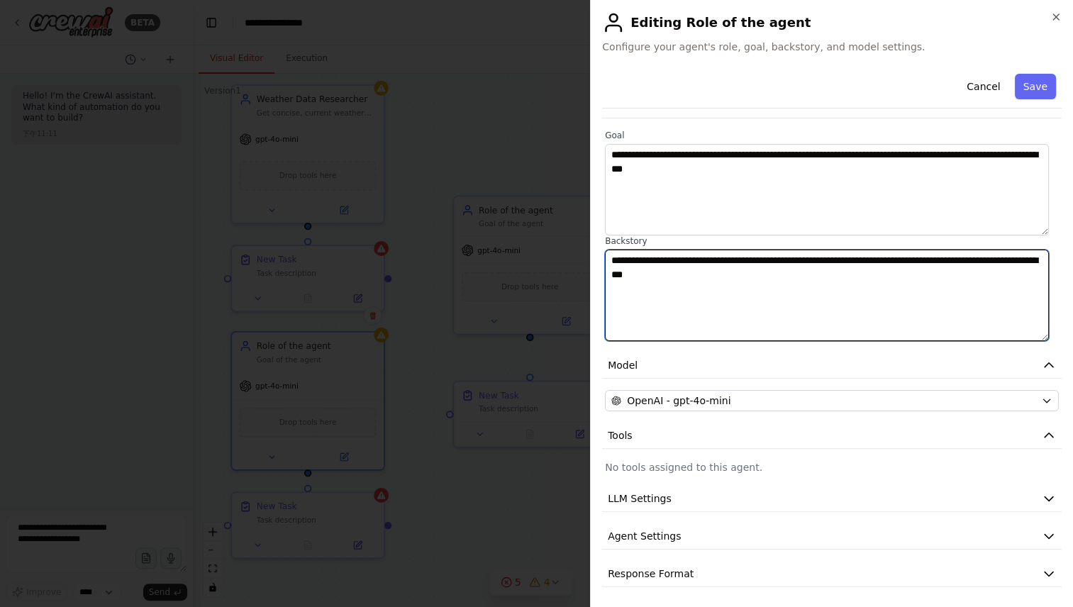
scroll to position [79, 0]
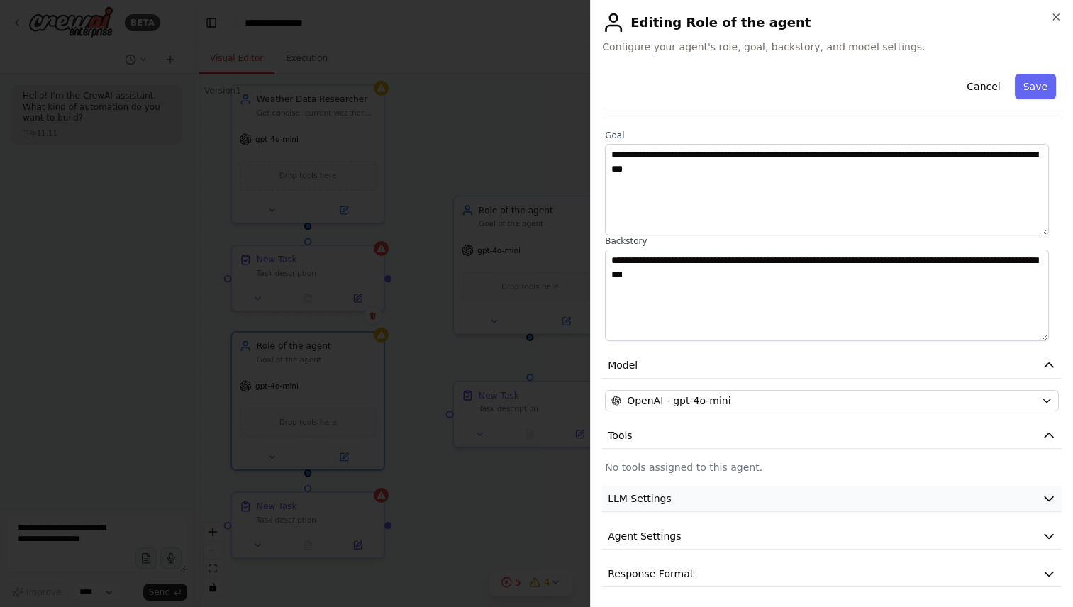
click at [806, 494] on button "LLM Settings" at bounding box center [832, 499] width 460 height 26
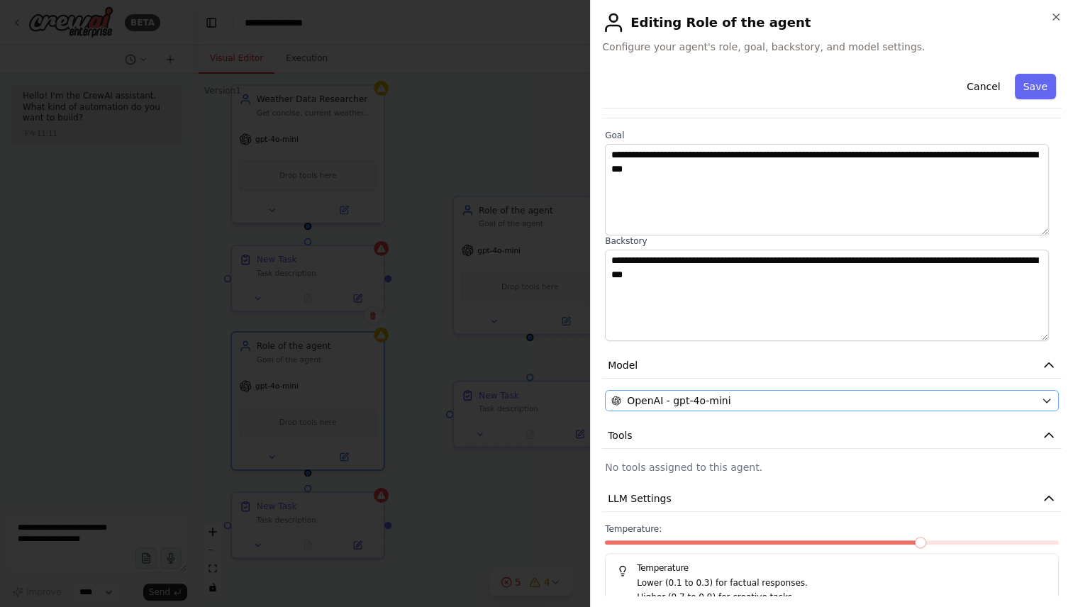
scroll to position [179, 0]
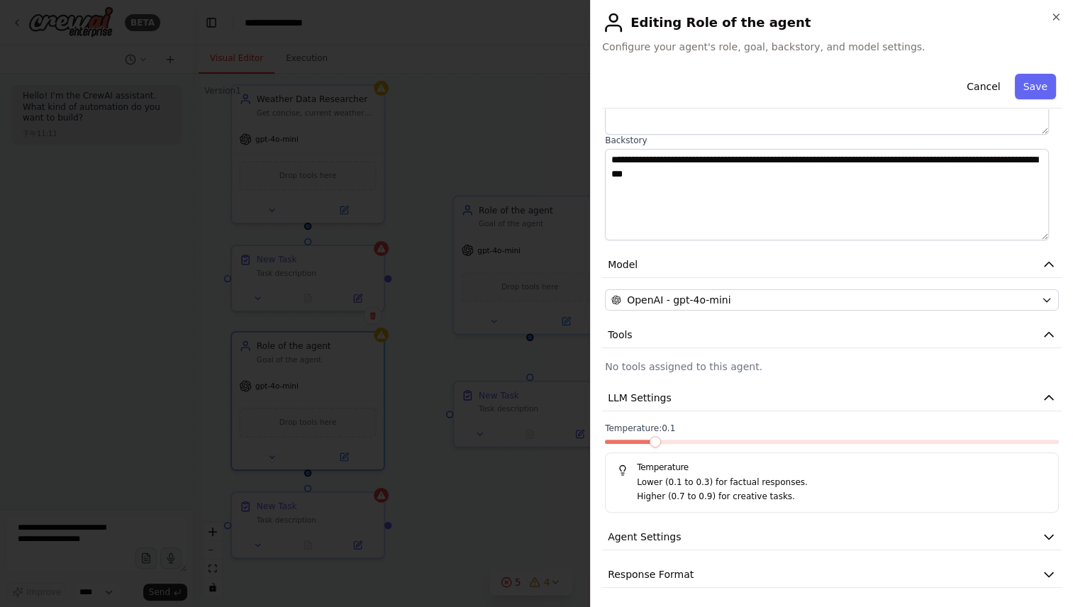
click at [650, 441] on span at bounding box center [655, 441] width 11 height 11
click at [734, 546] on button "Agent Settings" at bounding box center [832, 537] width 460 height 26
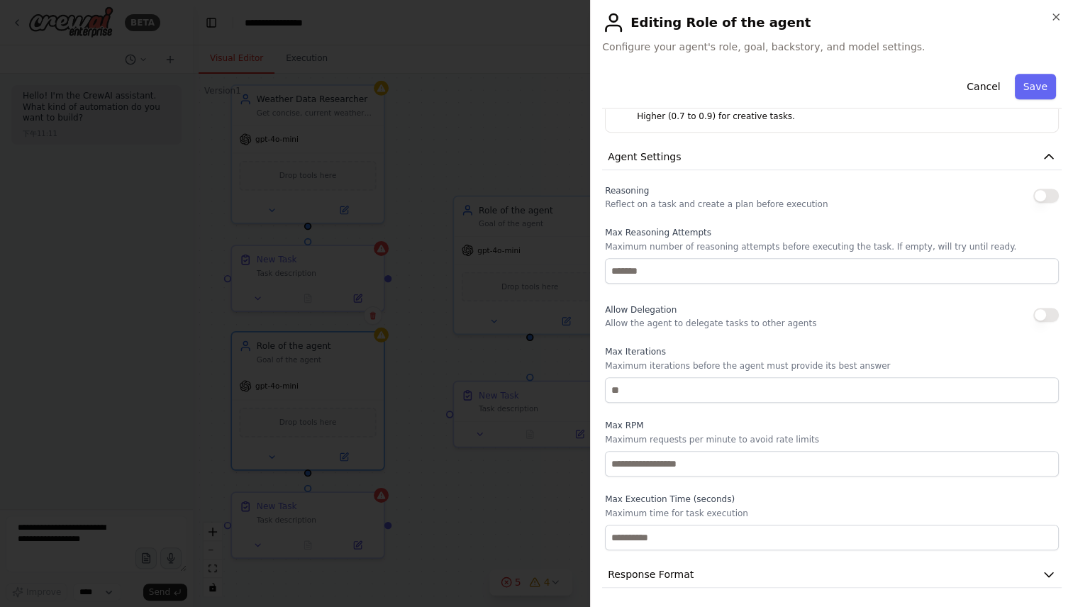
scroll to position [558, 0]
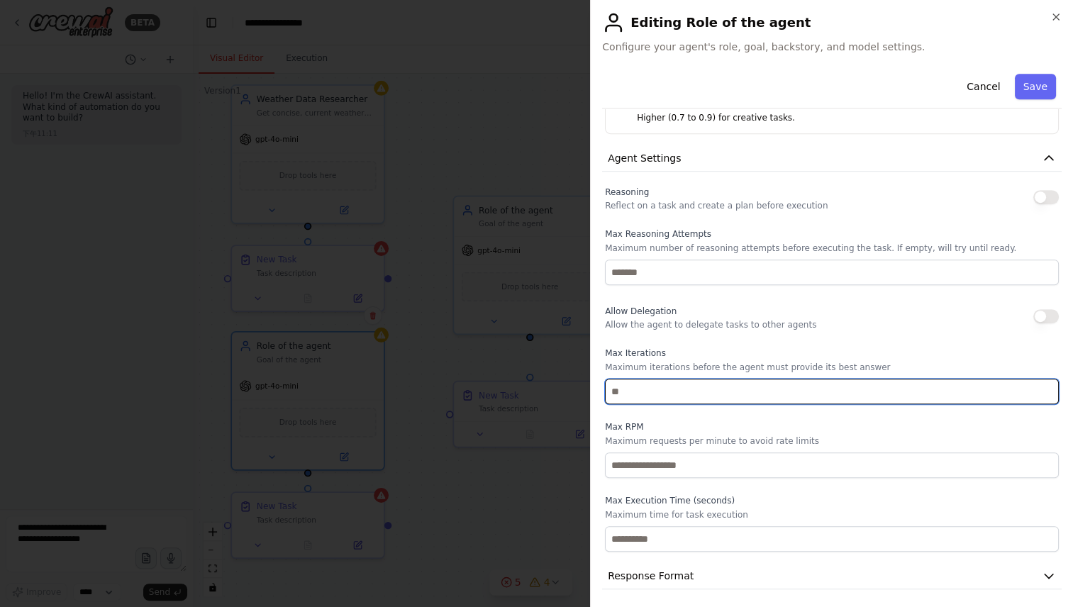
drag, startPoint x: 664, startPoint y: 395, endPoint x: 563, endPoint y: 388, distance: 101.7
click at [563, 388] on body "**********" at bounding box center [536, 303] width 1073 height 607
click at [702, 397] on input "number" at bounding box center [832, 392] width 454 height 26
type input "*"
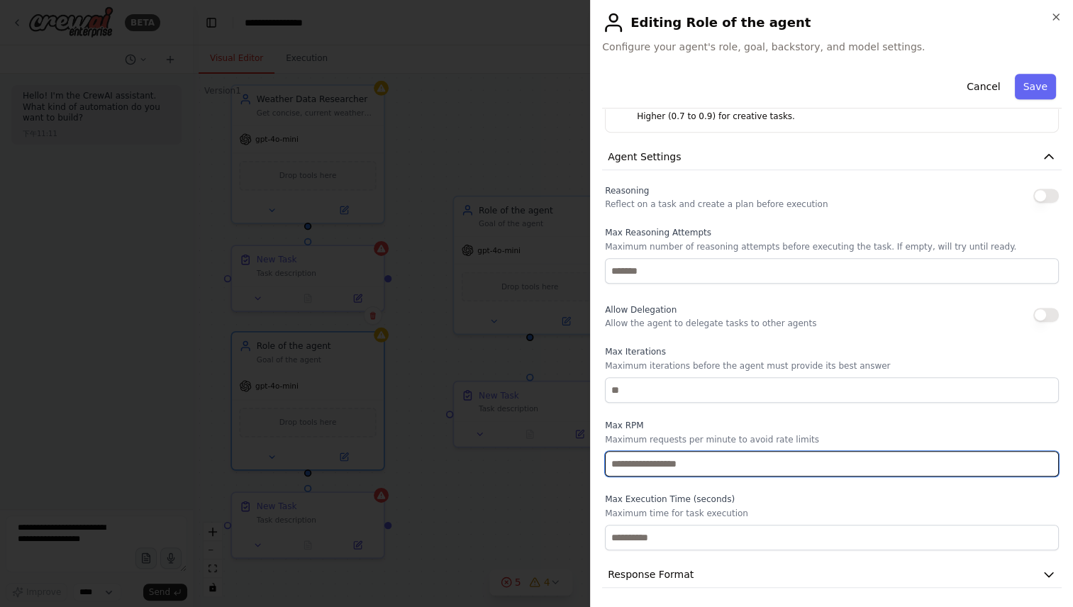
click at [785, 461] on input "number" at bounding box center [832, 464] width 454 height 26
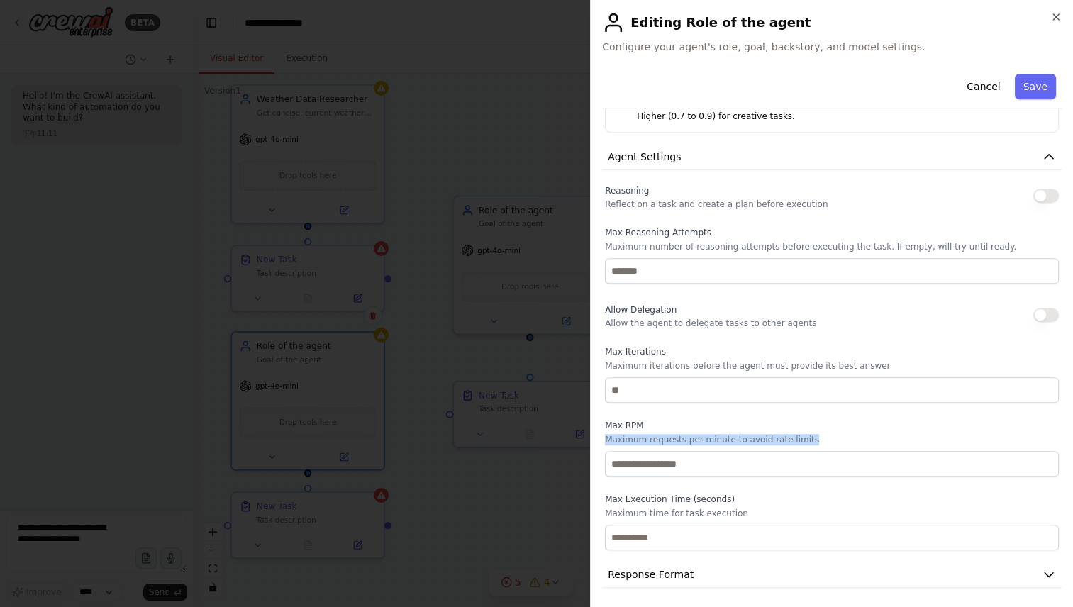
drag, startPoint x: 806, startPoint y: 433, endPoint x: 604, endPoint y: 432, distance: 201.5
click at [605, 434] on p "Maximum requests per minute to avoid rate limits" at bounding box center [832, 439] width 454 height 11
click at [601, 419] on div "**********" at bounding box center [831, 303] width 483 height 607
drag, startPoint x: 605, startPoint y: 437, endPoint x: 809, endPoint y: 436, distance: 204.3
click at [809, 436] on p "Maximum requests per minute to avoid rate limits" at bounding box center [832, 439] width 454 height 11
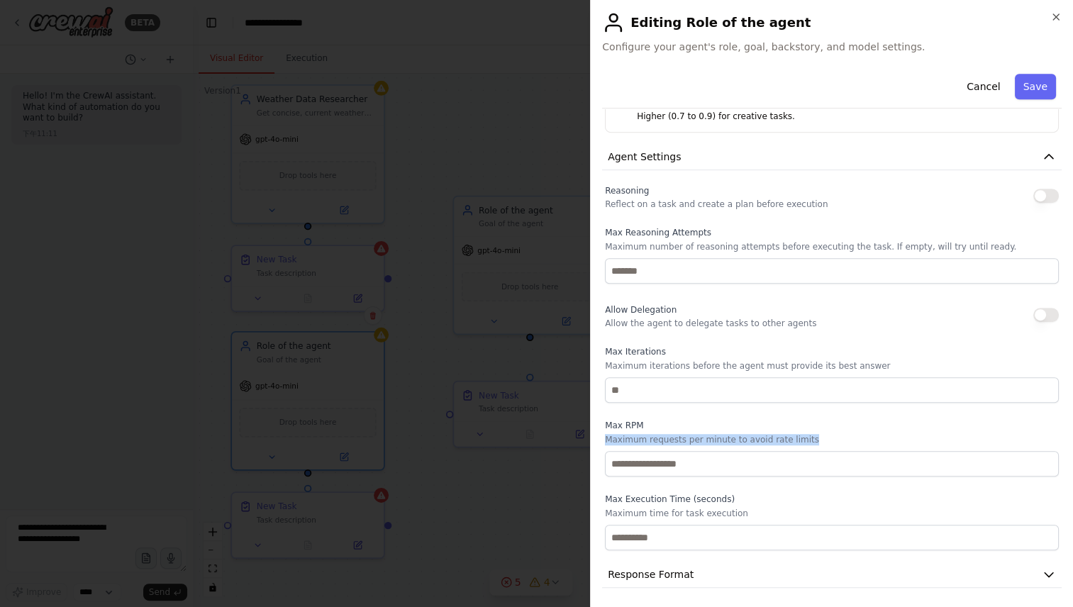
copy p "Maximum requests per minute to avoid rate limits"
click at [774, 478] on div "Reasoning Reflect on a task and create a plan before execution Max Reasoning At…" at bounding box center [832, 366] width 454 height 369
drag, startPoint x: 741, startPoint y: 512, endPoint x: 603, endPoint y: 509, distance: 138.4
click at [603, 509] on div "Reasoning Reflect on a task and create a plan before execution Max Reasoning At…" at bounding box center [832, 366] width 460 height 369
click at [600, 494] on div "**********" at bounding box center [831, 303] width 483 height 607
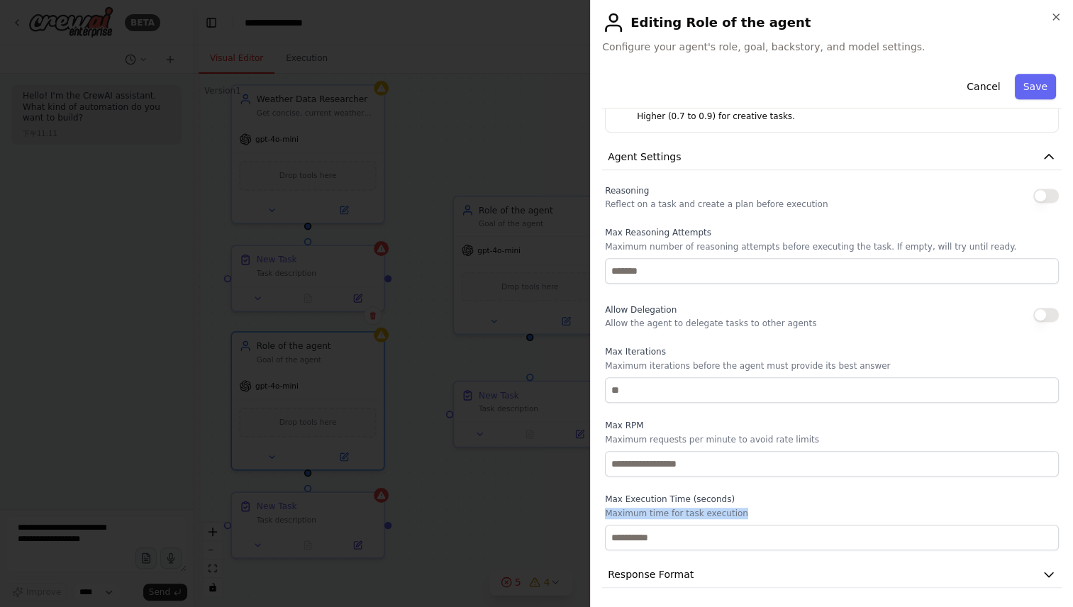
drag, startPoint x: 603, startPoint y: 507, endPoint x: 748, endPoint y: 507, distance: 145.4
click at [748, 507] on div "Reasoning Reflect on a task and create a plan before execution Max Reasoning At…" at bounding box center [832, 366] width 460 height 369
copy p "Maximum time for task execution"
click at [823, 508] on p "Maximum time for task execution" at bounding box center [832, 513] width 454 height 11
click at [908, 567] on button "Response Format" at bounding box center [832, 575] width 460 height 26
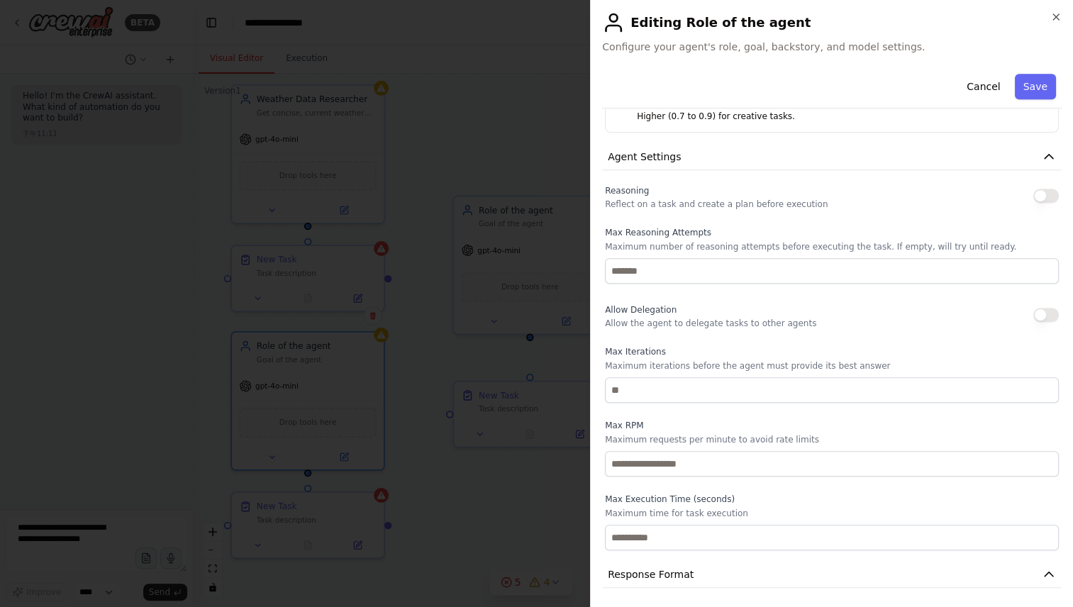
scroll to position [626, 0]
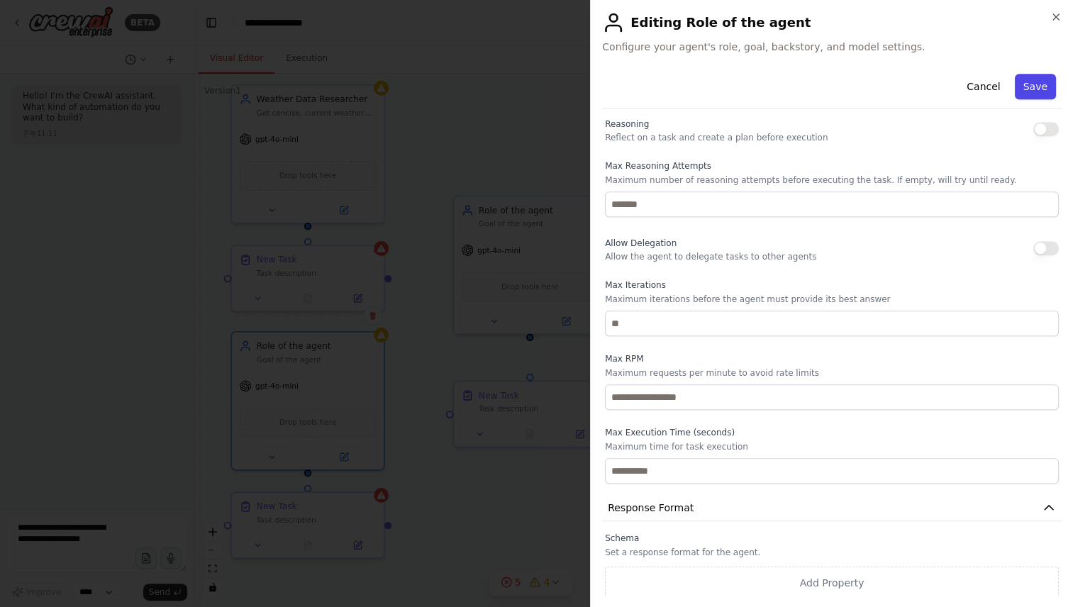
click at [1032, 81] on button "Save" at bounding box center [1035, 87] width 41 height 26
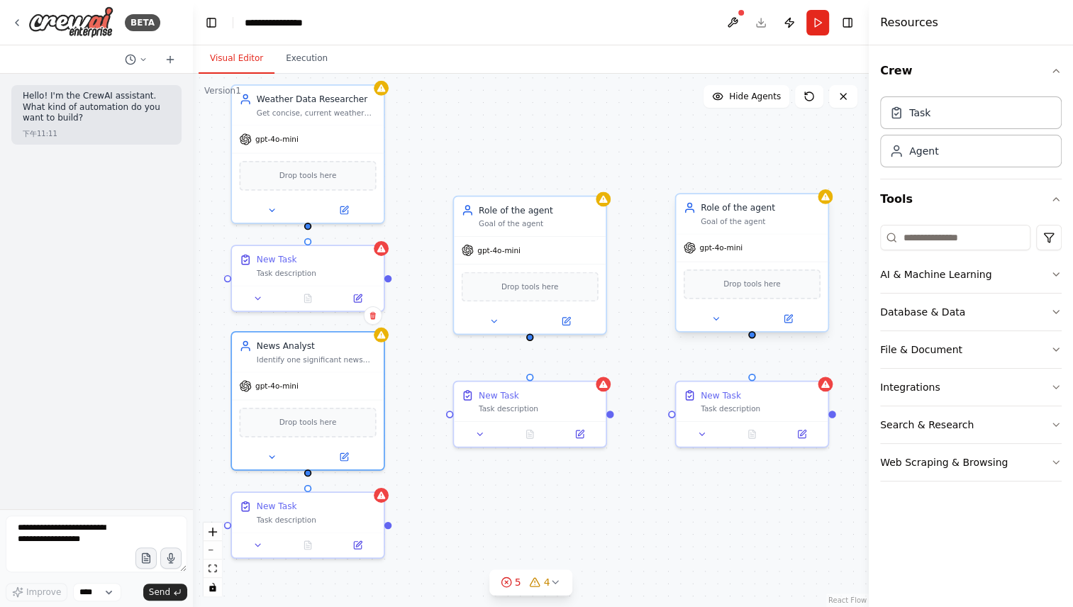
click at [808, 207] on div "Role of the agent" at bounding box center [761, 207] width 120 height 12
click at [814, 176] on icon at bounding box center [817, 180] width 9 height 9
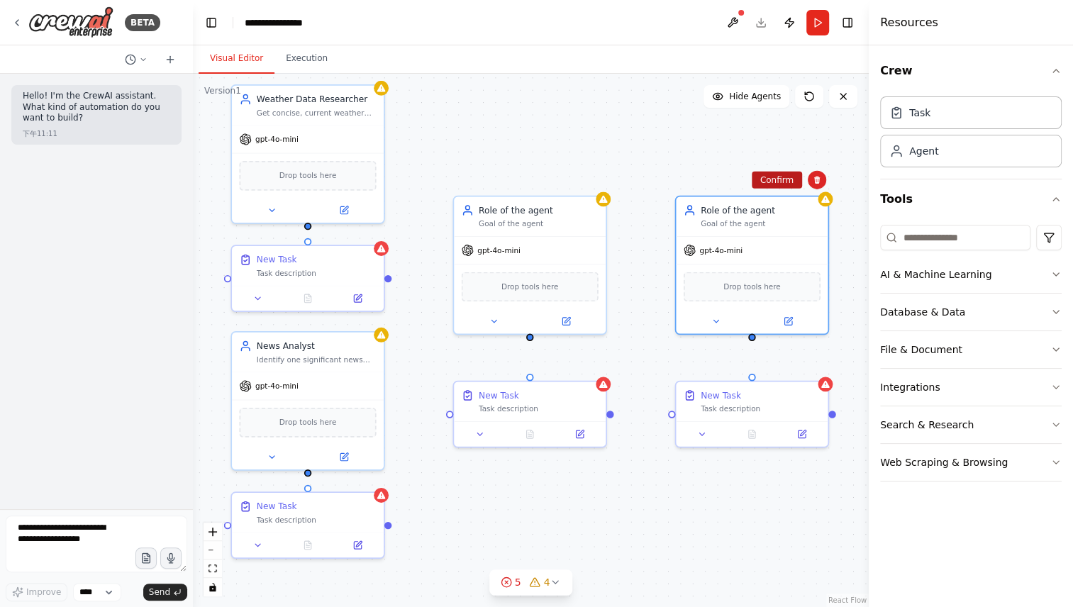
click at [783, 173] on button "Confirm" at bounding box center [777, 180] width 50 height 17
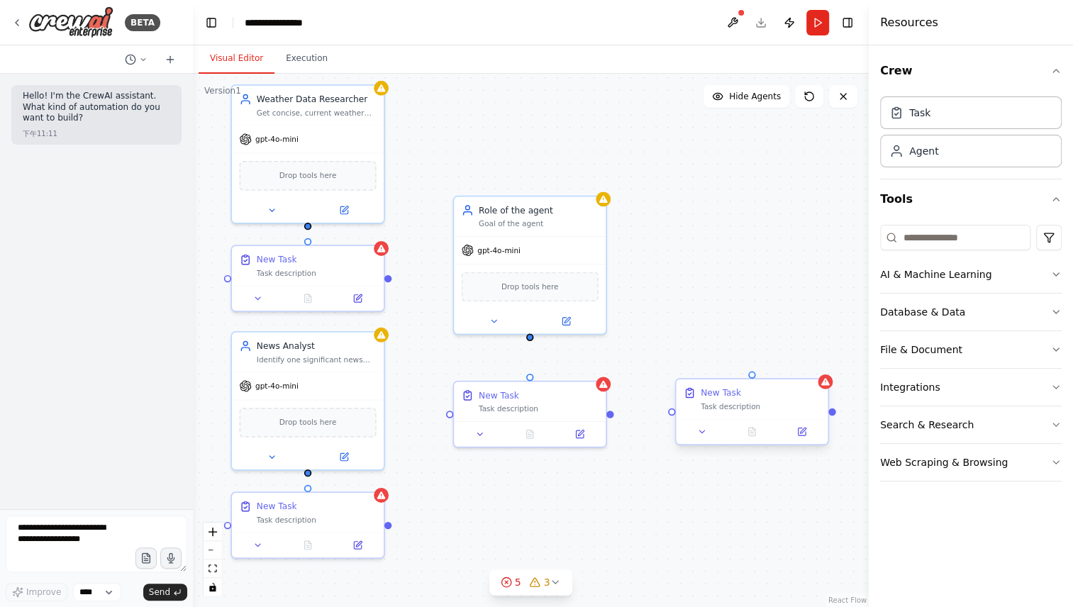
click at [796, 397] on div "New Task" at bounding box center [761, 393] width 120 height 12
click at [819, 368] on icon at bounding box center [817, 367] width 9 height 9
click at [773, 365] on button "Confirm" at bounding box center [777, 366] width 50 height 17
click at [570, 325] on button at bounding box center [566, 318] width 70 height 15
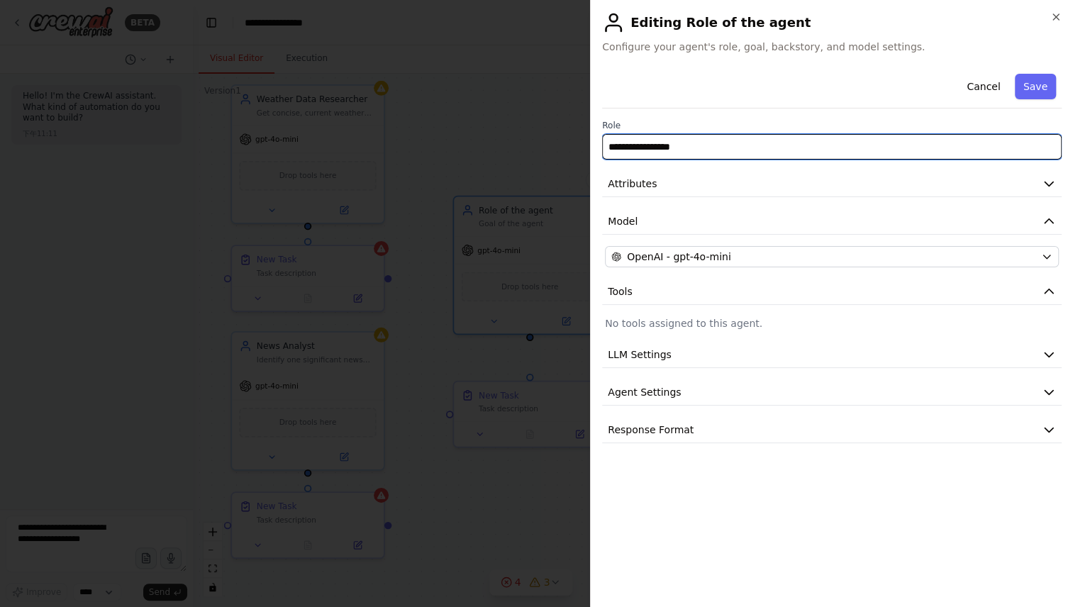
drag, startPoint x: 709, startPoint y: 143, endPoint x: 497, endPoint y: 132, distance: 212.4
click at [497, 132] on body "**********" at bounding box center [536, 303] width 1073 height 607
paste input "*********"
type input "**********"
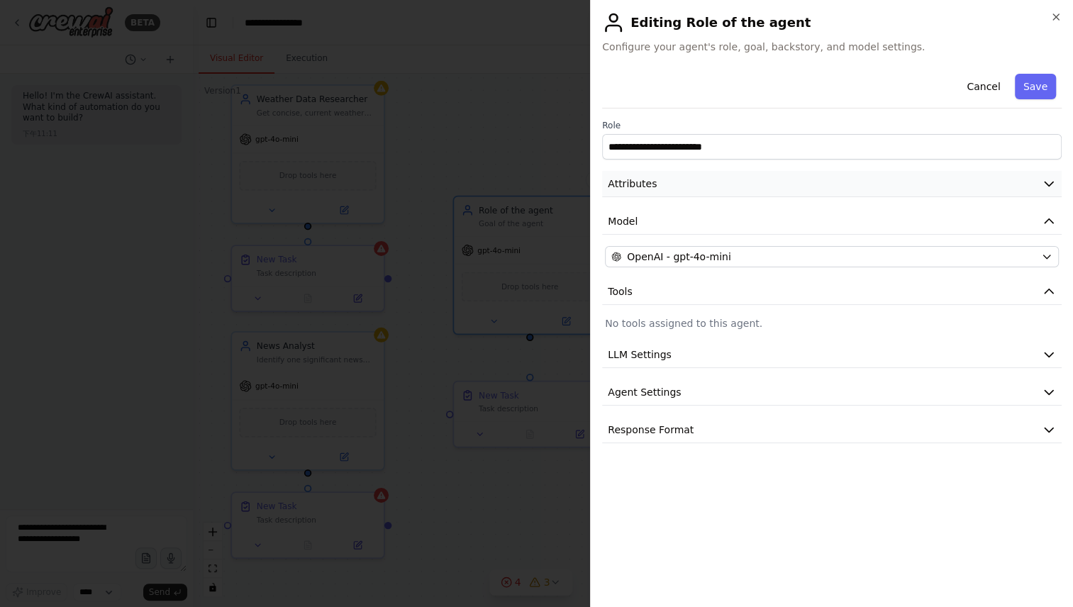
click at [804, 182] on button "Attributes" at bounding box center [832, 184] width 460 height 26
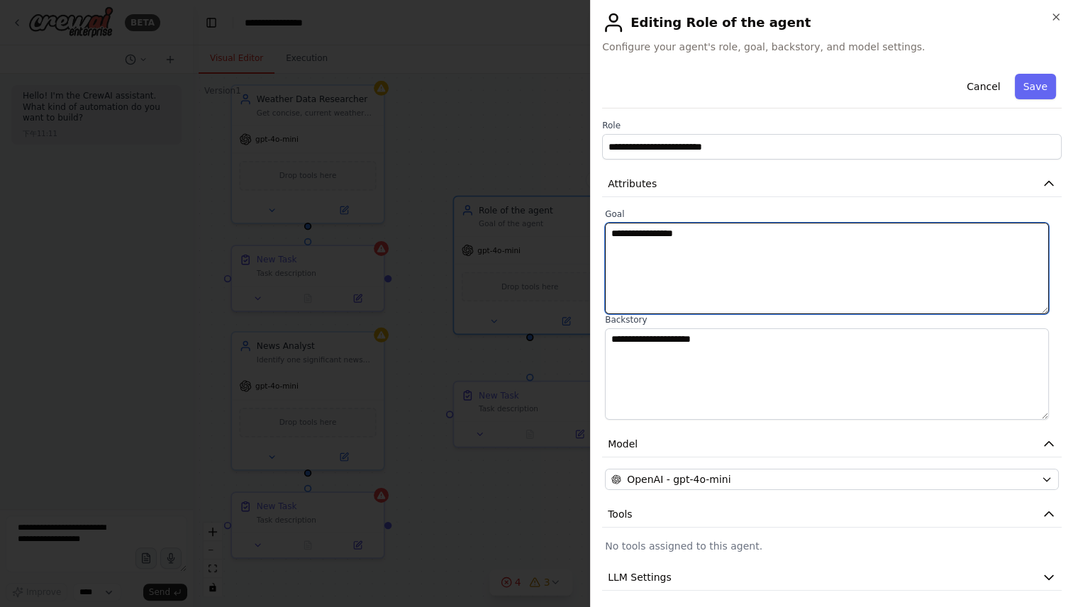
drag, startPoint x: 758, startPoint y: 251, endPoint x: 566, endPoint y: 239, distance: 192.6
click at [566, 239] on body "**********" at bounding box center [536, 303] width 1073 height 607
paste textarea "**********"
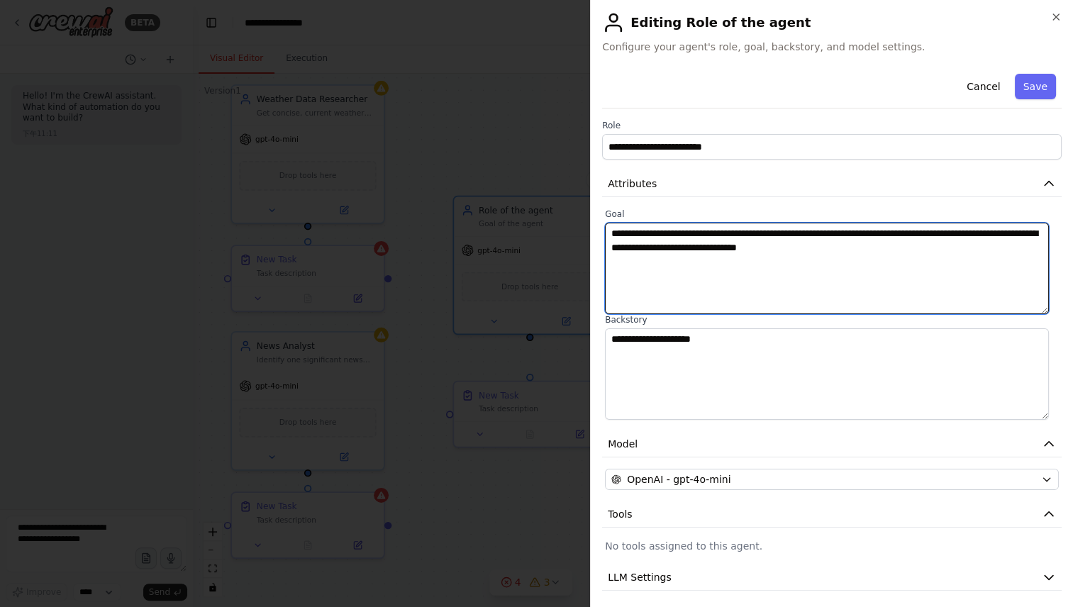
type textarea "**********"
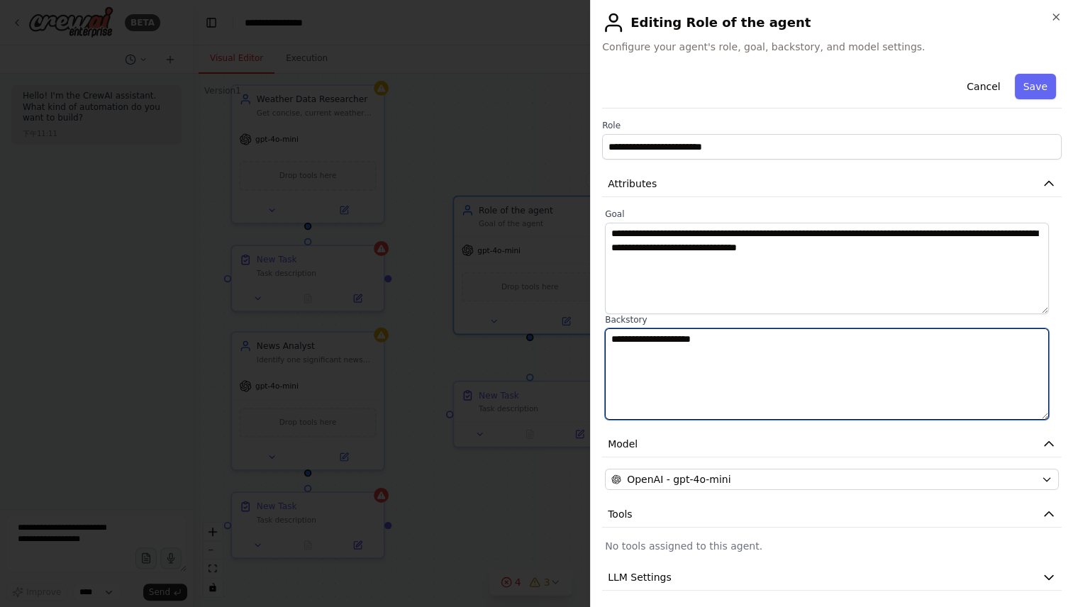
click at [878, 340] on textarea "**********" at bounding box center [827, 374] width 444 height 92
paste textarea "**********"
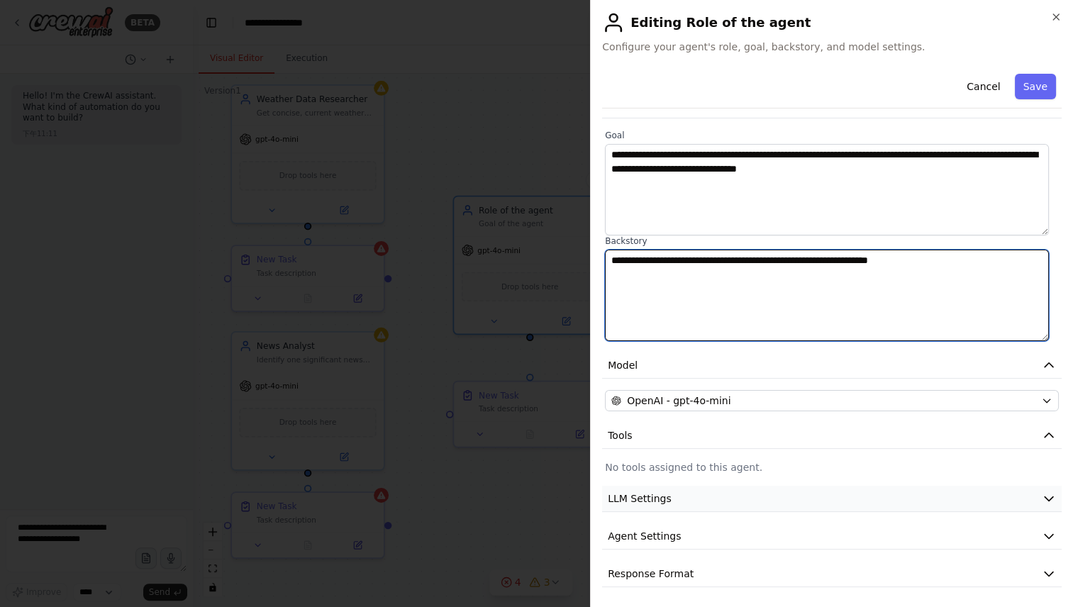
type textarea "**********"
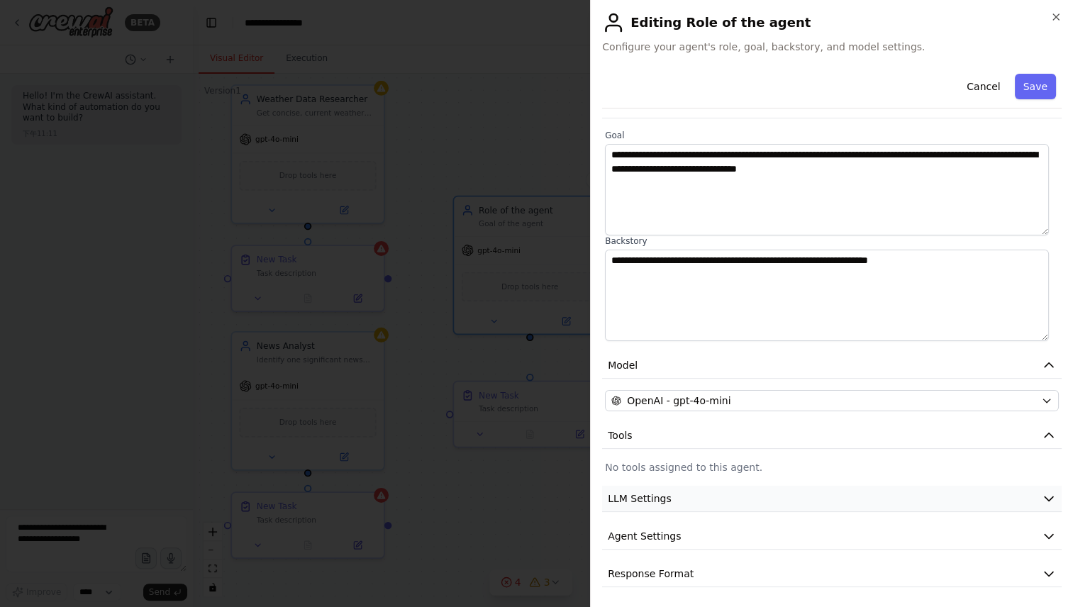
click at [832, 498] on button "LLM Settings" at bounding box center [832, 499] width 460 height 26
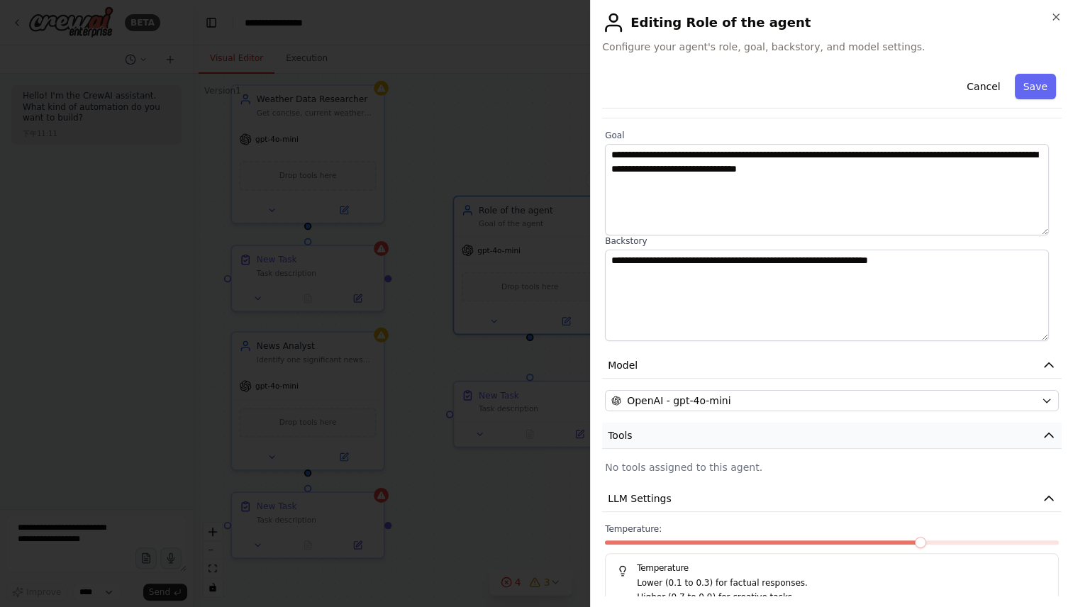
scroll to position [179, 0]
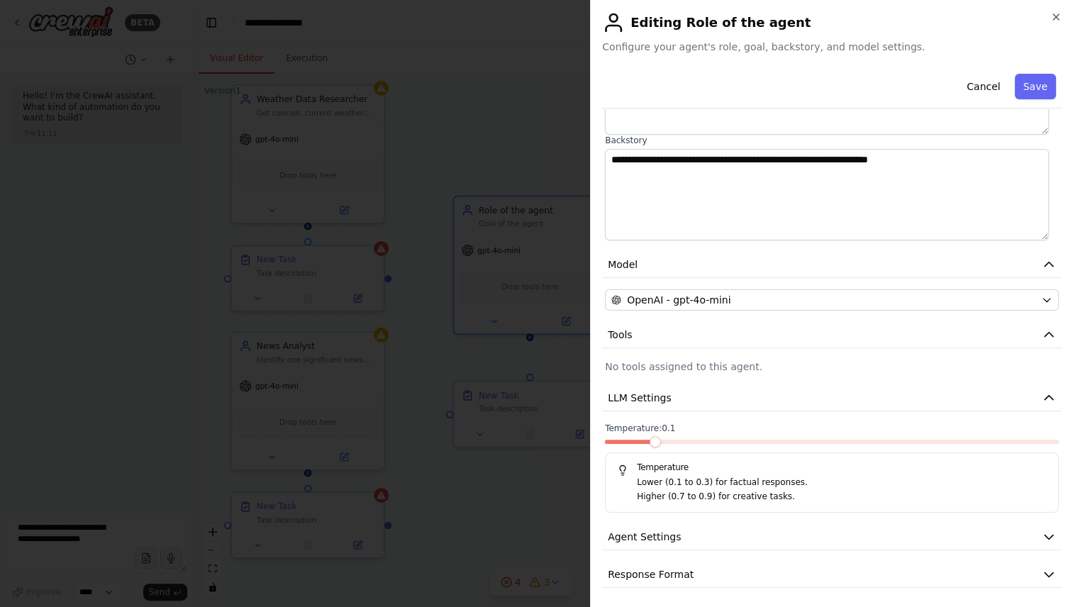
click at [650, 436] on span at bounding box center [655, 441] width 11 height 11
click at [714, 539] on button "Agent Settings" at bounding box center [832, 537] width 460 height 26
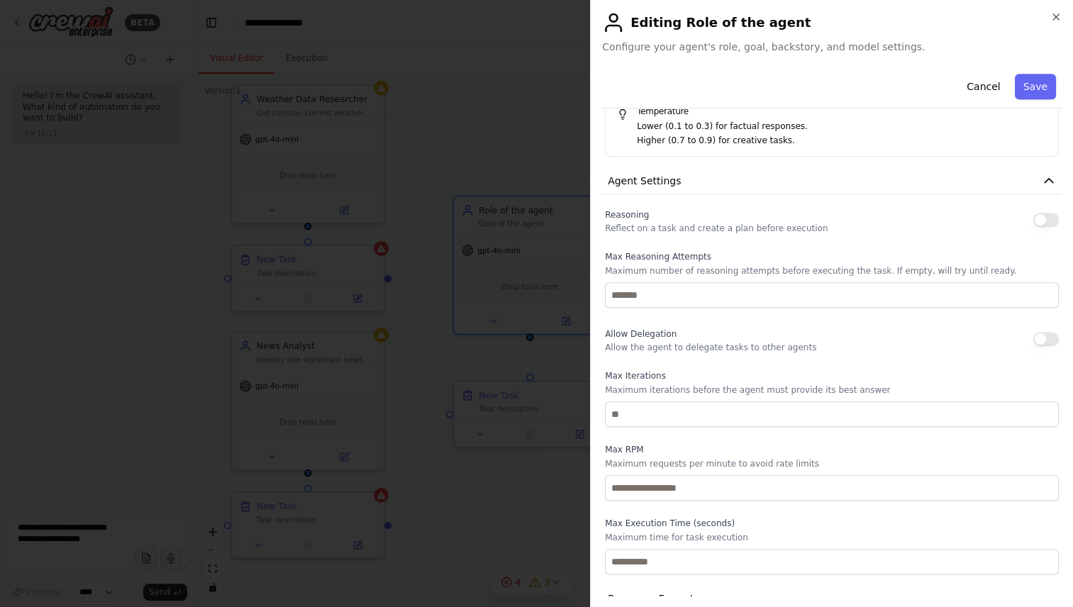
scroll to position [560, 0]
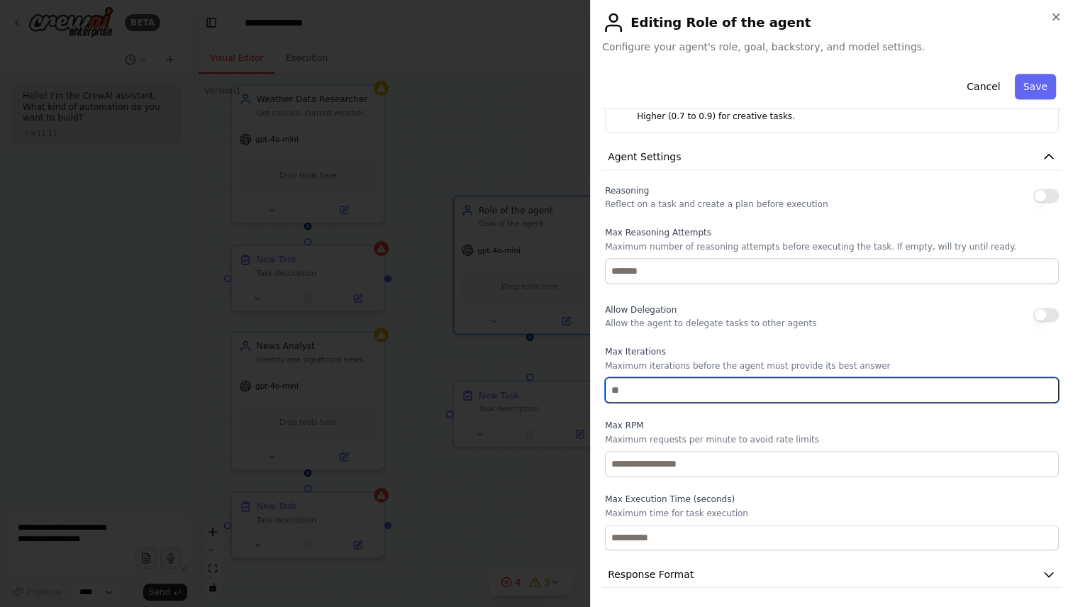
click at [762, 392] on input "number" at bounding box center [832, 390] width 454 height 26
type input "*"
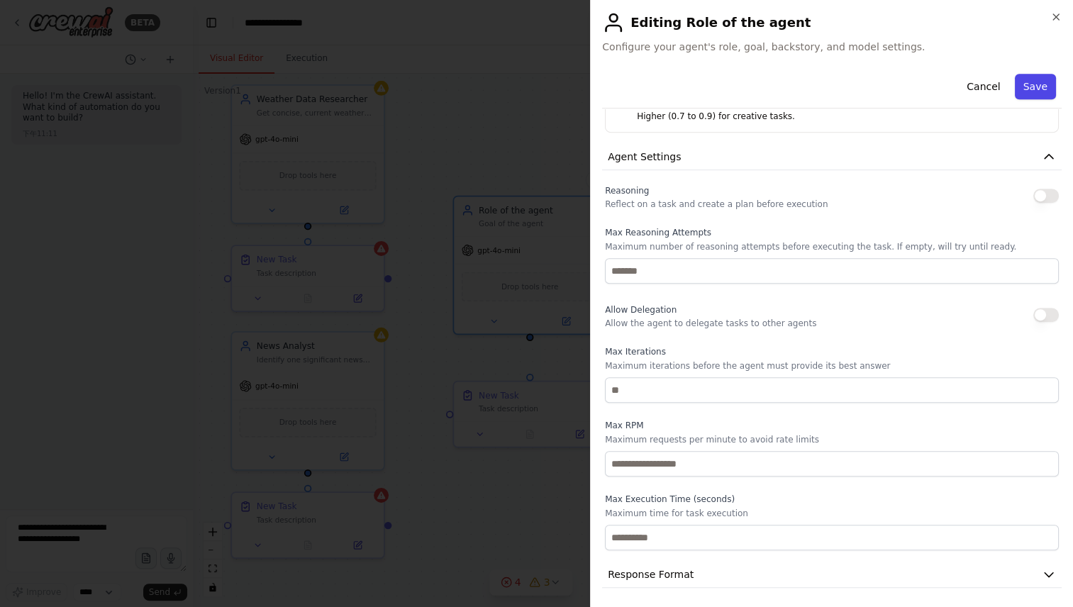
click at [1024, 79] on button "Save" at bounding box center [1035, 87] width 41 height 26
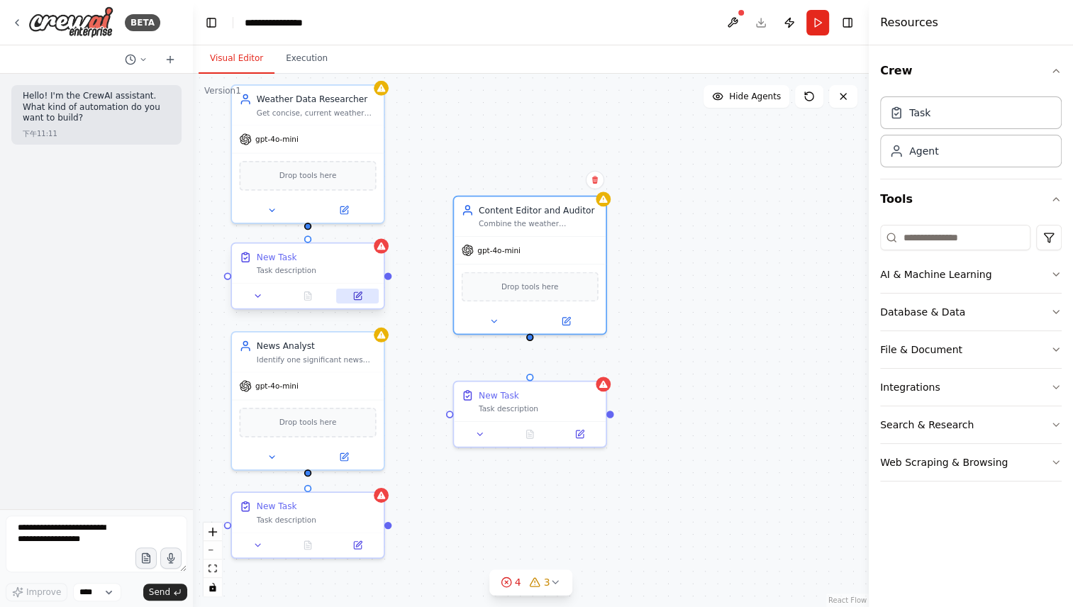
click at [357, 296] on icon at bounding box center [359, 295] width 6 height 6
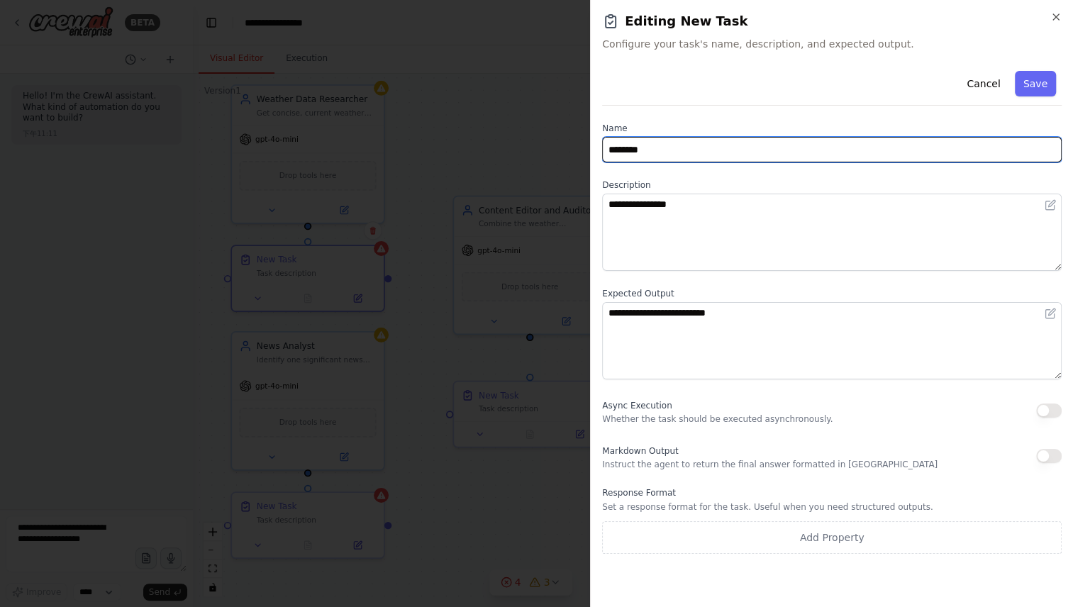
click at [751, 149] on input "********" at bounding box center [832, 150] width 460 height 26
paste input "**********"
type input "**********"
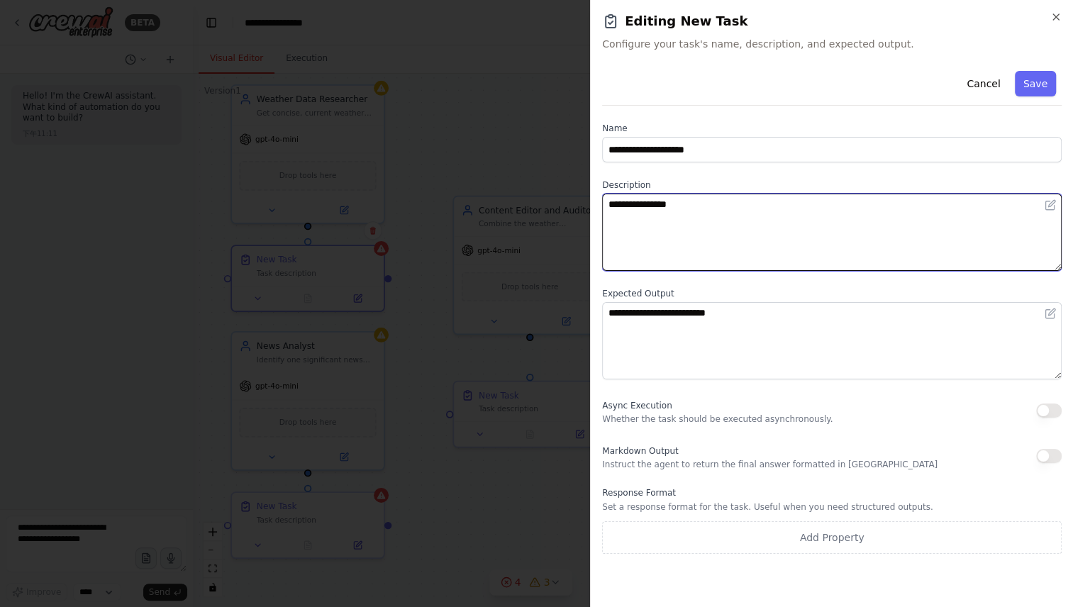
drag, startPoint x: 707, startPoint y: 210, endPoint x: 548, endPoint y: 211, distance: 158.9
click at [548, 211] on body "**********" at bounding box center [536, 303] width 1073 height 607
paste textarea "**********"
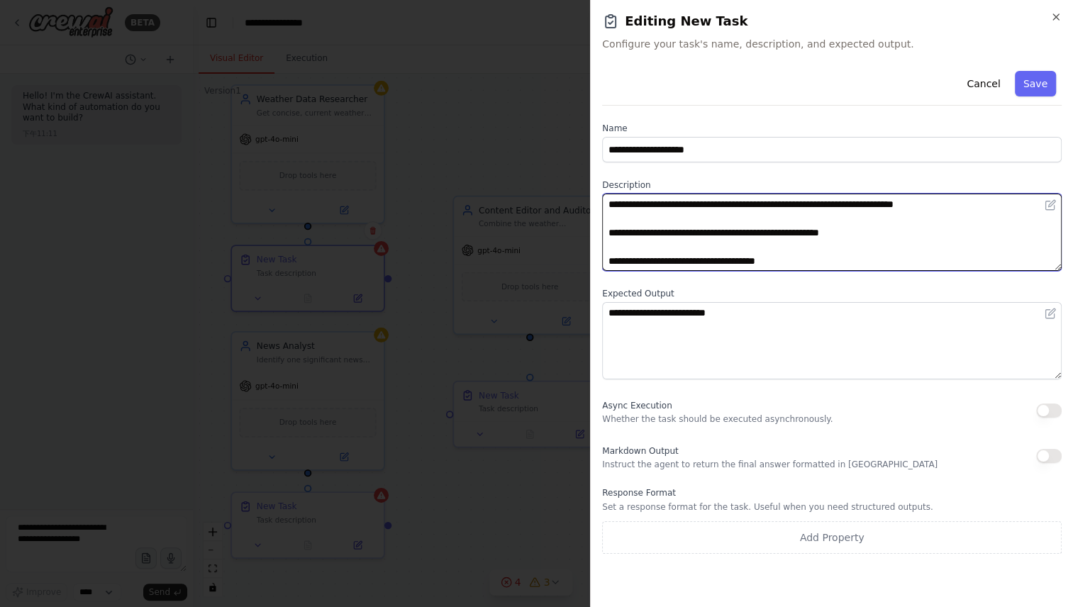
type textarea "**********"
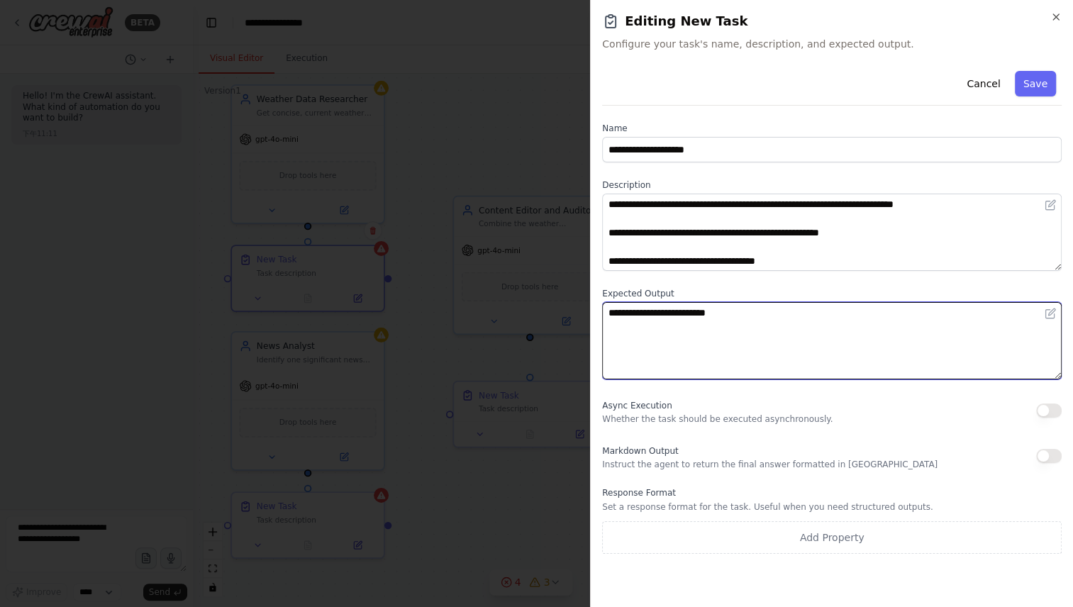
drag, startPoint x: 800, startPoint y: 327, endPoint x: 587, endPoint y: 314, distance: 213.2
click at [587, 314] on body "**********" at bounding box center [536, 303] width 1073 height 607
paste textarea "**********"
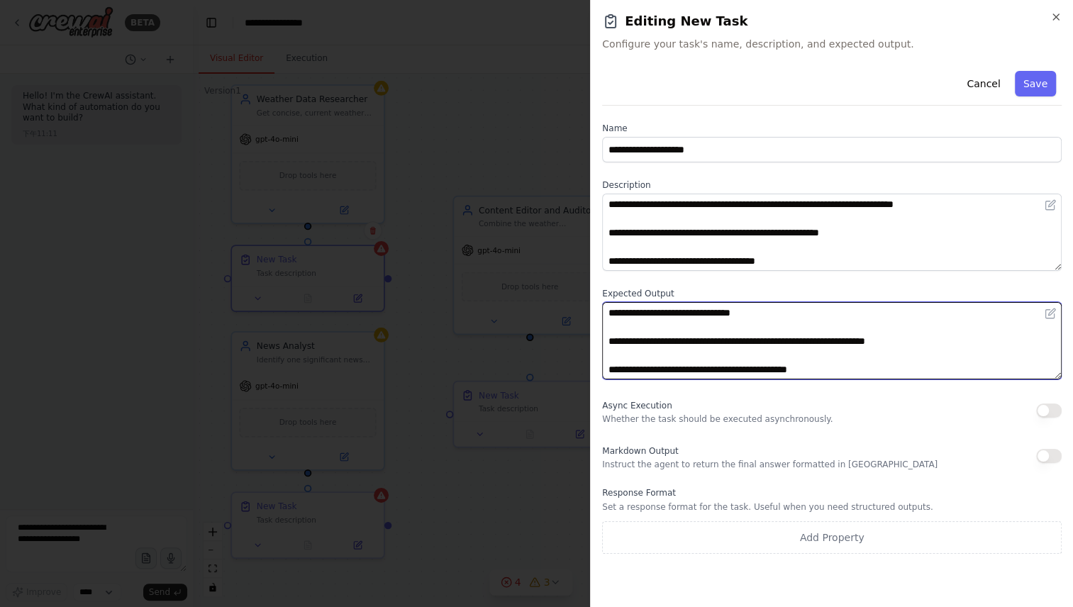
scroll to position [11, 0]
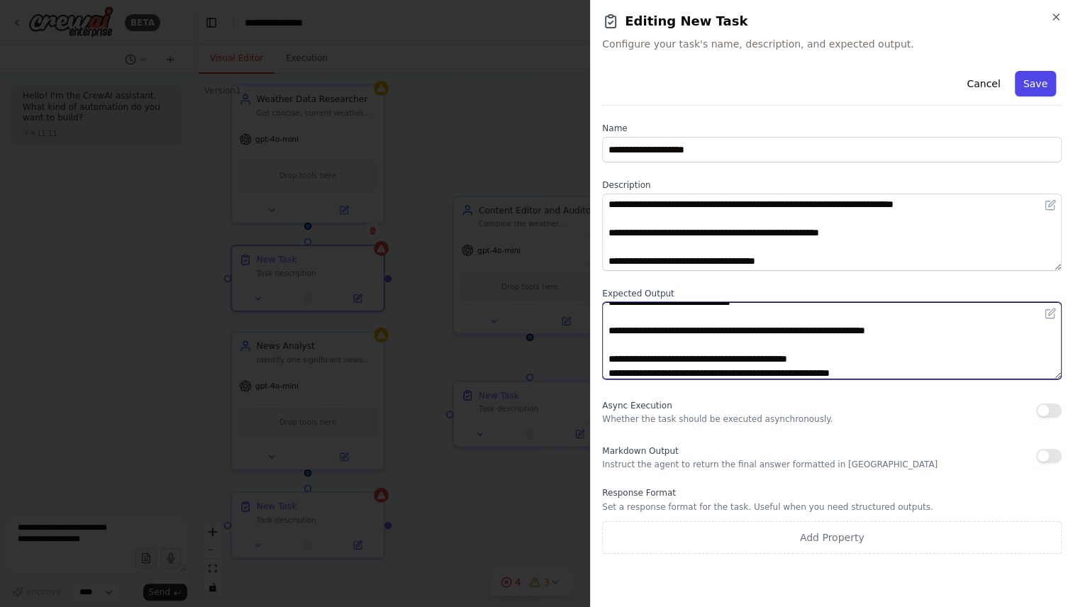
type textarea "**********"
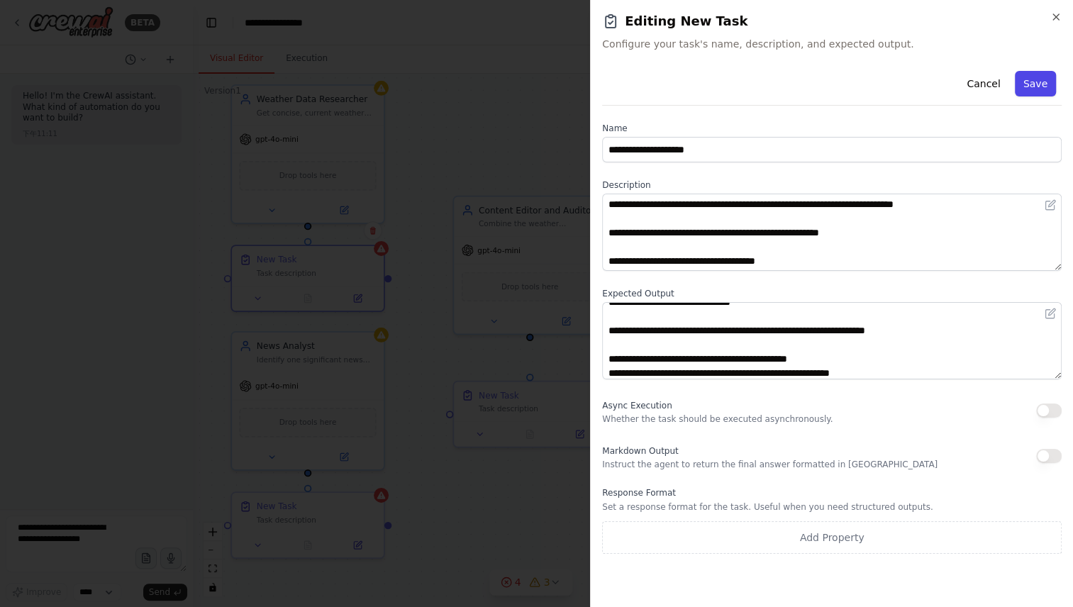
click at [1043, 73] on button "Save" at bounding box center [1035, 84] width 41 height 26
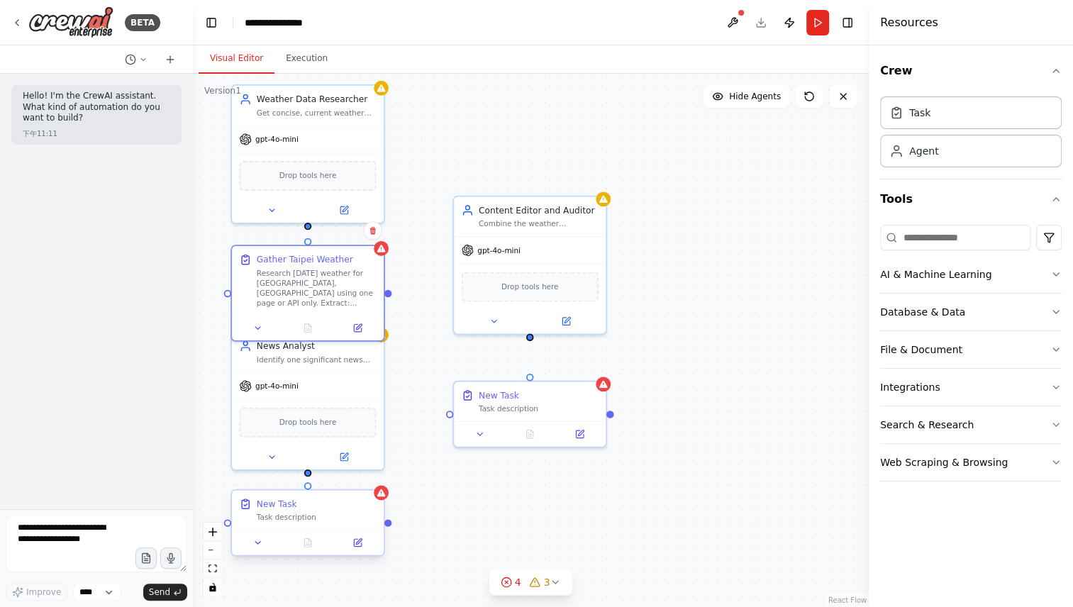
click at [355, 511] on div "New Task Task description" at bounding box center [317, 510] width 120 height 25
click at [362, 543] on icon at bounding box center [358, 543] width 10 height 10
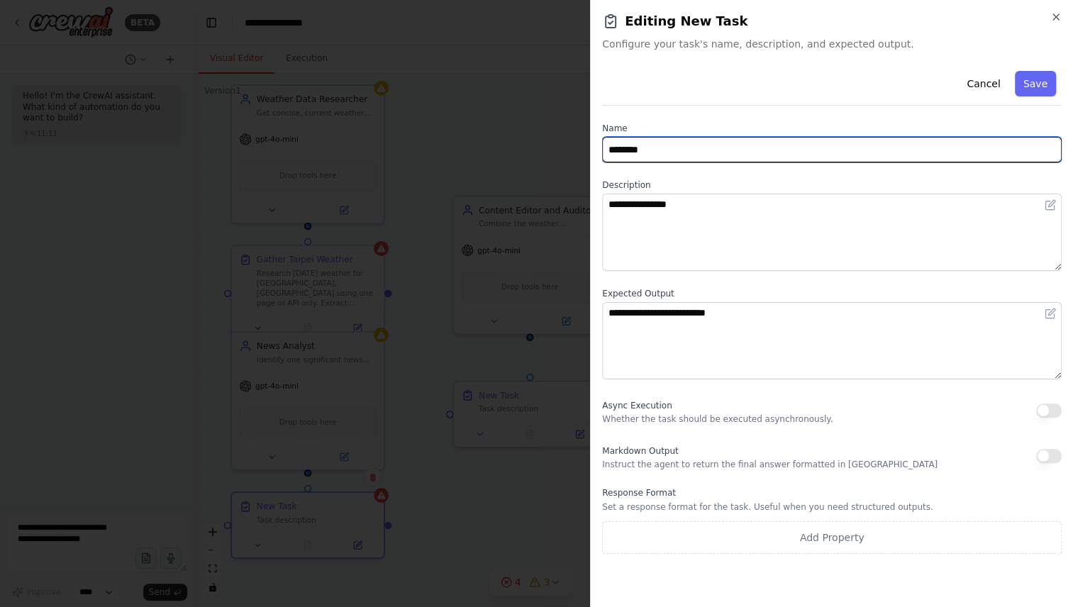
click at [672, 154] on input "********" at bounding box center [832, 150] width 460 height 26
paste input "**********"
type input "**********"
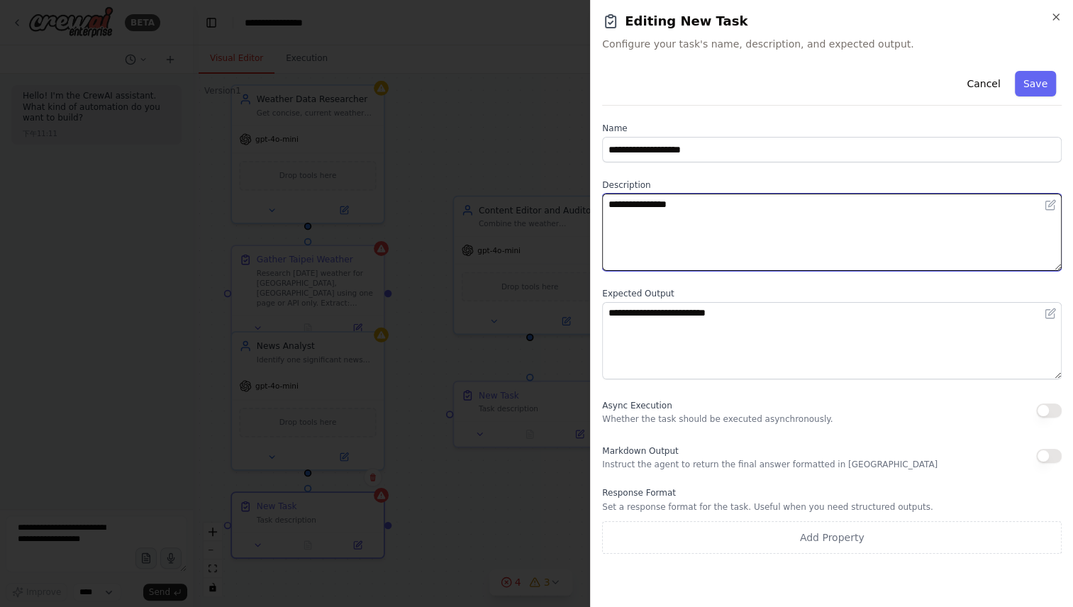
click at [746, 233] on textarea "**********" at bounding box center [832, 232] width 460 height 77
paste textarea "**********"
type textarea "**********"
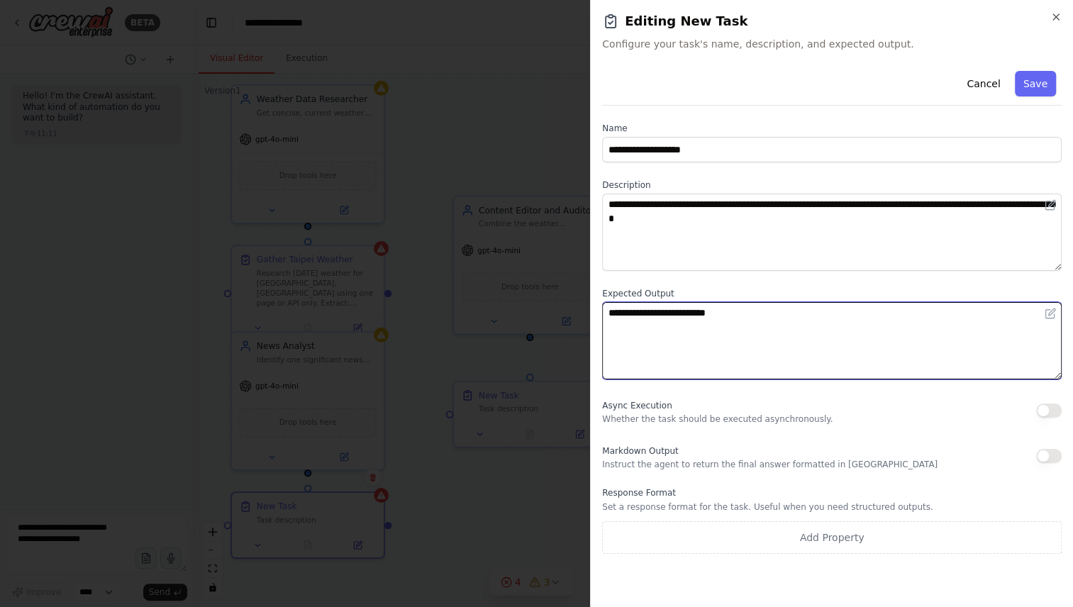
click at [741, 333] on textarea "**********" at bounding box center [832, 340] width 460 height 77
paste textarea "**********"
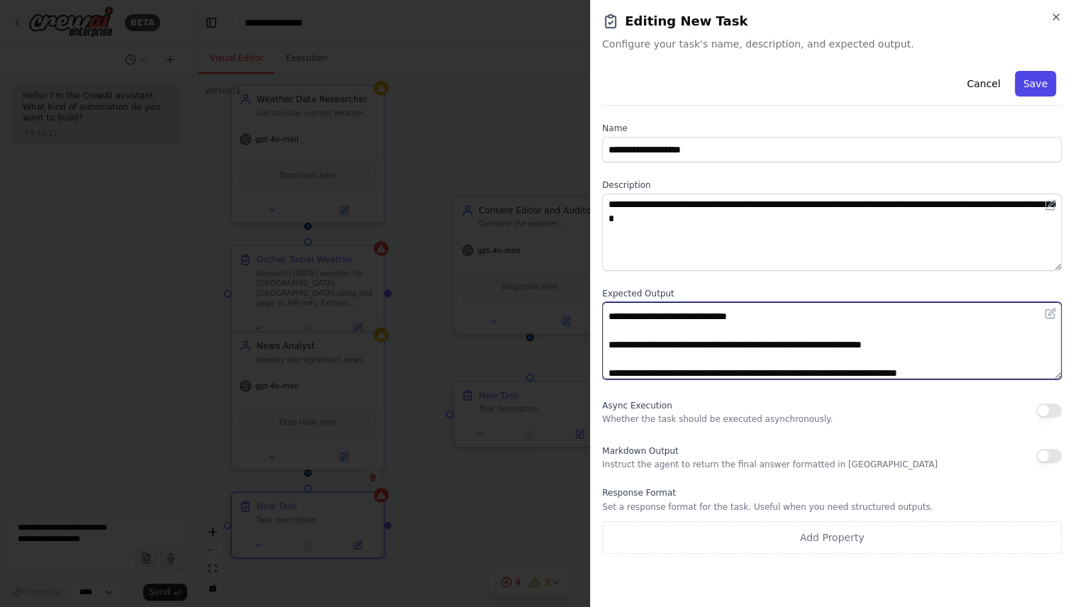
type textarea "**********"
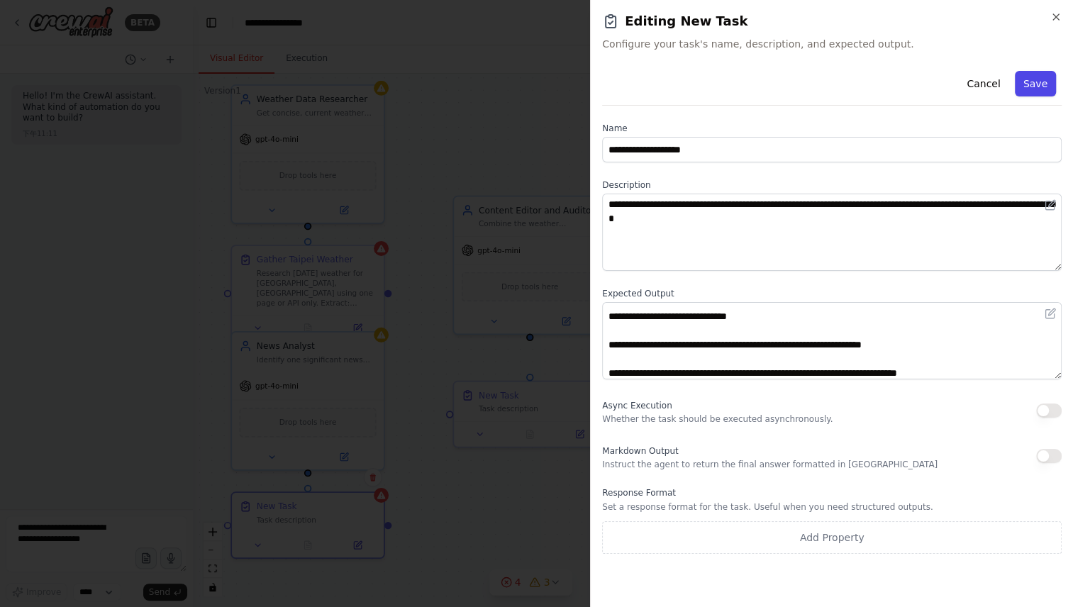
click at [1044, 84] on button "Save" at bounding box center [1035, 84] width 41 height 26
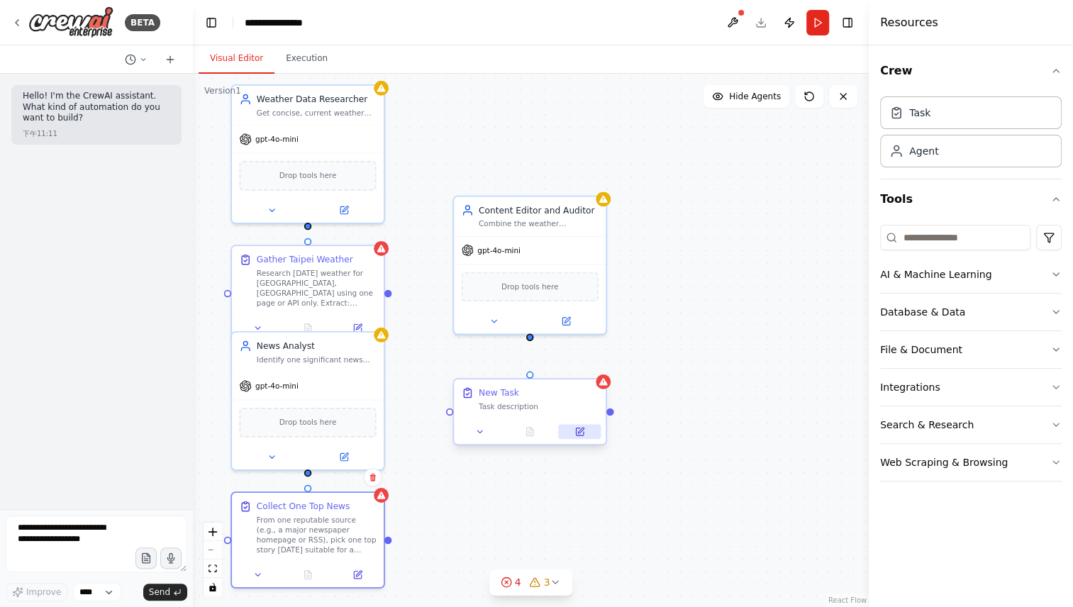
click at [583, 430] on icon at bounding box center [580, 432] width 10 height 10
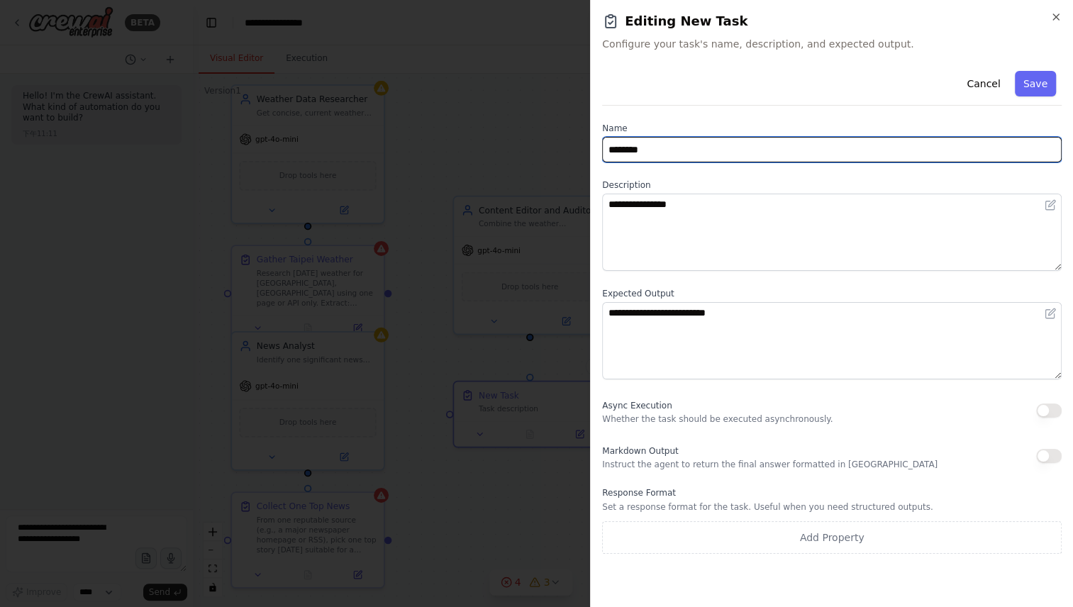
click at [765, 154] on input "********" at bounding box center [832, 150] width 460 height 26
paste input "**********"
click at [765, 154] on input "**********" at bounding box center [832, 150] width 460 height 26
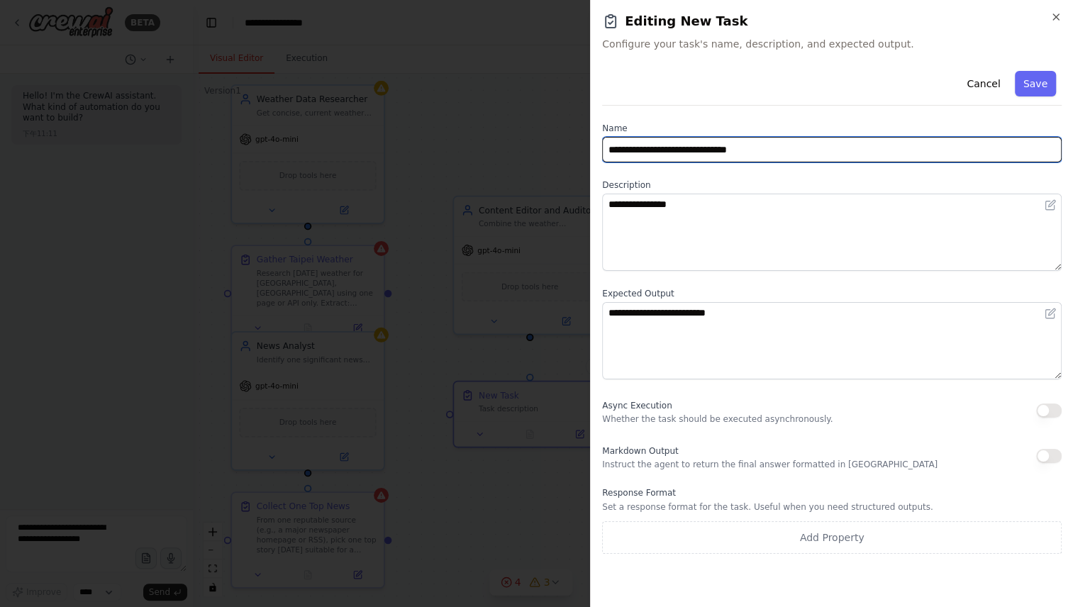
type input "**********"
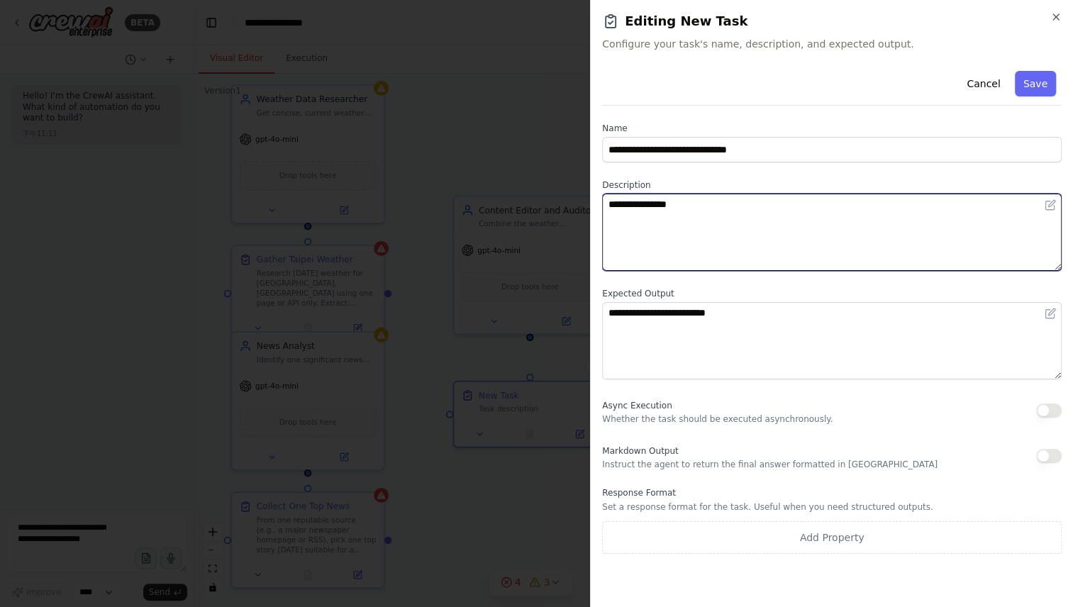
click at [751, 217] on textarea "**********" at bounding box center [832, 232] width 460 height 77
paste textarea "**********"
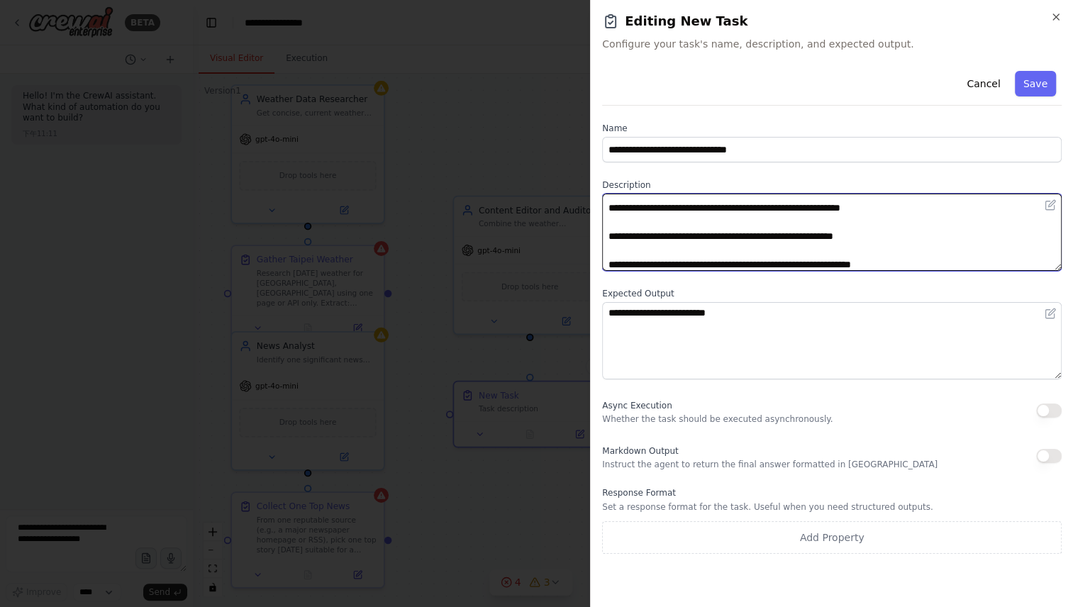
type textarea "**********"
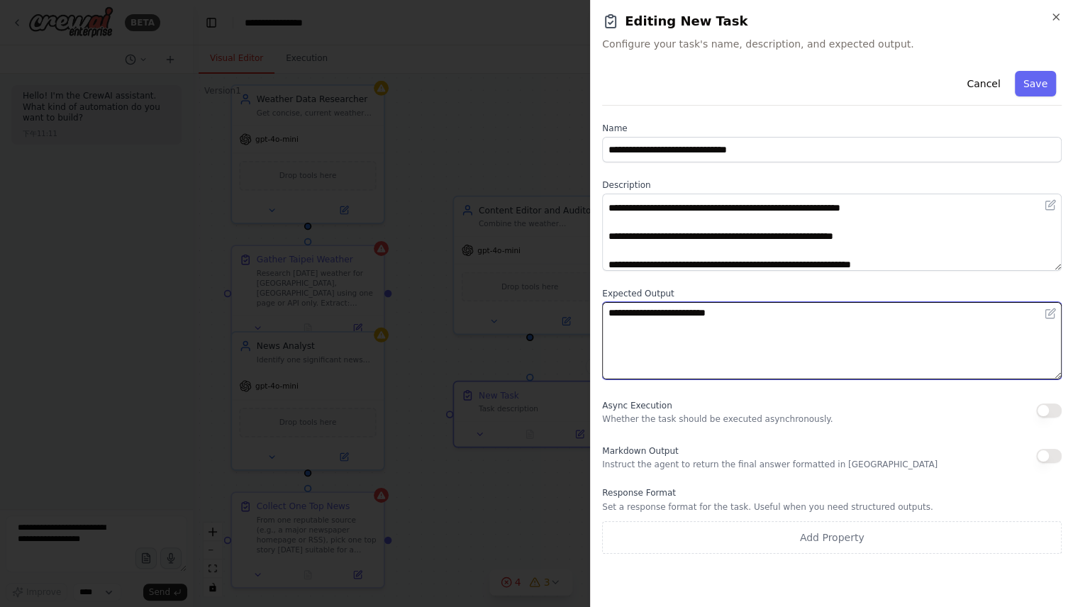
click at [771, 318] on textarea "**********" at bounding box center [832, 340] width 460 height 77
paste textarea "**********"
type textarea "**********"
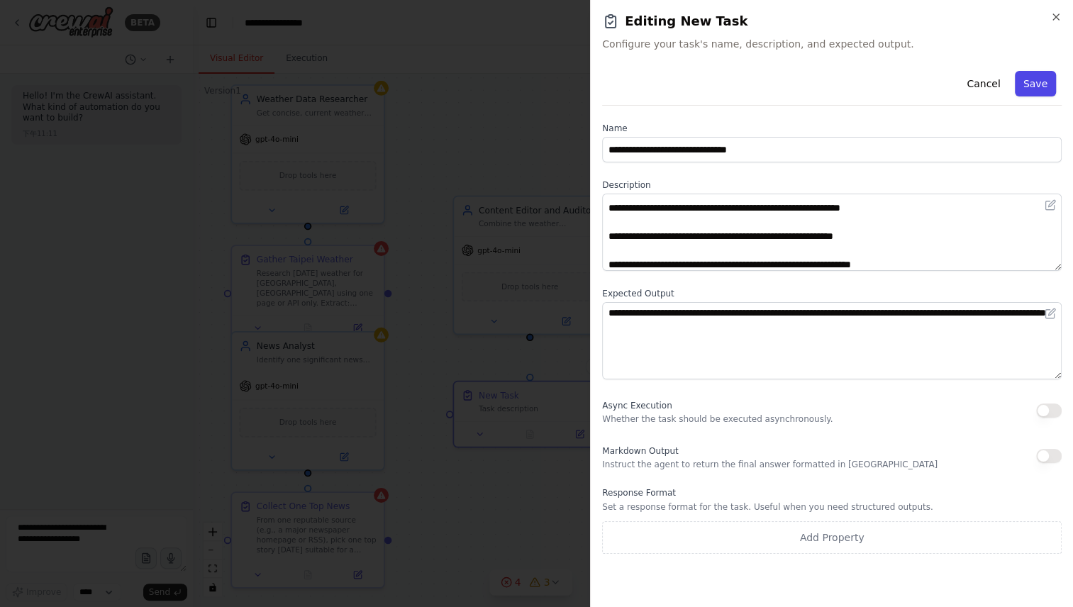
click at [1041, 82] on button "Save" at bounding box center [1035, 84] width 41 height 26
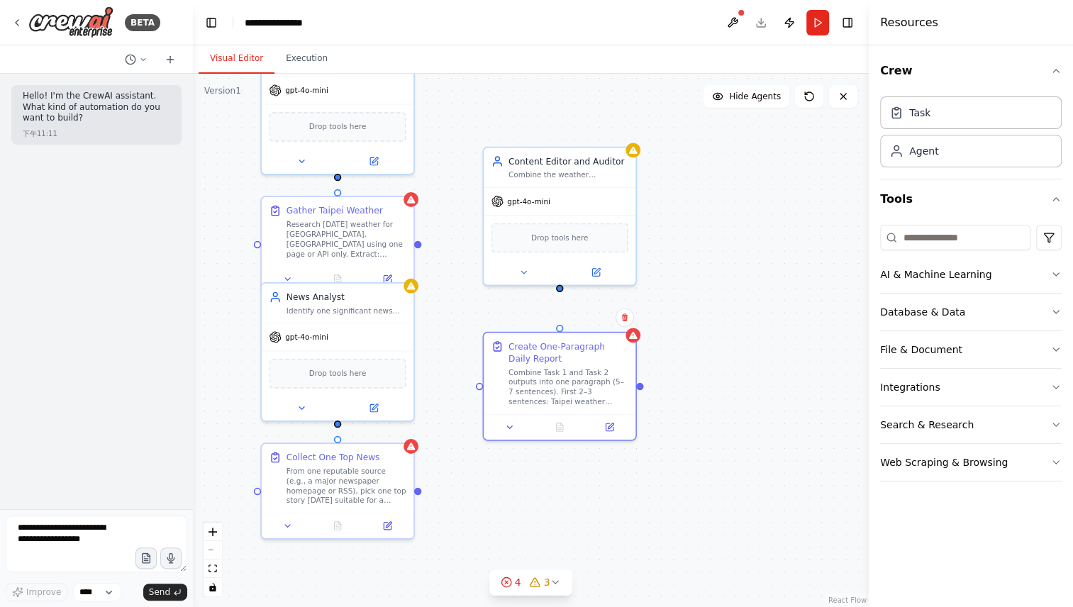
drag, startPoint x: 308, startPoint y: 228, endPoint x: 338, endPoint y: 179, distance: 57.3
click at [338, 179] on div "Weather Data Researcher Get concise, current weather for Taipei, Taiwan from on…" at bounding box center [531, 341] width 676 height 534
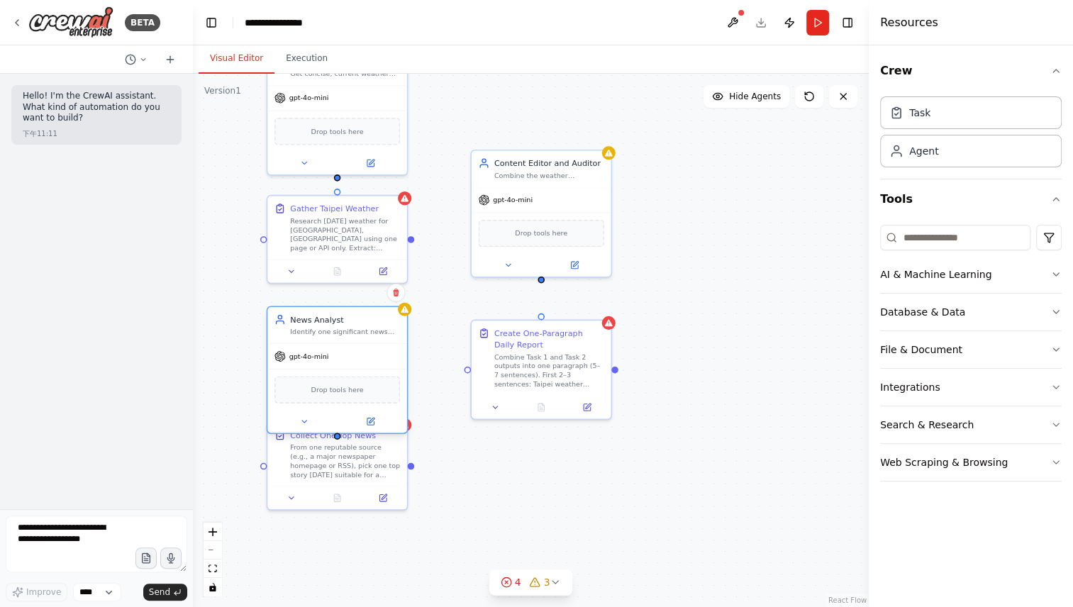
drag, startPoint x: 328, startPoint y: 303, endPoint x: 328, endPoint y: 350, distance: 46.8
click at [328, 350] on div "News Analyst Identify one significant news story today from one reputable sourc…" at bounding box center [338, 370] width 142 height 128
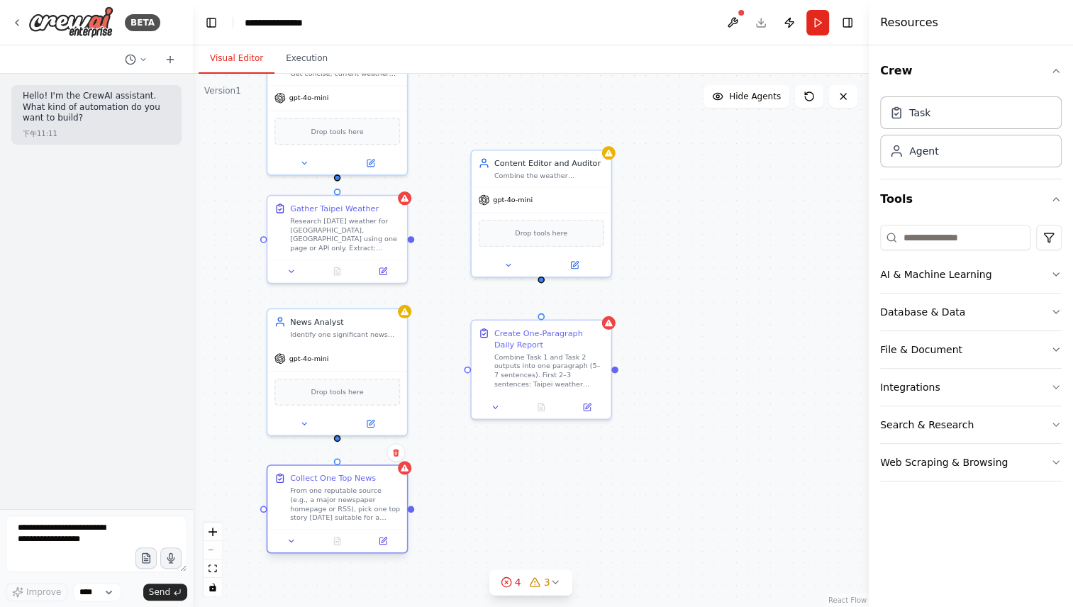
drag, startPoint x: 352, startPoint y: 468, endPoint x: 357, endPoint y: 518, distance: 50.6
click at [357, 518] on div "From one reputable source (e.g., a major newspaper homepage or RSS), pick one t…" at bounding box center [345, 504] width 110 height 36
drag, startPoint x: 335, startPoint y: 175, endPoint x: 336, endPoint y: 192, distance: 17.0
click at [336, 192] on div "Weather Data Researcher Get concise, current weather for Taipei, Taiwan from on…" at bounding box center [525, 249] width 540 height 426
drag, startPoint x: 337, startPoint y: 435, endPoint x: 335, endPoint y: 463, distance: 27.8
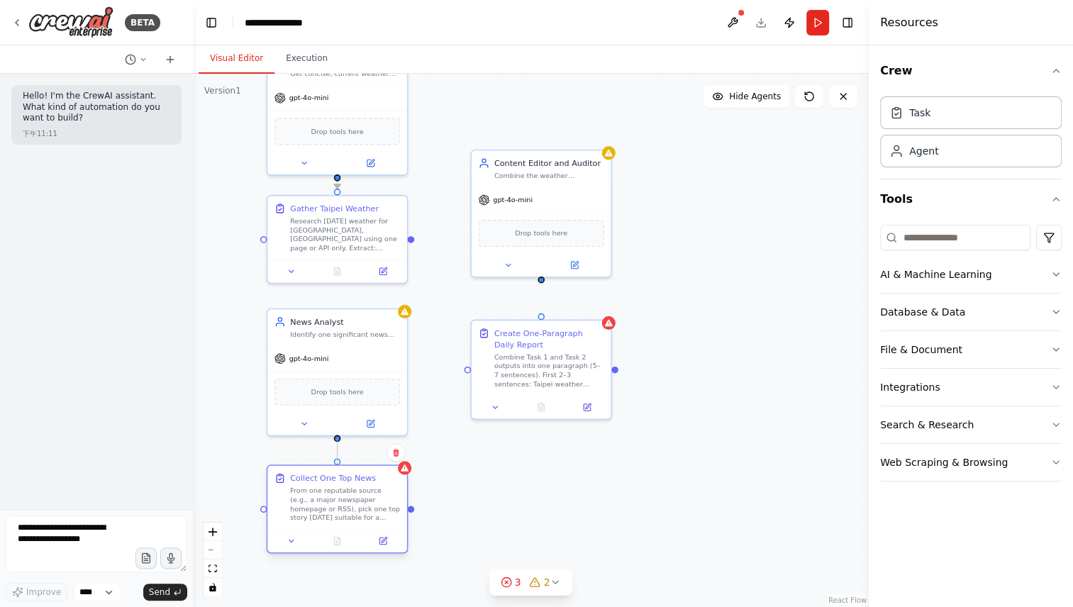
click at [335, 463] on div "Weather Data Researcher Get concise, current weather for Taipei, Taiwan from on…" at bounding box center [525, 249] width 540 height 426
drag, startPoint x: 412, startPoint y: 510, endPoint x: 468, endPoint y: 372, distance: 148.6
click at [468, 372] on div ".deletable-edge-delete-btn { width: 20px; height: 20px; border: 0px solid #ffff…" at bounding box center [531, 341] width 676 height 534
drag, startPoint x: 410, startPoint y: 239, endPoint x: 465, endPoint y: 369, distance: 141.1
click at [465, 369] on div "Weather Data Researcher Get concise, current weather for Taipei, Taiwan from on…" at bounding box center [525, 249] width 540 height 426
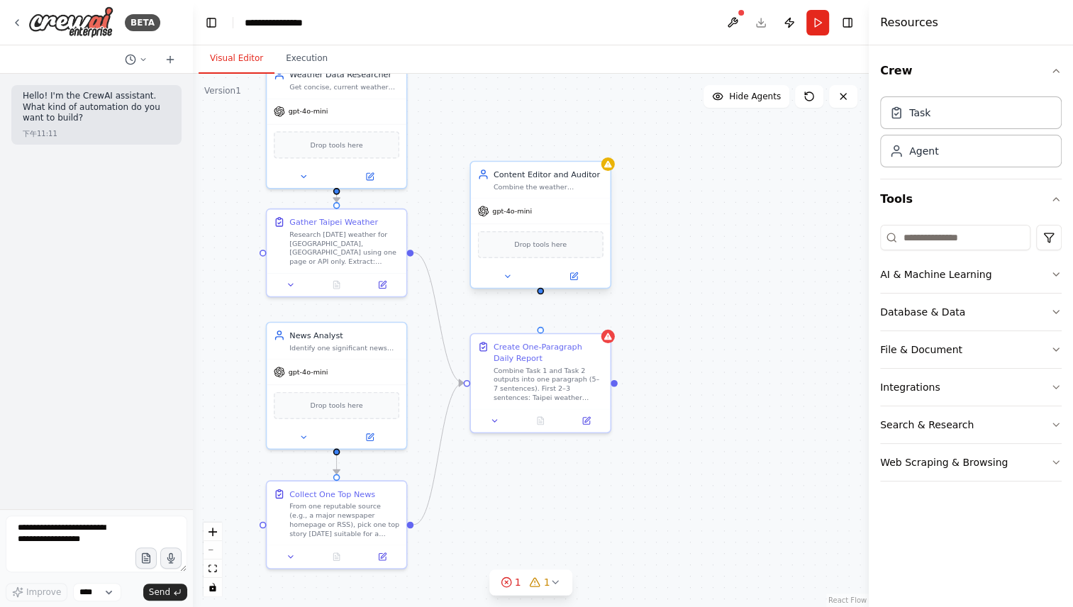
drag, startPoint x: 543, startPoint y: 280, endPoint x: 543, endPoint y: 293, distance: 13.5
click at [543, 293] on div ".deletable-edge-delete-btn { width: 20px; height: 20px; border: 0px solid #ffff…" at bounding box center [531, 341] width 676 height 534
drag, startPoint x: 540, startPoint y: 292, endPoint x: 542, endPoint y: 328, distance: 36.2
click at [542, 328] on div "Weather Data Researcher Get concise, current weather for Taipei, Taiwan from on…" at bounding box center [525, 263] width 540 height 426
click at [378, 169] on button at bounding box center [370, 173] width 64 height 13
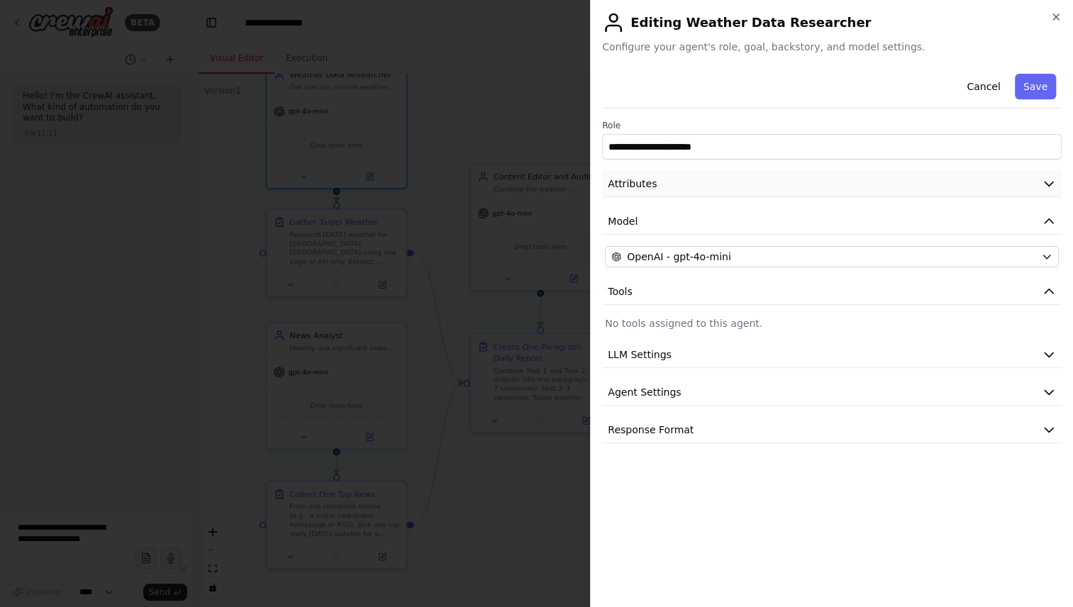
click at [984, 187] on button "Attributes" at bounding box center [832, 184] width 460 height 26
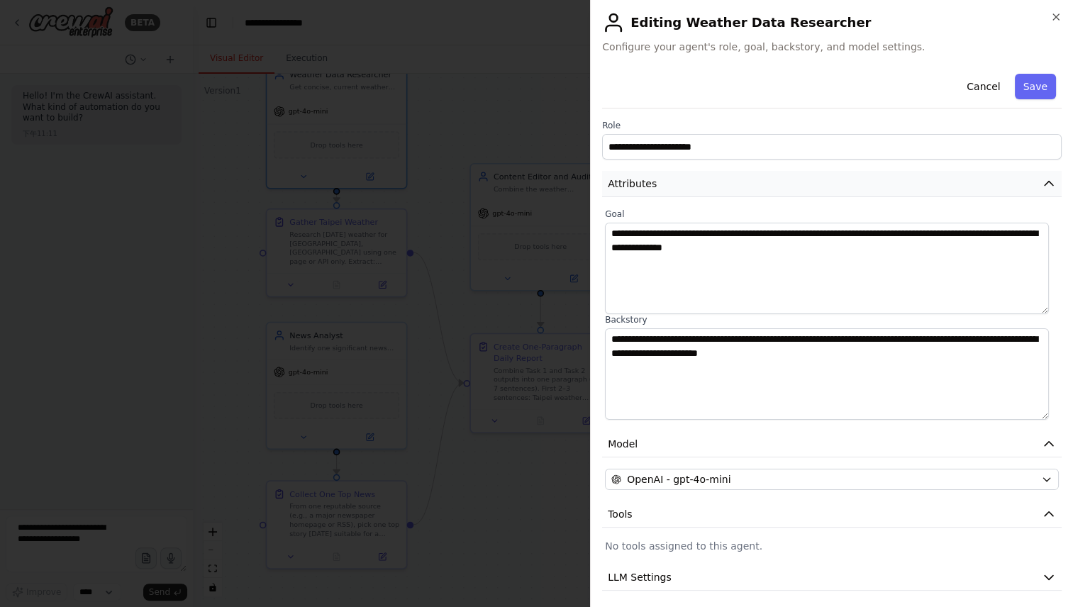
scroll to position [79, 0]
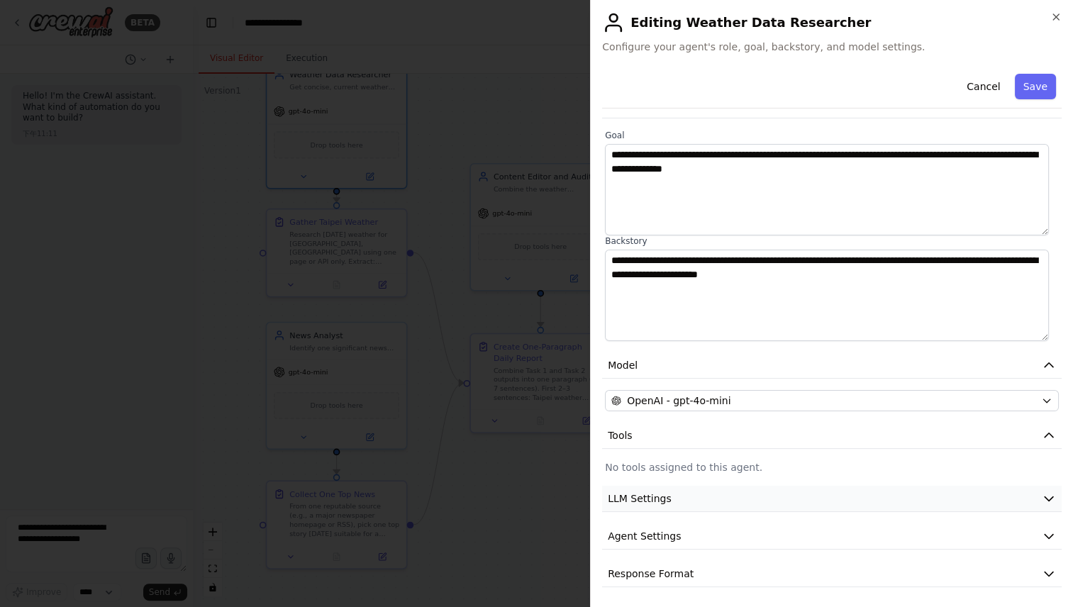
click at [897, 500] on button "LLM Settings" at bounding box center [832, 499] width 460 height 26
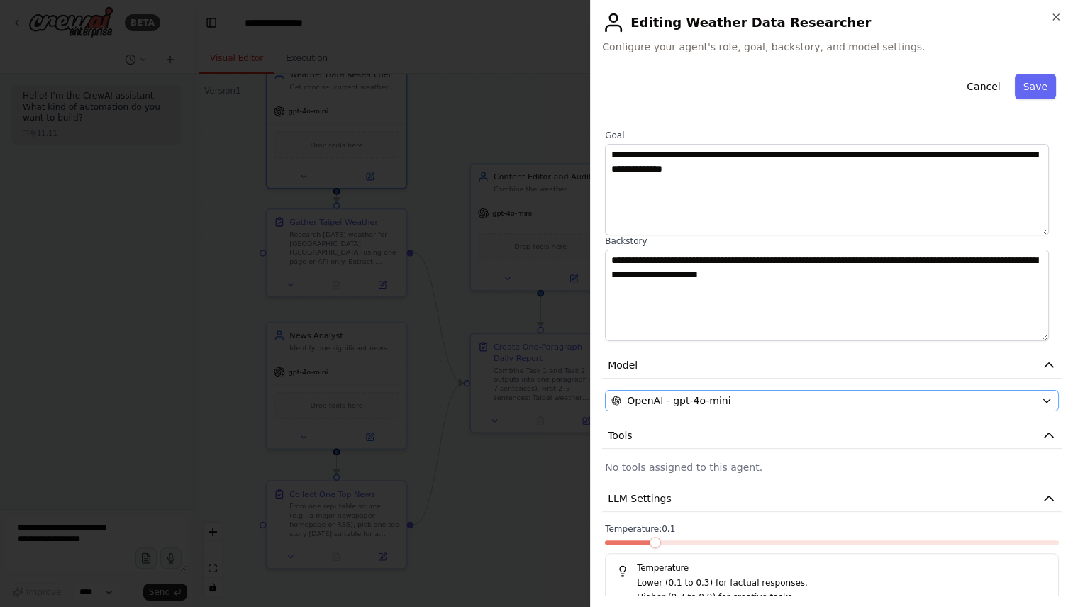
scroll to position [179, 0]
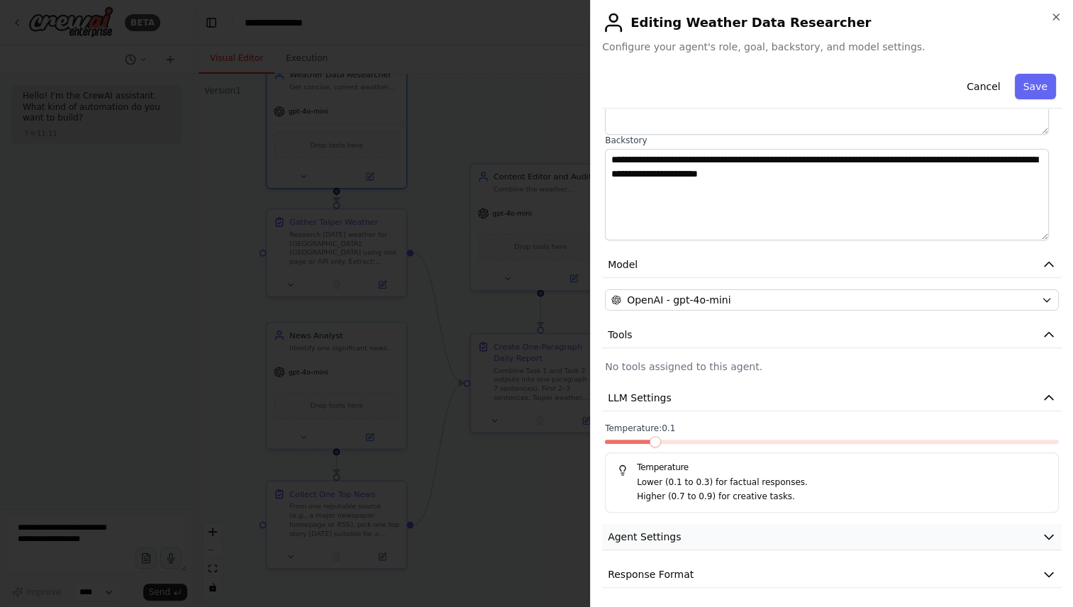
click at [879, 524] on button "Agent Settings" at bounding box center [832, 537] width 460 height 26
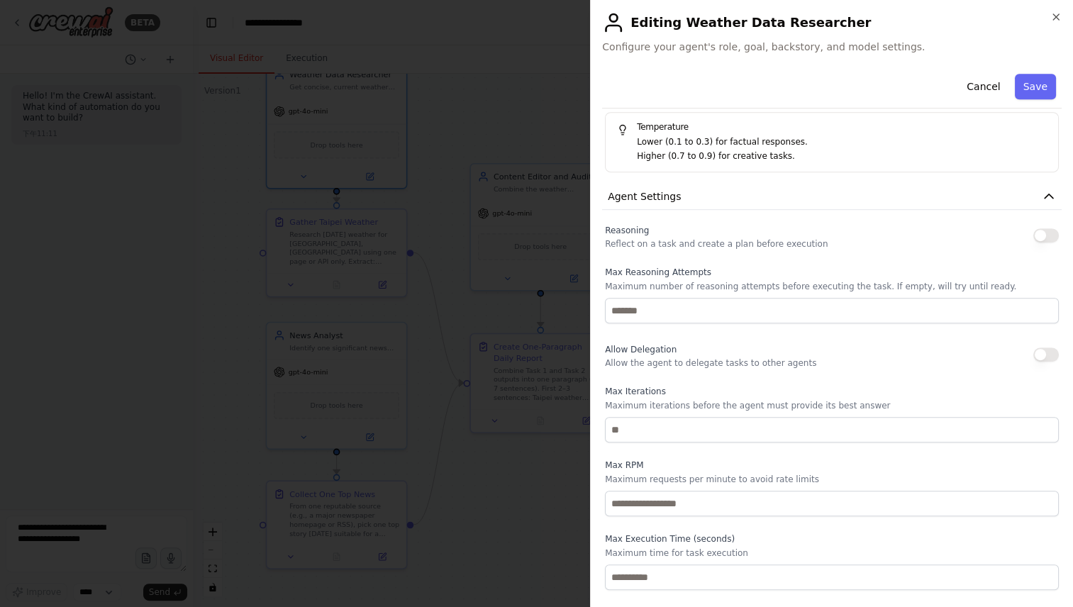
click at [898, 362] on div "Allow Delegation Allow the agent to delegate tasks to other agents" at bounding box center [832, 355] width 454 height 28
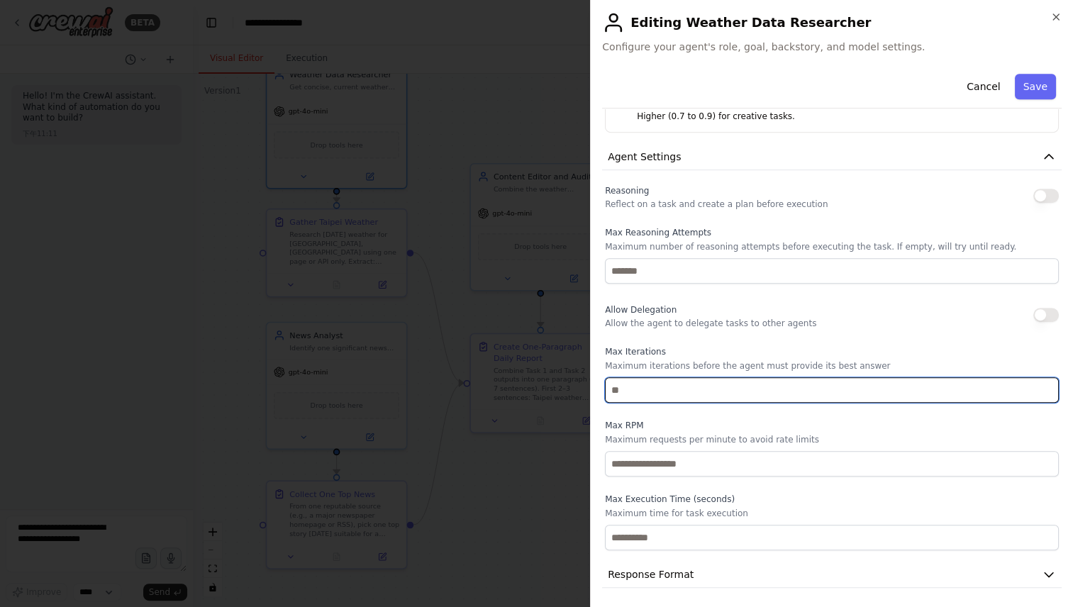
drag, startPoint x: 655, startPoint y: 387, endPoint x: 563, endPoint y: 397, distance: 92.7
click at [563, 397] on body "**********" at bounding box center [536, 303] width 1073 height 607
type input "*"
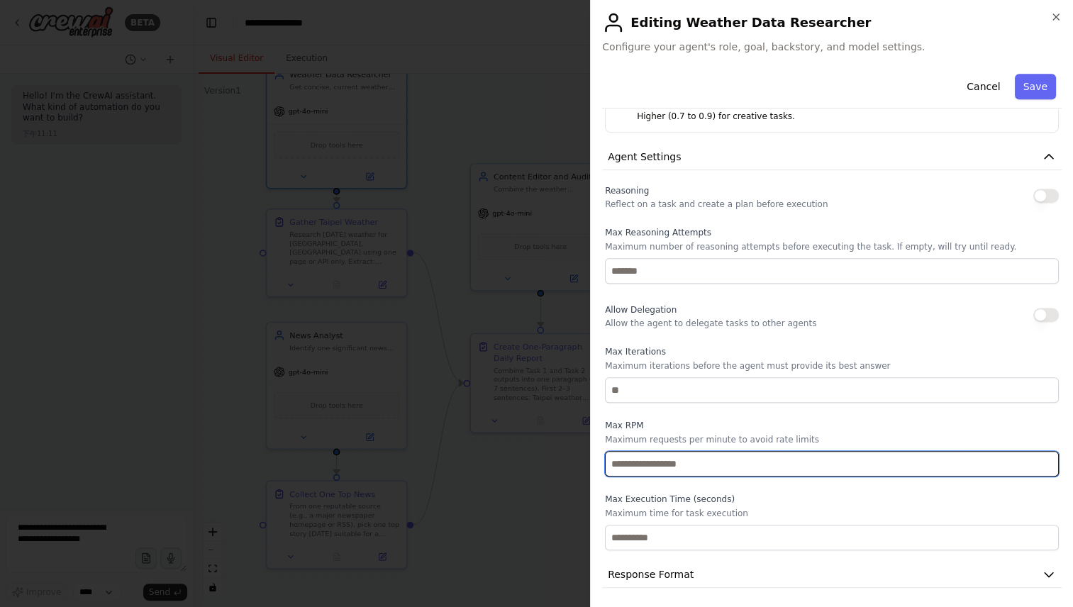
click at [722, 452] on input "number" at bounding box center [832, 464] width 454 height 26
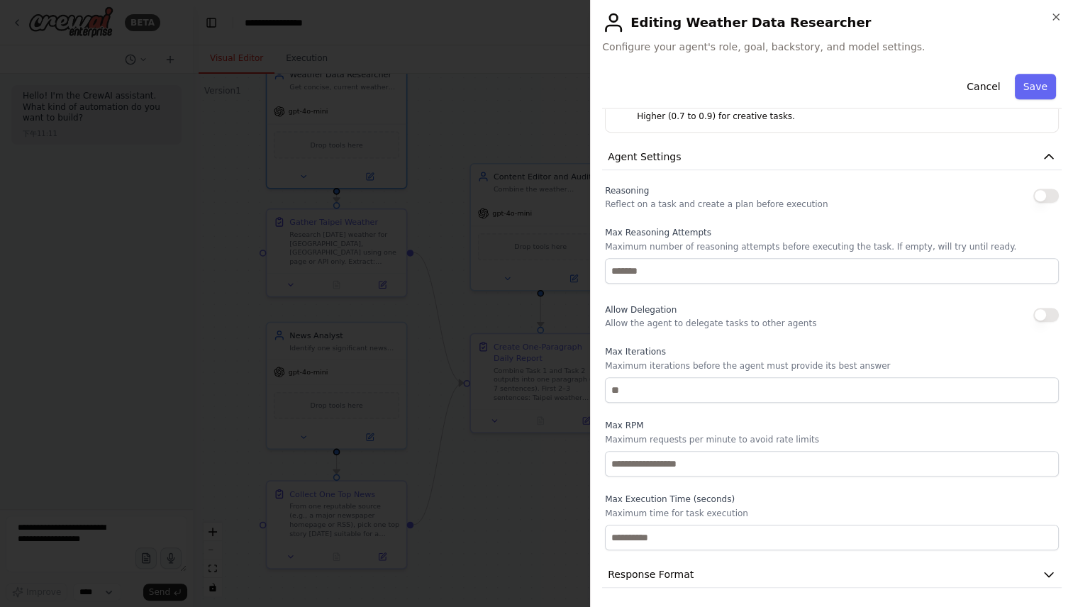
click at [740, 434] on p "Maximum requests per minute to avoid rate limits" at bounding box center [832, 439] width 454 height 11
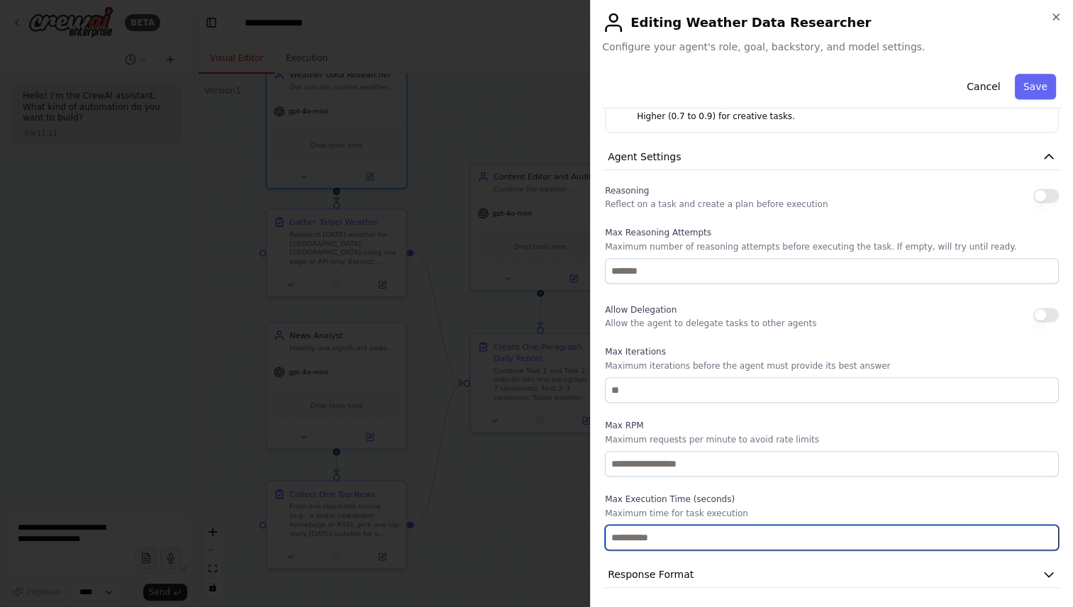
click at [697, 529] on input "number" at bounding box center [832, 538] width 454 height 26
type input "**"
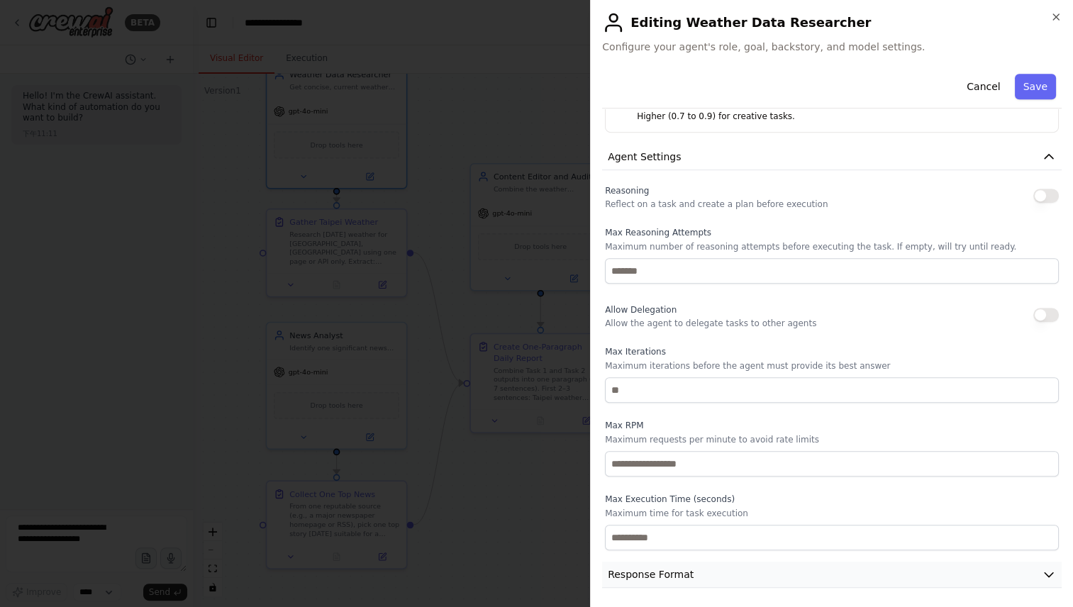
click at [796, 564] on button "Response Format" at bounding box center [832, 575] width 460 height 26
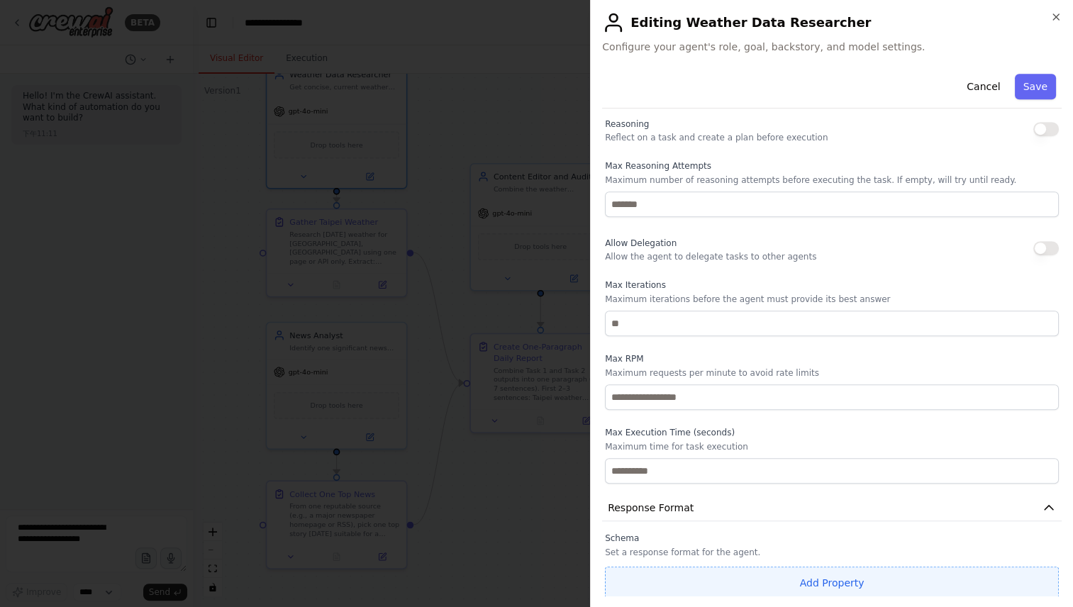
click at [817, 579] on button "Add Property" at bounding box center [832, 583] width 454 height 33
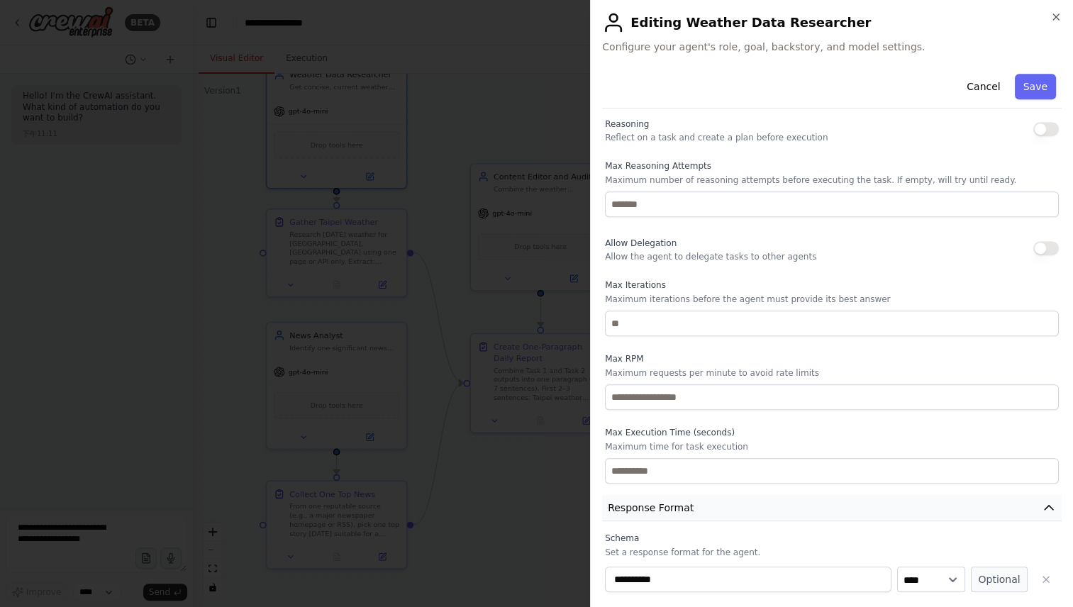
scroll to position [663, 0]
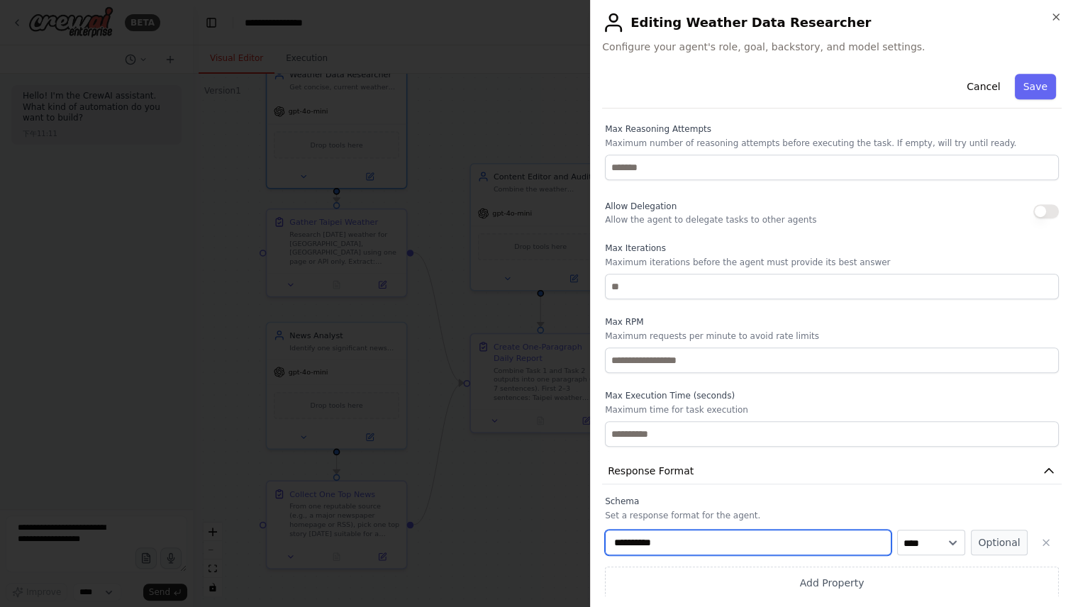
click at [785, 538] on input "**********" at bounding box center [748, 543] width 287 height 26
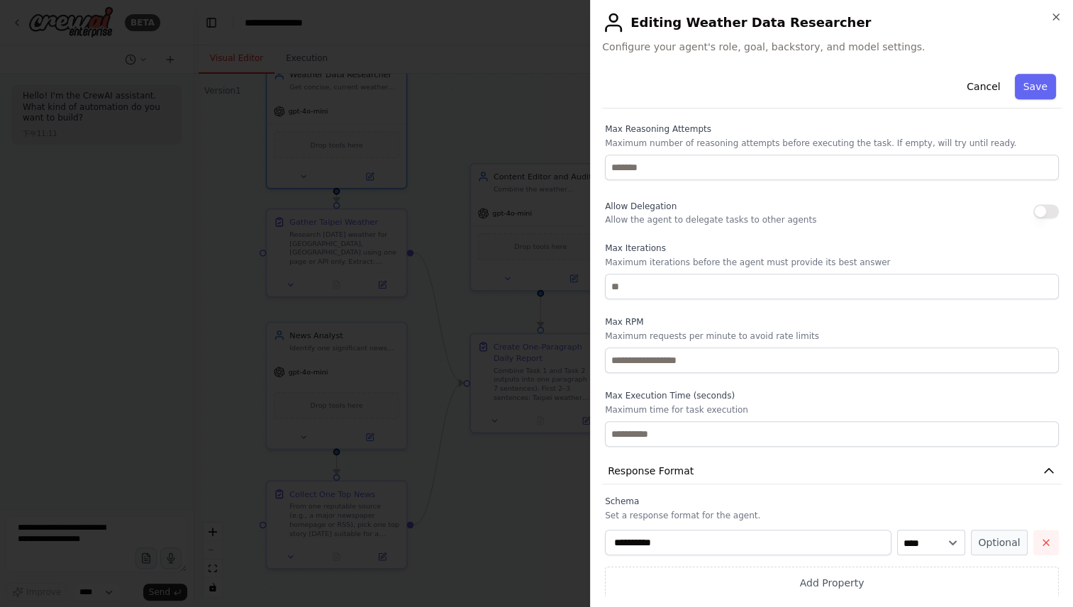
click at [1041, 537] on icon "button" at bounding box center [1046, 542] width 11 height 11
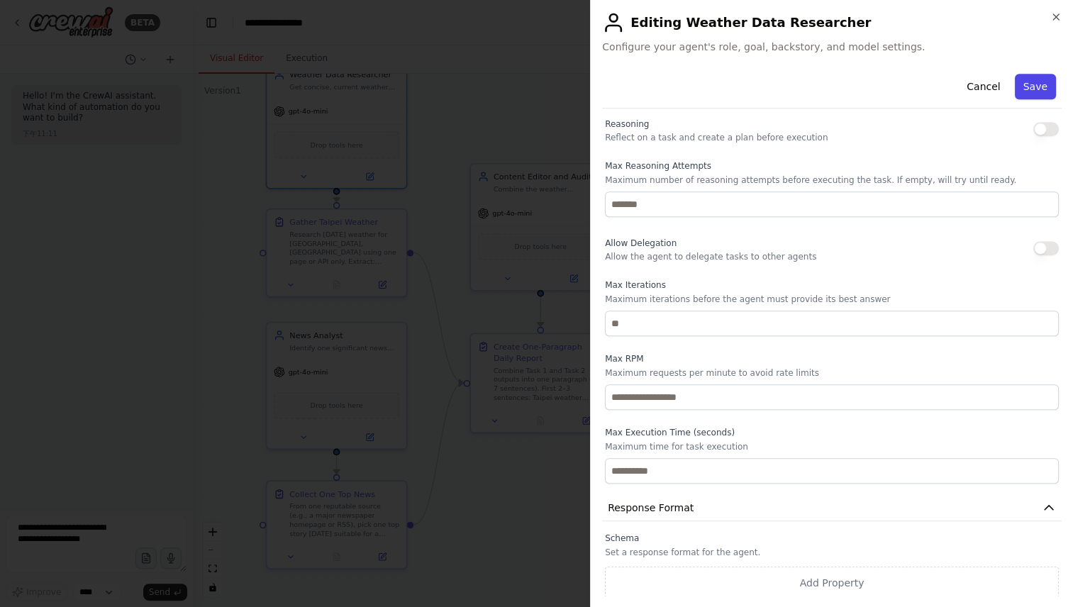
click at [1024, 86] on button "Save" at bounding box center [1035, 87] width 41 height 26
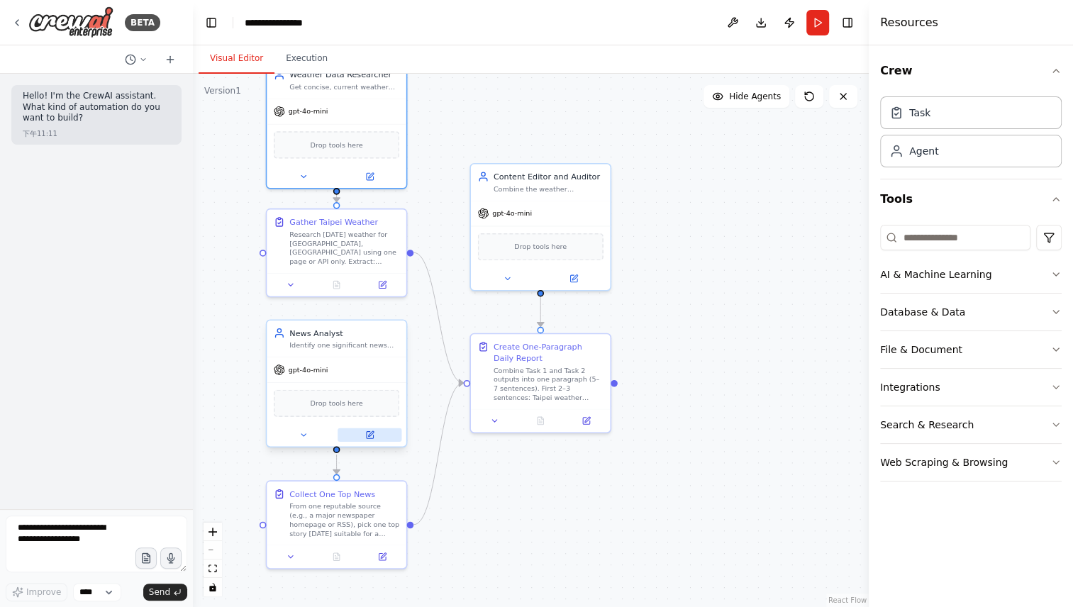
click at [373, 438] on icon at bounding box center [369, 435] width 7 height 7
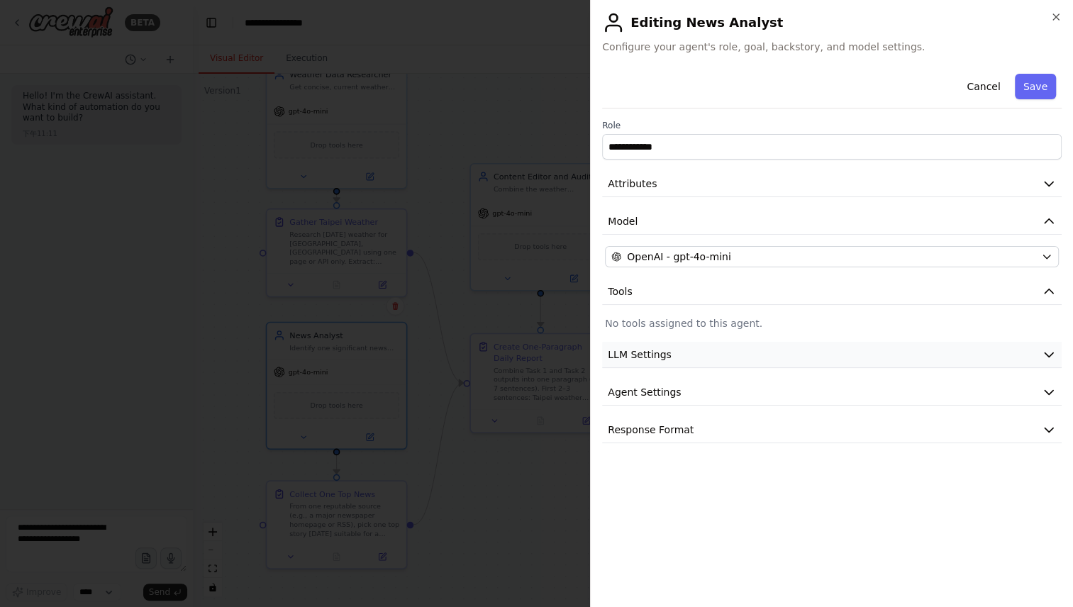
click at [828, 347] on button "LLM Settings" at bounding box center [832, 355] width 460 height 26
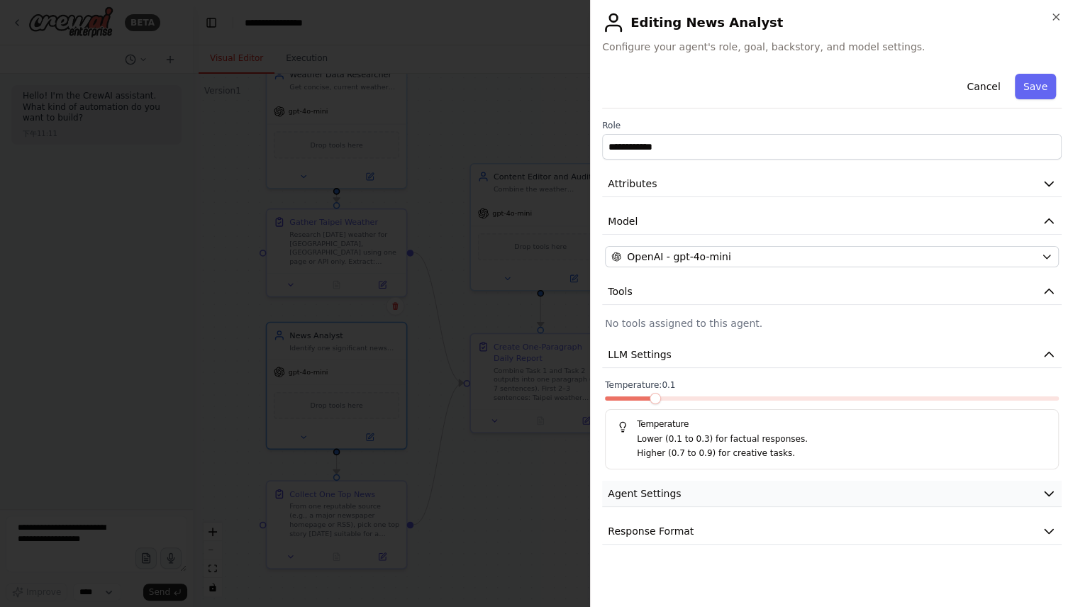
click at [738, 490] on button "Agent Settings" at bounding box center [832, 494] width 460 height 26
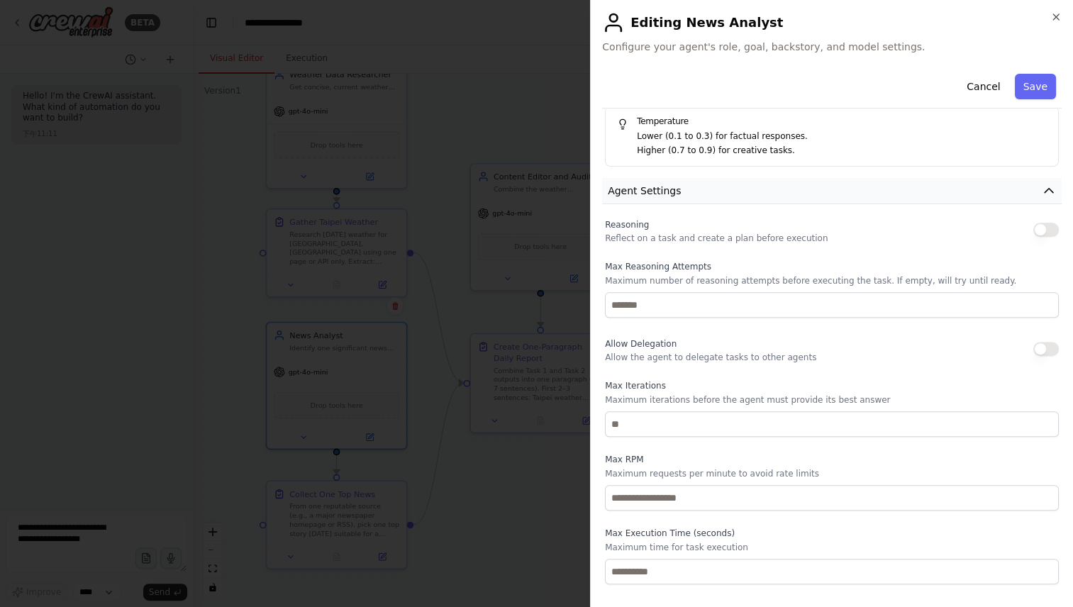
scroll to position [337, 0]
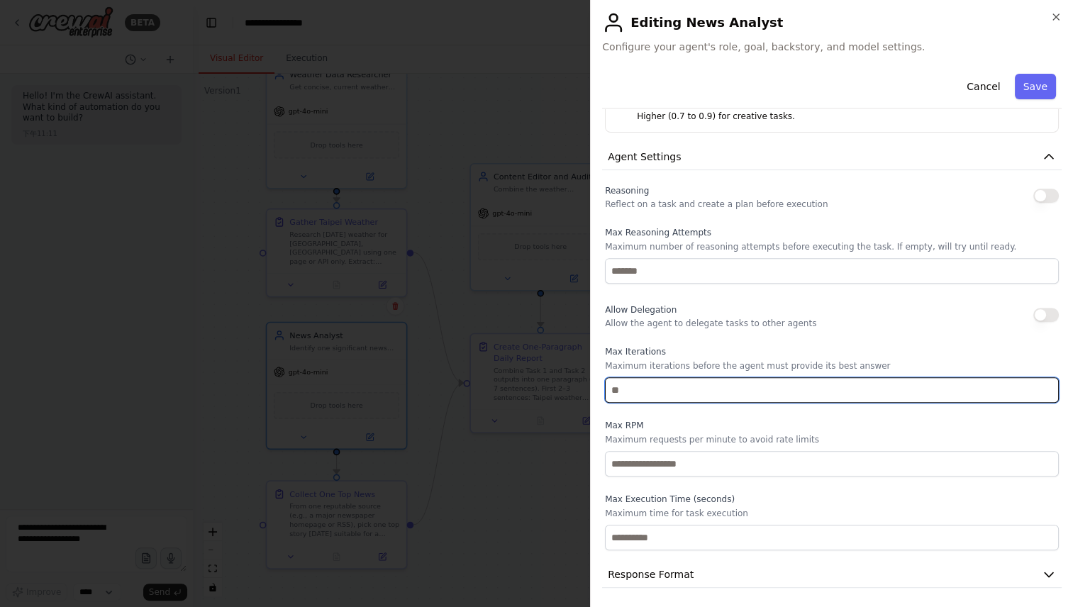
drag, startPoint x: 658, startPoint y: 378, endPoint x: 575, endPoint y: 381, distance: 82.3
click at [575, 381] on body "**********" at bounding box center [536, 303] width 1073 height 607
type input "*"
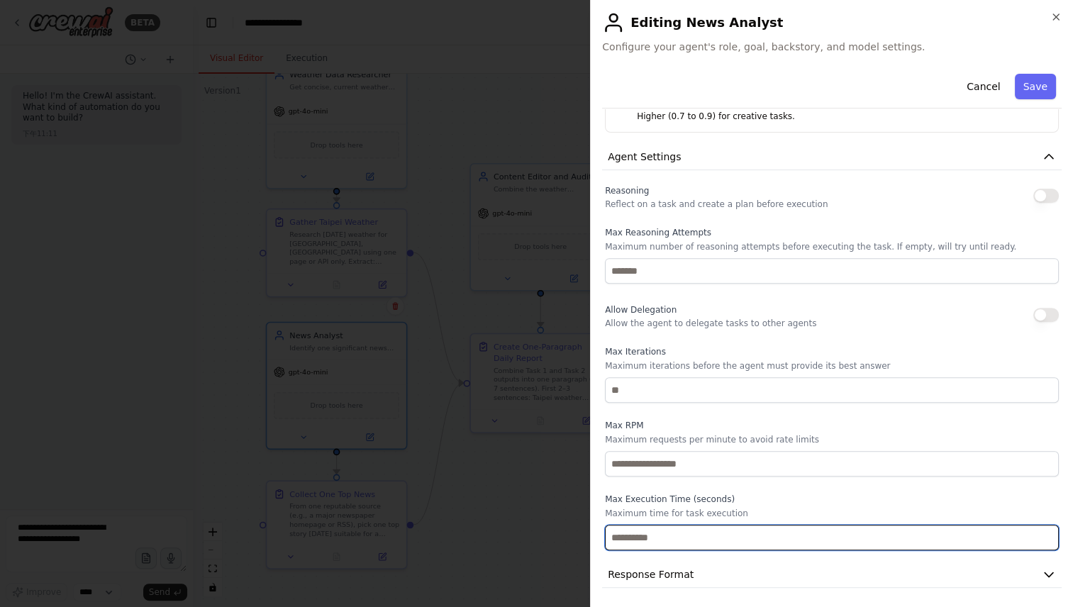
click at [663, 530] on input "number" at bounding box center [832, 538] width 454 height 26
type input "**"
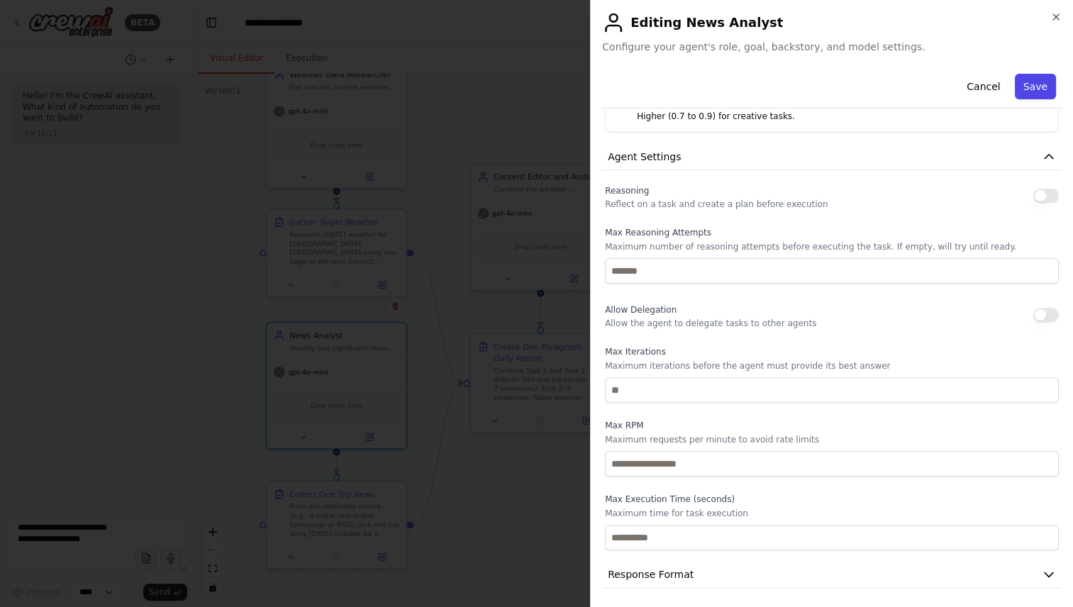
click at [1018, 79] on button "Save" at bounding box center [1035, 87] width 41 height 26
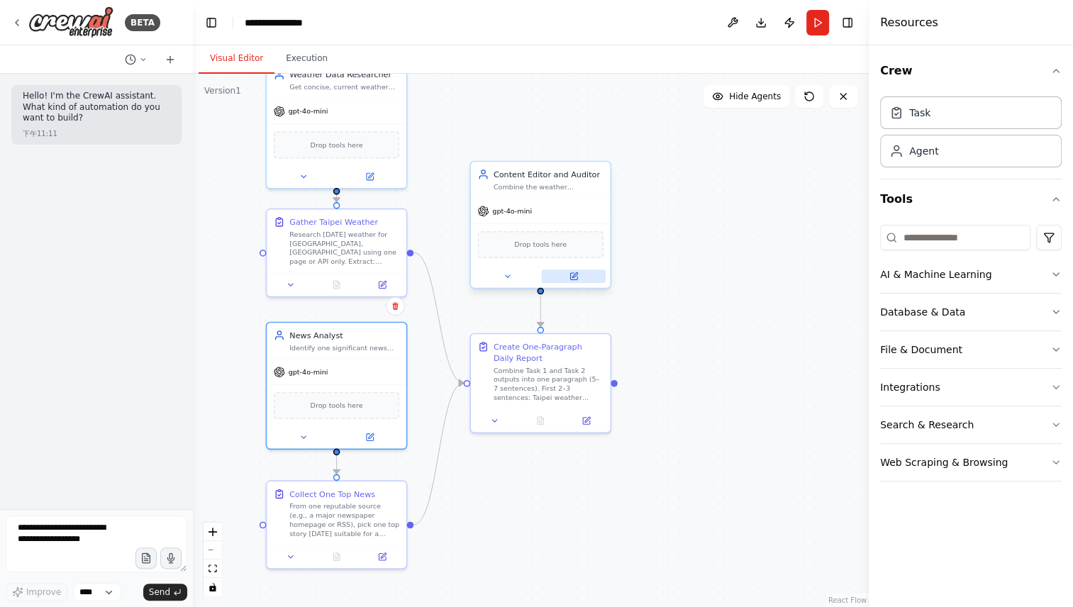
click at [575, 277] on icon at bounding box center [573, 276] width 7 height 7
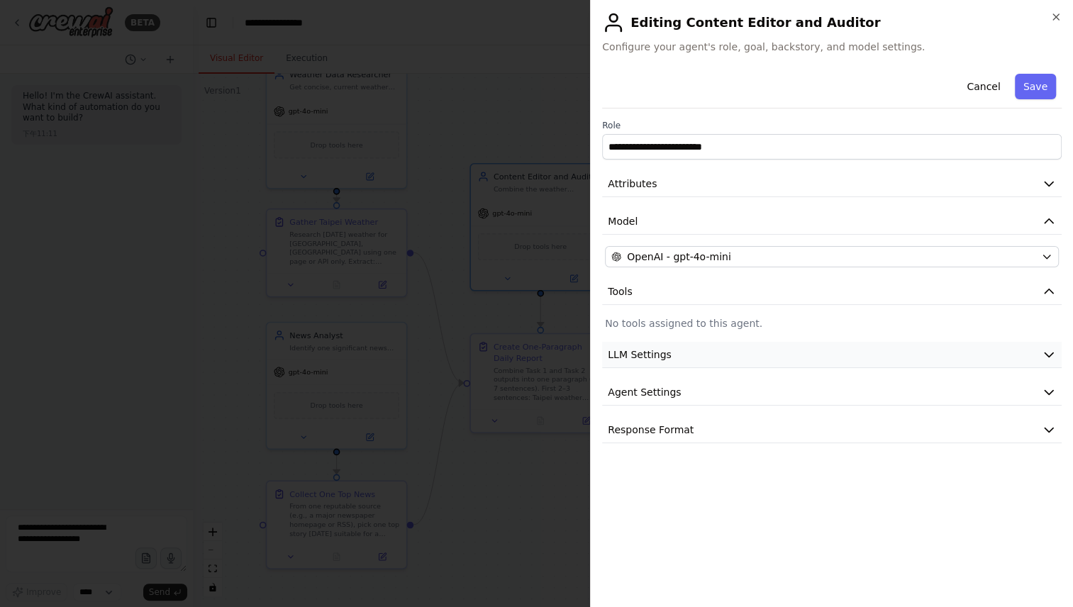
click at [762, 348] on button "LLM Settings" at bounding box center [832, 355] width 460 height 26
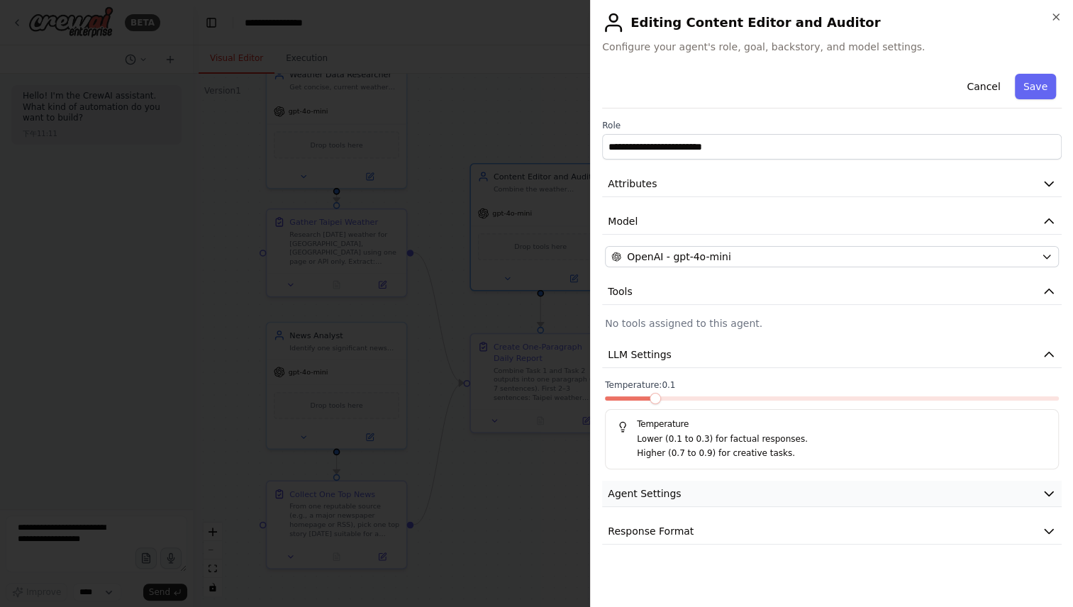
click at [709, 492] on button "Agent Settings" at bounding box center [832, 494] width 460 height 26
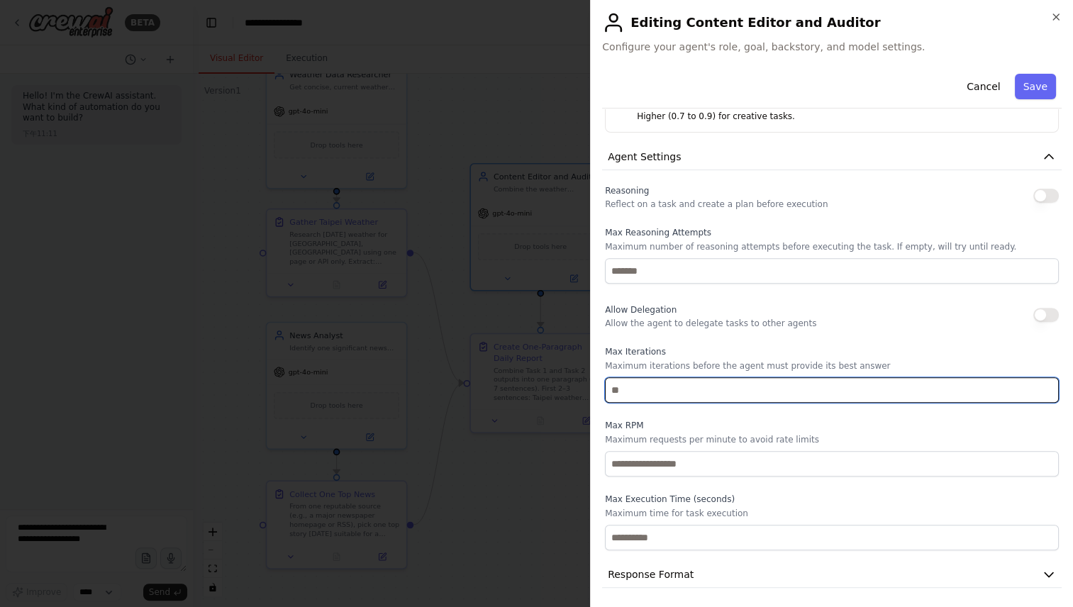
drag, startPoint x: 682, startPoint y: 387, endPoint x: 519, endPoint y: 360, distance: 165.4
click at [519, 360] on body "**********" at bounding box center [536, 303] width 1073 height 607
type input "*"
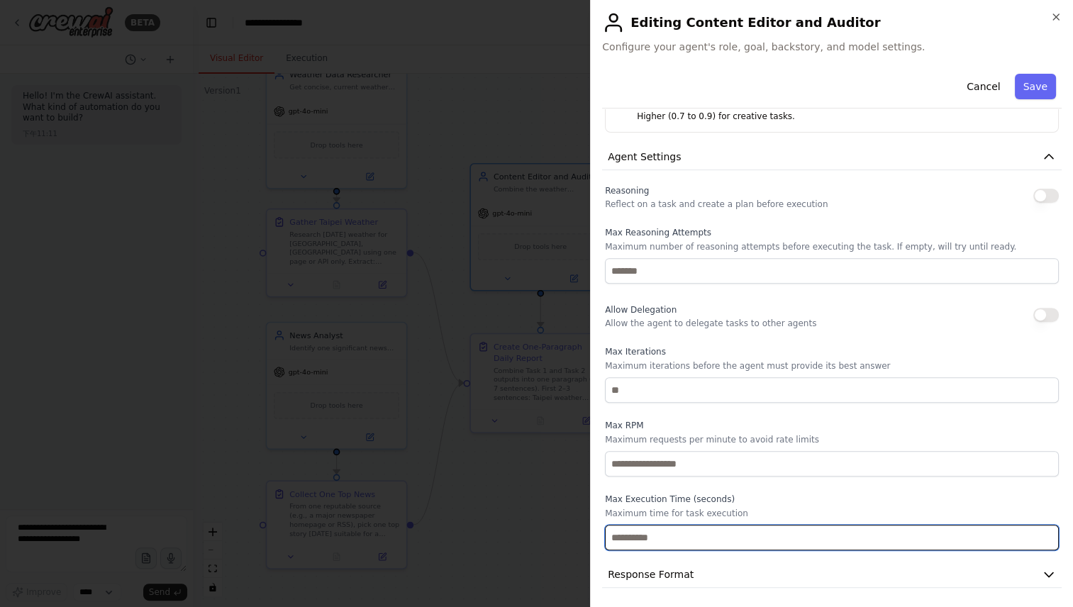
click at [678, 534] on input "*" at bounding box center [832, 538] width 454 height 26
type input "**"
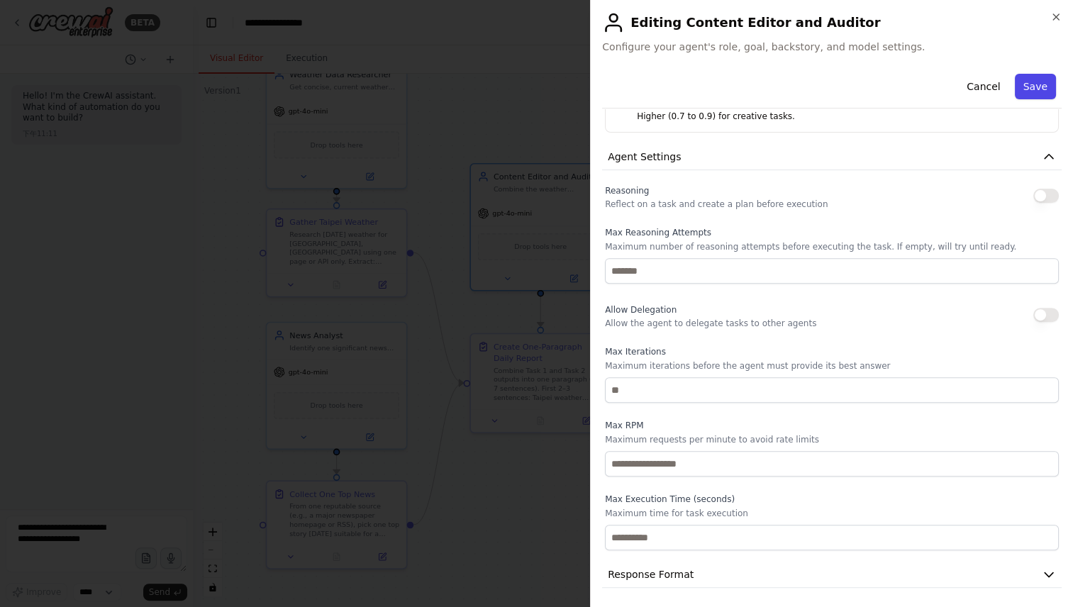
click at [1032, 79] on button "Save" at bounding box center [1035, 87] width 41 height 26
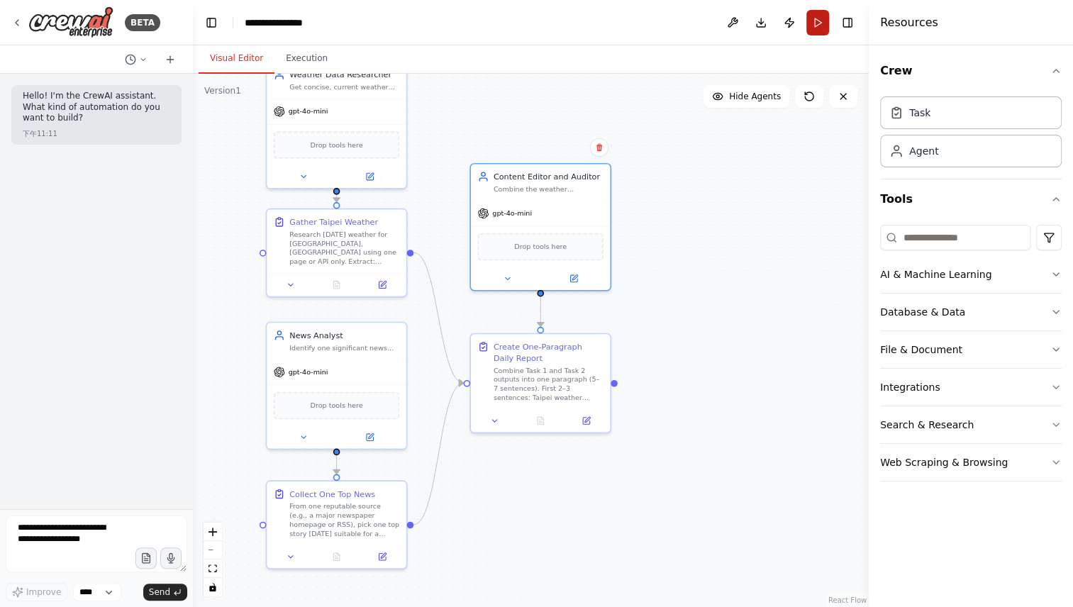
click at [819, 23] on button "Run" at bounding box center [818, 23] width 23 height 26
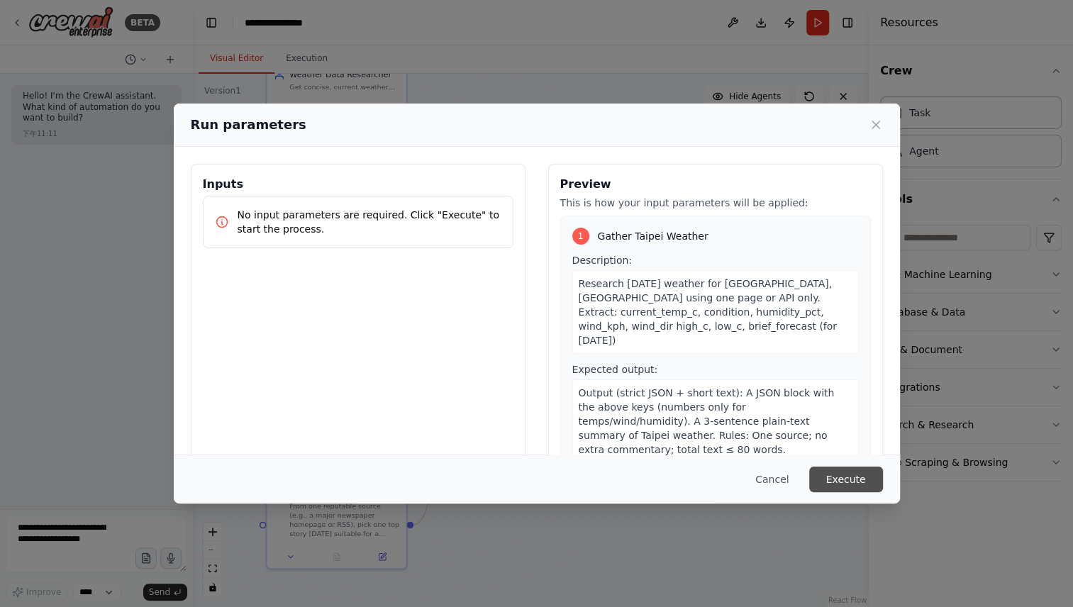
click at [841, 475] on button "Execute" at bounding box center [846, 480] width 74 height 26
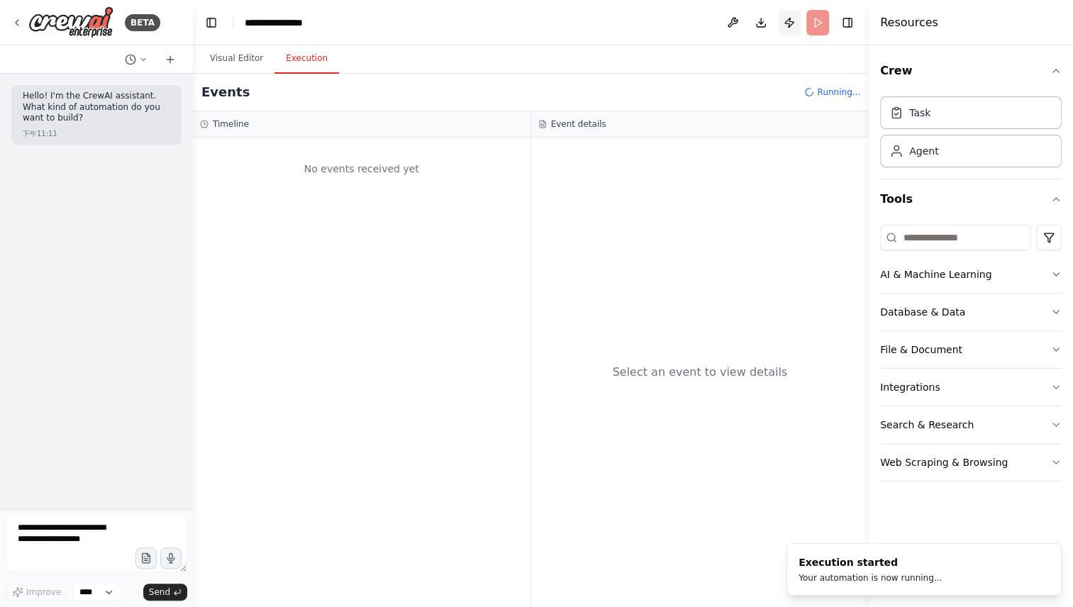
click at [790, 24] on button "Publish" at bounding box center [789, 23] width 23 height 26
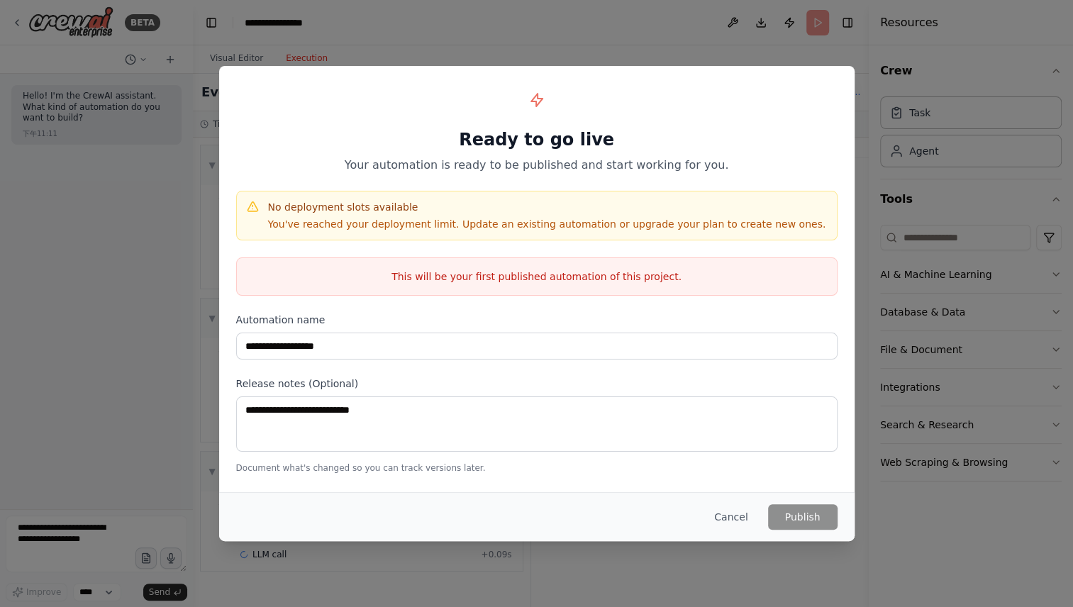
click at [714, 222] on p "You've reached your deployment limit. Update an existing automation or upgrade …" at bounding box center [547, 224] width 558 height 14
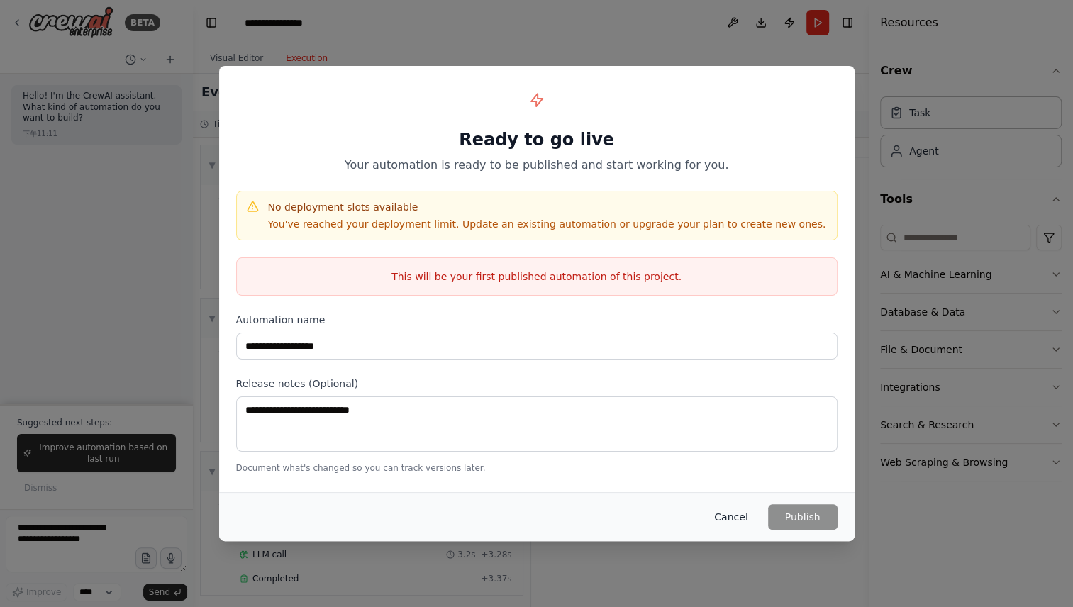
click at [739, 514] on button "Cancel" at bounding box center [731, 517] width 56 height 26
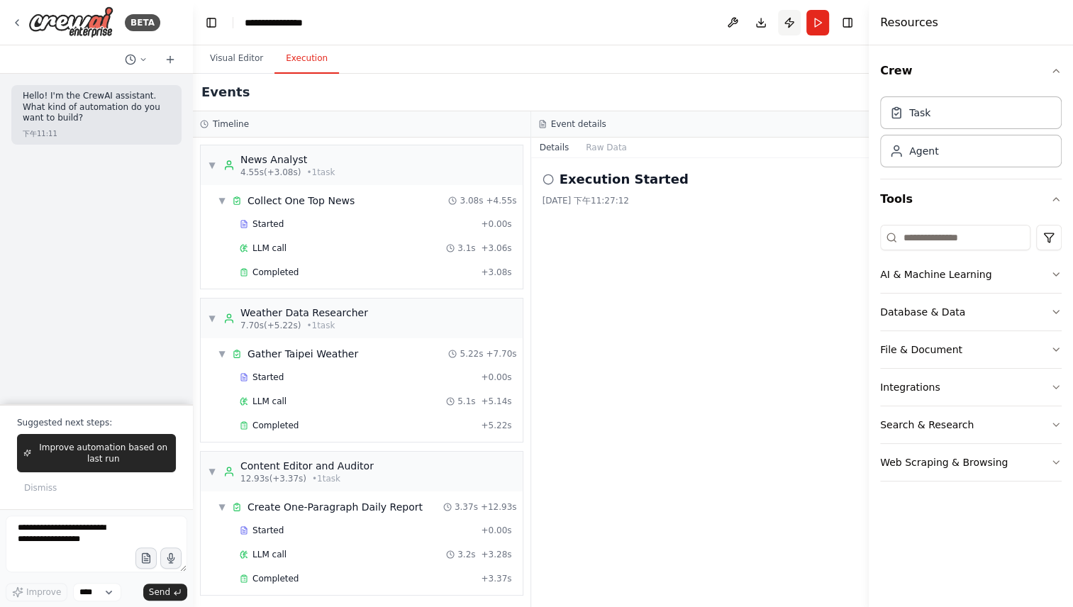
click at [793, 20] on button "Publish" at bounding box center [789, 23] width 23 height 26
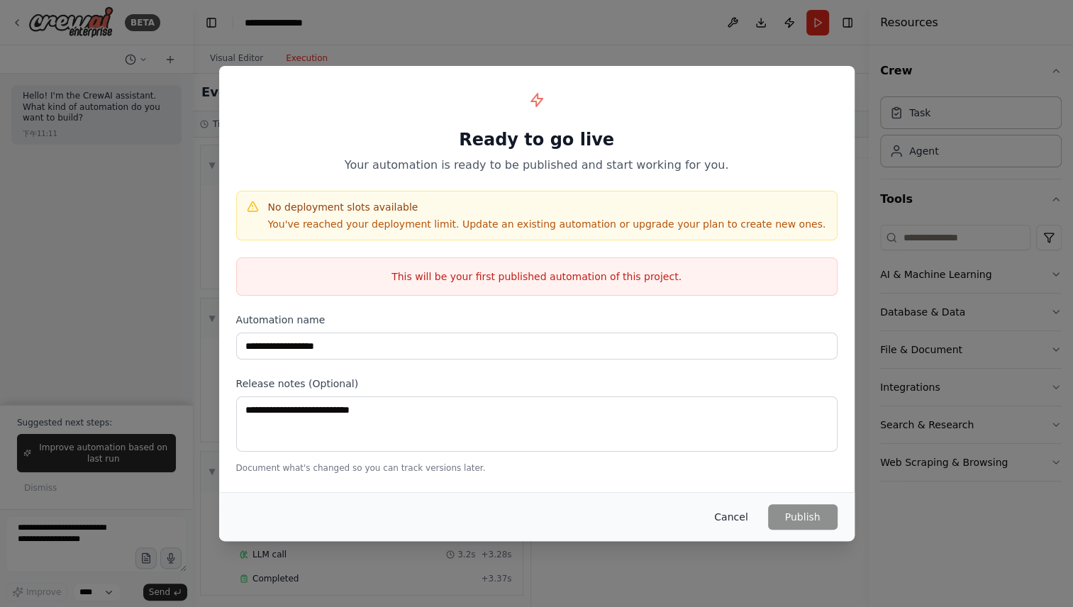
click at [739, 512] on button "Cancel" at bounding box center [731, 517] width 56 height 26
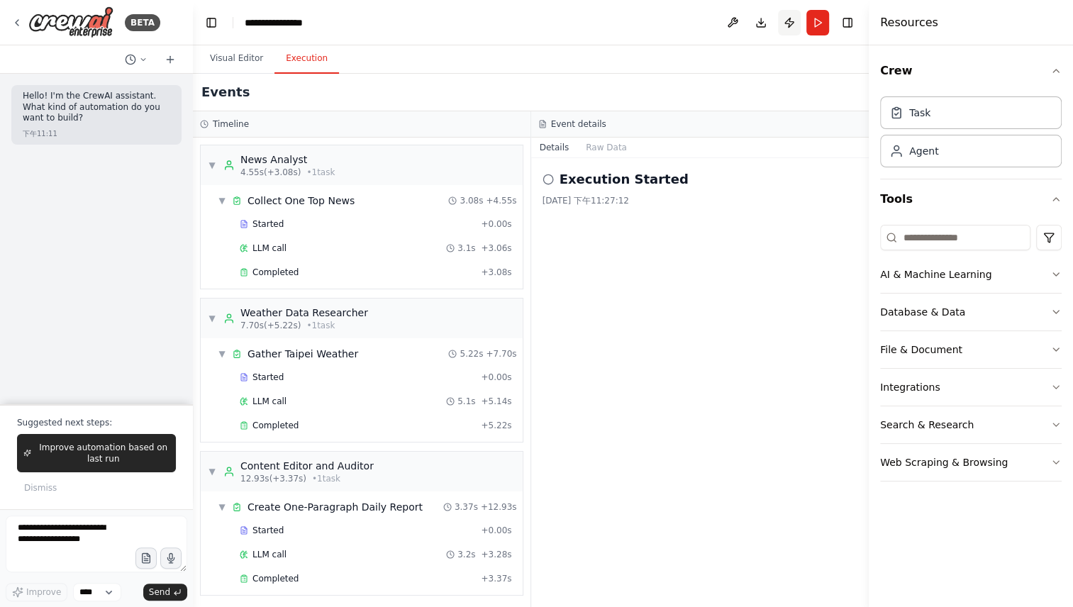
click at [793, 22] on button "Publish" at bounding box center [789, 23] width 23 height 26
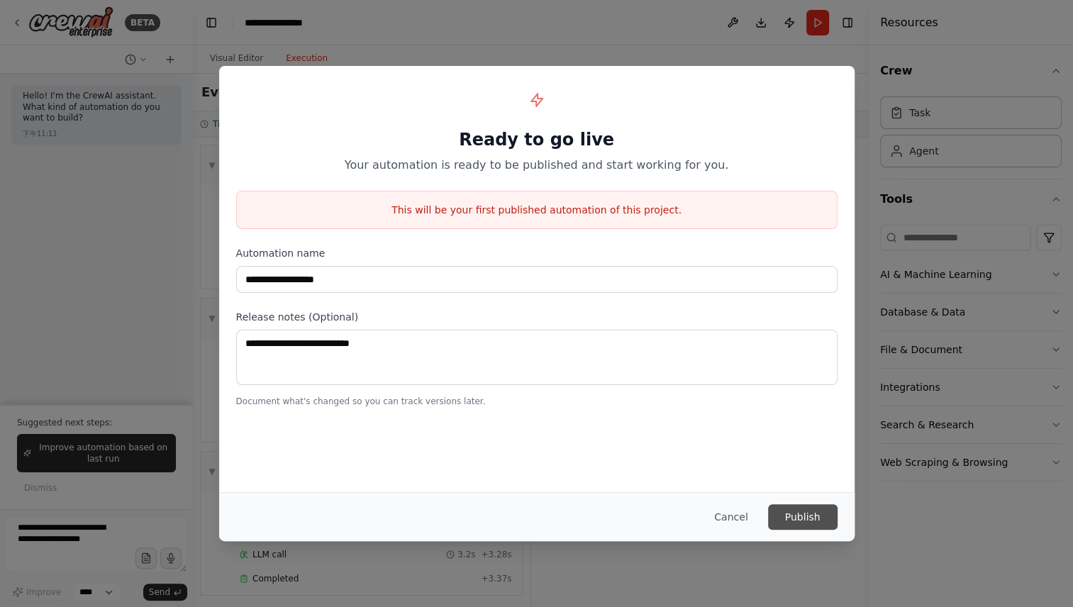
click at [803, 514] on button "Publish" at bounding box center [803, 517] width 70 height 26
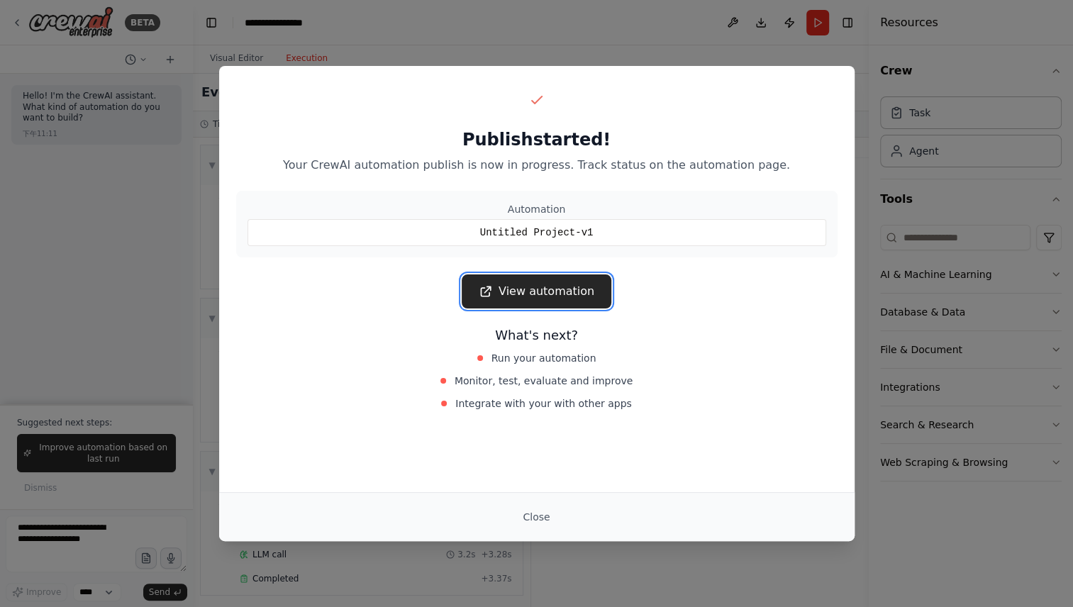
click at [563, 287] on link "View automation" at bounding box center [537, 292] width 150 height 34
click at [533, 519] on button "Close" at bounding box center [537, 517] width 50 height 26
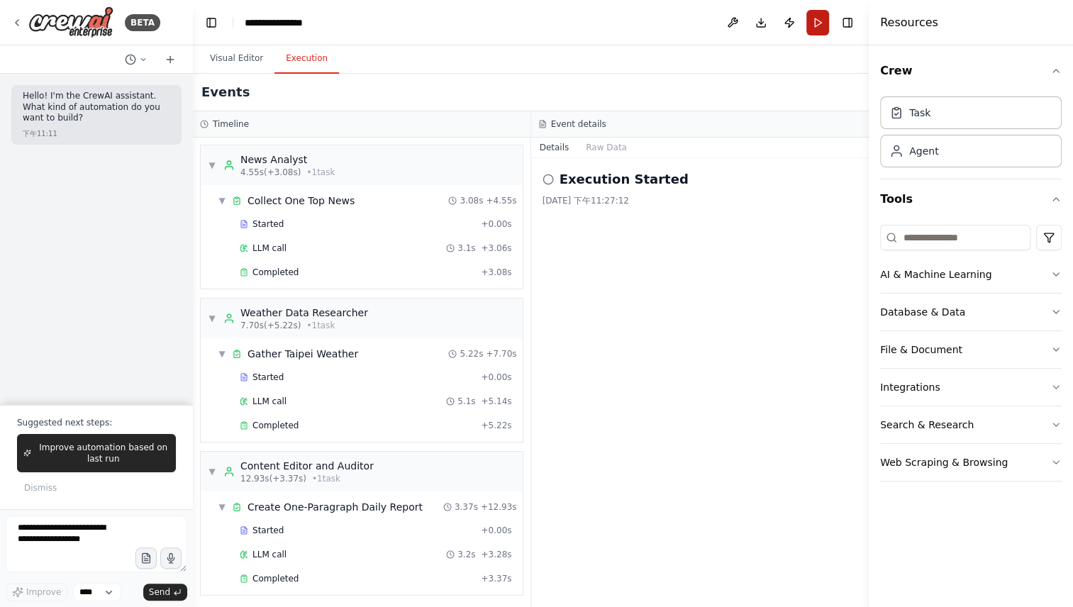
click at [818, 18] on button "Run" at bounding box center [818, 23] width 23 height 26
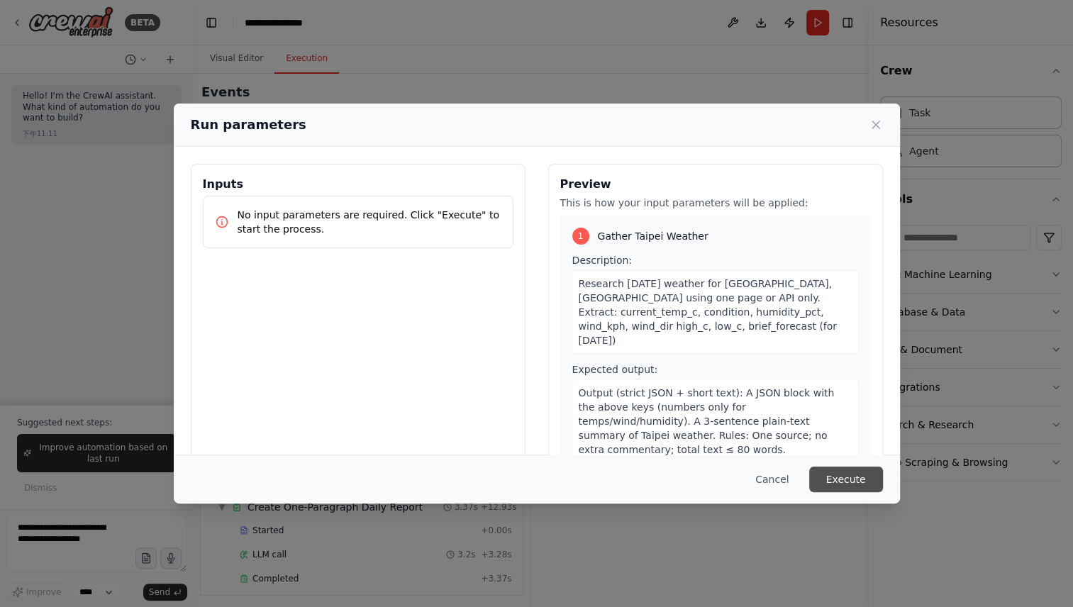
click at [842, 482] on button "Execute" at bounding box center [846, 480] width 74 height 26
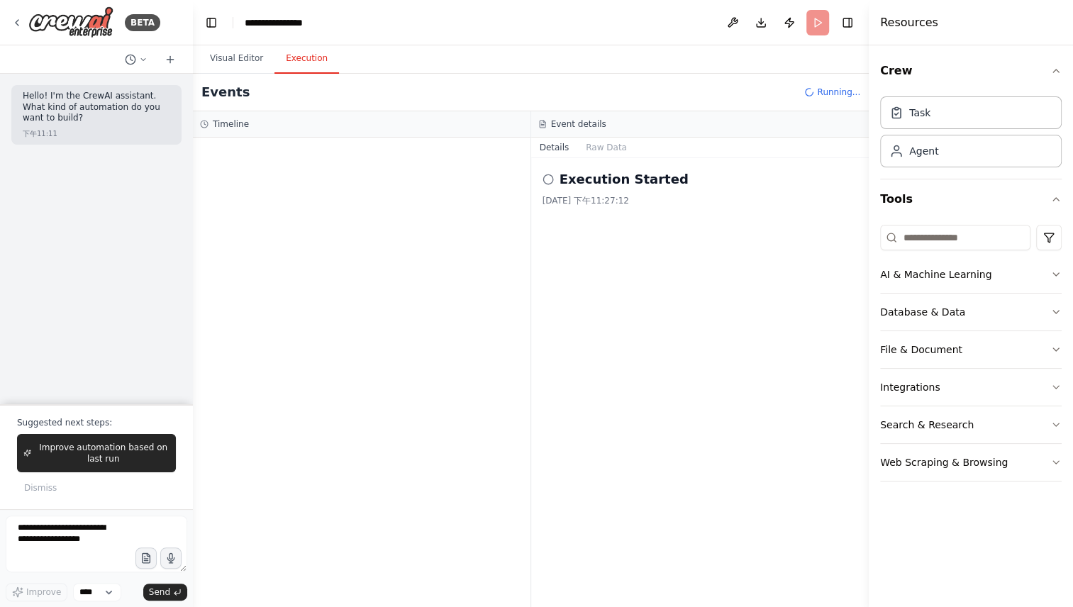
click at [546, 182] on icon at bounding box center [548, 179] width 11 height 11
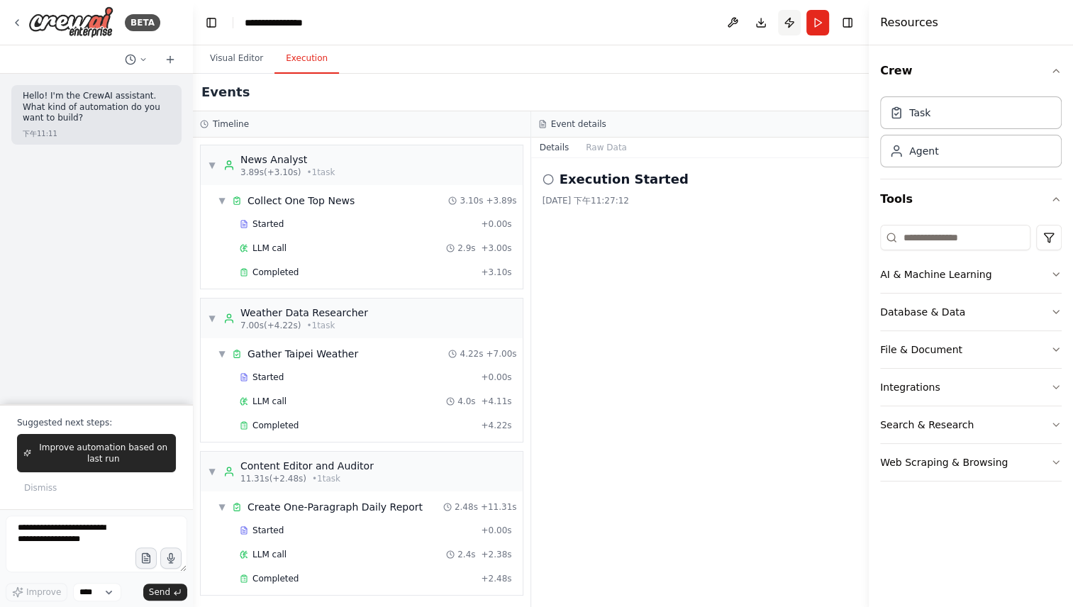
click at [784, 21] on button "Publish" at bounding box center [789, 23] width 23 height 26
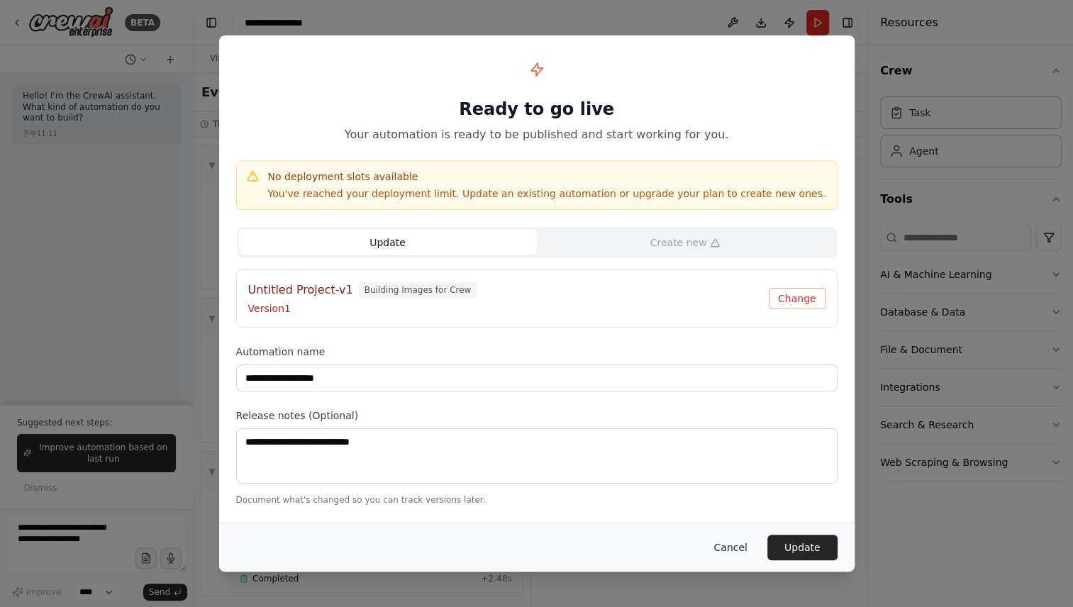
click at [724, 544] on button "Cancel" at bounding box center [730, 548] width 56 height 26
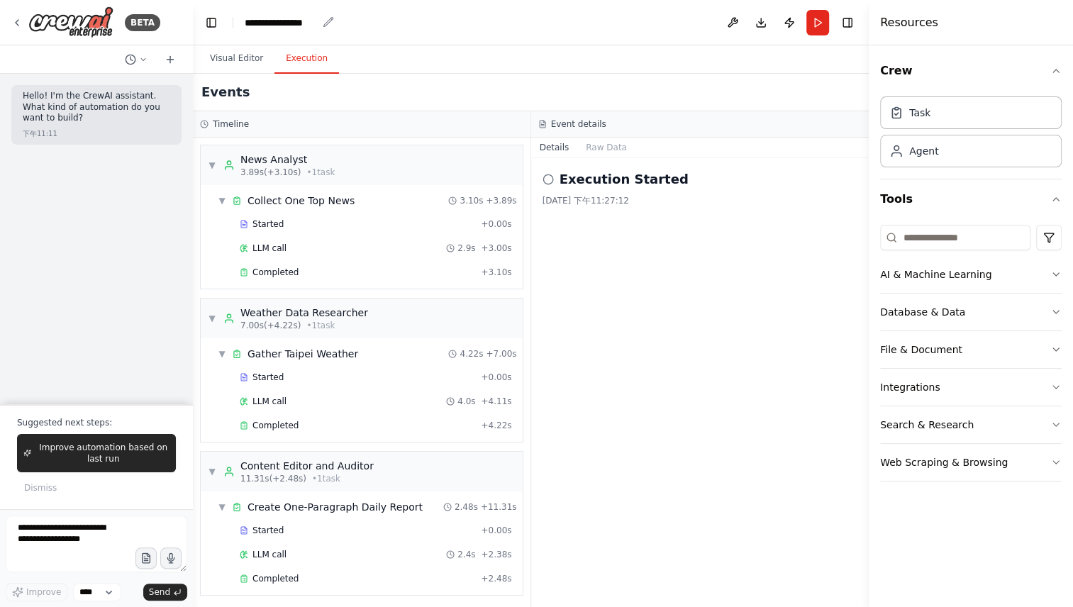
click at [326, 26] on icon "breadcrumb" at bounding box center [328, 22] width 9 height 9
click at [314, 26] on div "**********" at bounding box center [281, 23] width 72 height 14
click at [314, 26] on div "**********" at bounding box center [298, 23] width 106 height 14
click at [336, 18] on div "**********" at bounding box center [298, 23] width 106 height 14
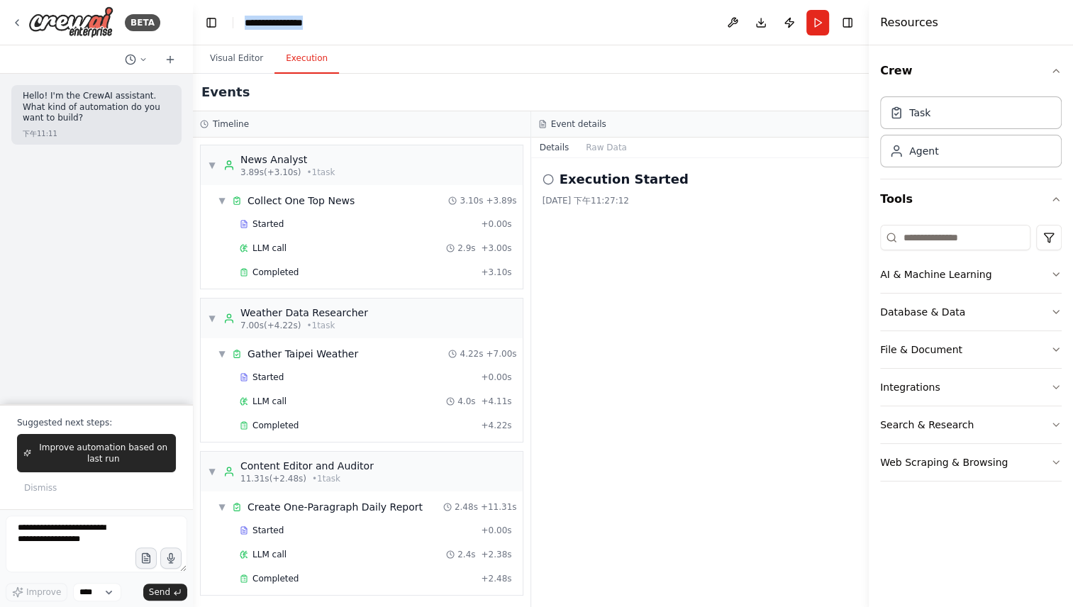
drag, startPoint x: 340, startPoint y: 21, endPoint x: 166, endPoint y: 11, distance: 174.1
click at [166, 11] on div "**********" at bounding box center [536, 303] width 1073 height 607
click at [790, 17] on button "Publish" at bounding box center [789, 23] width 23 height 26
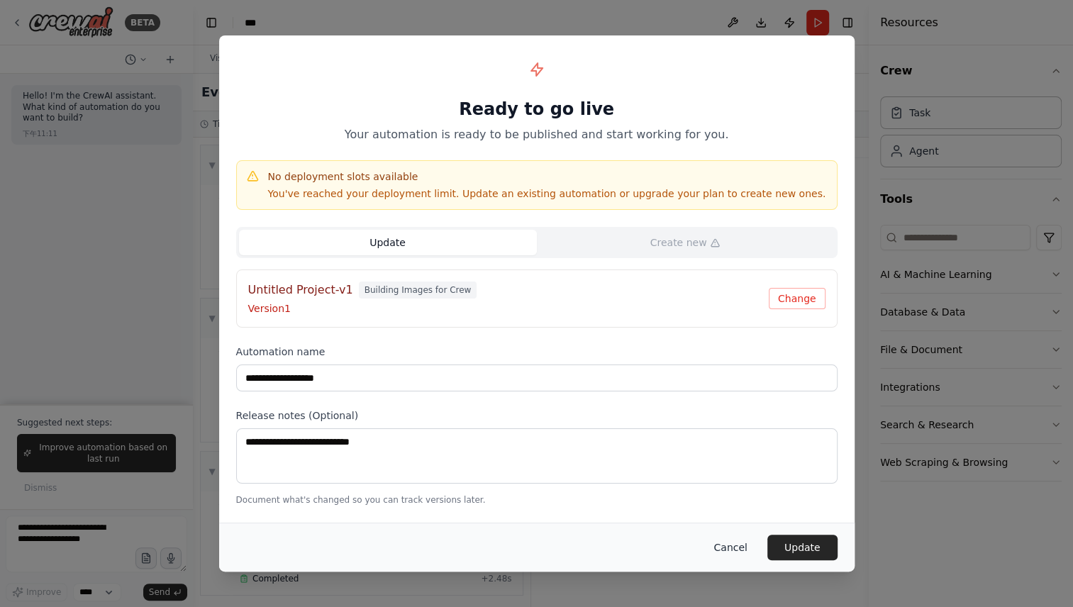
click at [741, 543] on button "Cancel" at bounding box center [730, 548] width 56 height 26
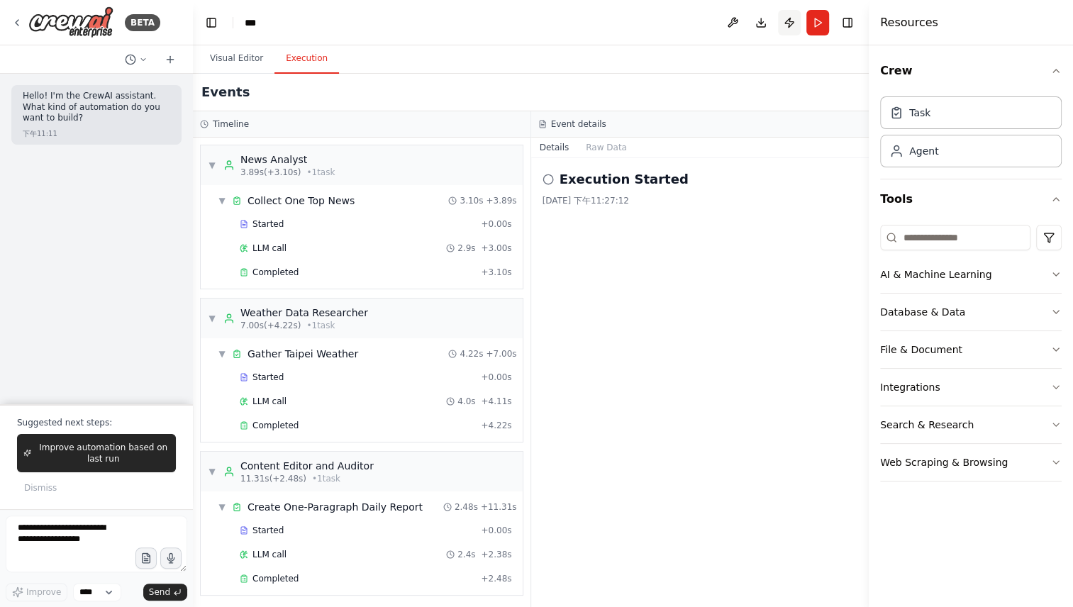
click at [787, 18] on button "Publish" at bounding box center [789, 23] width 23 height 26
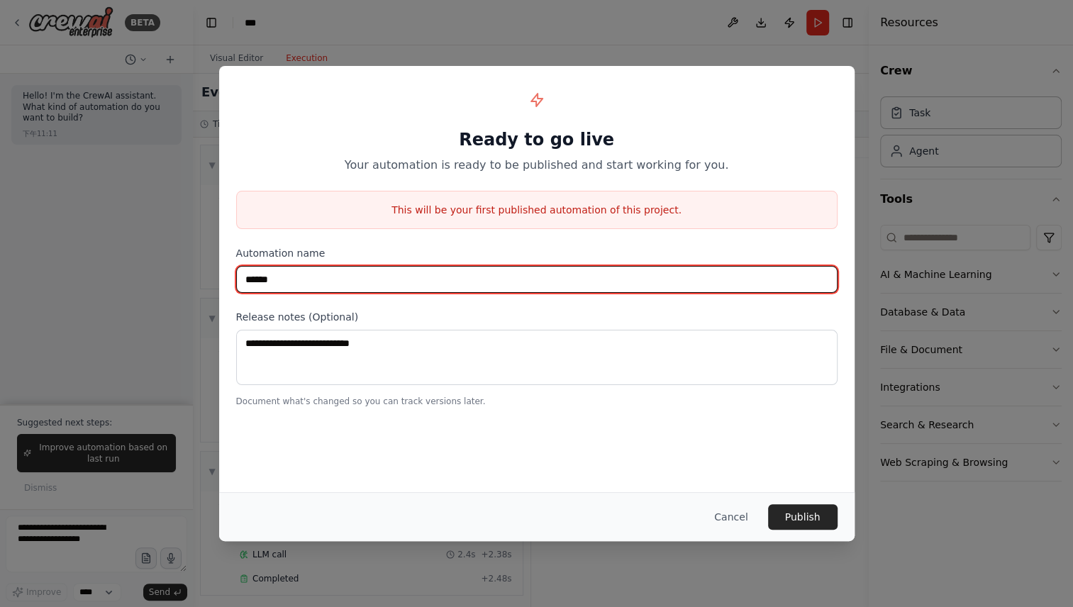
drag, startPoint x: 272, startPoint y: 276, endPoint x: 347, endPoint y: 277, distance: 74.5
click at [347, 277] on input "******" at bounding box center [537, 279] width 602 height 27
type input "***"
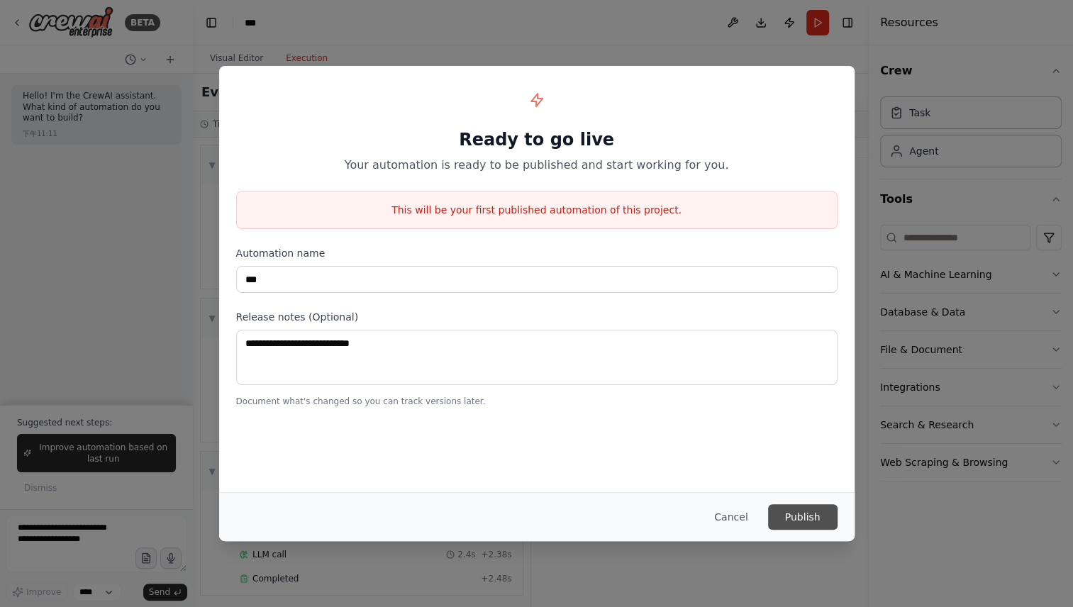
click at [814, 521] on button "Publish" at bounding box center [803, 517] width 70 height 26
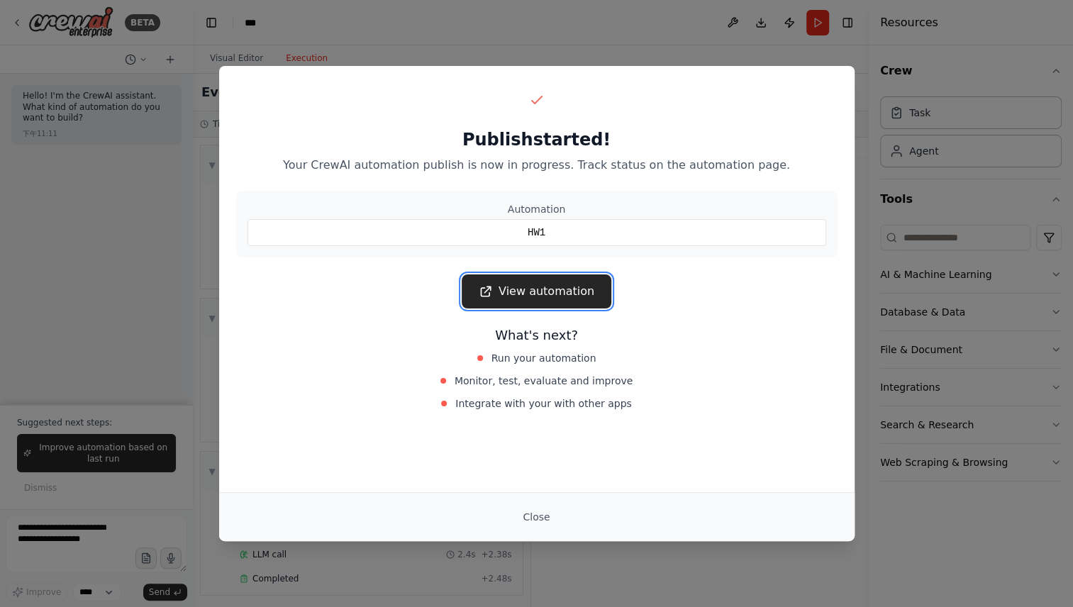
click at [578, 286] on link "View automation" at bounding box center [537, 292] width 150 height 34
click at [573, 286] on link "View automation" at bounding box center [537, 292] width 150 height 34
click at [868, 158] on div "Publish started! Your CrewAI automation publish is now in progress. Track statu…" at bounding box center [536, 303] width 1073 height 607
click at [534, 512] on button "Close" at bounding box center [537, 517] width 50 height 26
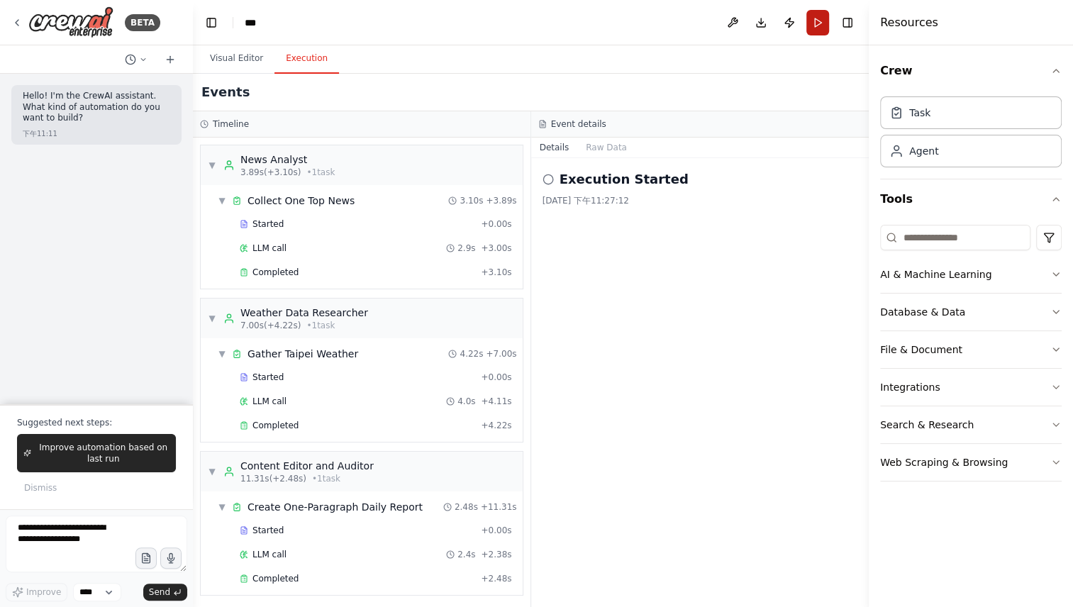
click at [813, 23] on button "Run" at bounding box center [818, 23] width 23 height 26
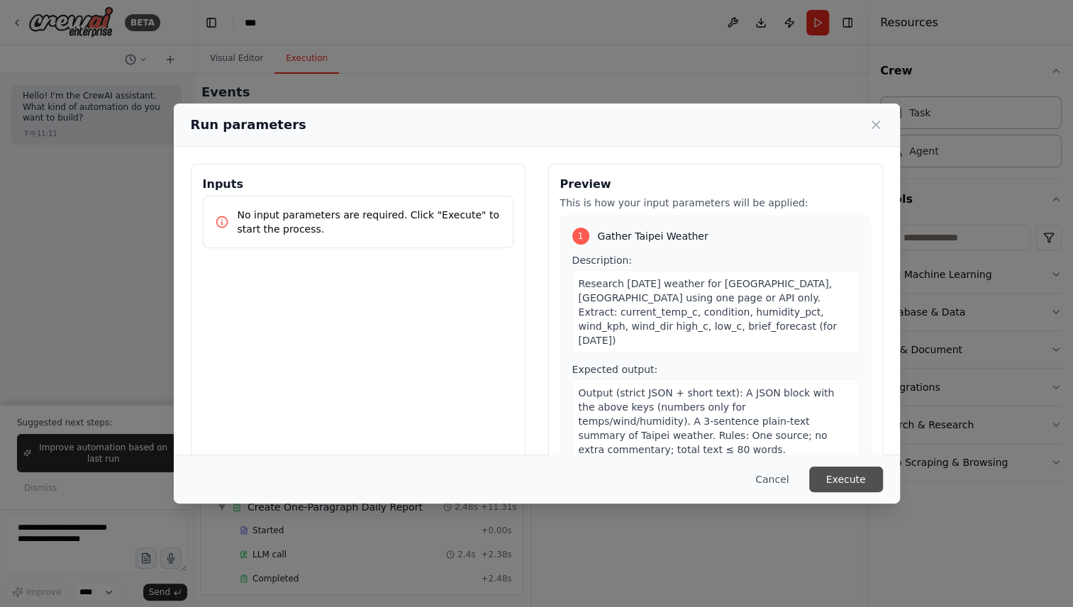
click at [865, 485] on button "Execute" at bounding box center [846, 480] width 74 height 26
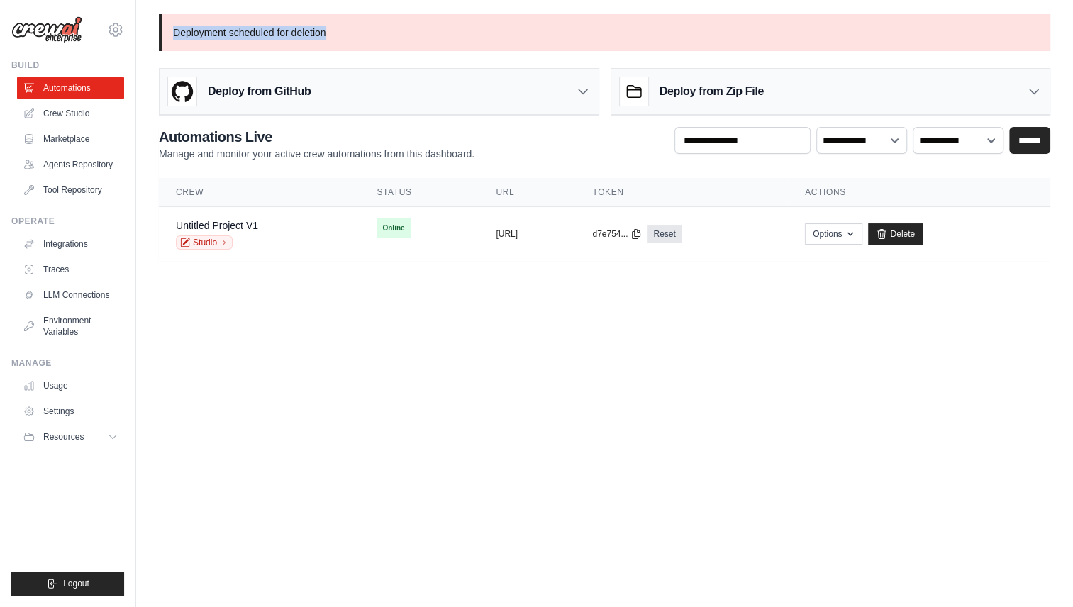
drag, startPoint x: 338, startPoint y: 33, endPoint x: 175, endPoint y: 35, distance: 163.2
click at [175, 35] on p "Deployment scheduled for deletion" at bounding box center [605, 32] width 892 height 37
click at [165, 39] on div at bounding box center [165, 39] width 0 height 0
click at [414, 48] on p "Deployment scheduled for deletion" at bounding box center [605, 32] width 892 height 37
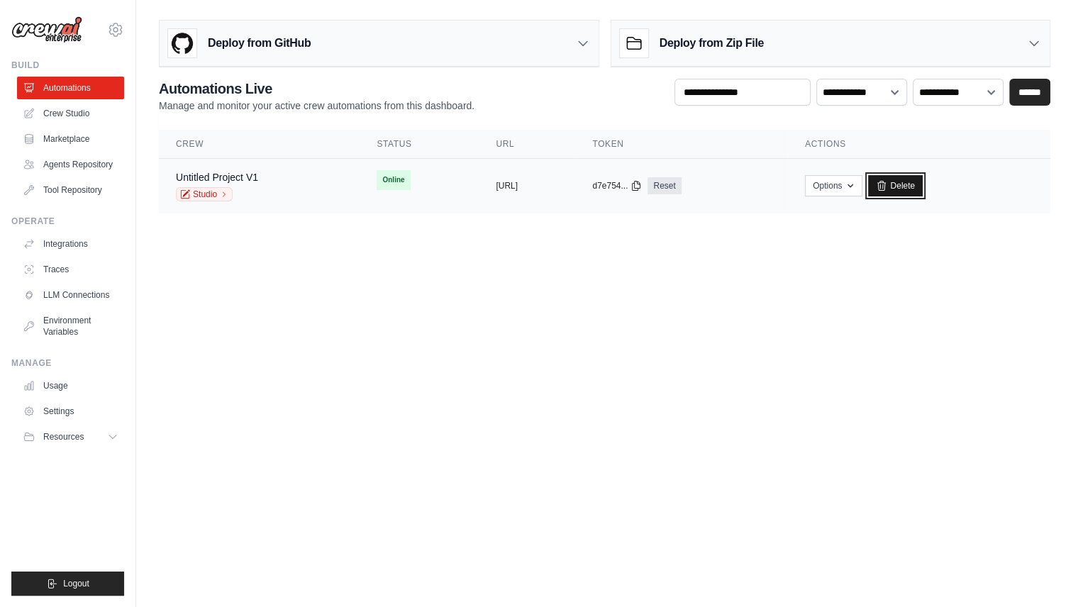
click at [923, 184] on link "Delete" at bounding box center [895, 185] width 55 height 21
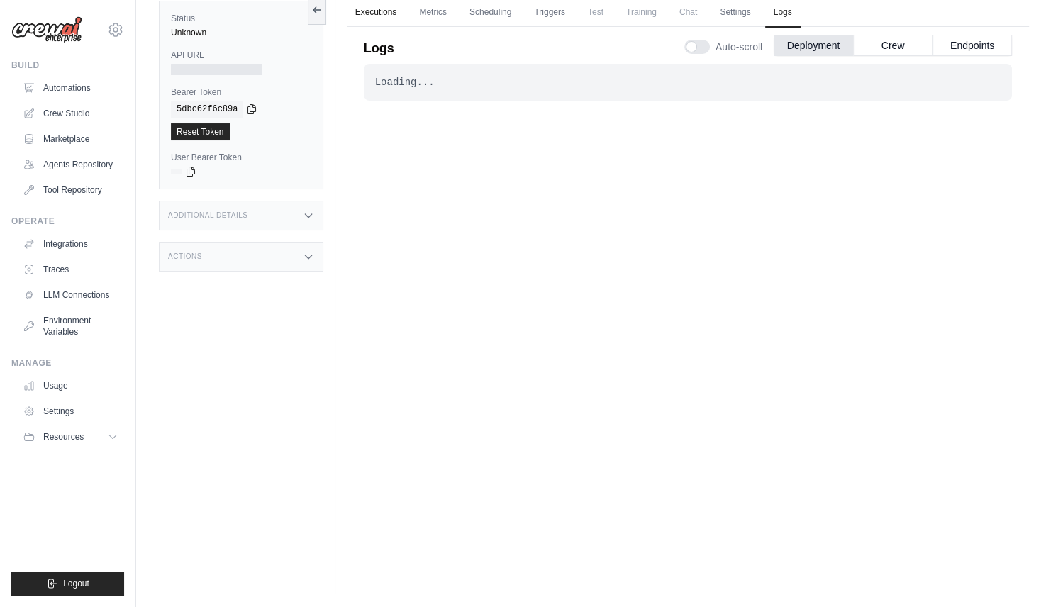
click at [380, 12] on link "Executions" at bounding box center [376, 13] width 59 height 30
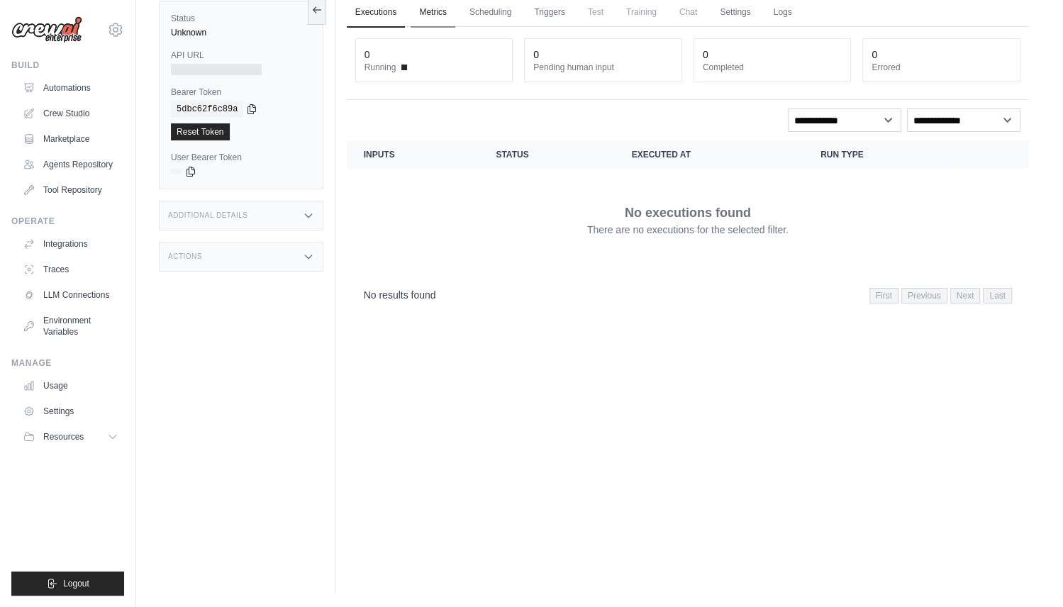
click at [432, 5] on link "Metrics" at bounding box center [433, 13] width 45 height 30
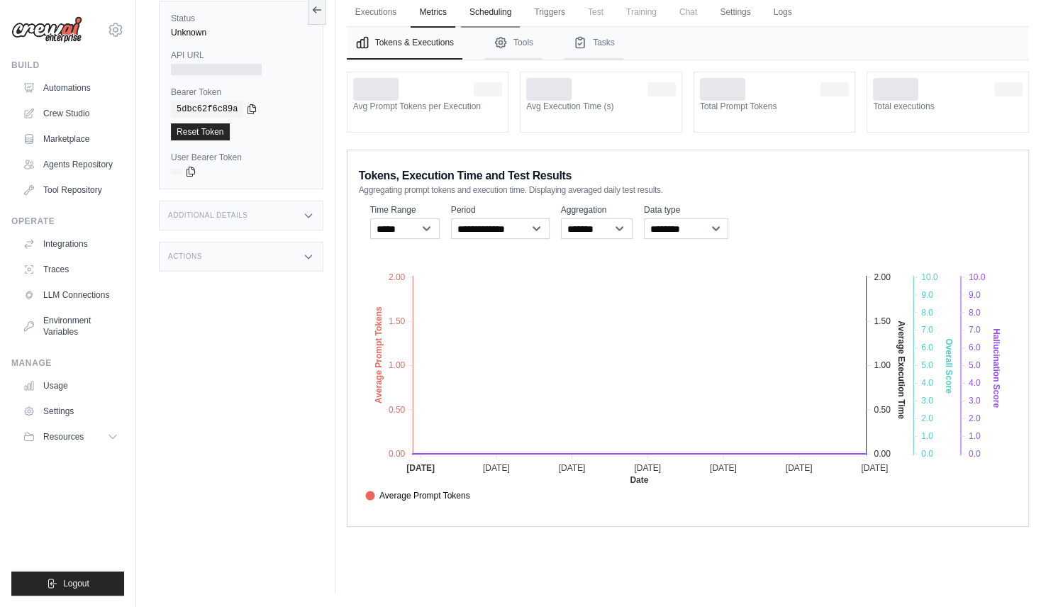
click at [490, 6] on link "Scheduling" at bounding box center [490, 13] width 59 height 30
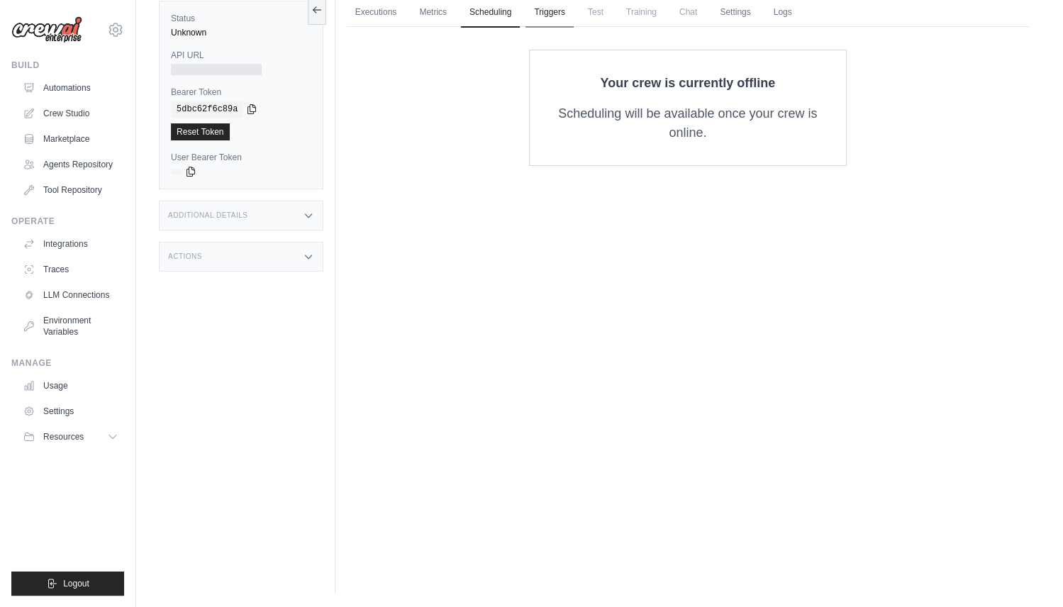
click at [548, 12] on link "Triggers" at bounding box center [550, 13] width 48 height 30
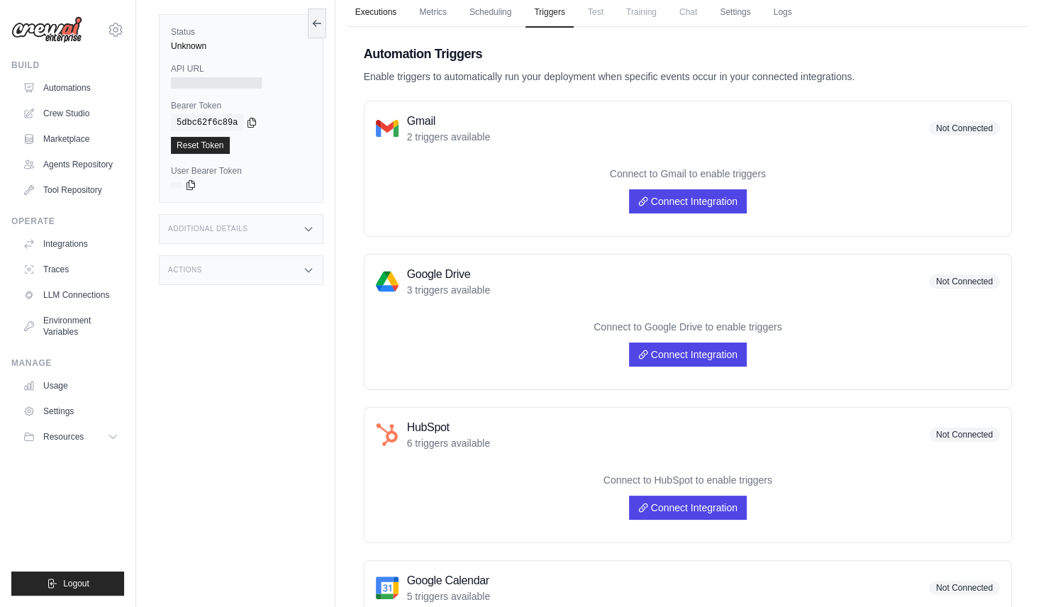
click at [367, 10] on link "Executions" at bounding box center [376, 13] width 59 height 30
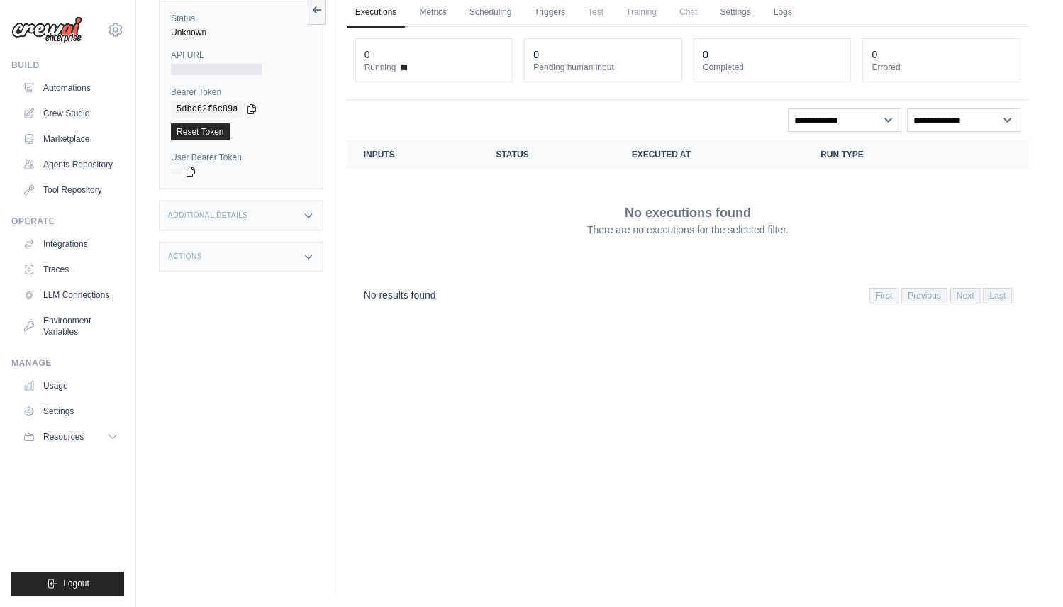
click at [673, 205] on p "No executions found" at bounding box center [688, 213] width 126 height 20
click at [402, 67] on span at bounding box center [405, 68] width 6 height 6
click at [386, 69] on span "Running" at bounding box center [381, 67] width 32 height 11
click at [78, 86] on link "Automations" at bounding box center [71, 88] width 107 height 23
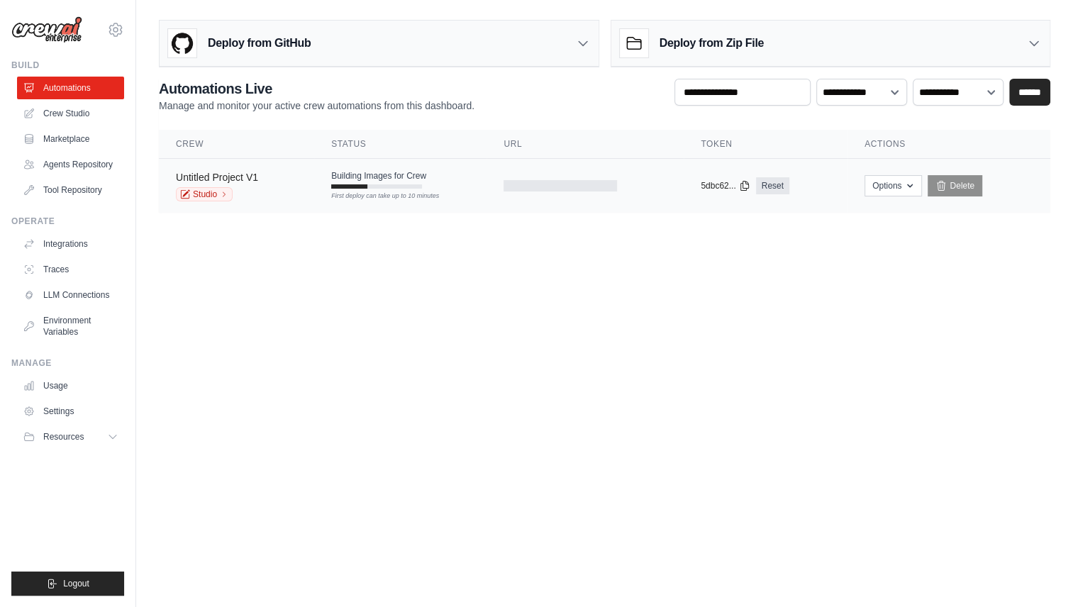
click at [238, 175] on link "Untitled Project V1" at bounding box center [217, 177] width 82 height 11
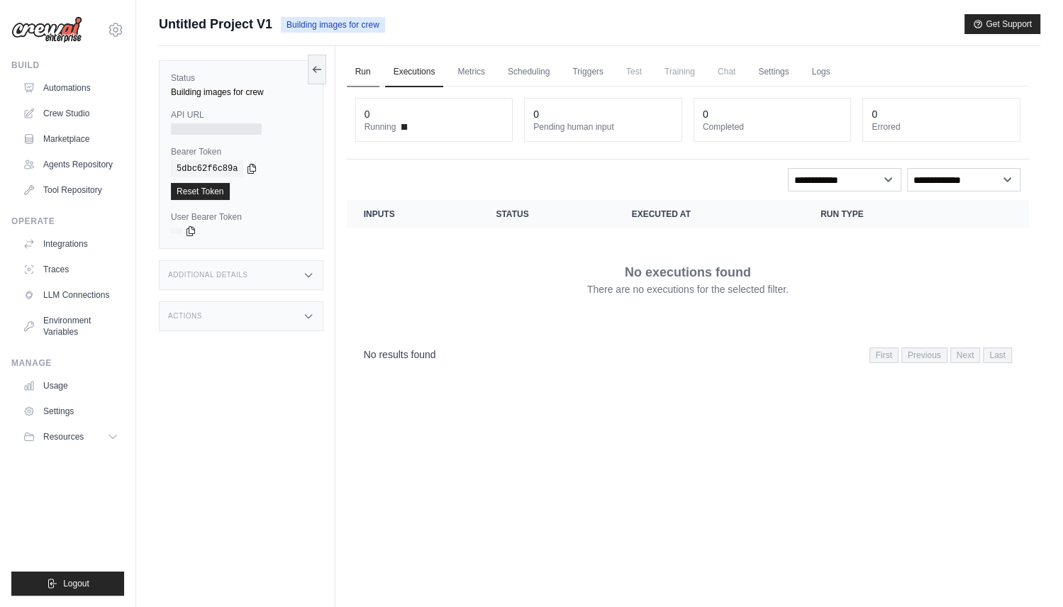
click at [364, 64] on link "Run" at bounding box center [363, 72] width 33 height 30
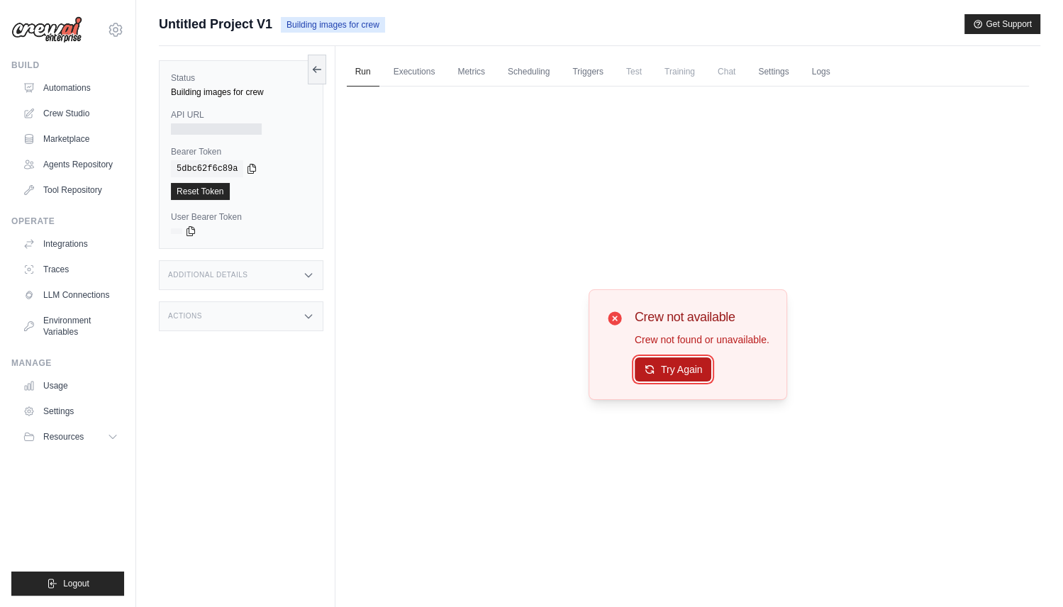
click at [673, 369] on button "Try Again" at bounding box center [673, 370] width 77 height 24
click at [87, 84] on link "Automations" at bounding box center [71, 88] width 107 height 23
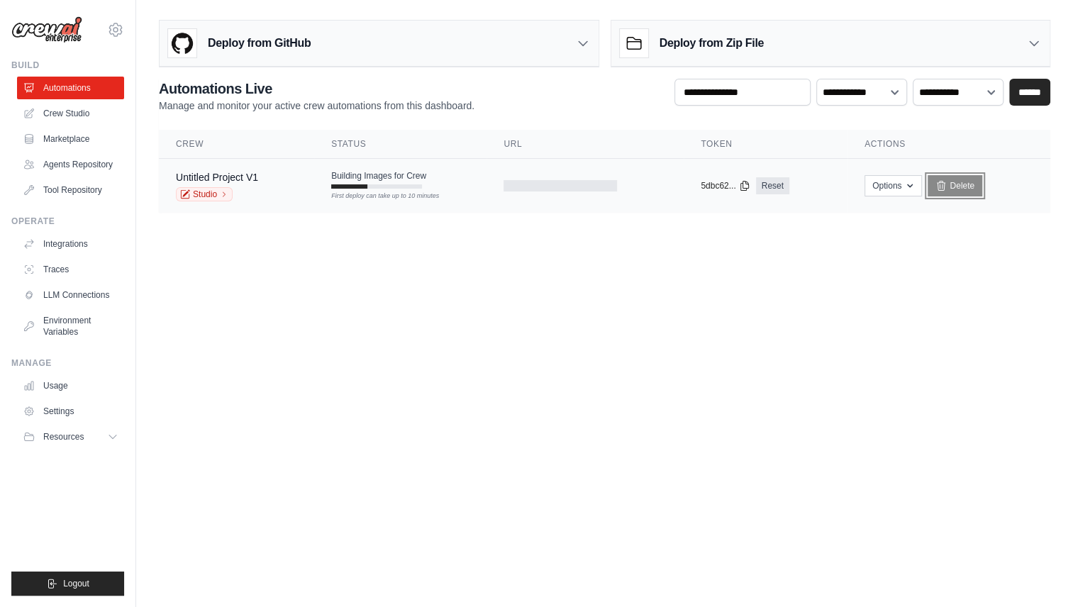
click at [959, 194] on link "Delete" at bounding box center [955, 185] width 55 height 21
click at [945, 184] on icon at bounding box center [941, 185] width 11 height 11
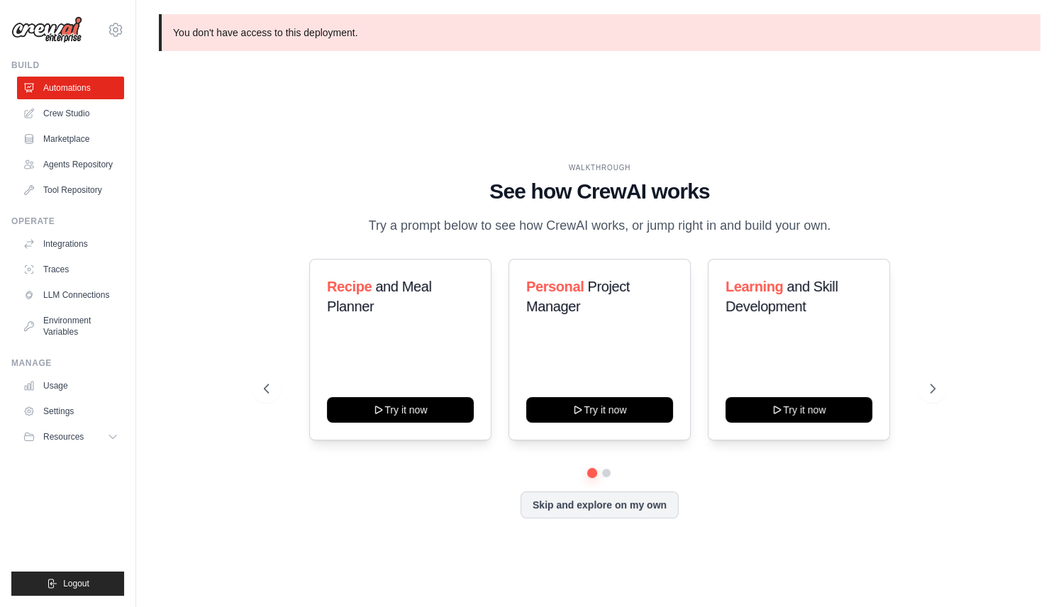
scroll to position [1, 0]
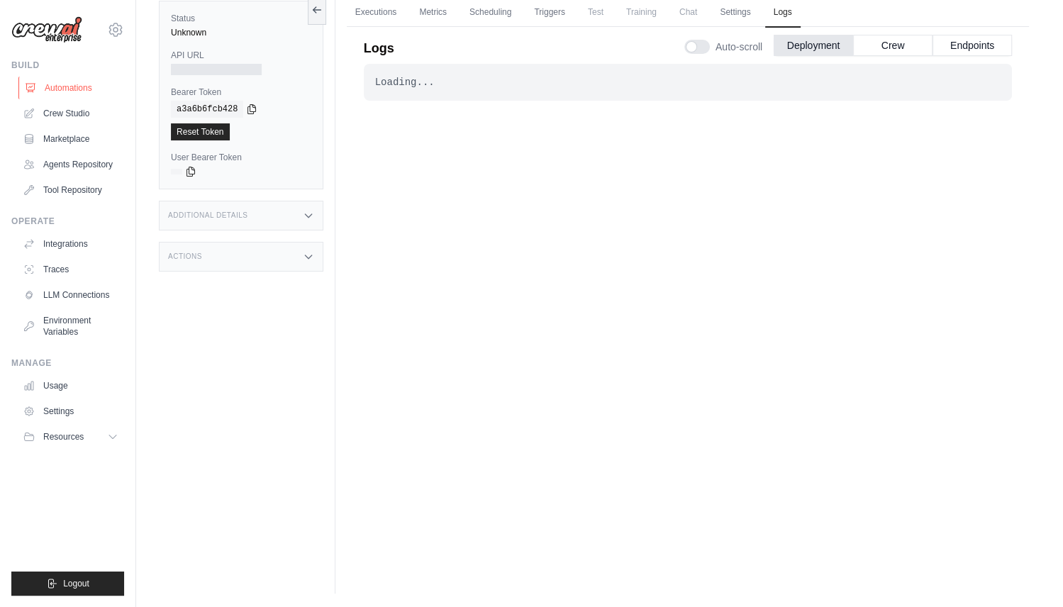
click at [79, 87] on link "Automations" at bounding box center [71, 88] width 107 height 23
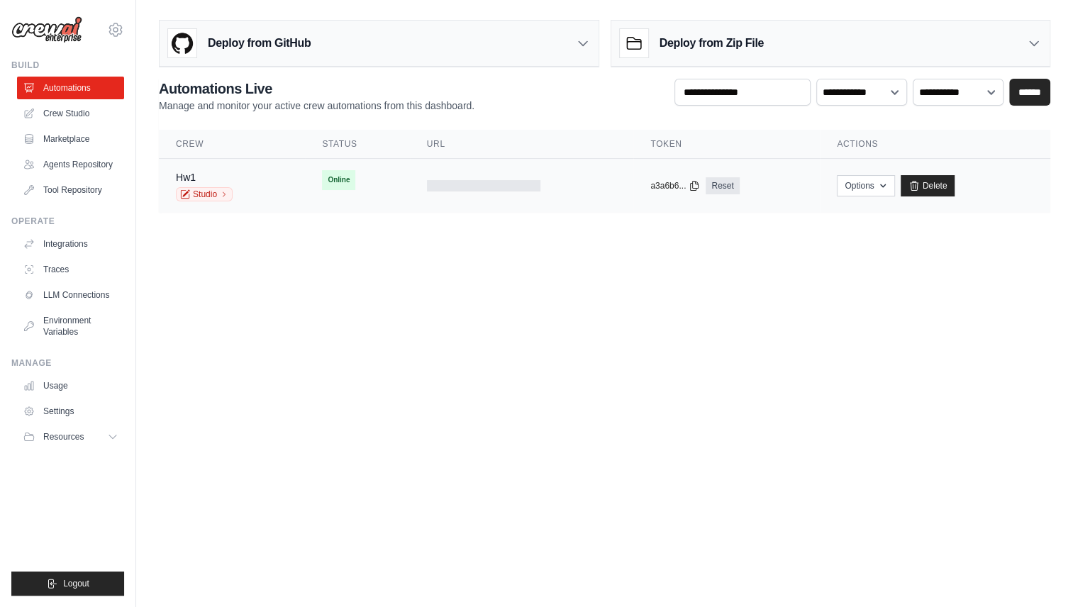
click at [284, 176] on div "Hw1 Studio" at bounding box center [232, 185] width 112 height 31
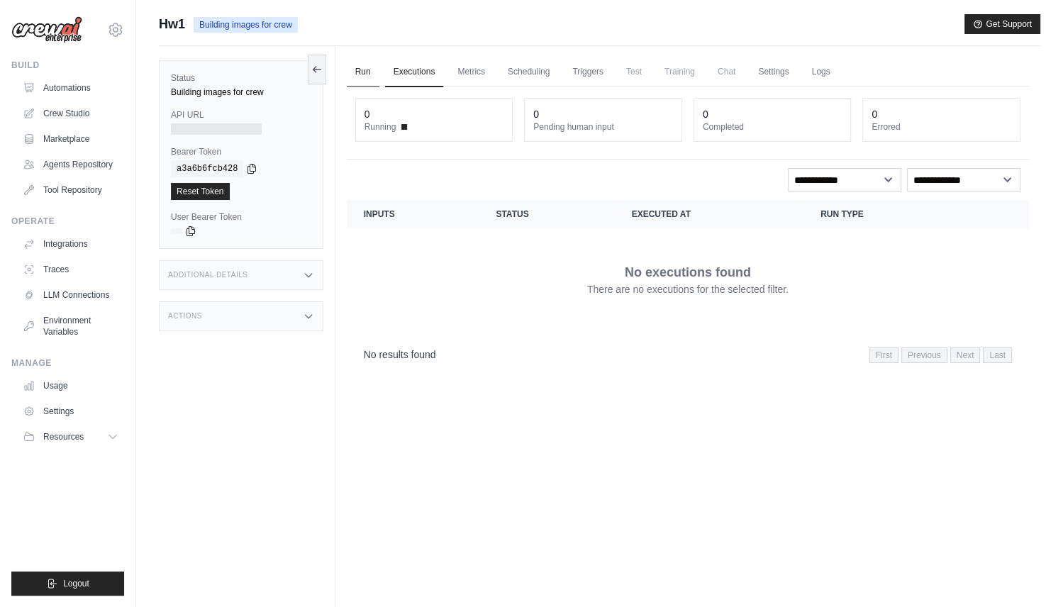
click at [358, 70] on link "Run" at bounding box center [363, 72] width 33 height 30
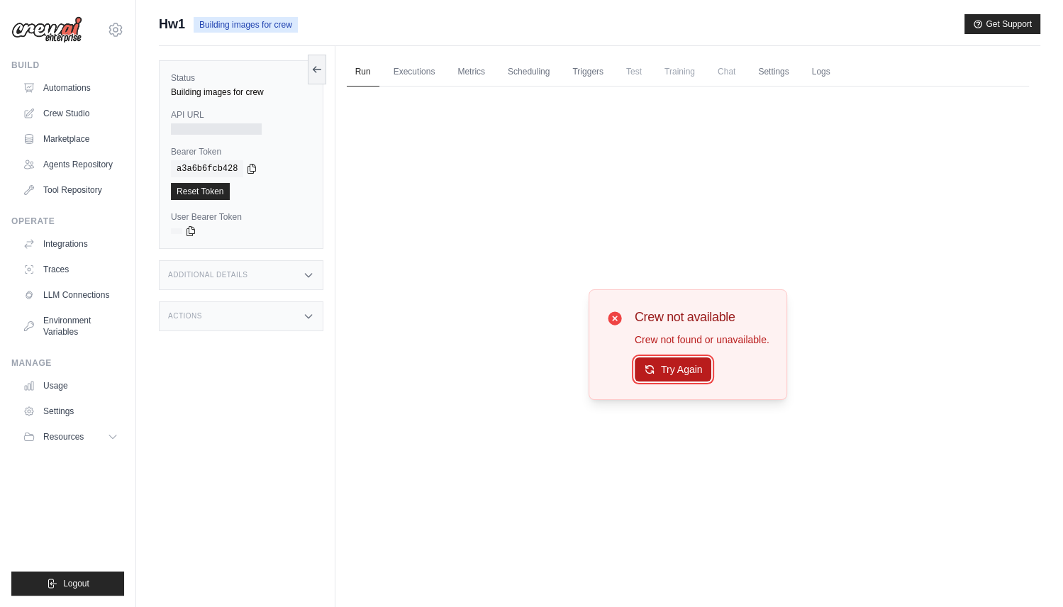
click at [682, 369] on button "Try Again" at bounding box center [673, 370] width 77 height 24
click at [414, 75] on link "Executions" at bounding box center [414, 72] width 59 height 30
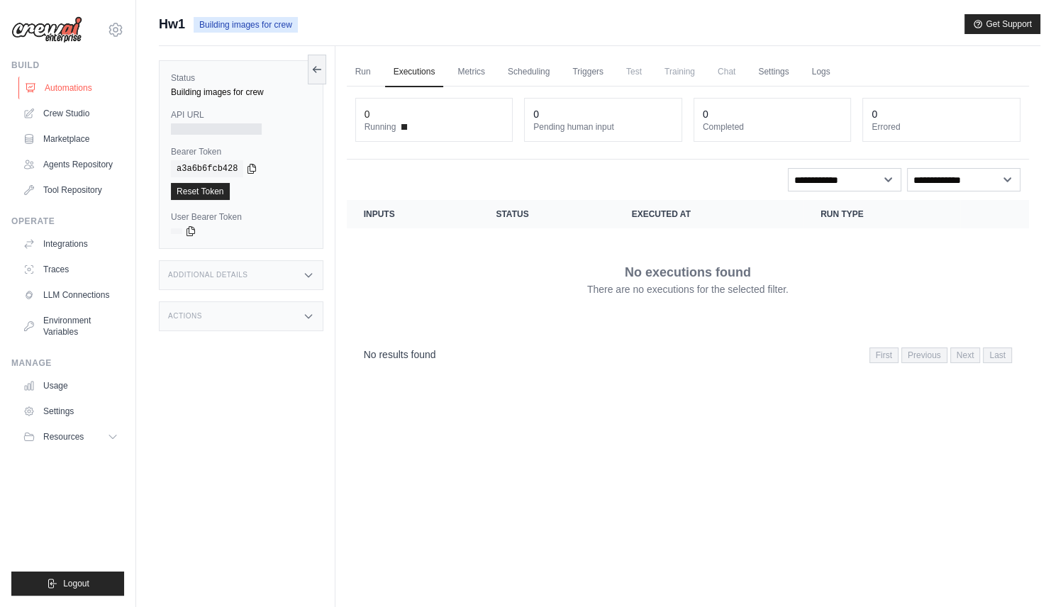
click at [73, 83] on link "Automations" at bounding box center [71, 88] width 107 height 23
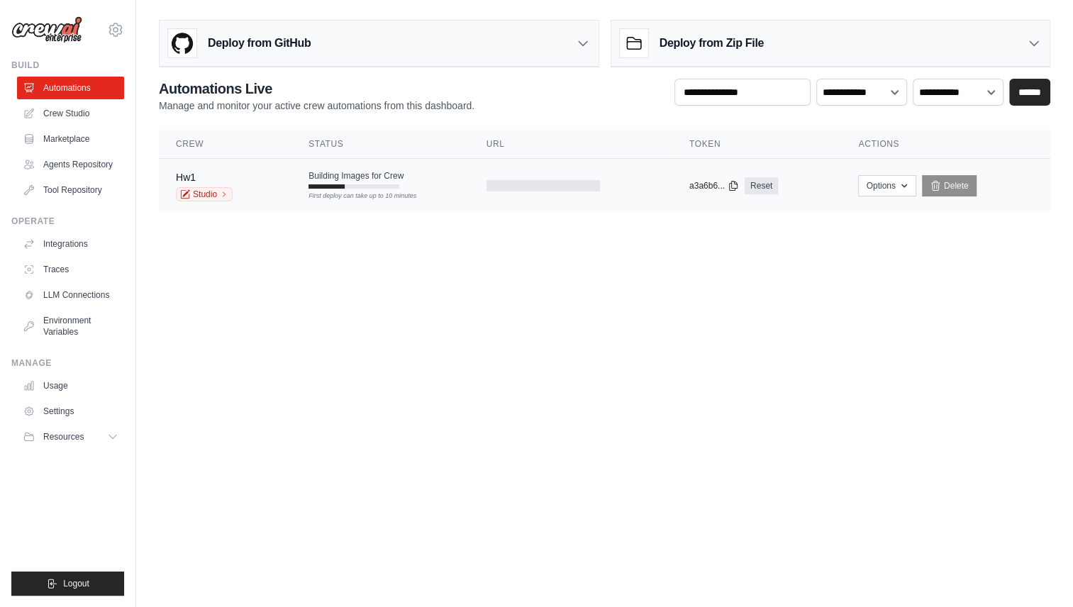
click at [424, 184] on td "Building Images for Crew First deploy can take up to 10 minutes" at bounding box center [381, 179] width 178 height 41
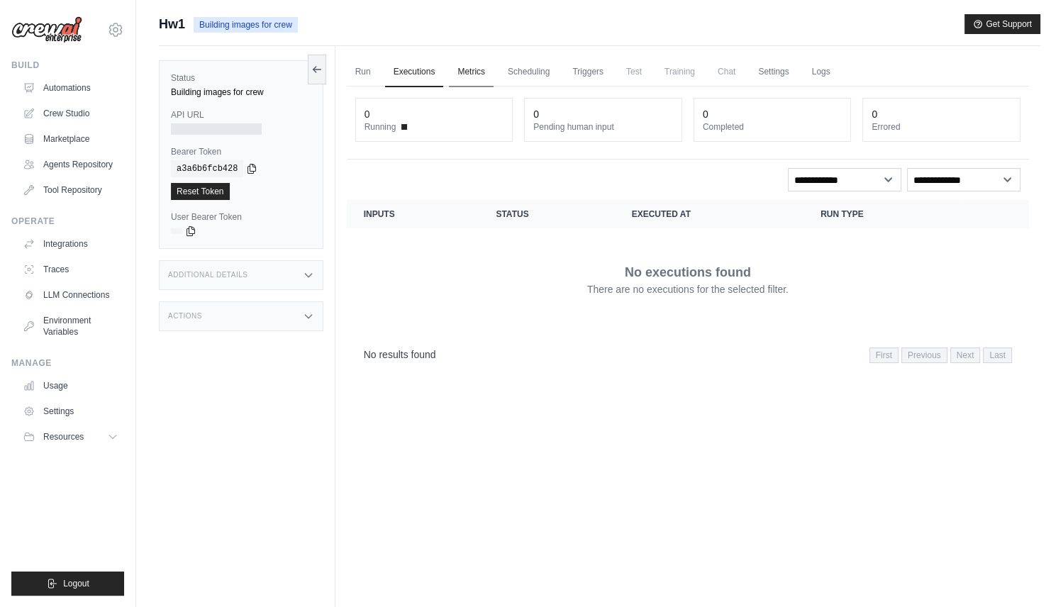
click at [472, 77] on link "Metrics" at bounding box center [471, 72] width 45 height 30
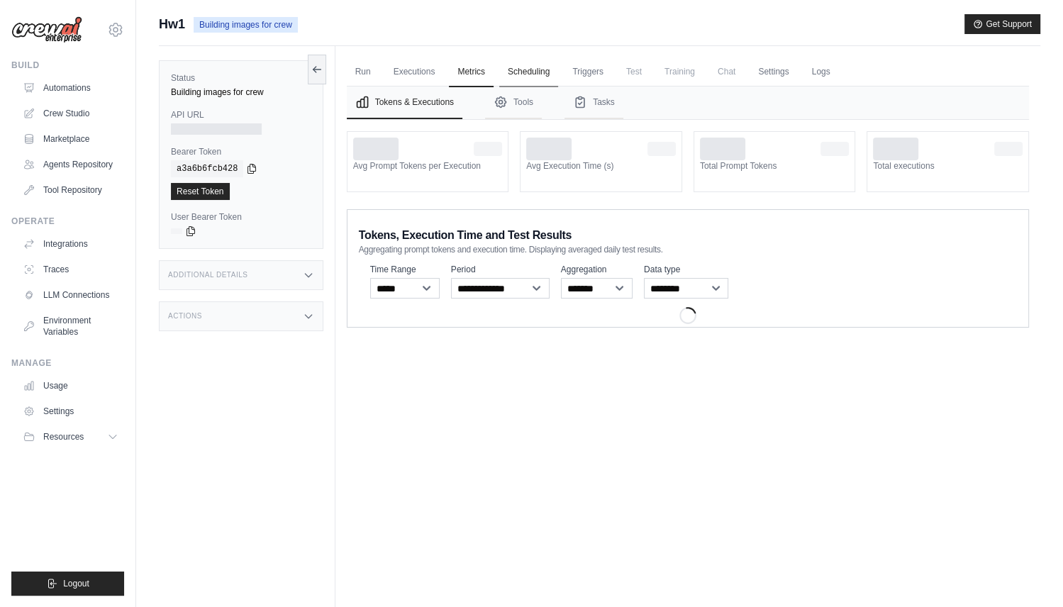
click at [532, 70] on link "Scheduling" at bounding box center [528, 72] width 59 height 30
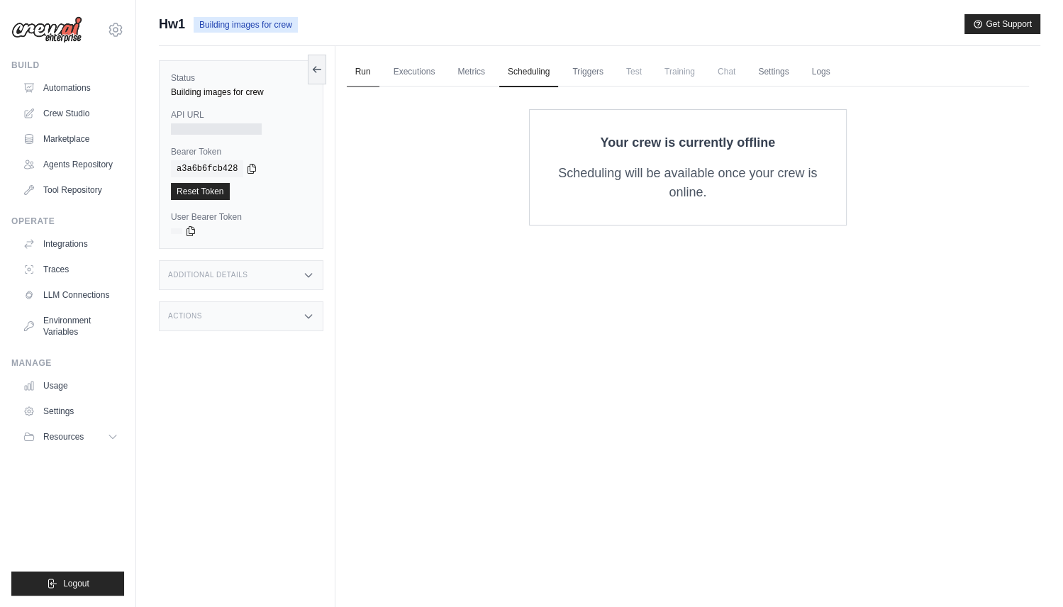
click at [361, 74] on link "Run" at bounding box center [363, 72] width 33 height 30
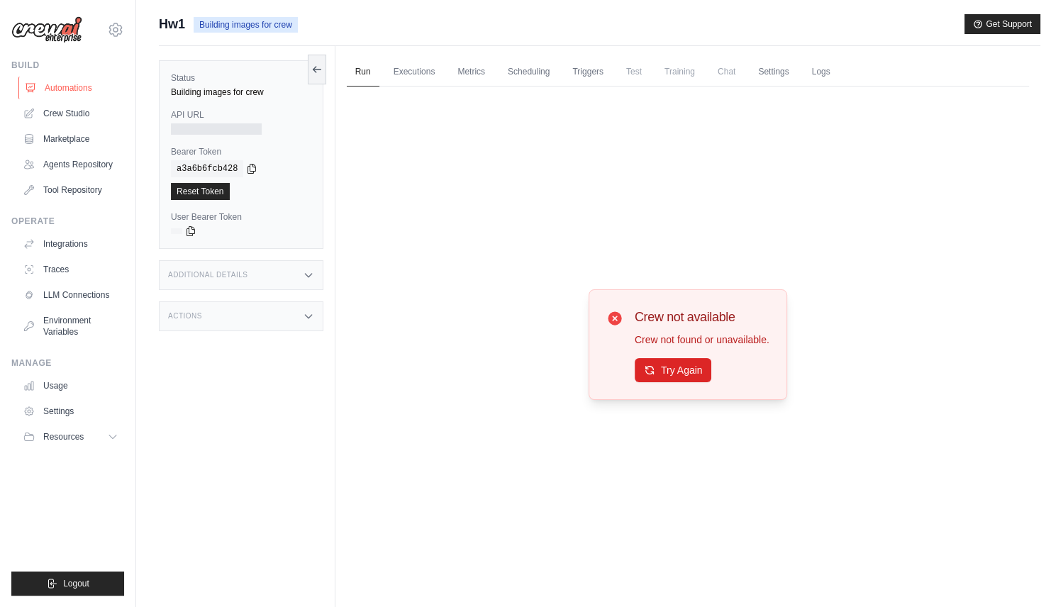
click at [79, 87] on link "Automations" at bounding box center [71, 88] width 107 height 23
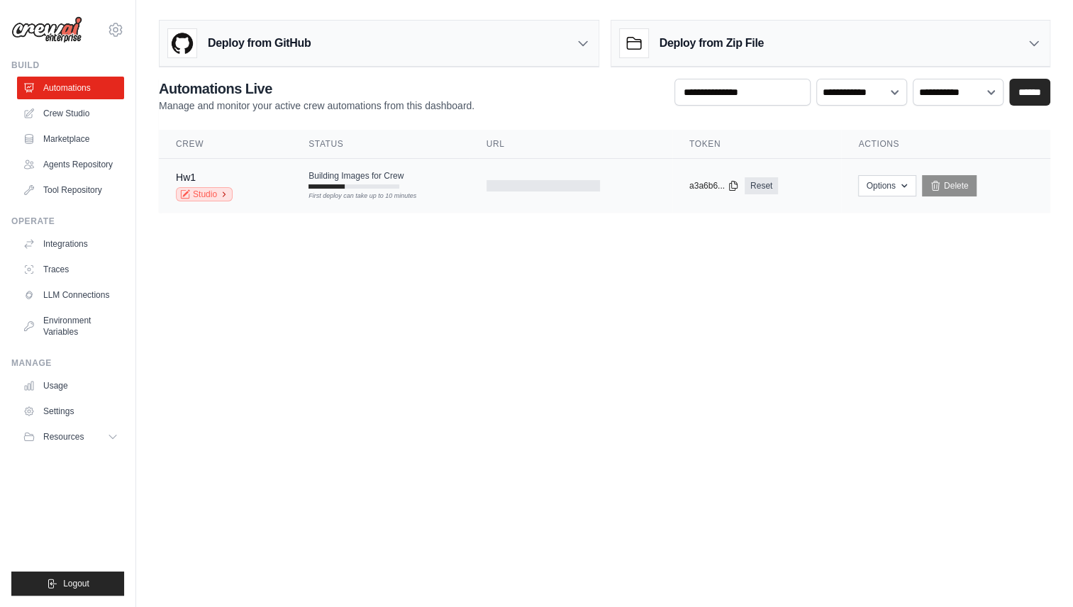
click at [211, 191] on link "Studio" at bounding box center [204, 194] width 57 height 14
click at [399, 172] on span "Building Images for Crew" at bounding box center [356, 175] width 95 height 11
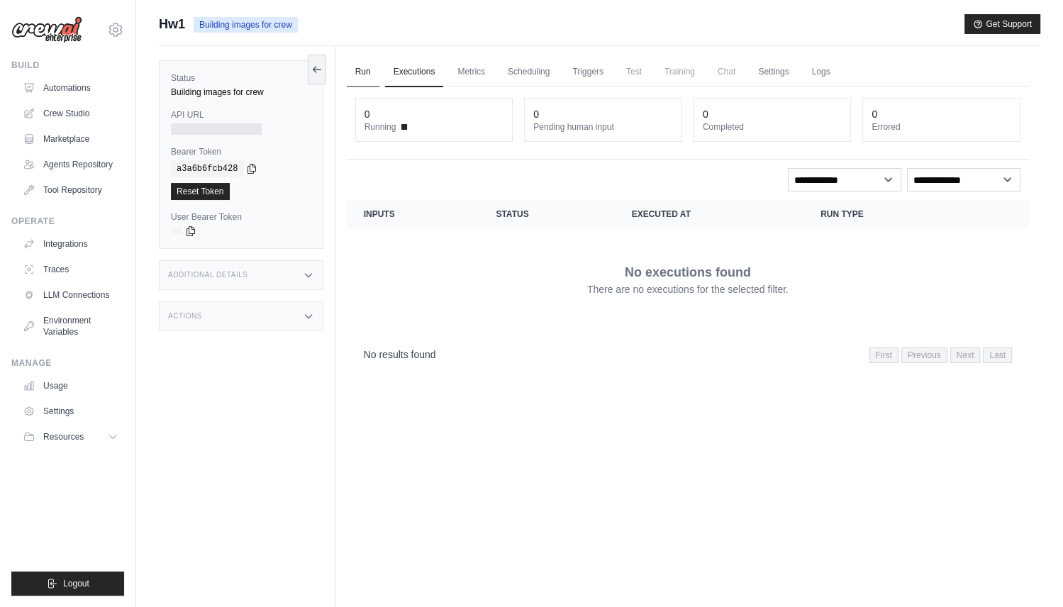
click at [364, 69] on link "Run" at bounding box center [363, 72] width 33 height 30
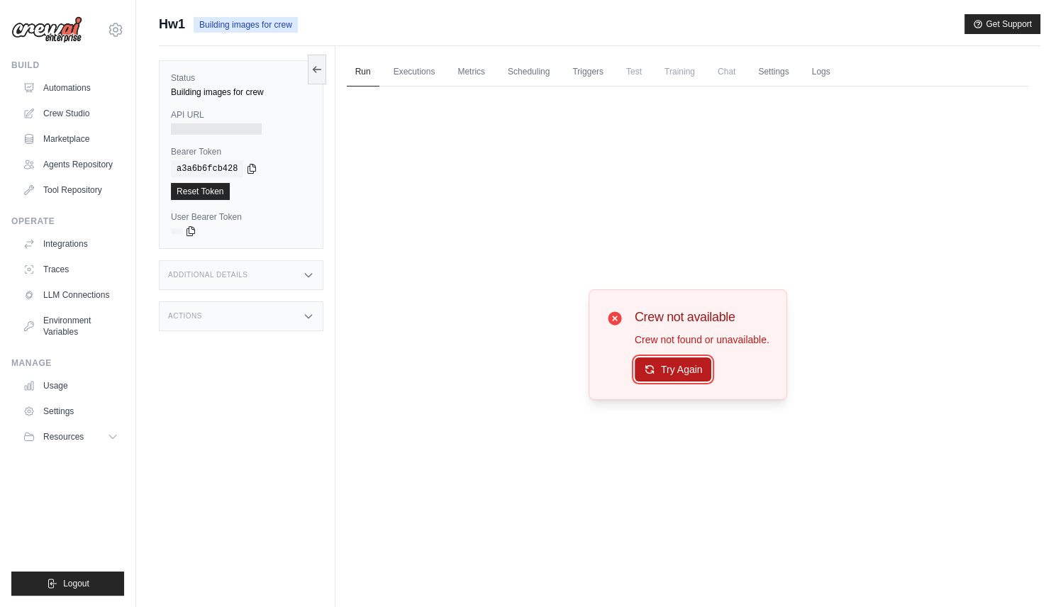
click at [690, 367] on button "Try Again" at bounding box center [673, 370] width 77 height 24
click at [676, 363] on button "Try Again" at bounding box center [673, 370] width 77 height 24
click at [421, 73] on link "Executions" at bounding box center [414, 72] width 59 height 30
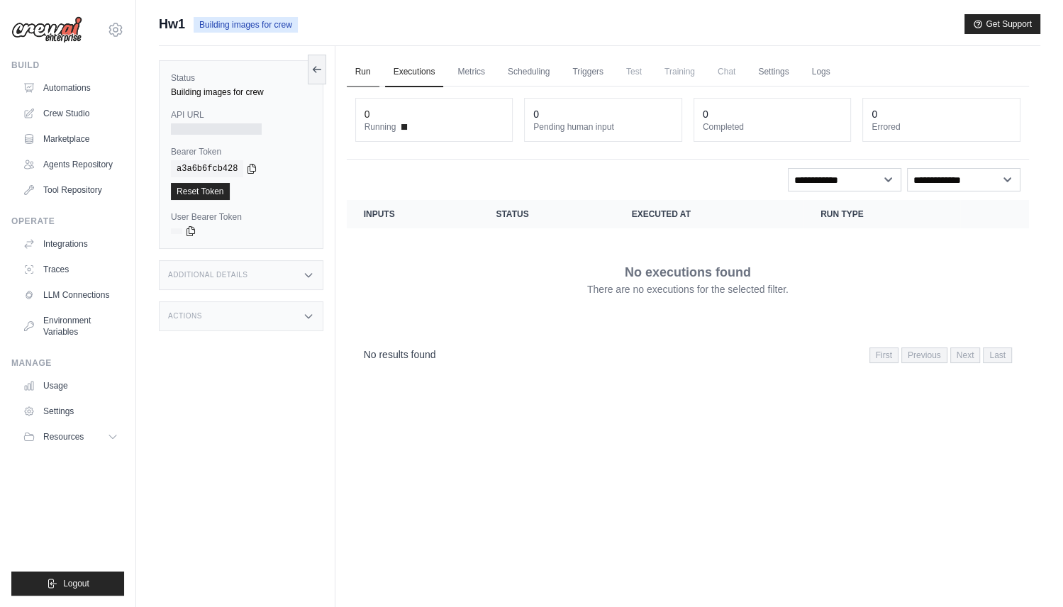
click at [367, 64] on link "Run" at bounding box center [363, 72] width 33 height 30
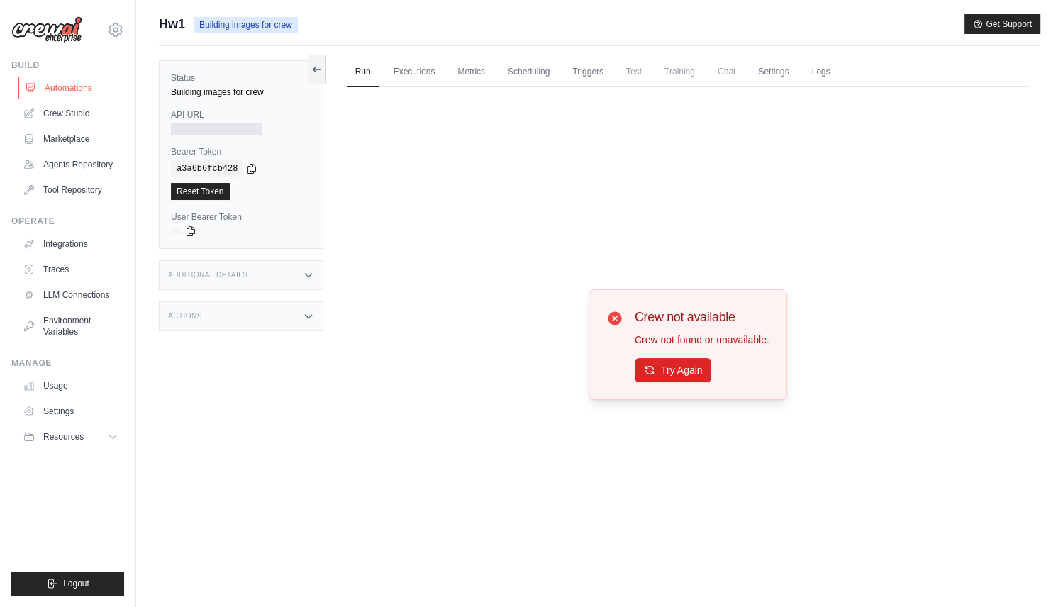
click at [75, 87] on link "Automations" at bounding box center [71, 88] width 107 height 23
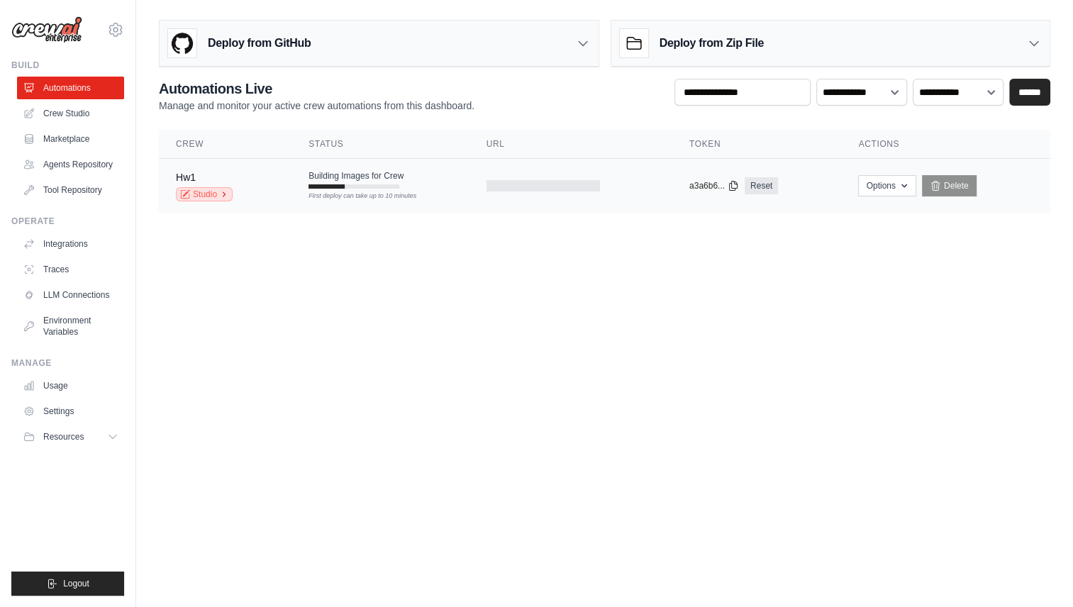
click at [200, 189] on link "Studio" at bounding box center [204, 194] width 57 height 14
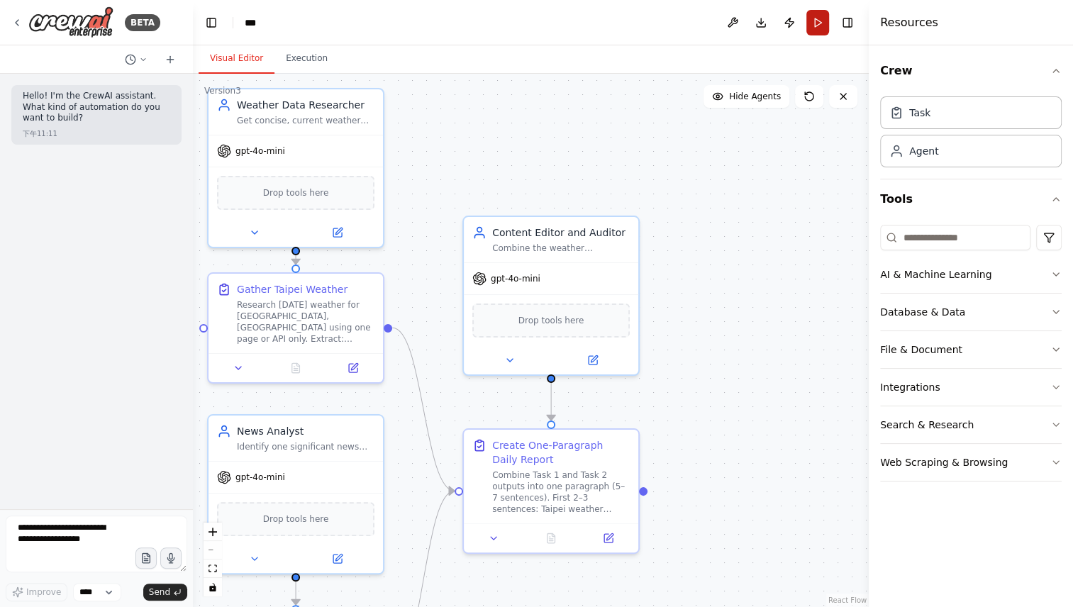
click at [819, 19] on button "Run" at bounding box center [818, 23] width 23 height 26
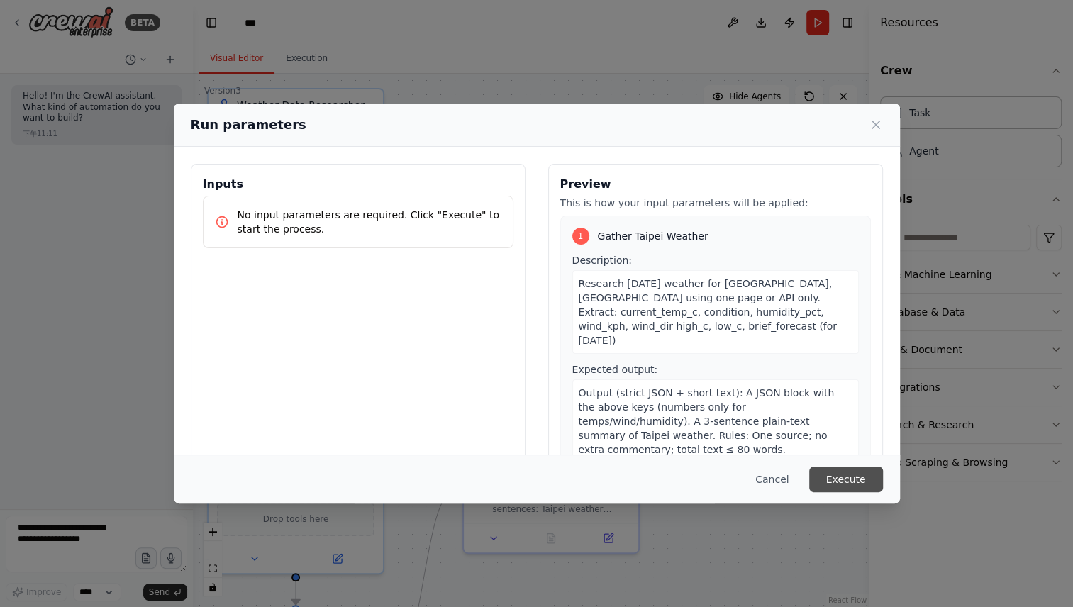
click at [848, 475] on button "Execute" at bounding box center [846, 480] width 74 height 26
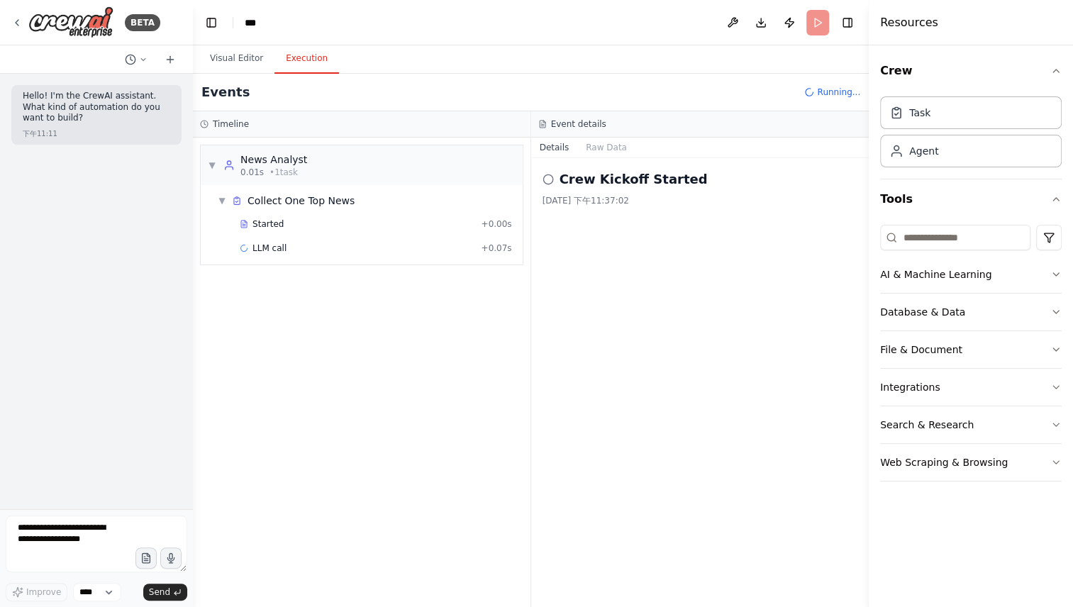
click at [543, 177] on icon at bounding box center [548, 179] width 11 height 11
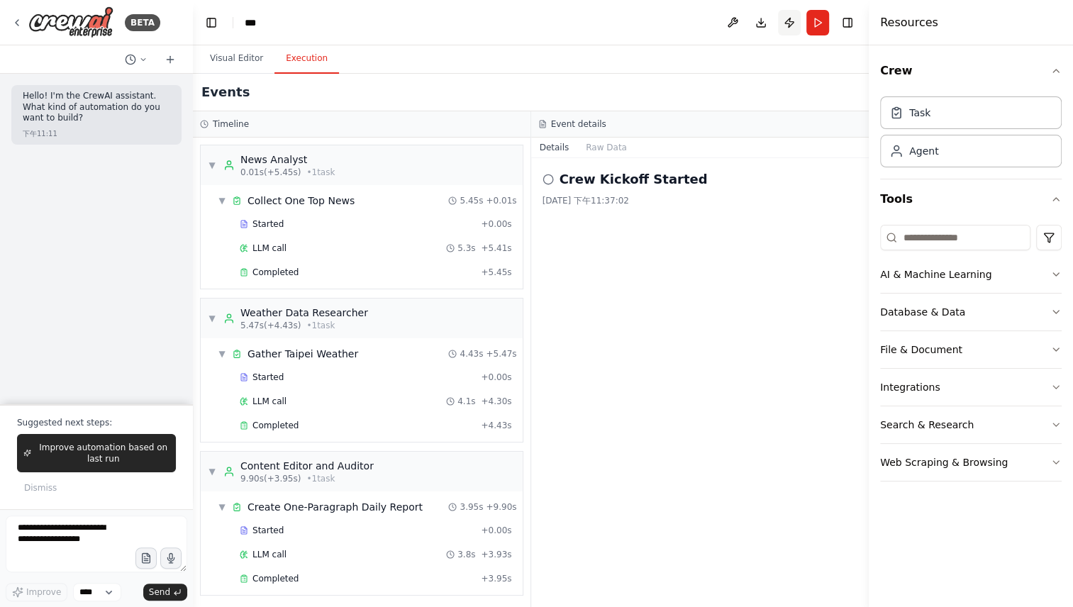
click at [786, 19] on button "Publish" at bounding box center [789, 23] width 23 height 26
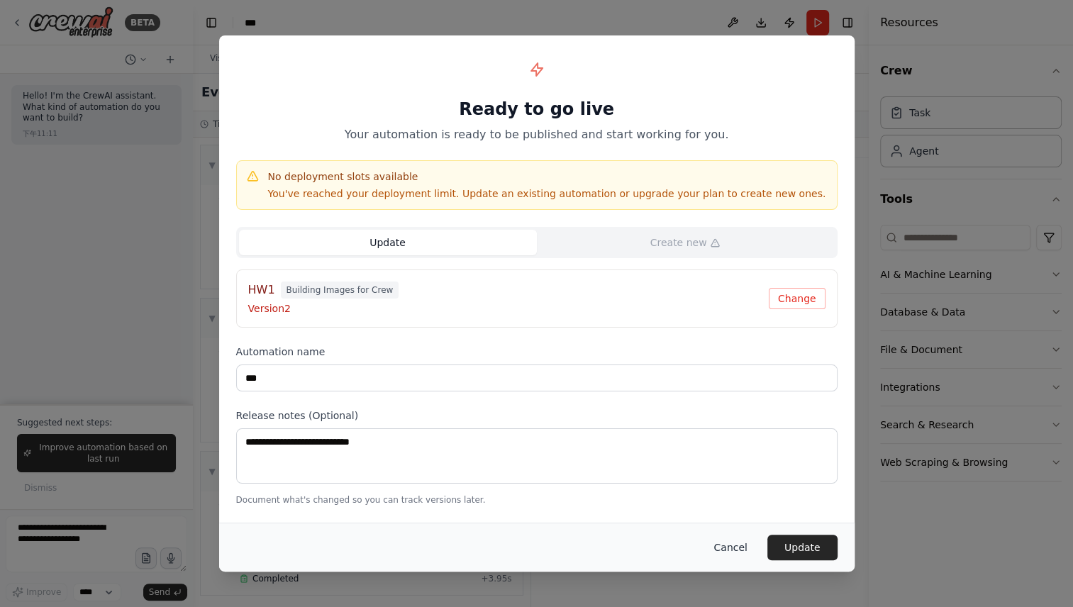
click at [727, 541] on button "Cancel" at bounding box center [730, 548] width 56 height 26
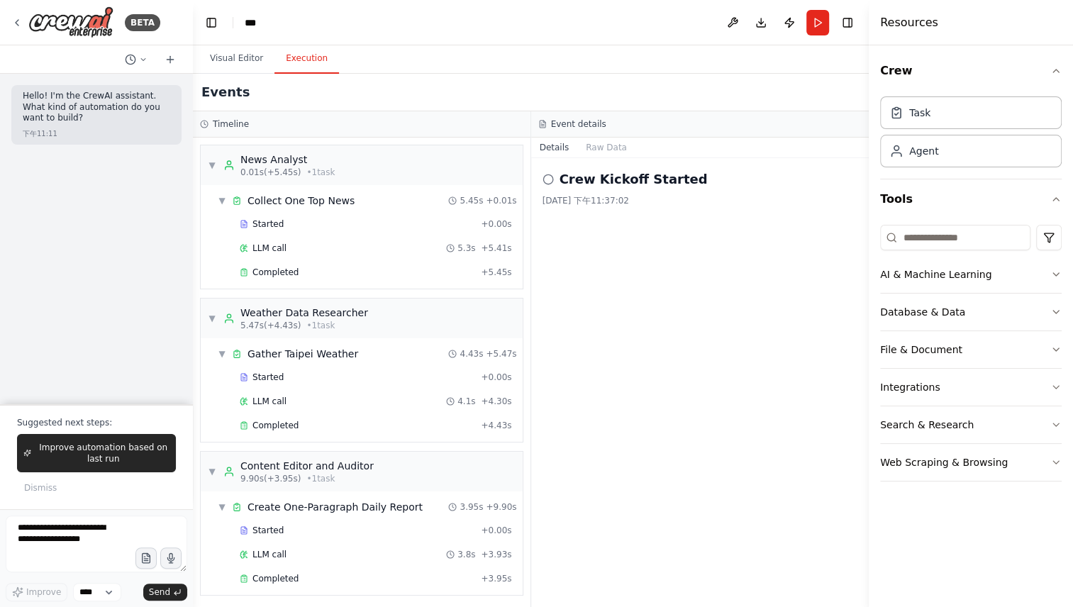
click at [548, 179] on icon at bounding box center [548, 179] width 11 height 11
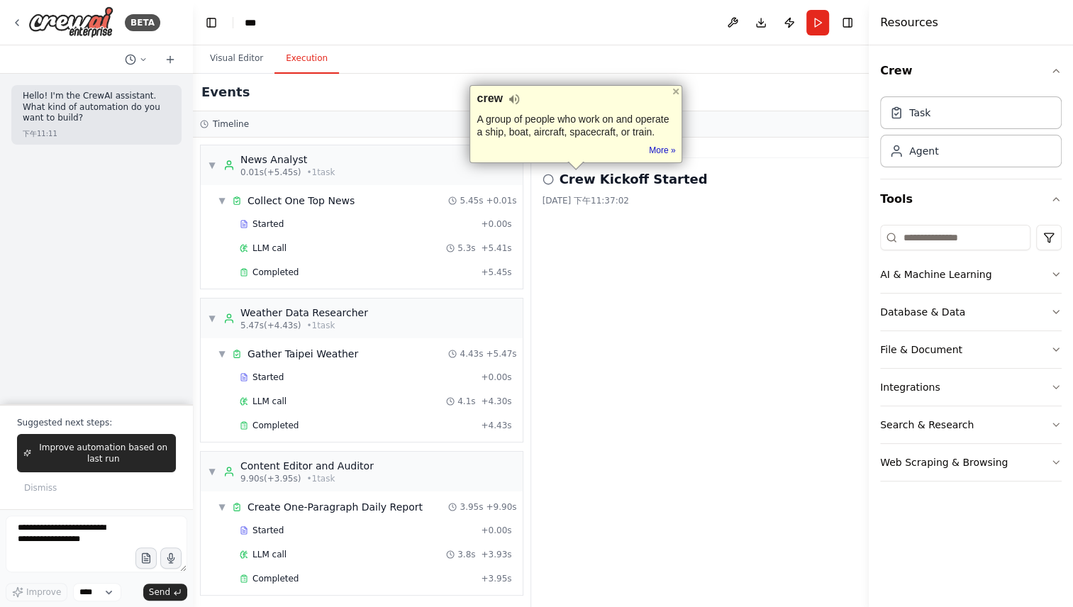
click at [639, 187] on h2 "Crew Kickoff Started" at bounding box center [634, 180] width 148 height 20
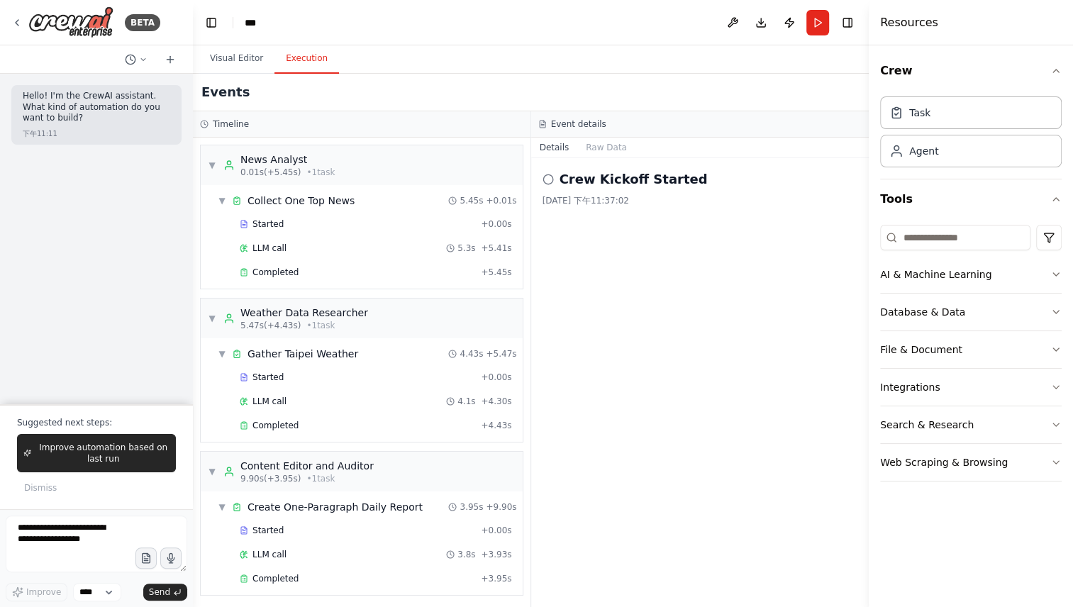
click at [649, 177] on h2 "Crew Kickoff Started" at bounding box center [634, 180] width 148 height 20
click at [604, 145] on button "Raw Data" at bounding box center [606, 148] width 58 height 20
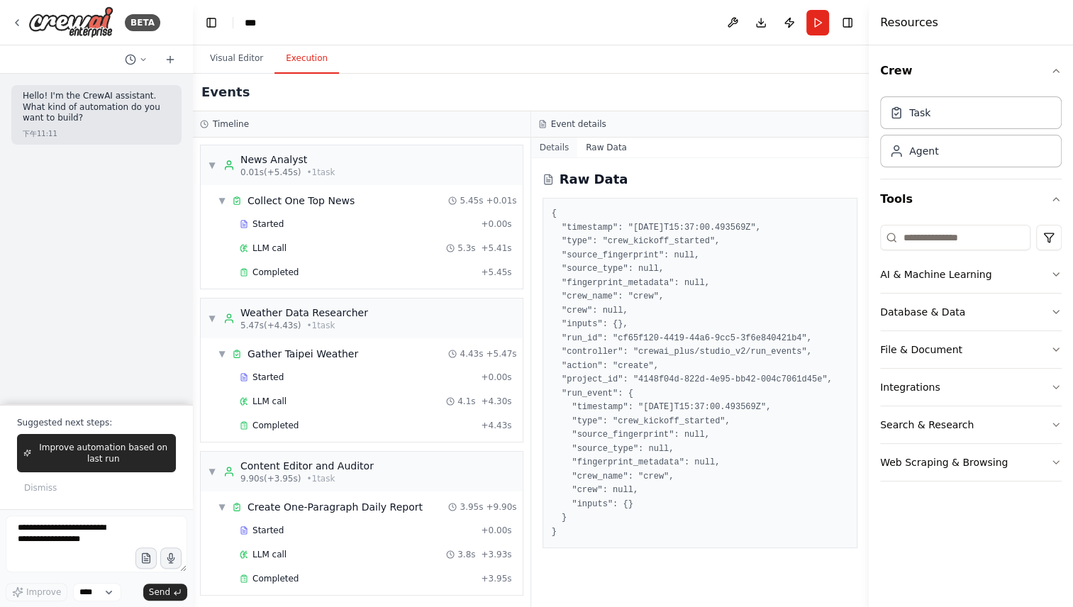
click at [551, 148] on button "Details" at bounding box center [554, 148] width 47 height 20
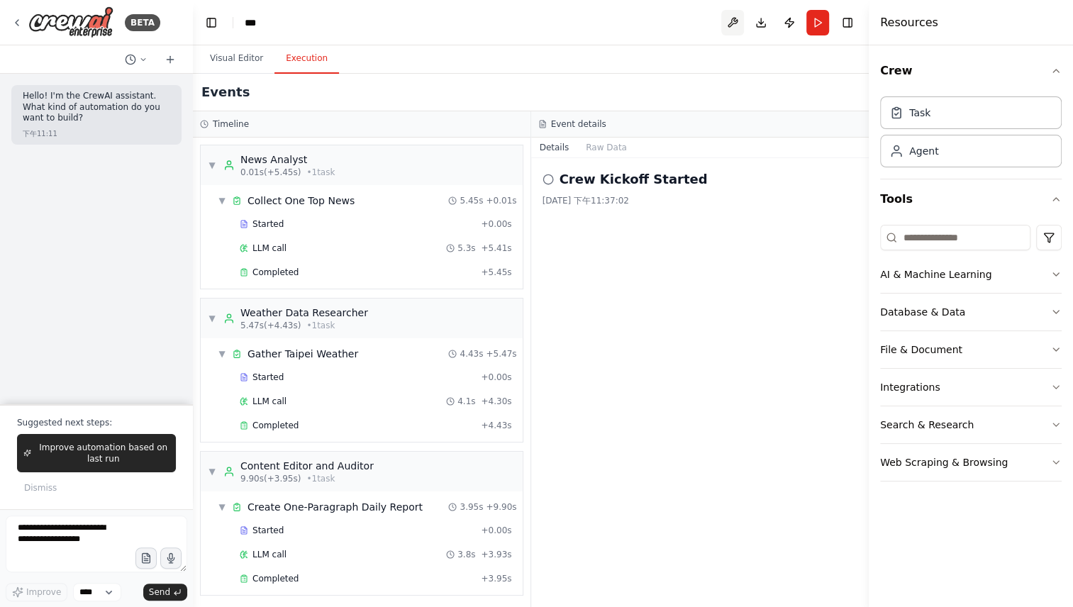
click at [730, 16] on button at bounding box center [733, 23] width 23 height 26
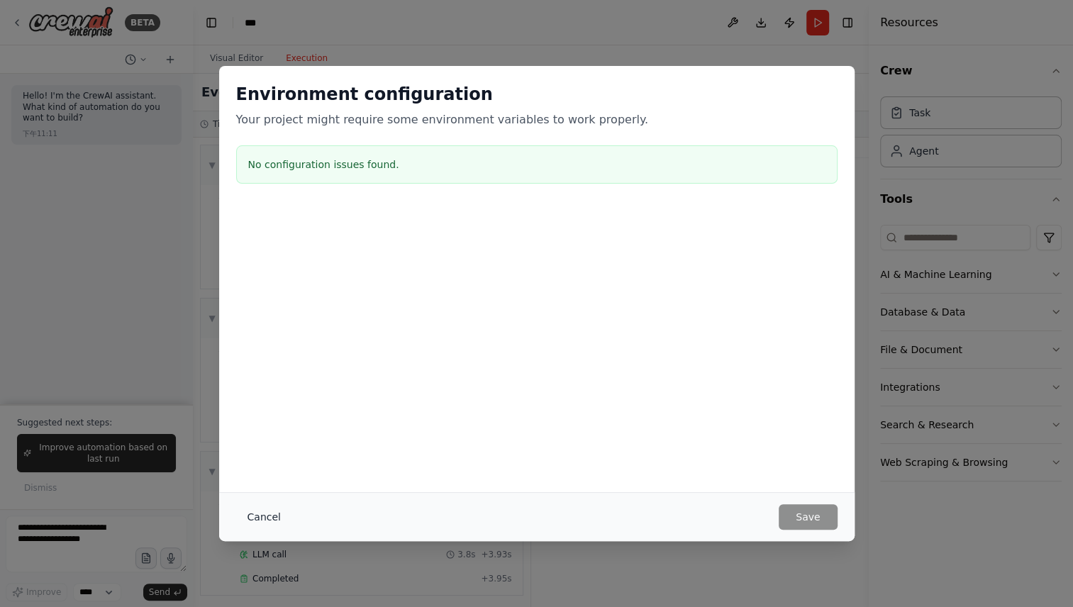
click at [260, 512] on button "Cancel" at bounding box center [264, 517] width 56 height 26
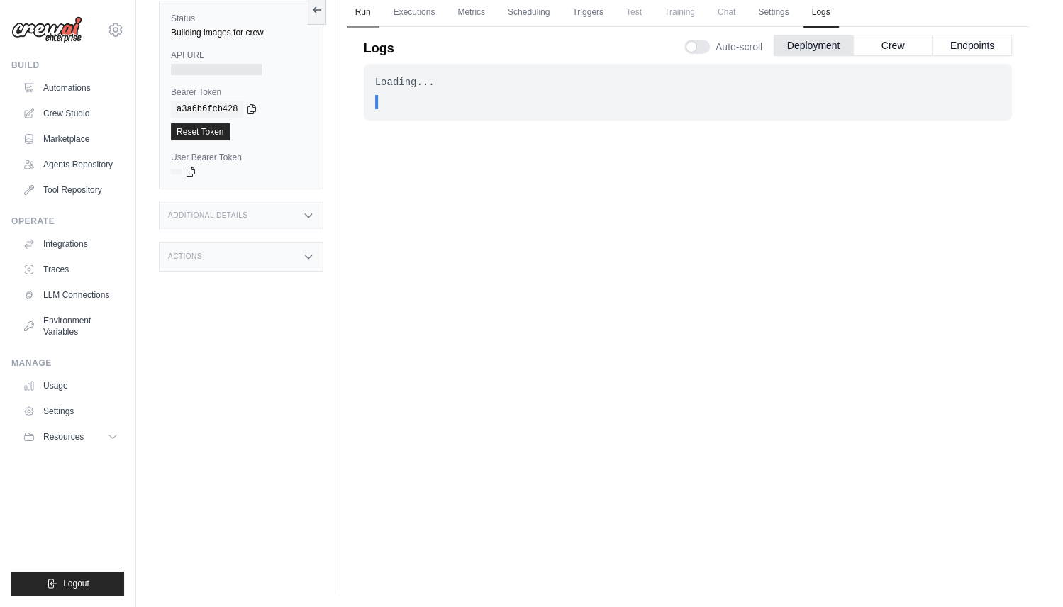
click at [359, 14] on link "Run" at bounding box center [363, 13] width 33 height 30
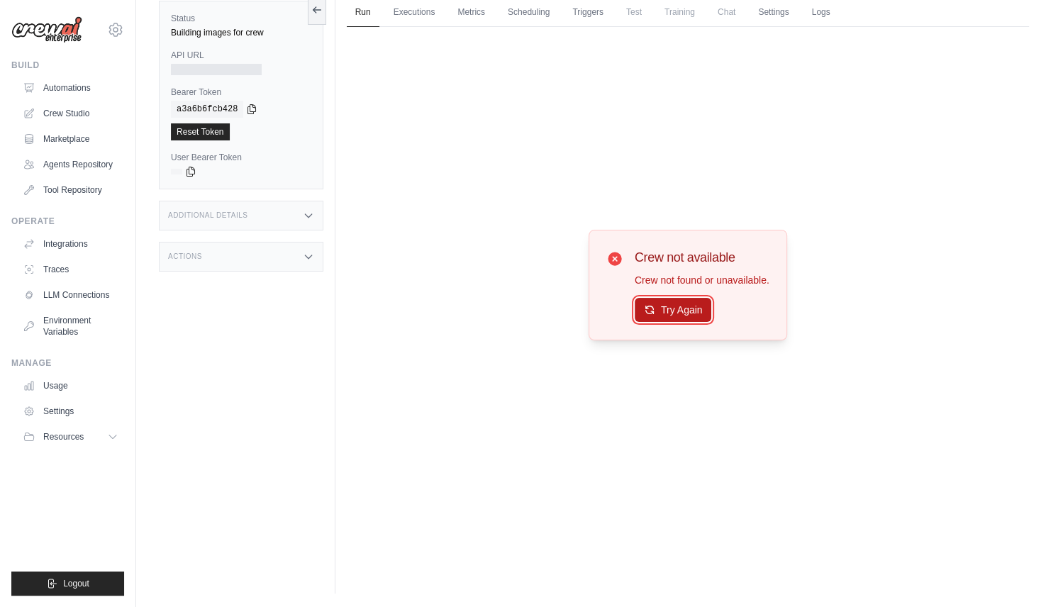
click at [683, 307] on button "Try Again" at bounding box center [673, 310] width 77 height 24
click at [671, 306] on button "Try Again" at bounding box center [673, 310] width 77 height 24
click at [416, 5] on link "Executions" at bounding box center [414, 13] width 59 height 30
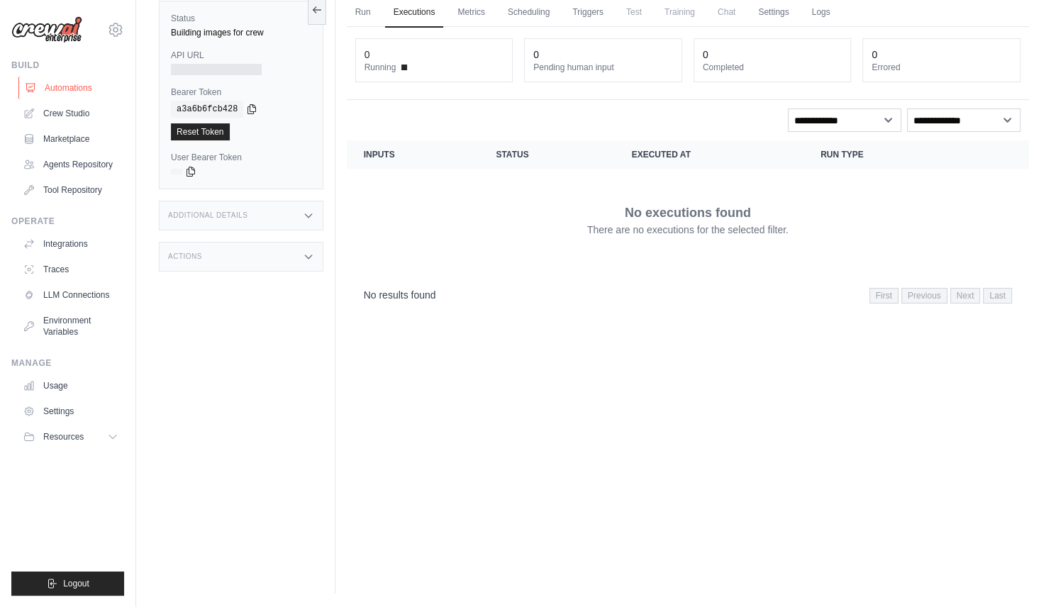
click at [74, 85] on link "Automations" at bounding box center [71, 88] width 107 height 23
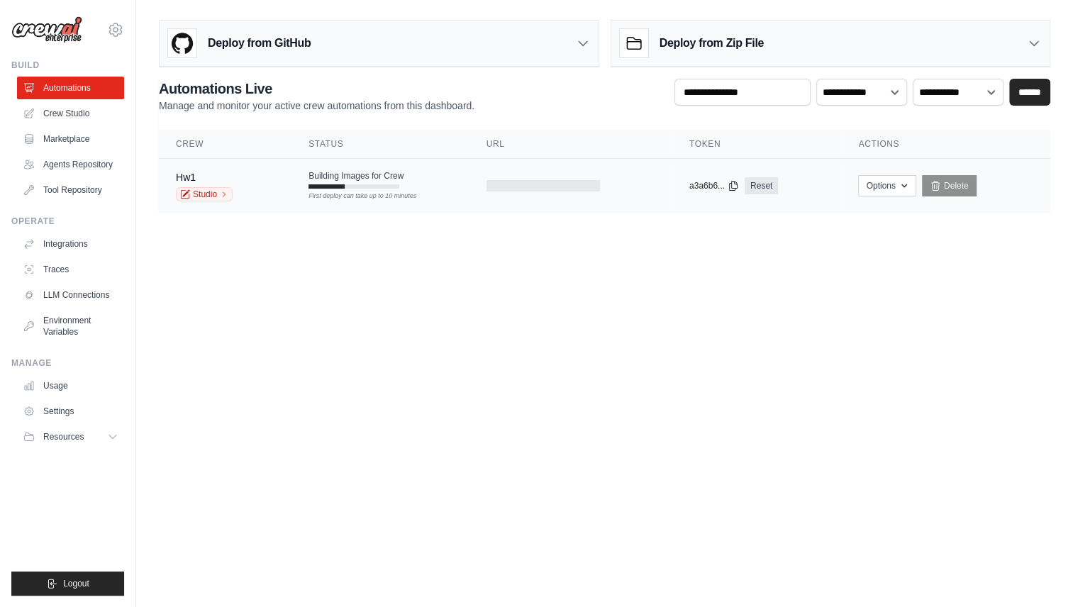
click at [431, 179] on td "Building Images for Crew First deploy can take up to 10 minutes" at bounding box center [381, 179] width 178 height 41
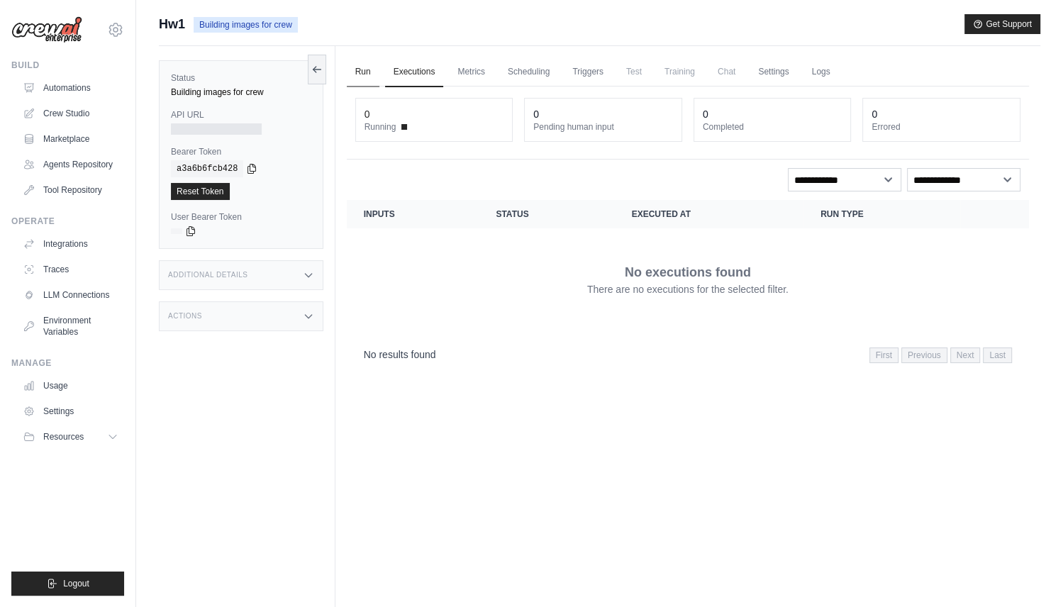
click at [366, 73] on link "Run" at bounding box center [363, 72] width 33 height 30
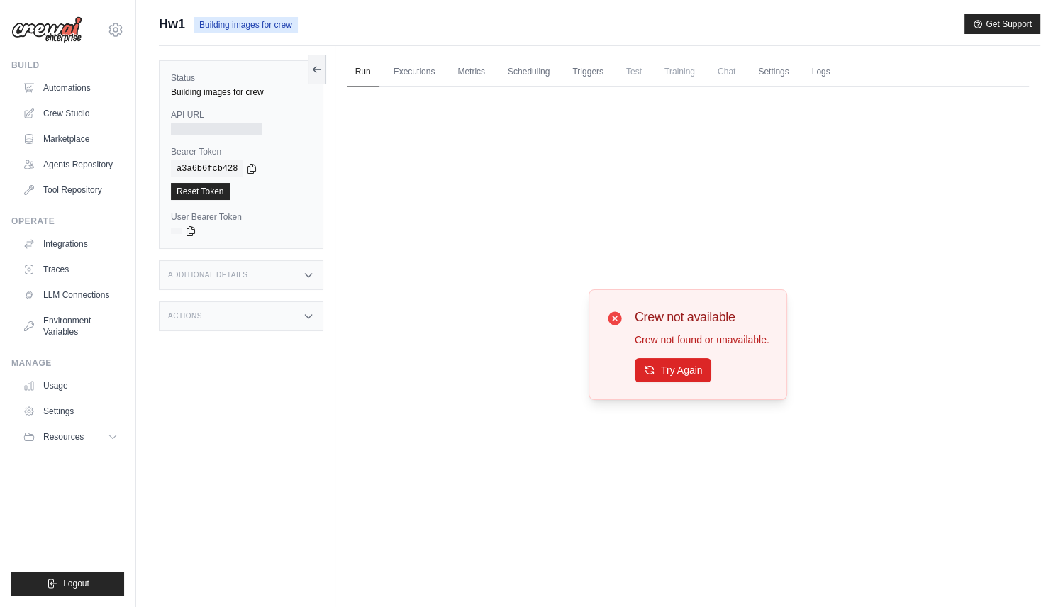
click at [366, 73] on link "Run" at bounding box center [363, 72] width 33 height 30
click at [659, 377] on button "Try Again" at bounding box center [673, 370] width 77 height 24
click at [77, 82] on link "Automations" at bounding box center [71, 88] width 107 height 23
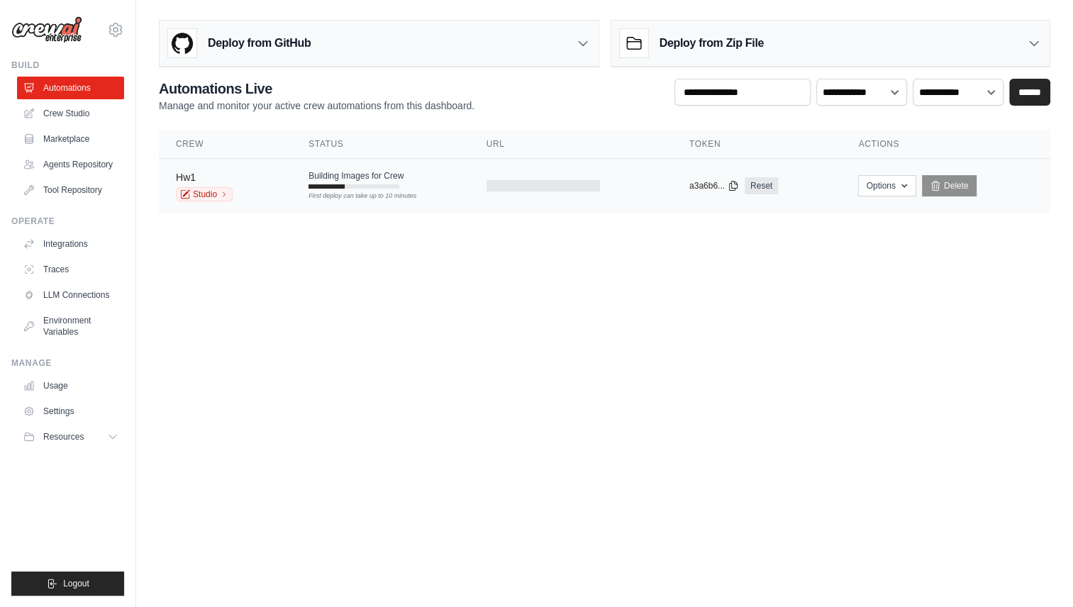
click at [189, 172] on link "Hw1" at bounding box center [186, 177] width 20 height 11
click at [314, 275] on body "[EMAIL_ADDRESS][DOMAIN_NAME] Settings Build Automations" at bounding box center [536, 303] width 1073 height 607
click at [268, 182] on div "Hw1 Studio" at bounding box center [225, 185] width 99 height 31
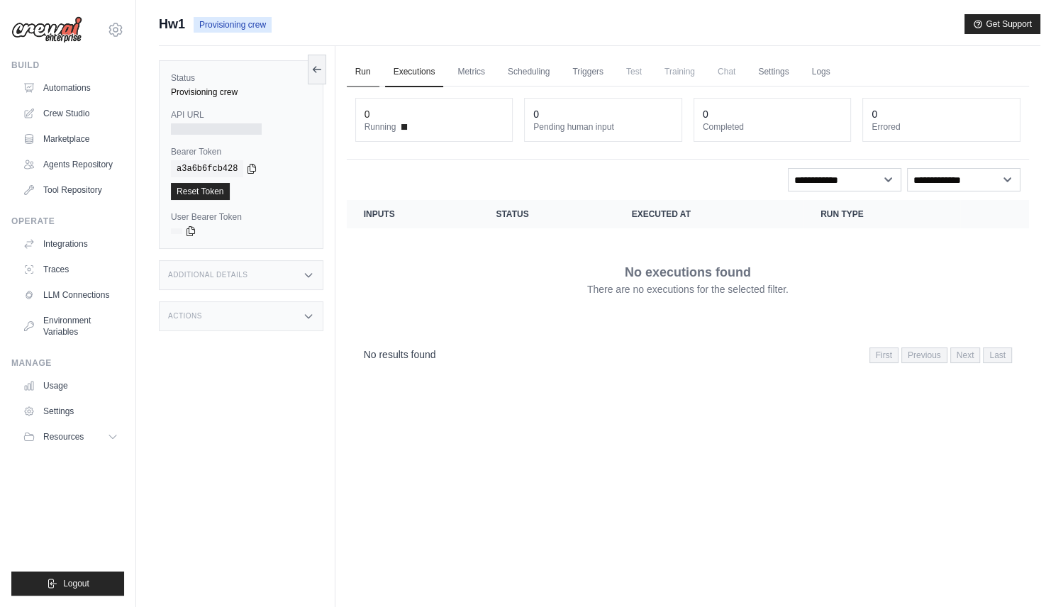
click at [366, 71] on link "Run" at bounding box center [363, 72] width 33 height 30
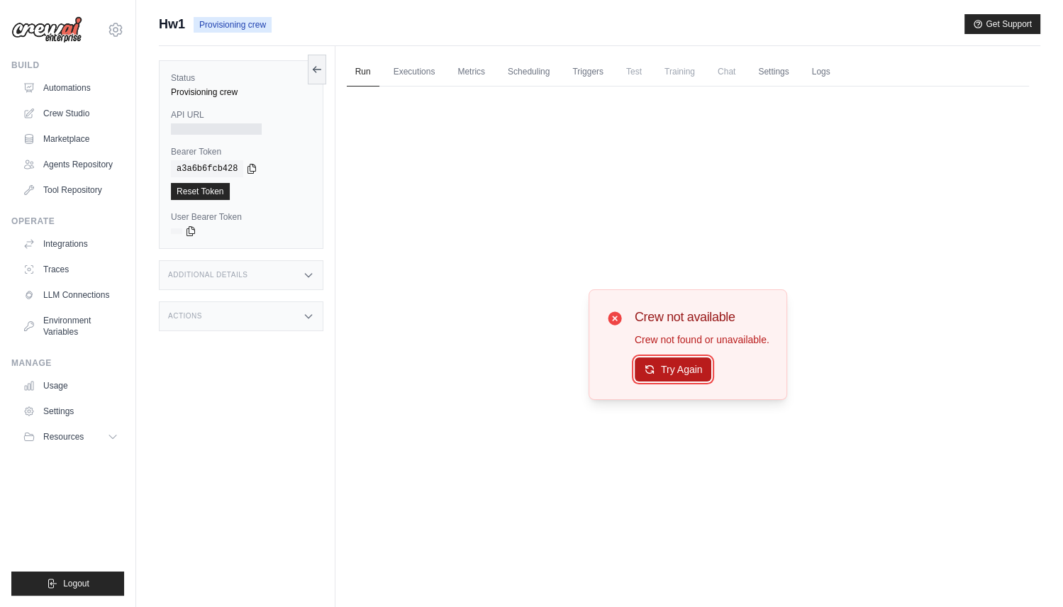
click at [690, 362] on button "Try Again" at bounding box center [673, 370] width 77 height 24
drag, startPoint x: 690, startPoint y: 362, endPoint x: 661, endPoint y: 371, distance: 30.5
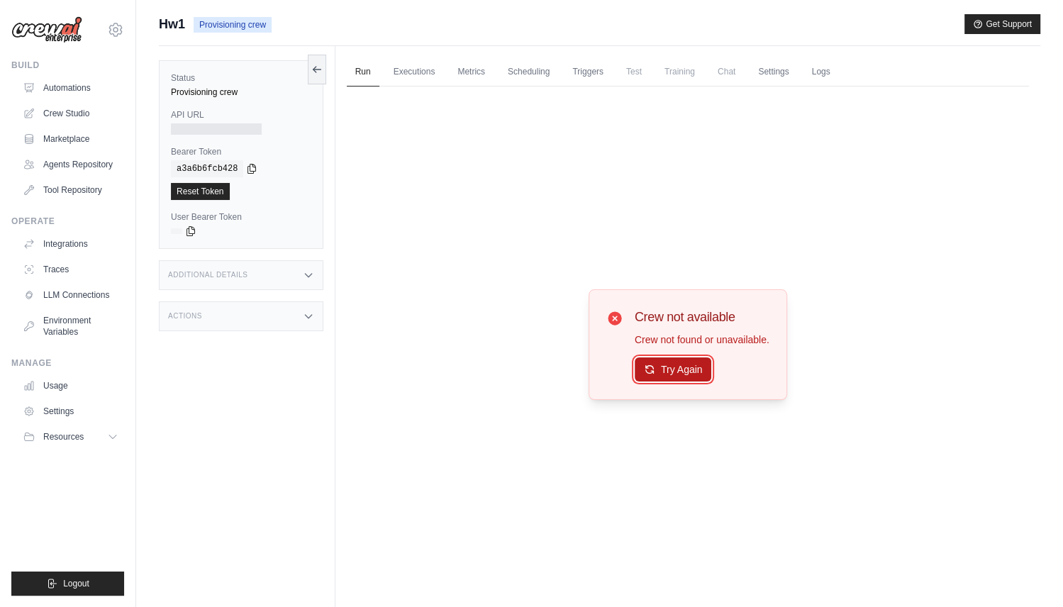
click at [661, 371] on button "Try Again" at bounding box center [673, 370] width 77 height 24
click at [399, 65] on link "Executions" at bounding box center [414, 72] width 59 height 30
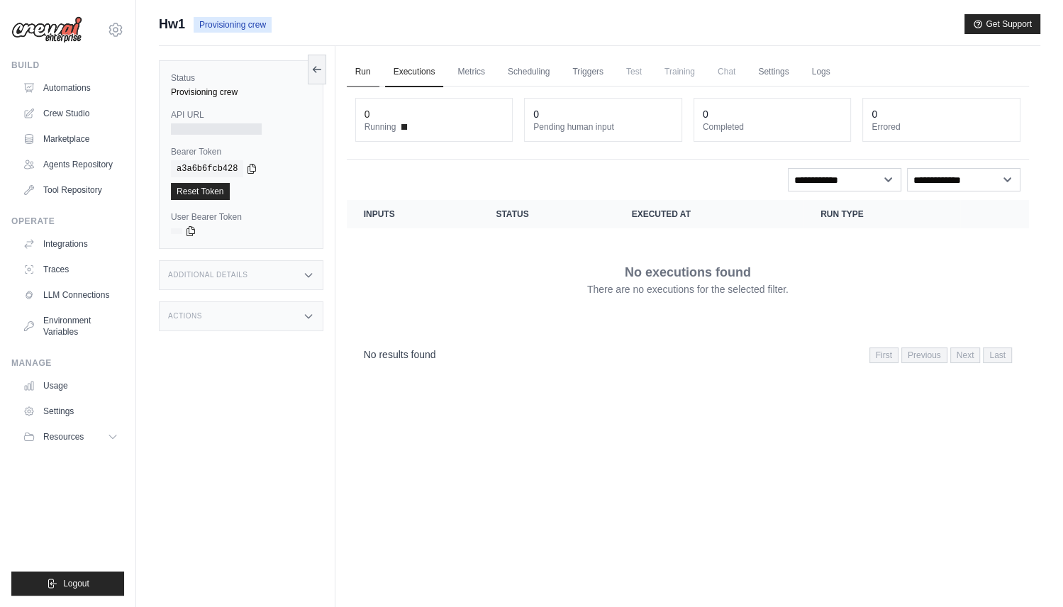
click at [372, 72] on link "Run" at bounding box center [363, 72] width 33 height 30
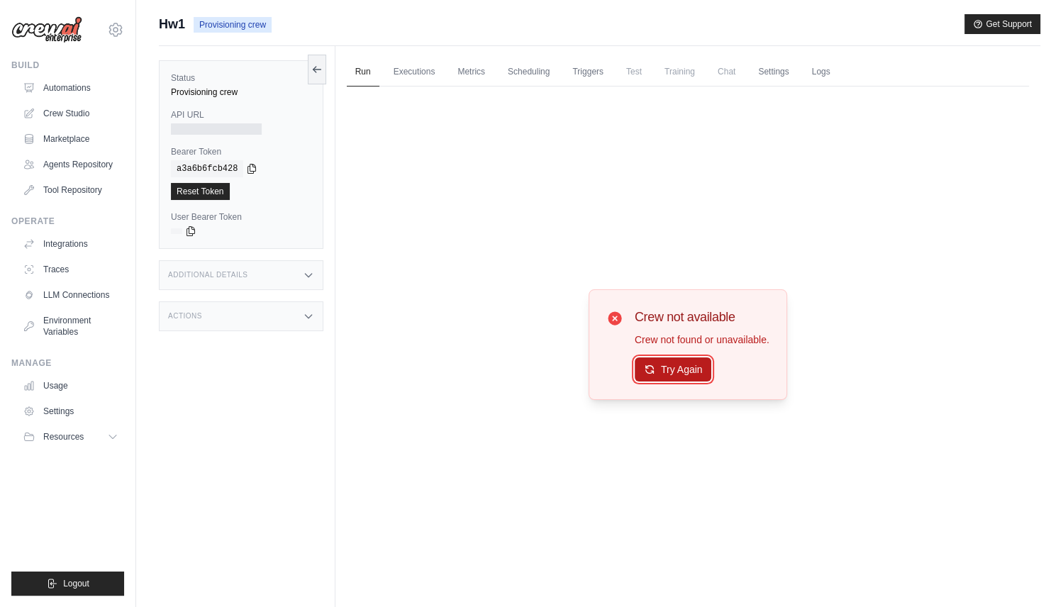
click at [697, 365] on button "Try Again" at bounding box center [673, 370] width 77 height 24
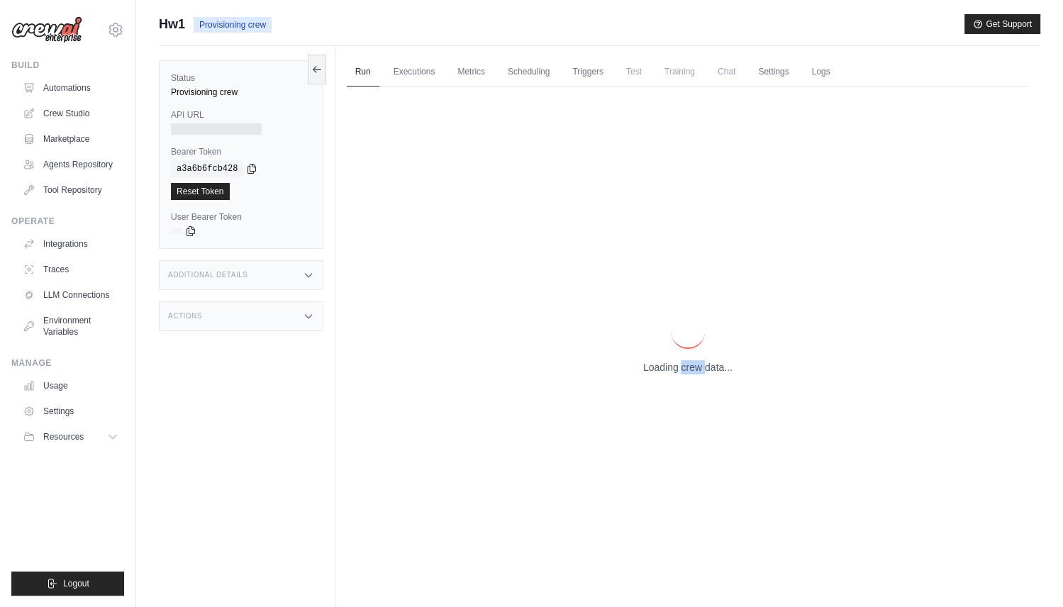
click at [697, 365] on p "Loading crew data..." at bounding box center [687, 367] width 89 height 14
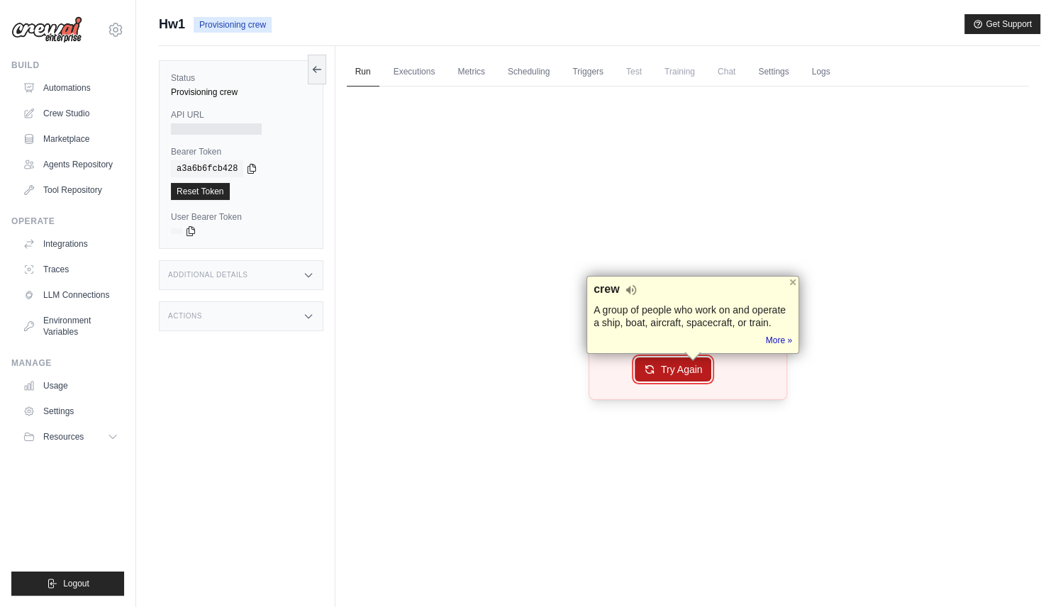
click at [674, 370] on button "Try Again" at bounding box center [673, 370] width 77 height 24
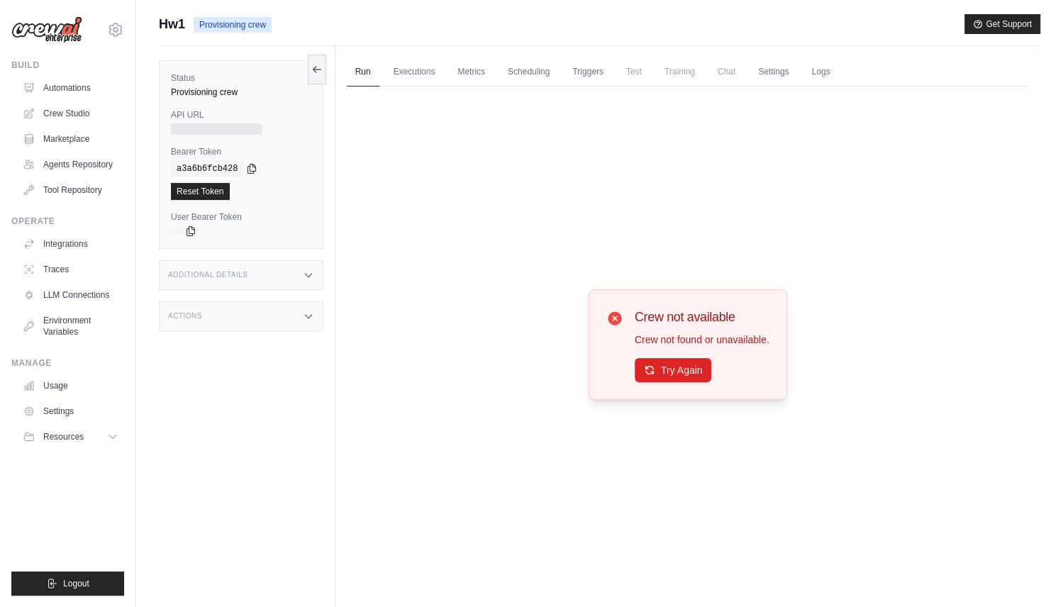
click at [585, 203] on div "Crew not available Crew not found or unavailable. Try Again" at bounding box center [688, 345] width 682 height 516
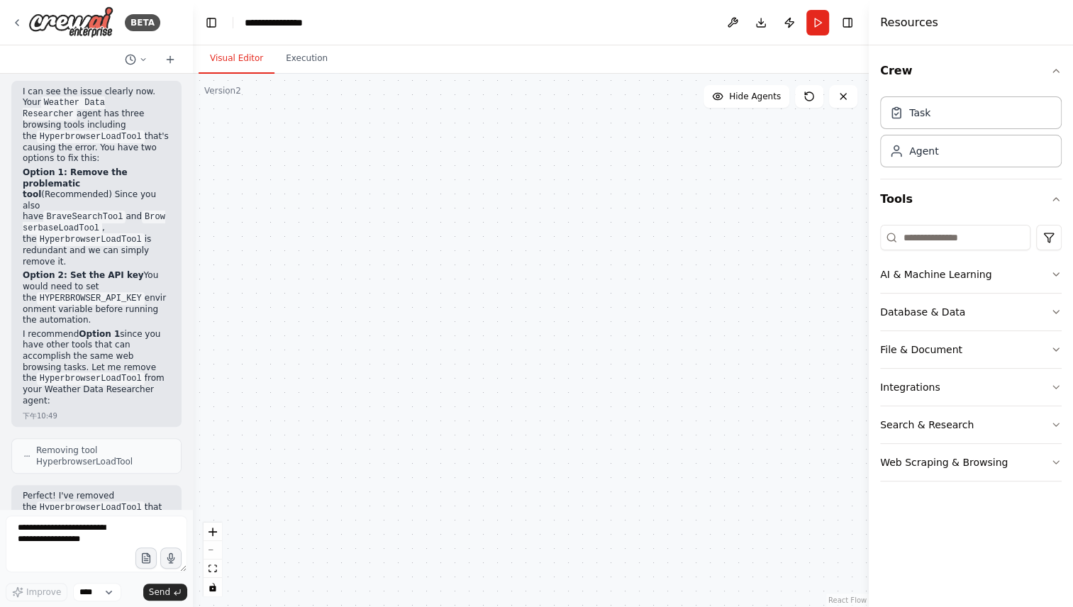
scroll to position [283, 0]
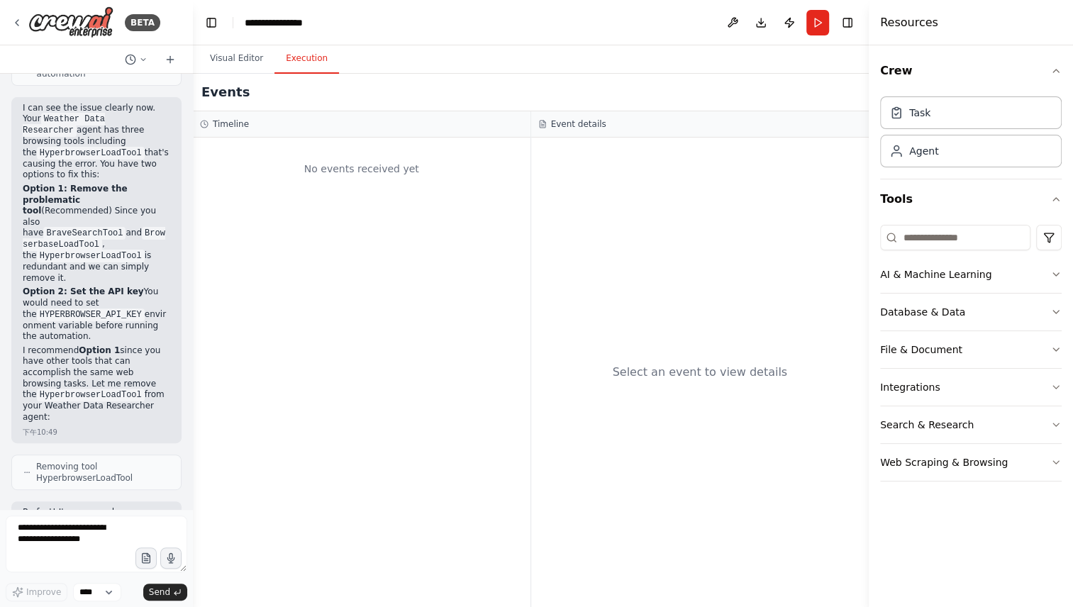
click at [316, 48] on button "Execution" at bounding box center [307, 59] width 65 height 30
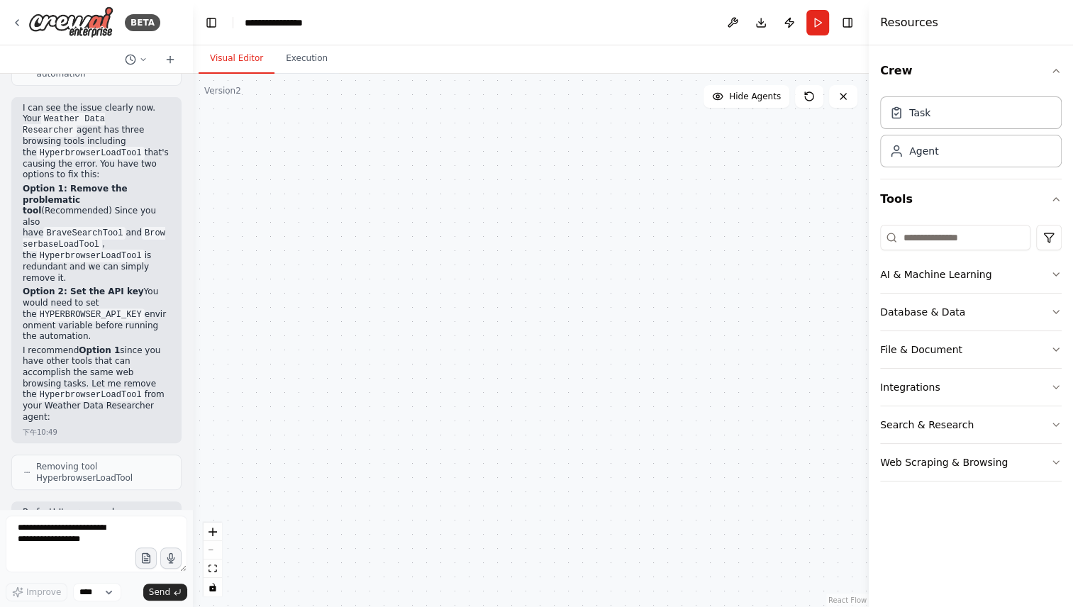
click at [232, 61] on button "Visual Editor" at bounding box center [237, 59] width 76 height 30
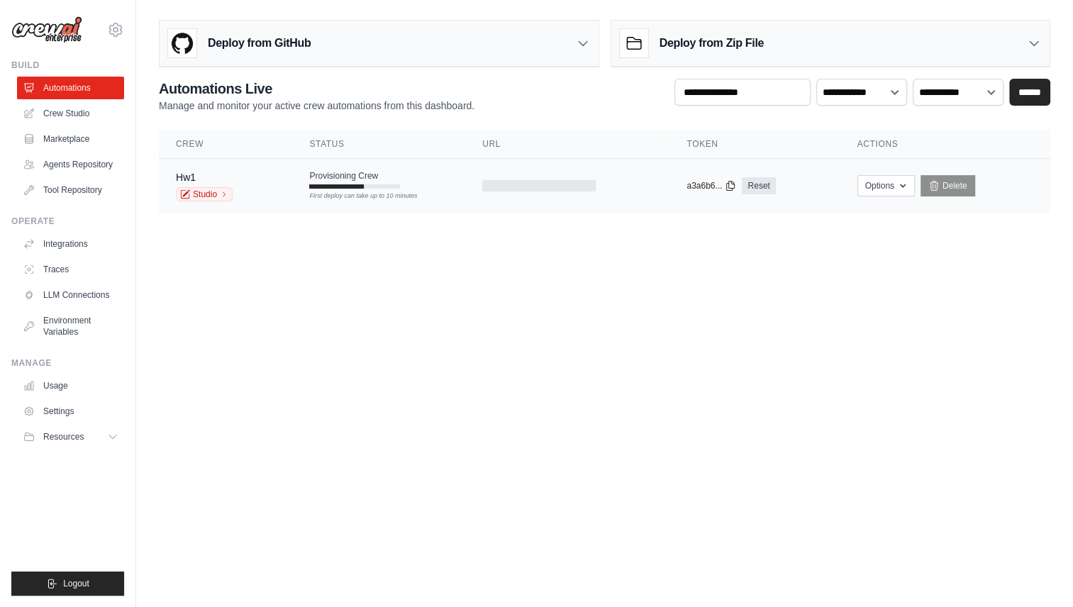
click at [385, 179] on div "Provisioning Crew First deploy can take up to 10 minutes" at bounding box center [354, 179] width 91 height 18
click at [326, 260] on body "[EMAIL_ADDRESS][DOMAIN_NAME] Settings Build Automations" at bounding box center [536, 303] width 1073 height 607
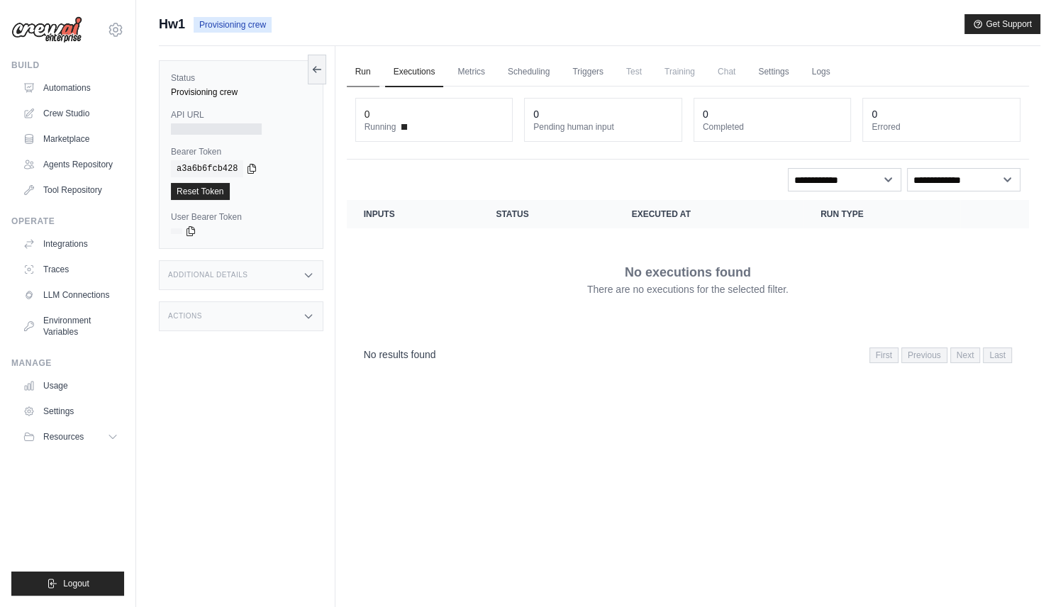
click at [364, 72] on link "Run" at bounding box center [363, 72] width 33 height 30
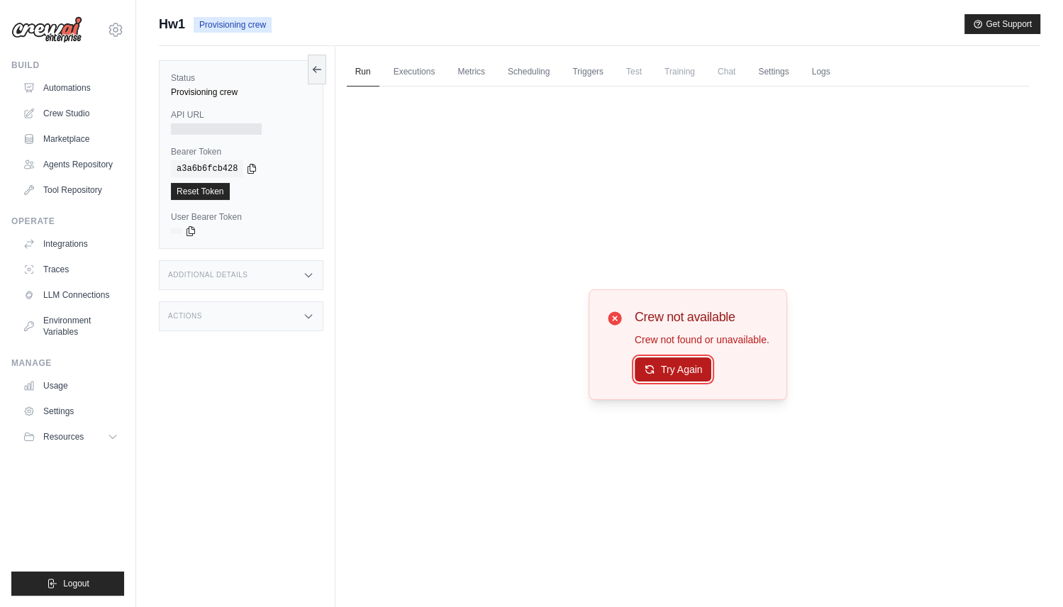
click at [669, 377] on button "Try Again" at bounding box center [673, 370] width 77 height 24
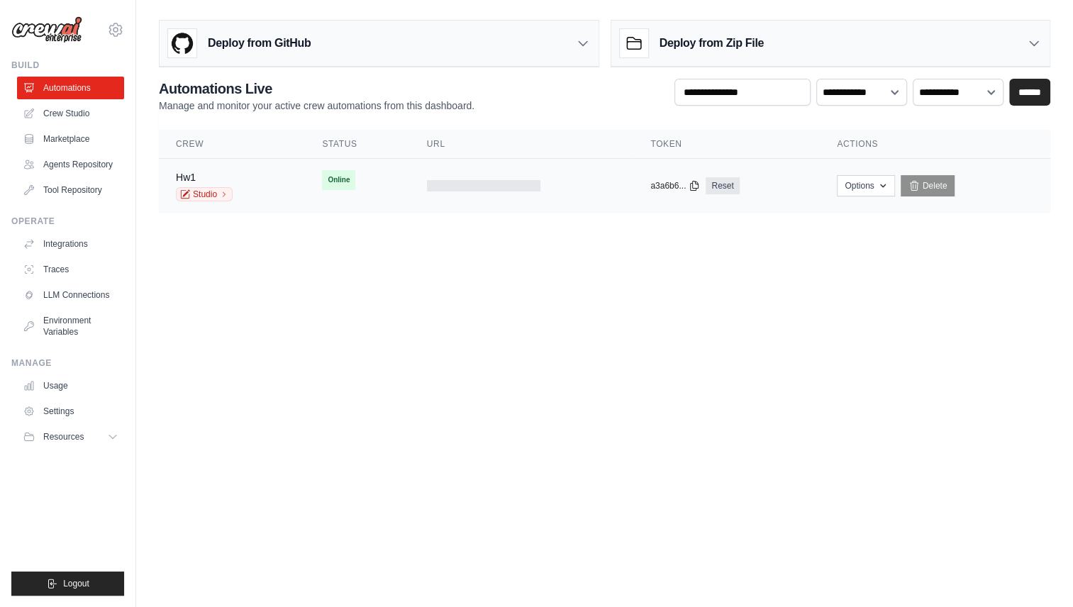
click at [407, 179] on td "Online First deploy can take up to 10 minutes" at bounding box center [357, 180] width 104 height 43
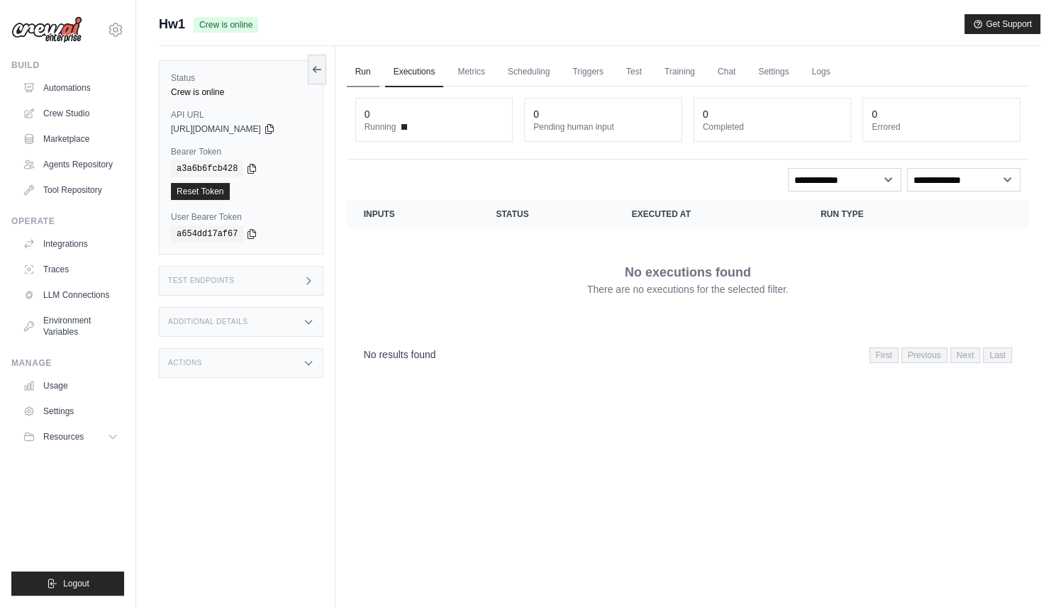
click at [358, 71] on link "Run" at bounding box center [363, 72] width 33 height 30
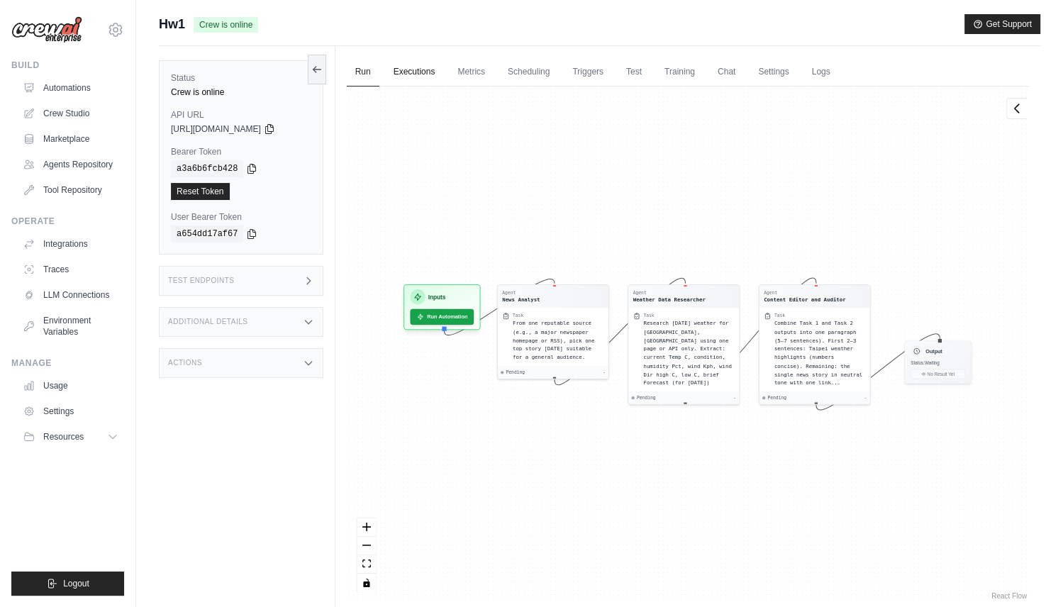
click at [421, 73] on link "Executions" at bounding box center [414, 72] width 59 height 30
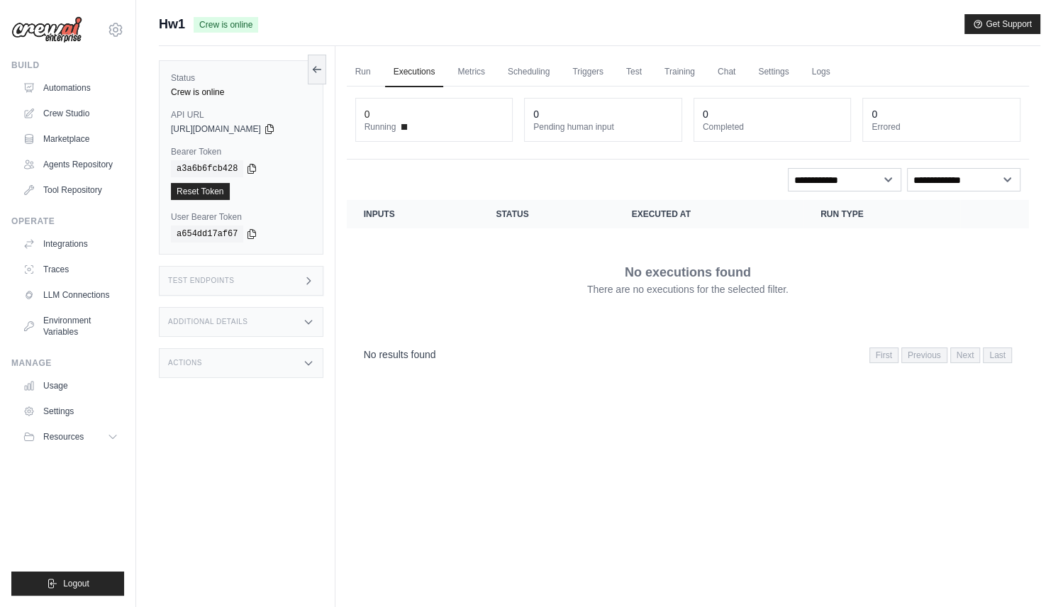
click at [346, 71] on div "Run Executions Metrics Scheduling Triggers Test Training Chat Settings Logs 0 R…" at bounding box center [688, 349] width 705 height 607
click at [361, 68] on link "Run" at bounding box center [363, 72] width 33 height 30
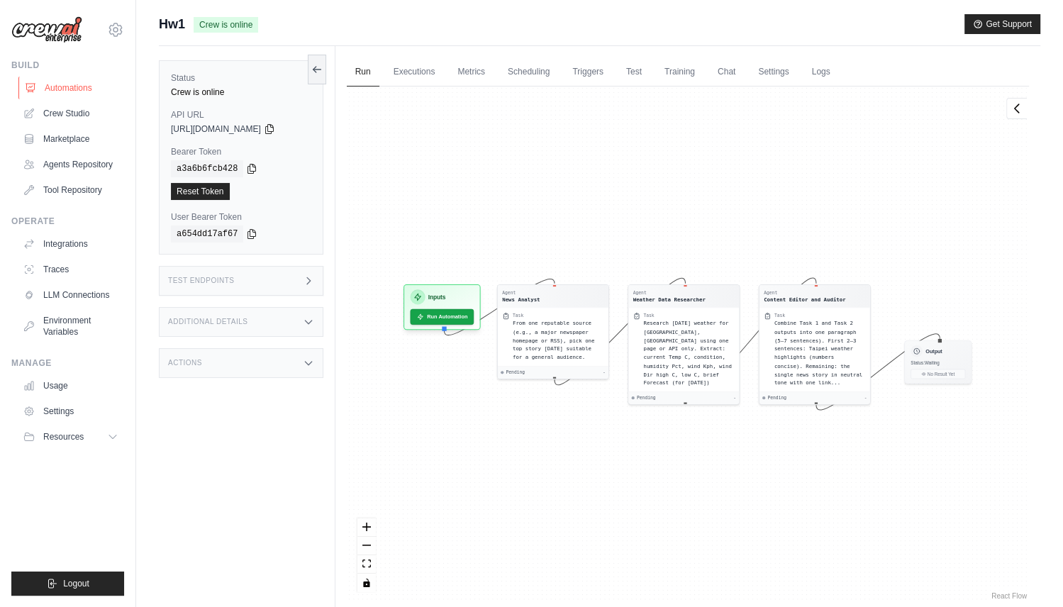
click at [67, 83] on link "Automations" at bounding box center [71, 88] width 107 height 23
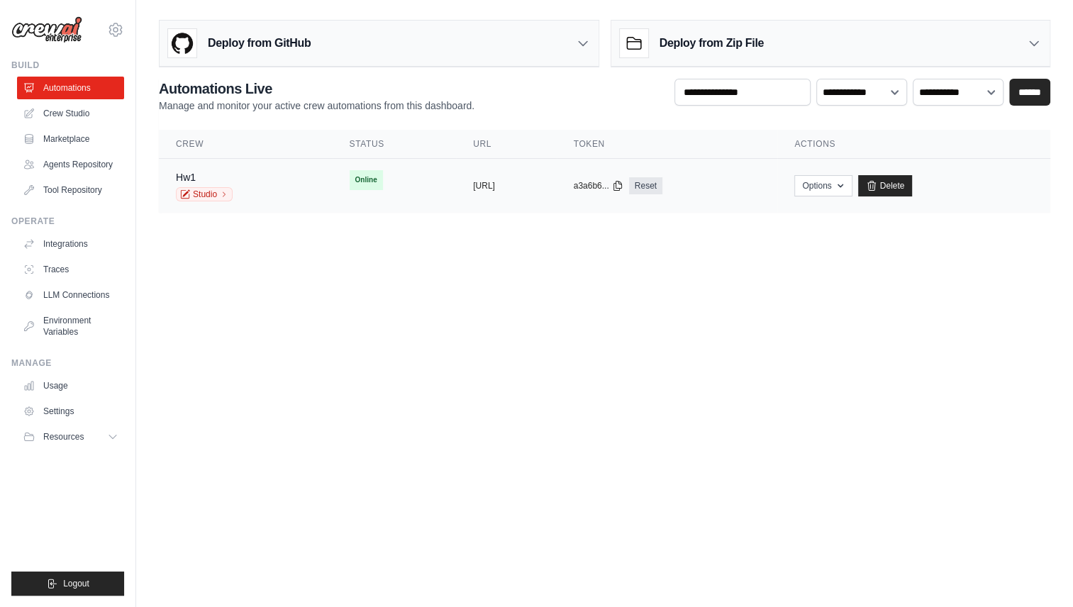
click at [297, 186] on td "Hw1 Studio" at bounding box center [246, 186] width 174 height 55
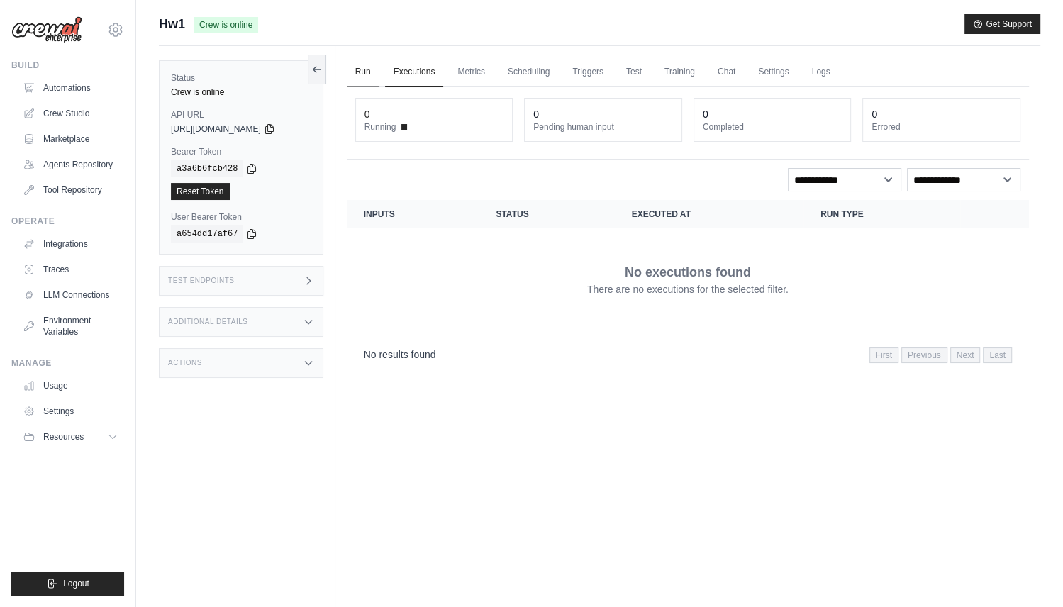
click at [359, 78] on link "Run" at bounding box center [363, 72] width 33 height 30
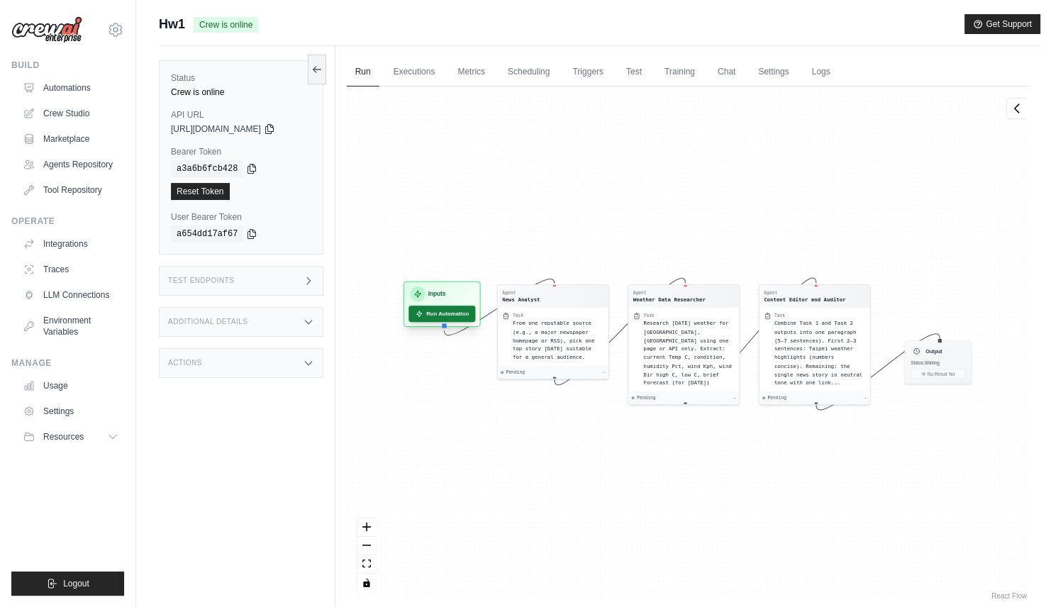
click at [456, 311] on button "Run Automation" at bounding box center [442, 314] width 67 height 16
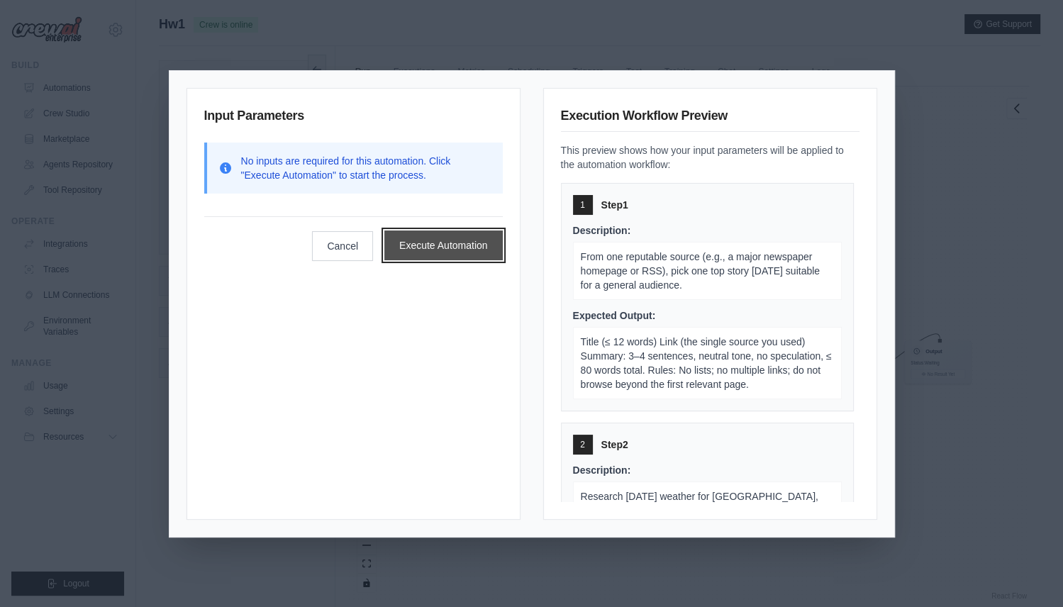
click at [462, 241] on button "Execute Automation" at bounding box center [444, 246] width 118 height 30
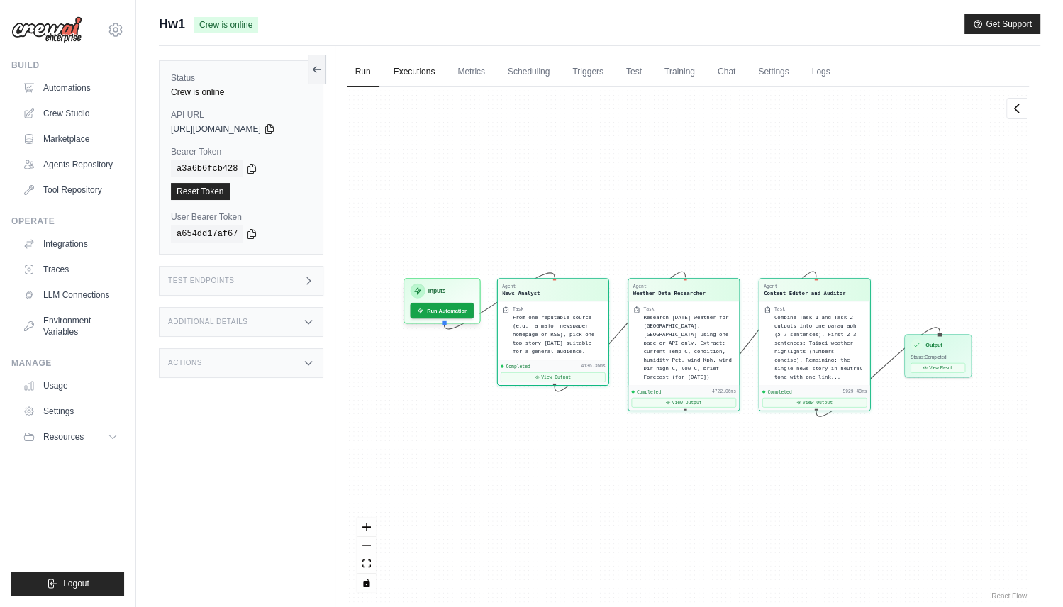
click at [421, 63] on link "Executions" at bounding box center [414, 72] width 59 height 30
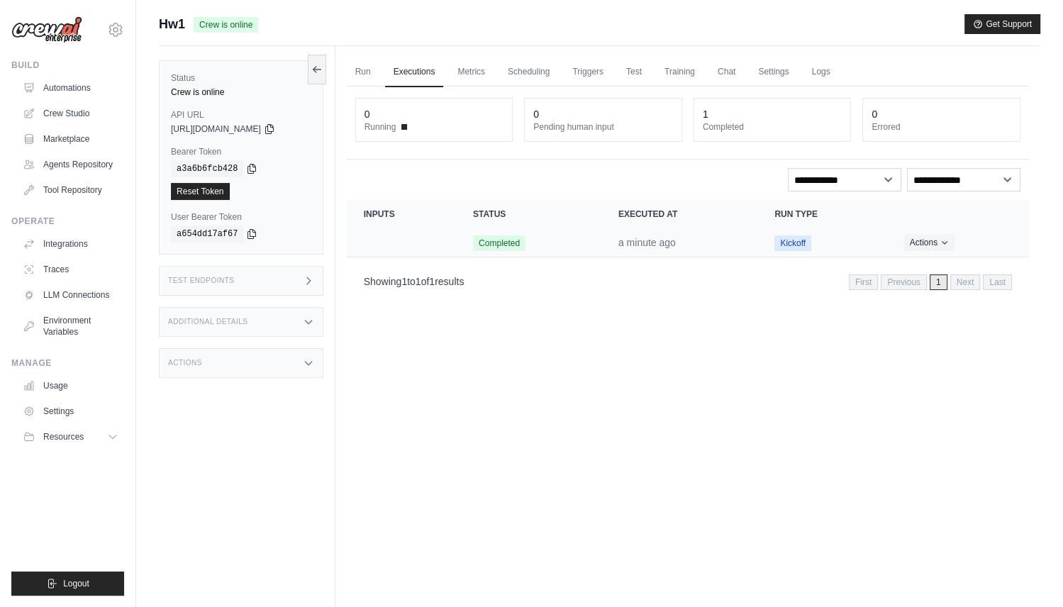
click at [504, 241] on span "Completed" at bounding box center [499, 244] width 52 height 16
click at [802, 238] on span "Kickoff" at bounding box center [793, 244] width 37 height 16
click at [283, 272] on div "Test Endpoints" at bounding box center [241, 281] width 165 height 30
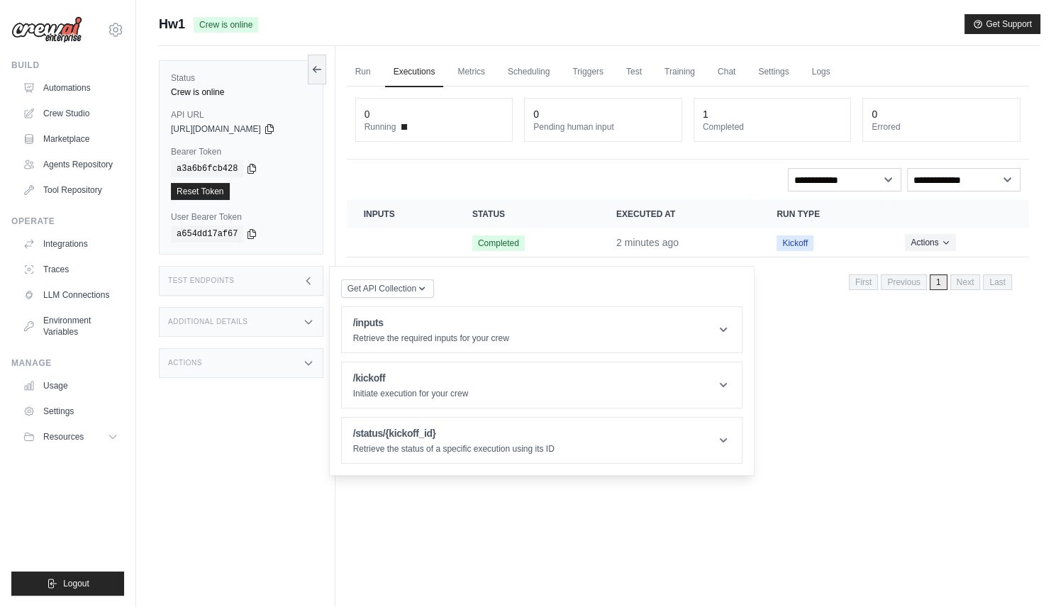
click at [266, 314] on div "Additional Details" at bounding box center [241, 322] width 165 height 30
click at [297, 275] on div "Test Endpoints" at bounding box center [241, 281] width 165 height 30
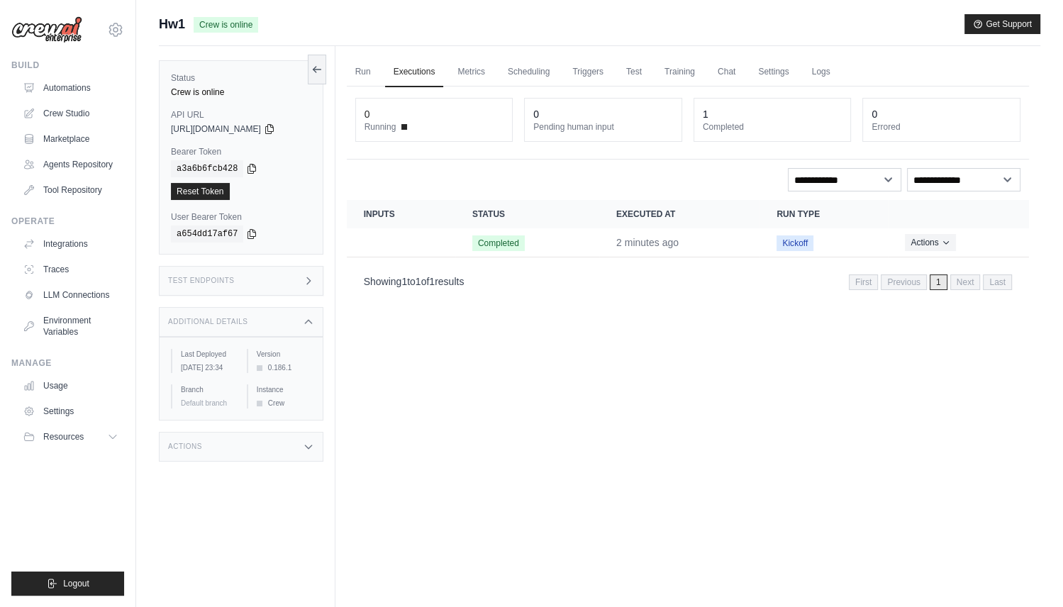
click at [260, 461] on div "Actions" at bounding box center [241, 447] width 165 height 30
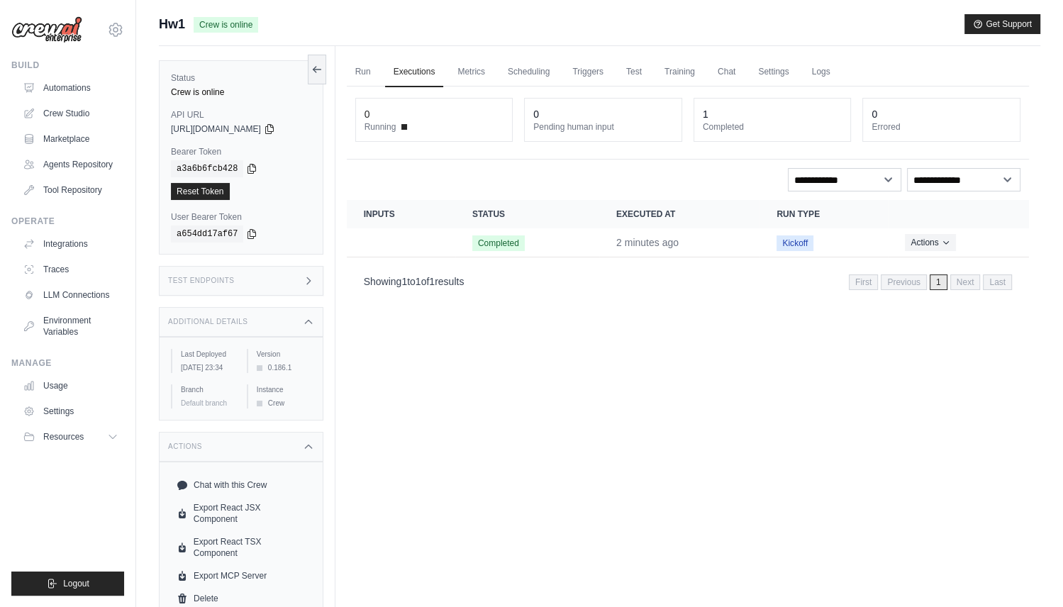
click at [270, 470] on div "Chat with this Crew Export React JSX Component Export React TSX Component Expor…" at bounding box center [241, 542] width 165 height 160
click at [283, 453] on div "Actions" at bounding box center [241, 447] width 165 height 30
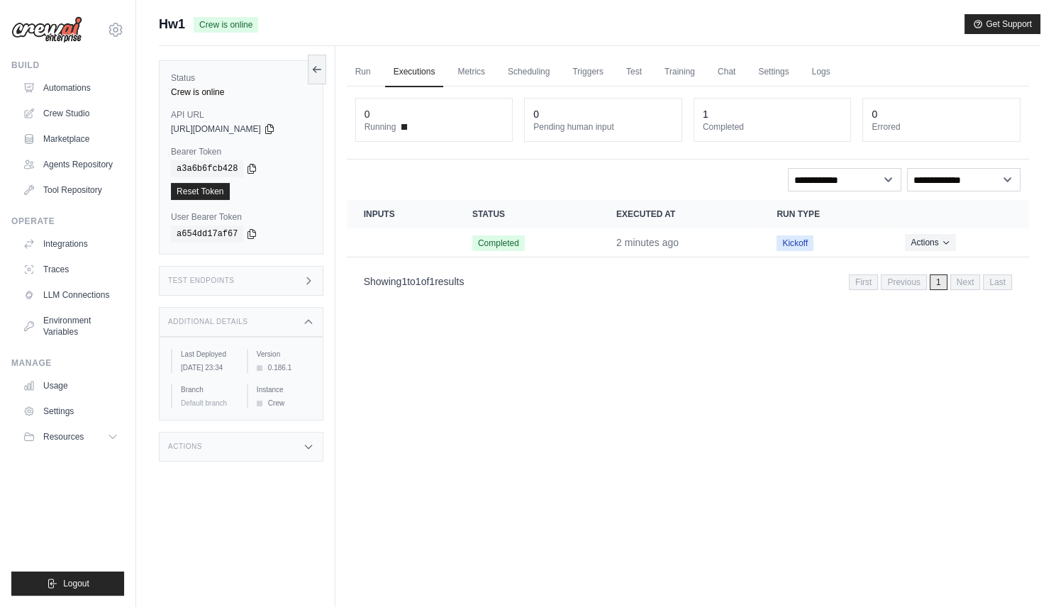
click at [289, 300] on div "Status Crew is online API URL copied [URL][DOMAIN_NAME] Bearer Token copied a3a…" at bounding box center [247, 349] width 177 height 607
click at [284, 312] on div "Additional Details" at bounding box center [241, 322] width 165 height 30
click at [292, 273] on div "Test Endpoints" at bounding box center [241, 281] width 165 height 30
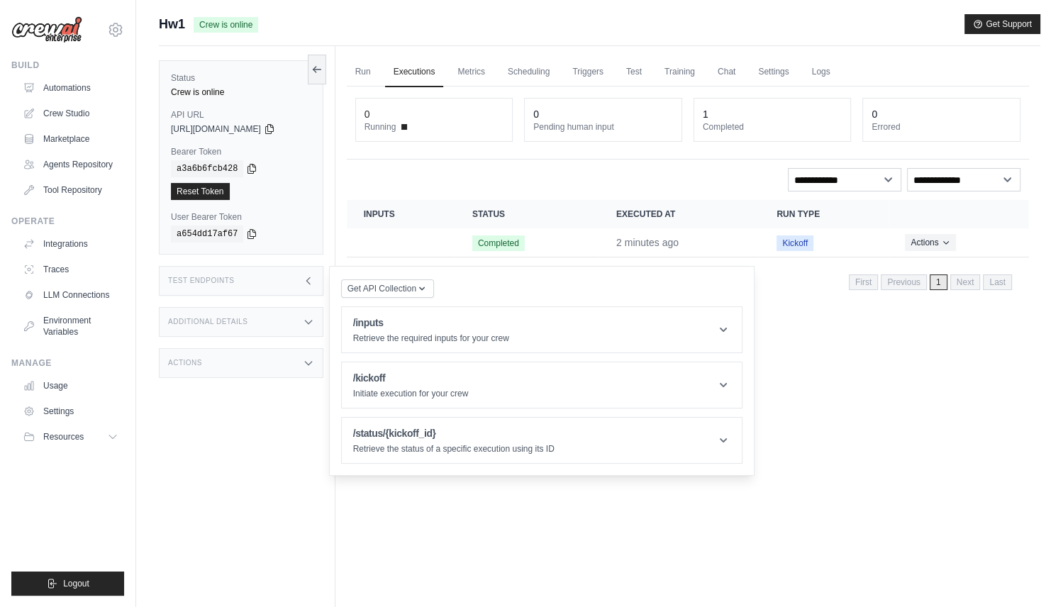
click at [292, 273] on div "Test Endpoints" at bounding box center [241, 281] width 165 height 30
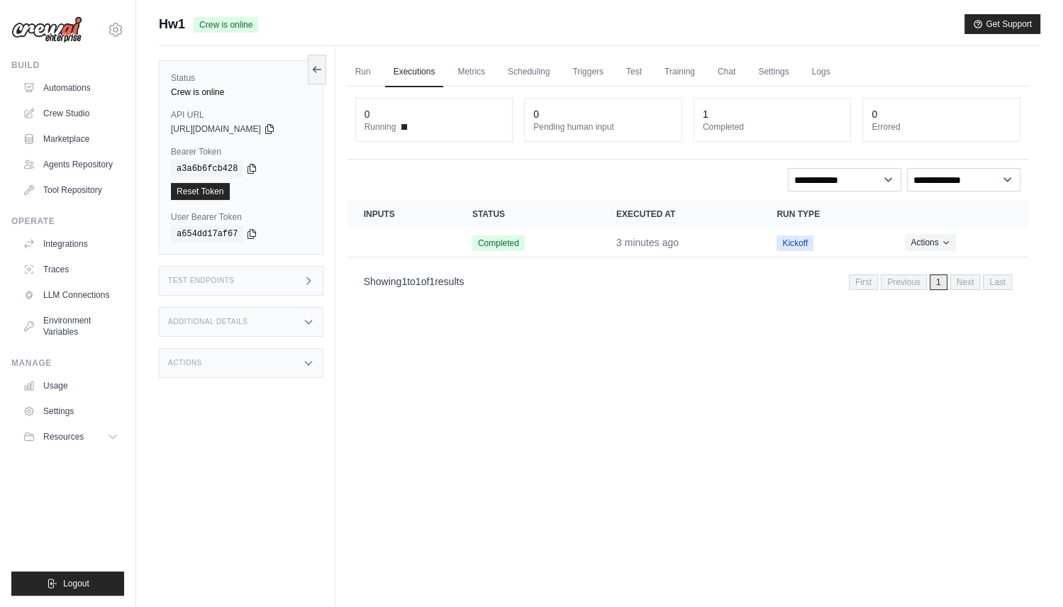
click at [283, 355] on div "Actions" at bounding box center [241, 363] width 165 height 30
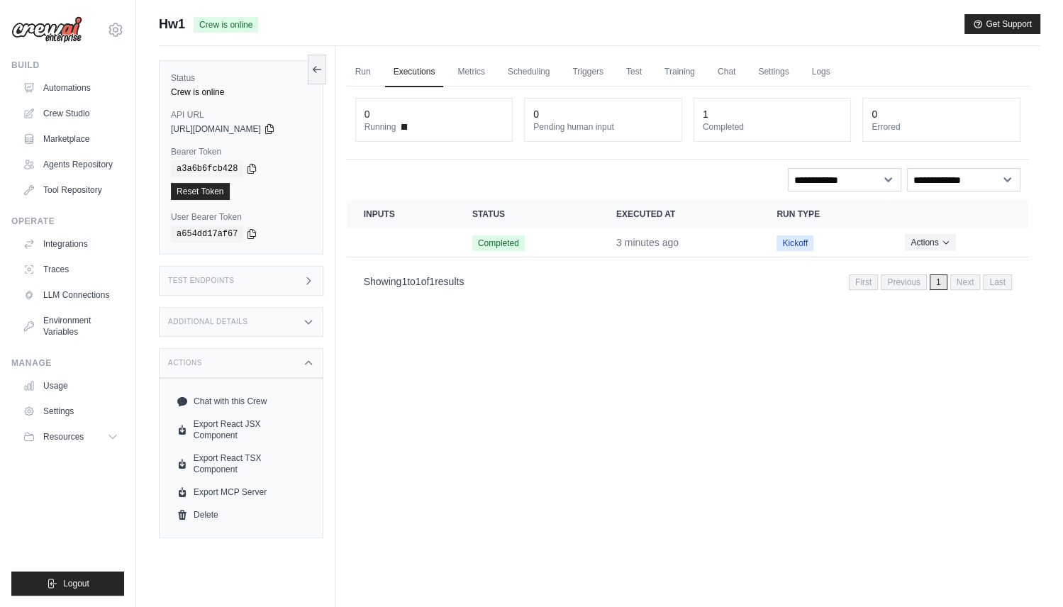
click at [287, 358] on div "Actions" at bounding box center [241, 363] width 165 height 30
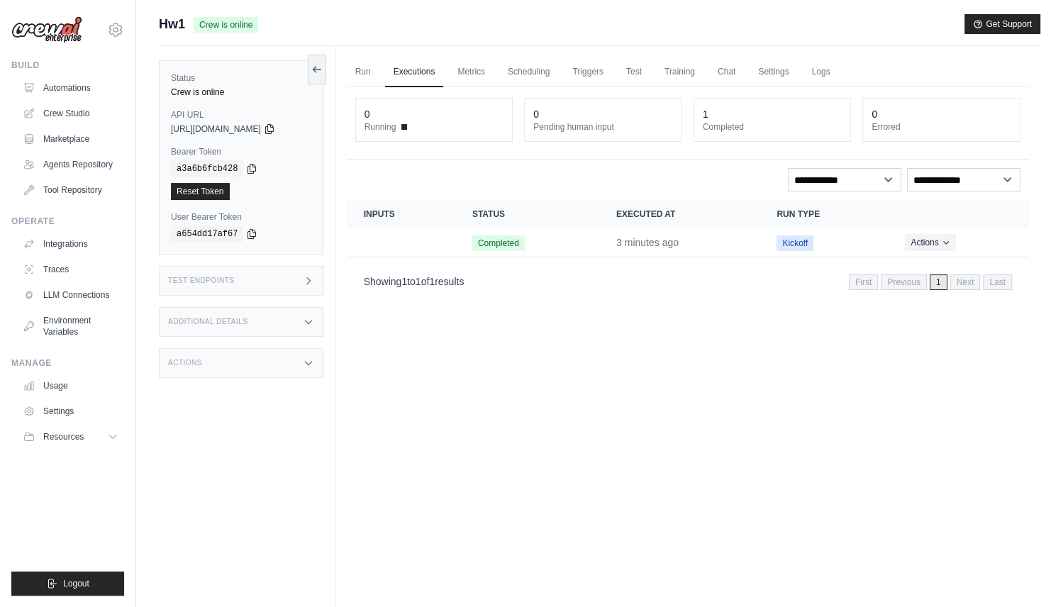
click at [304, 312] on div "Additional Details" at bounding box center [241, 322] width 165 height 30
click at [371, 65] on link "Run" at bounding box center [363, 72] width 33 height 30
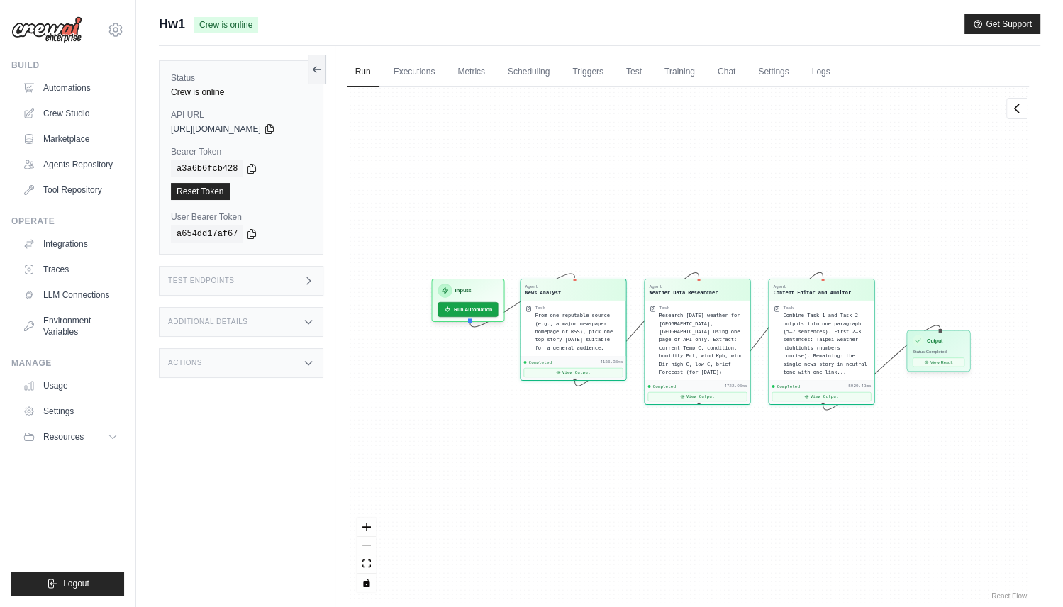
click at [934, 341] on h3 "Output" at bounding box center [935, 340] width 16 height 7
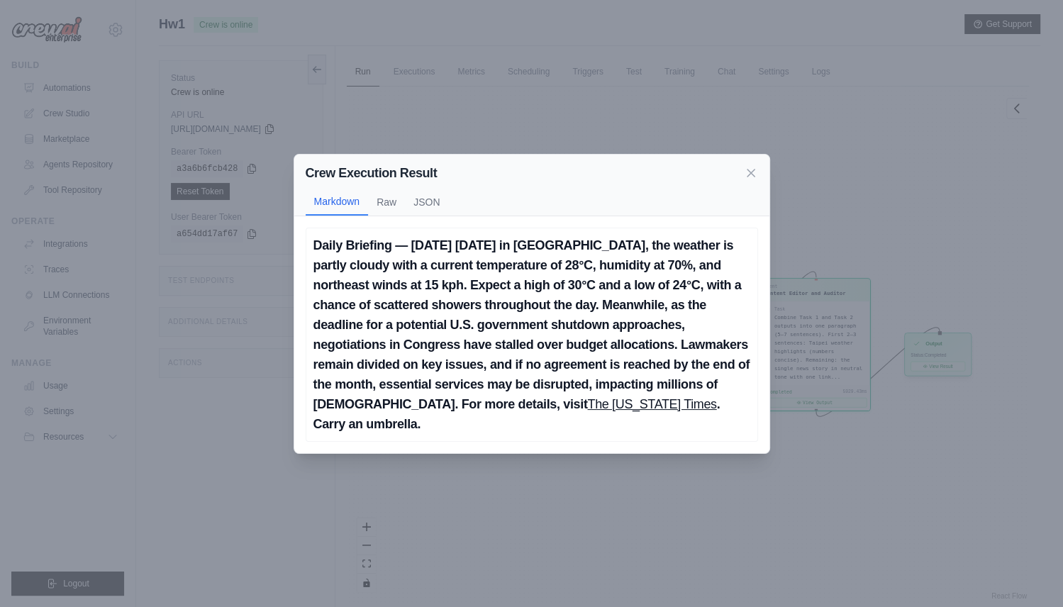
click at [934, 341] on div "Crew Execution Result Markdown Raw JSON Daily Briefing — [DATE] [DATE] in [GEOG…" at bounding box center [531, 303] width 1063 height 607
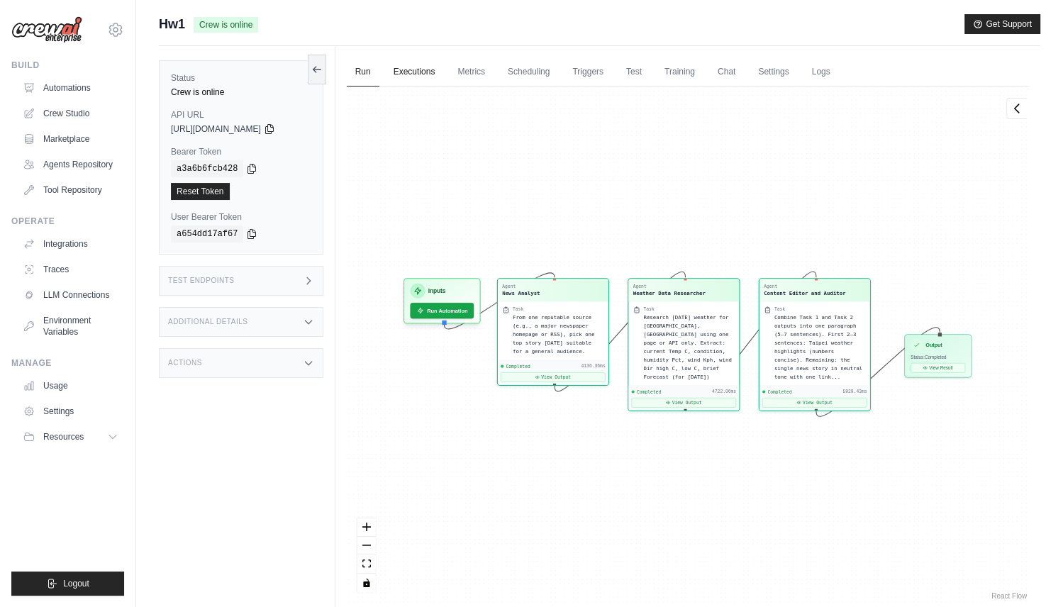
click at [426, 77] on link "Executions" at bounding box center [414, 72] width 59 height 30
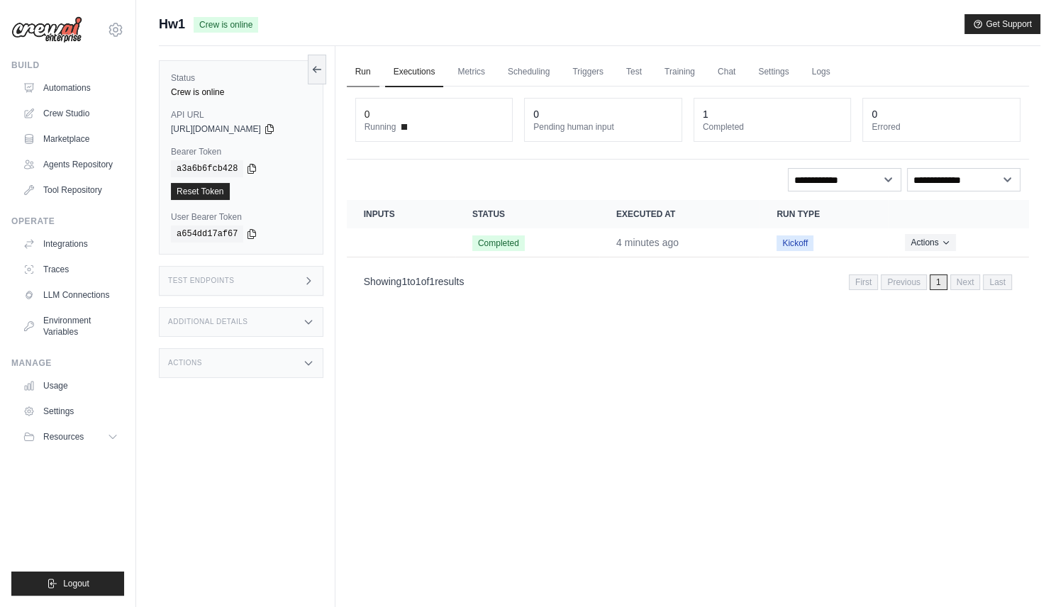
click at [361, 70] on link "Run" at bounding box center [363, 72] width 33 height 30
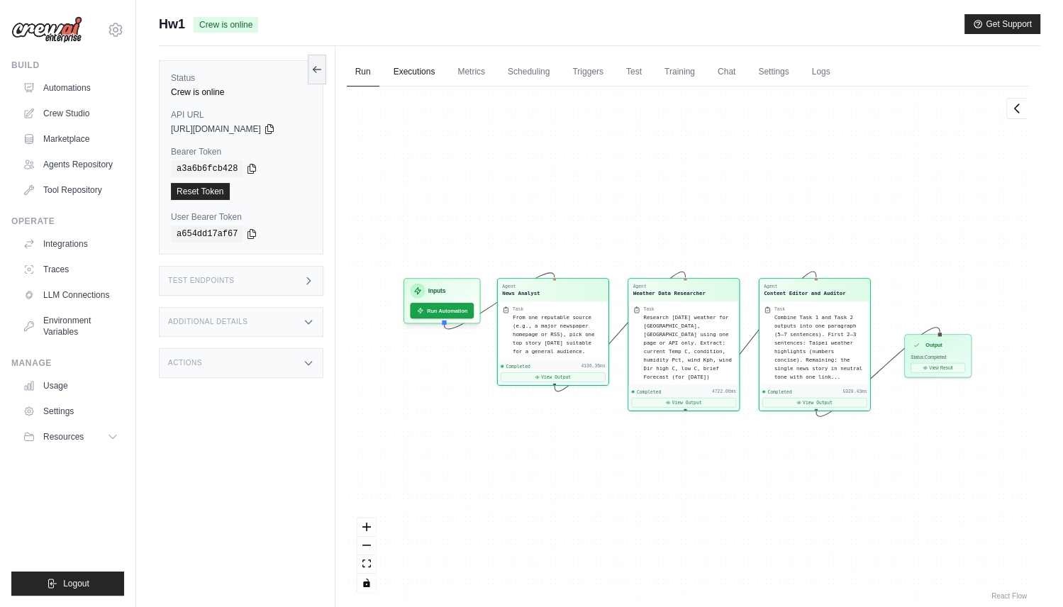
click at [416, 72] on link "Executions" at bounding box center [414, 72] width 59 height 30
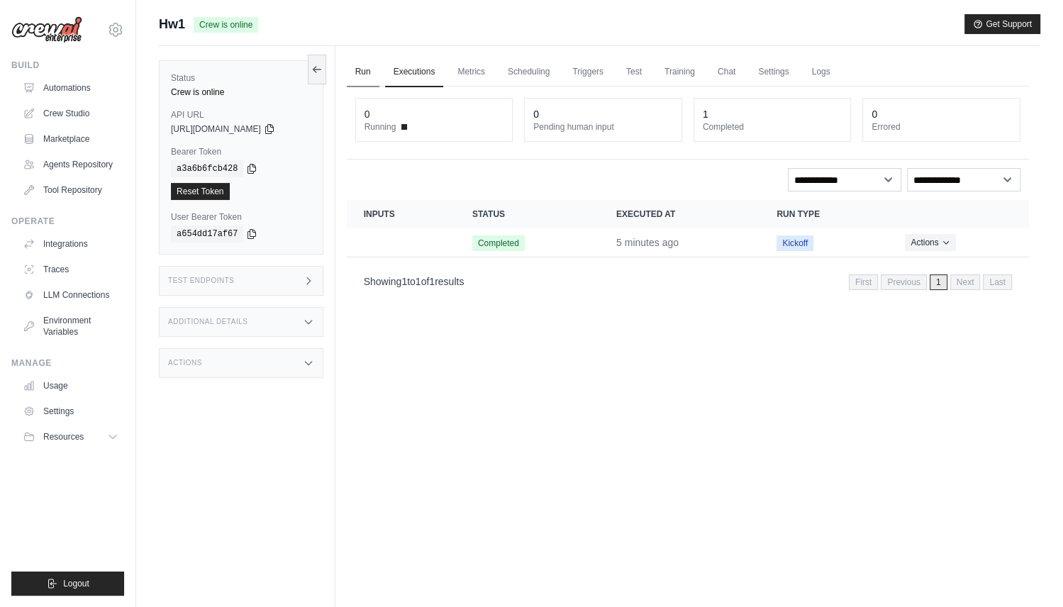
click at [359, 69] on link "Run" at bounding box center [363, 72] width 33 height 30
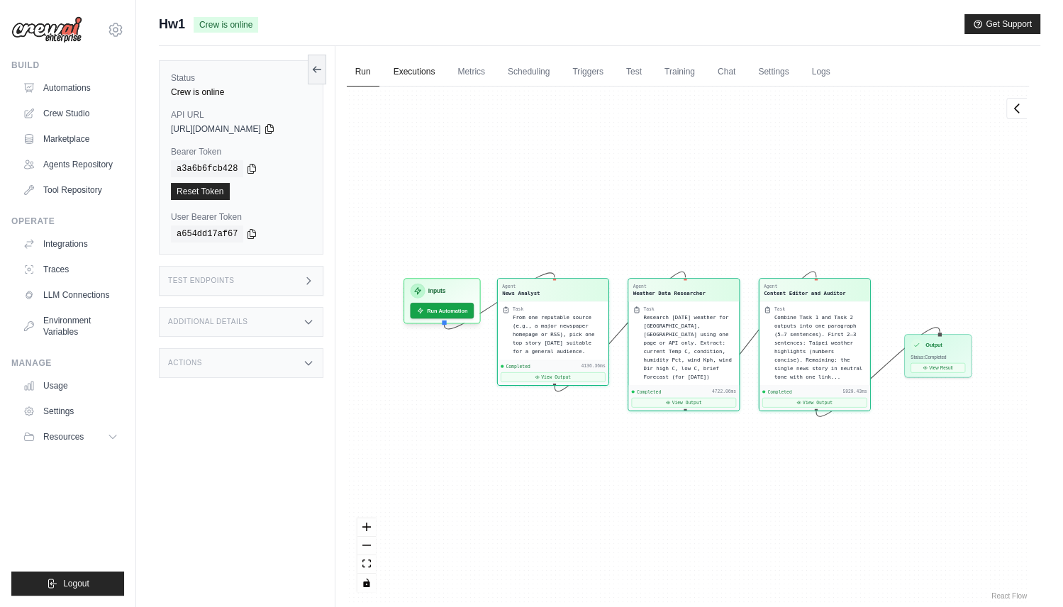
click at [407, 68] on link "Executions" at bounding box center [414, 72] width 59 height 30
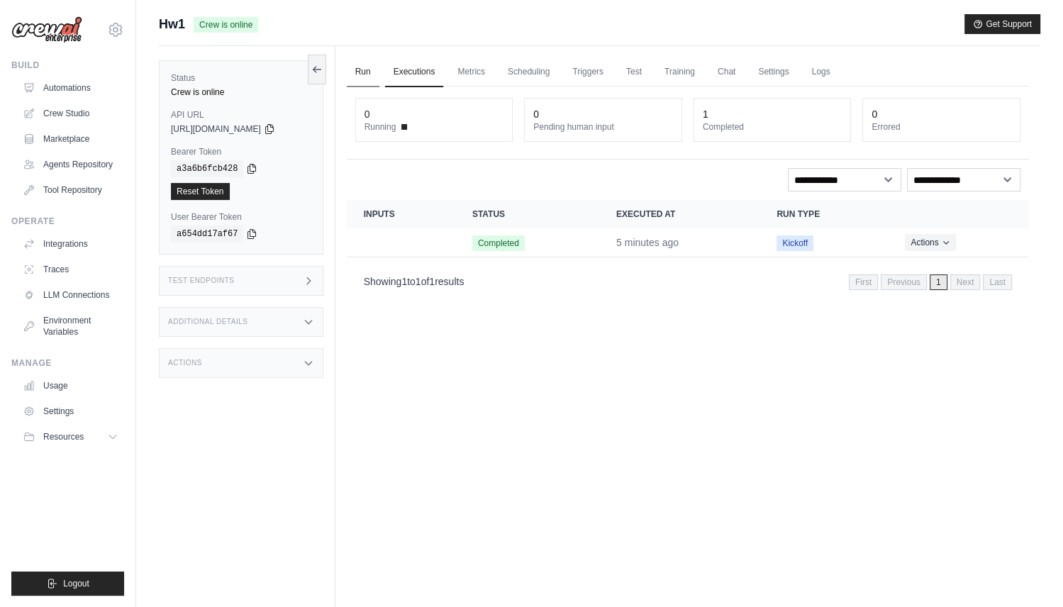
click at [370, 69] on link "Run" at bounding box center [363, 72] width 33 height 30
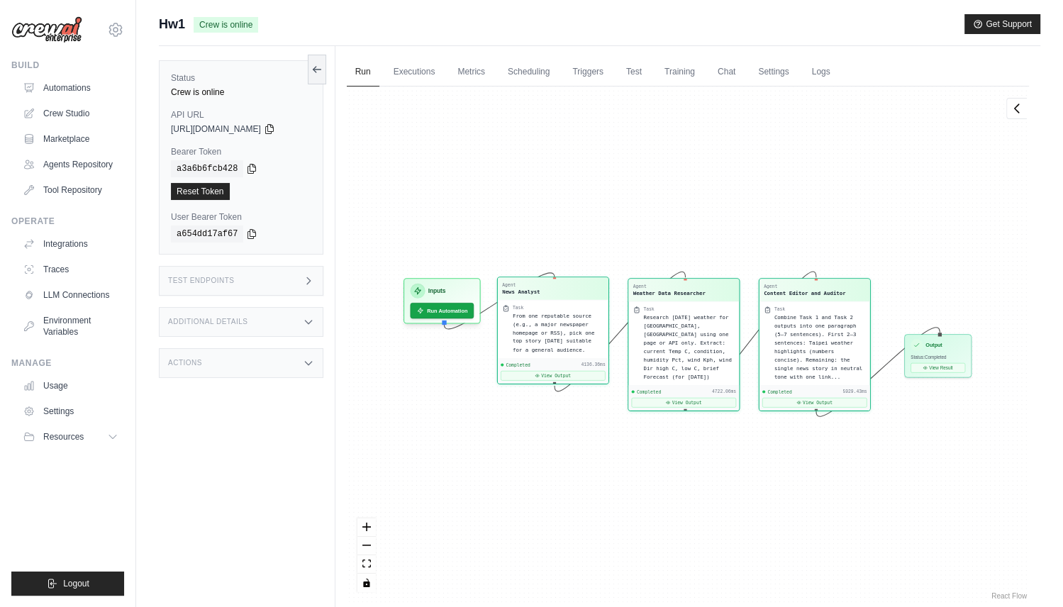
click at [558, 338] on span "From one reputable source (e.g., a major newspaper homepage or RSS), pick one t…" at bounding box center [553, 333] width 82 height 40
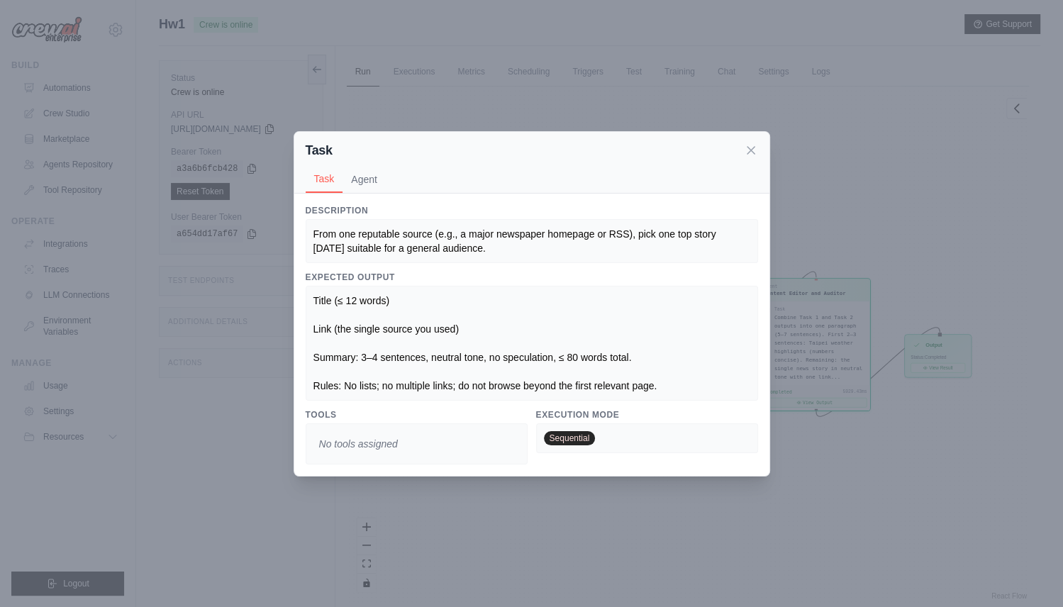
click at [852, 170] on div "Task Task Agent Description From one reputable source (e.g., a major newspaper …" at bounding box center [531, 303] width 1063 height 607
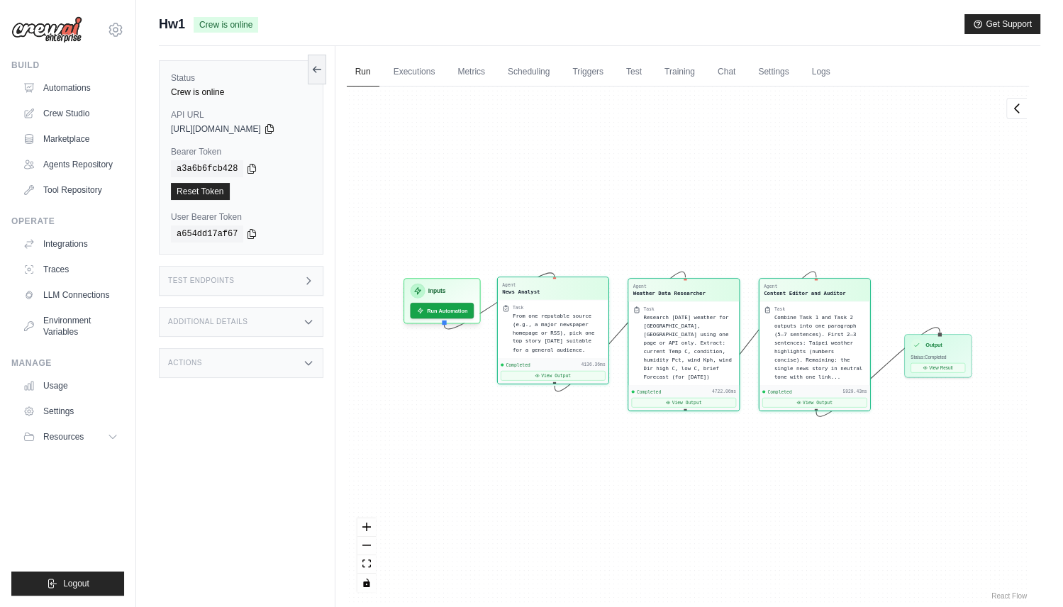
click at [543, 326] on span "From one reputable source (e.g., a major newspaper homepage or RSS), pick one t…" at bounding box center [553, 333] width 82 height 40
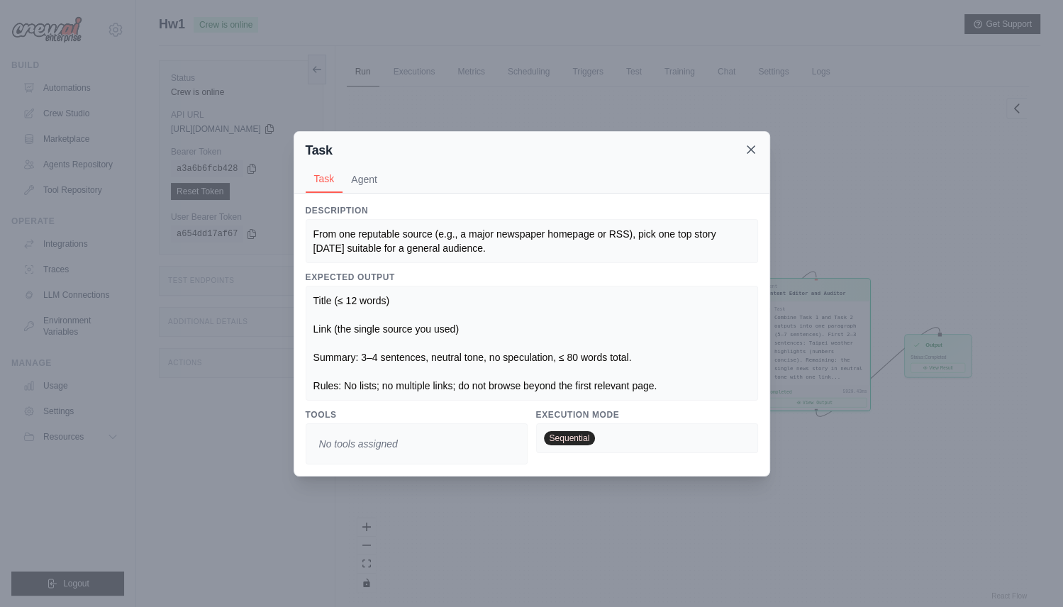
click at [751, 153] on icon at bounding box center [751, 150] width 14 height 14
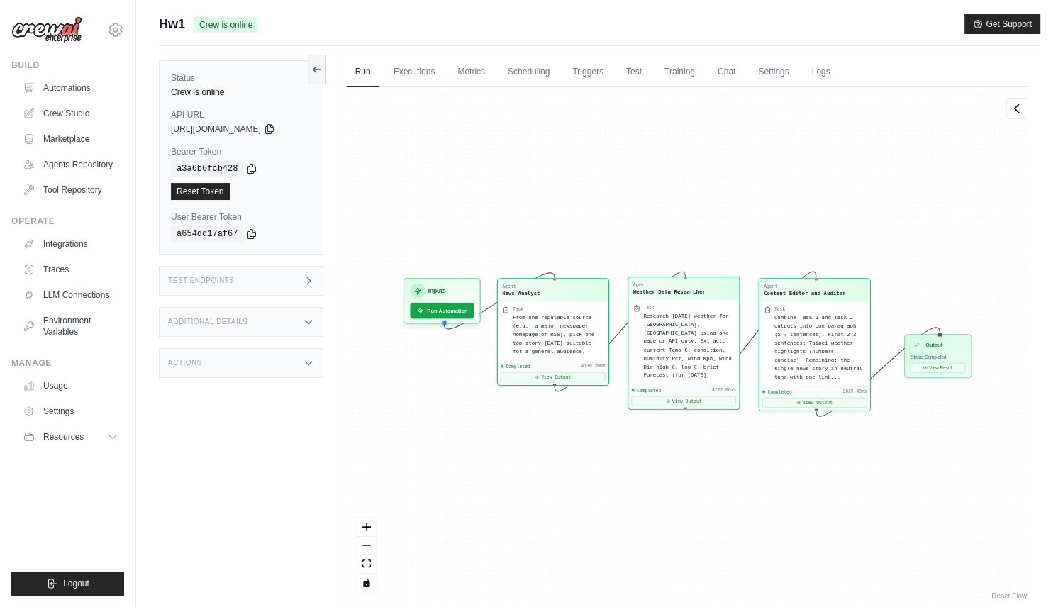
click at [698, 342] on span "Research [DATE] weather for [GEOGRAPHIC_DATA], [GEOGRAPHIC_DATA] using one page…" at bounding box center [687, 345] width 88 height 65
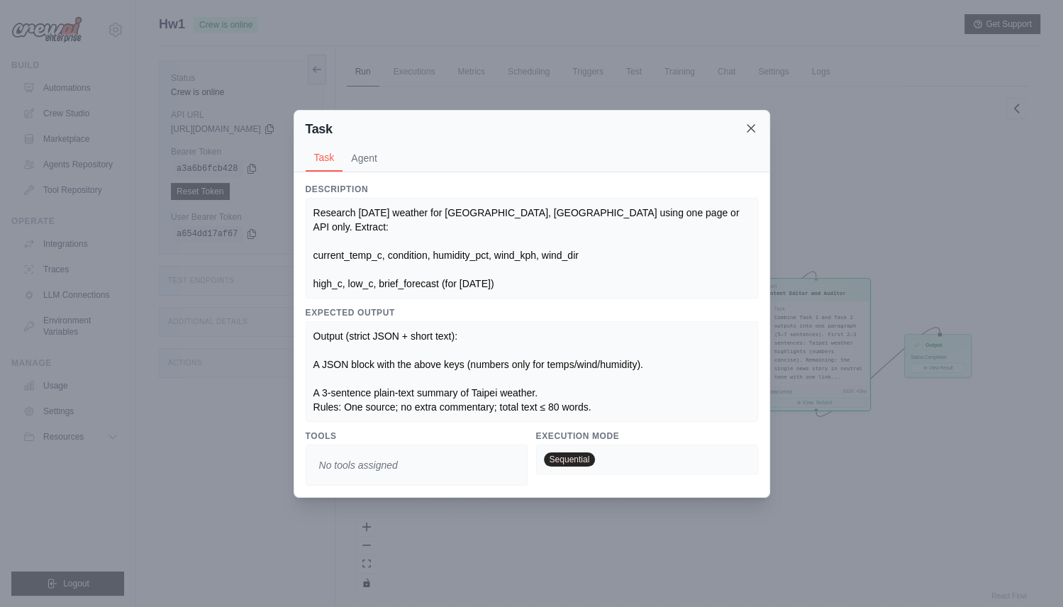
click at [748, 132] on icon at bounding box center [751, 128] width 7 height 7
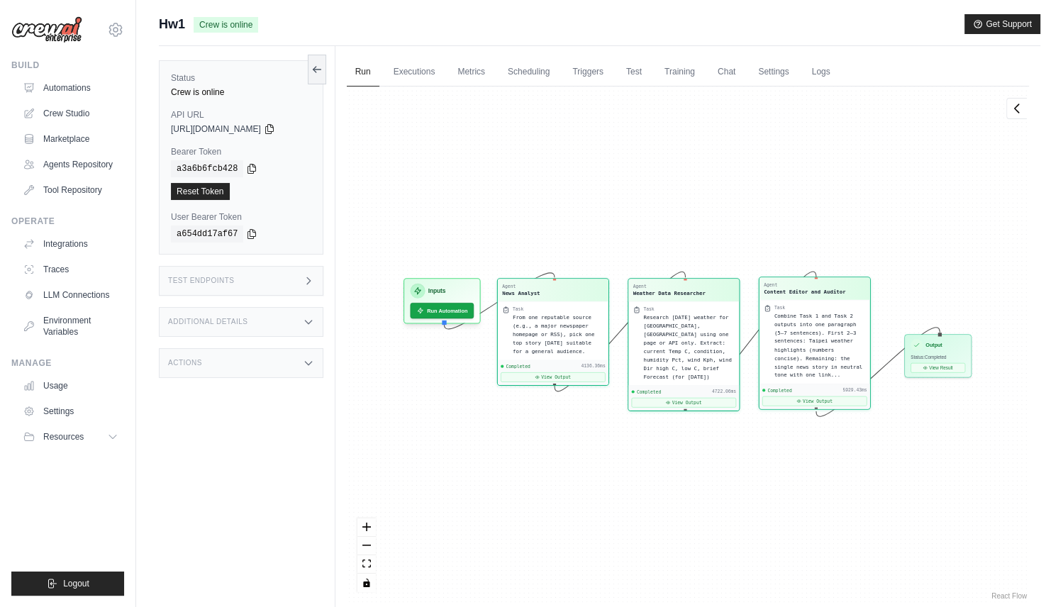
click at [822, 345] on div "Combine Task 1 and Task 2 outputs into one paragraph (5–7 sentences). First 2–3…" at bounding box center [820, 345] width 92 height 68
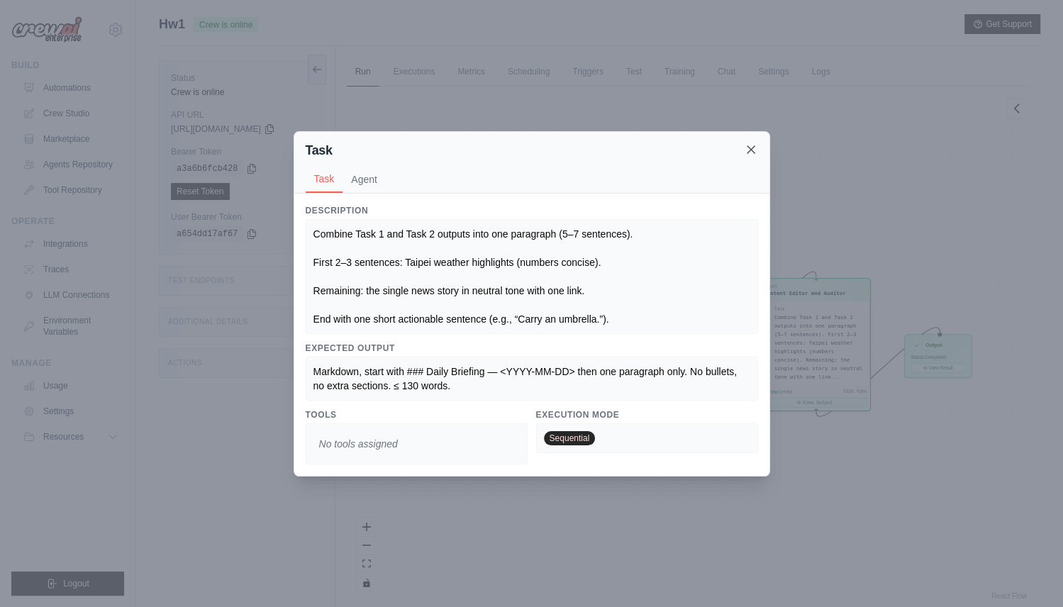
click at [753, 151] on icon at bounding box center [751, 150] width 14 height 14
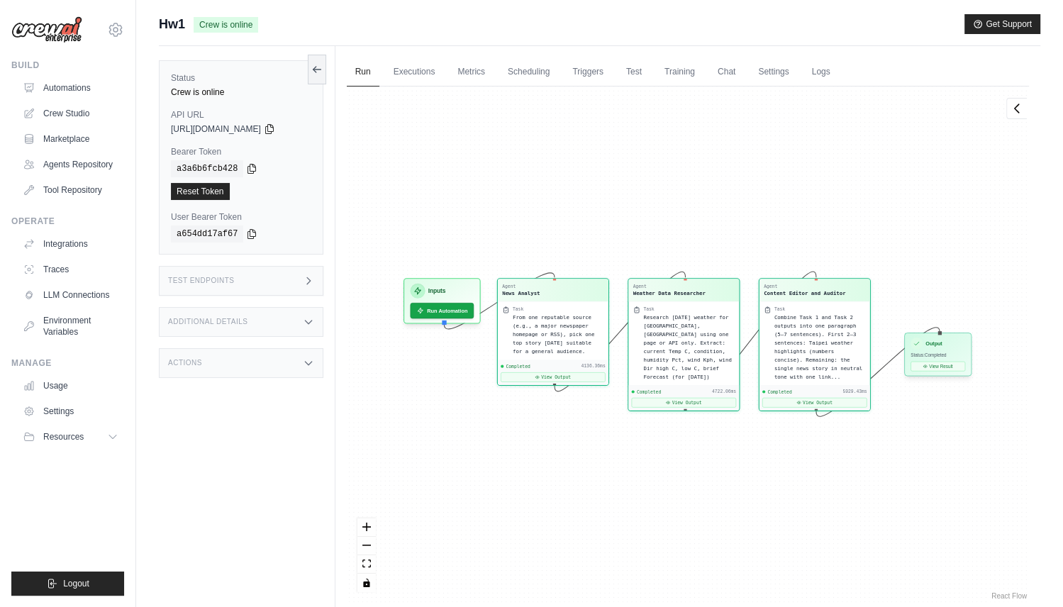
click at [941, 346] on h3 "Output" at bounding box center [934, 344] width 16 height 8
